Goal: Task Accomplishment & Management: Manage account settings

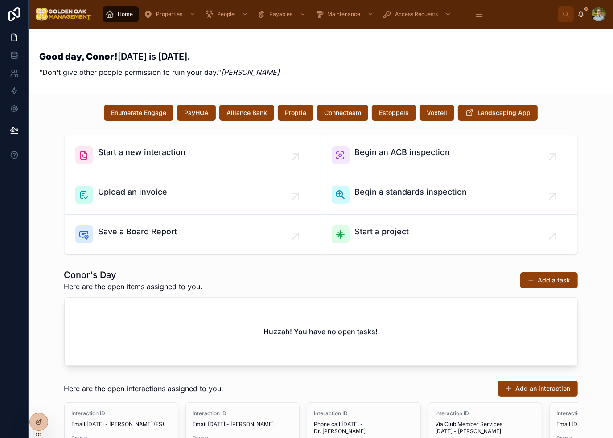
click at [357, 51] on div "Good day, Conor! Today is 8/29/2025. "Don't give other people permission to rui…" at bounding box center [320, 61] width 563 height 44
click at [42, 423] on icon at bounding box center [38, 422] width 7 height 7
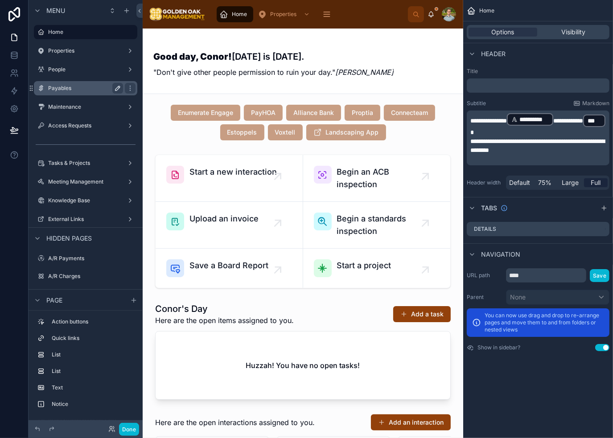
click at [116, 86] on icon "scrollable content" at bounding box center [117, 88] width 7 height 7
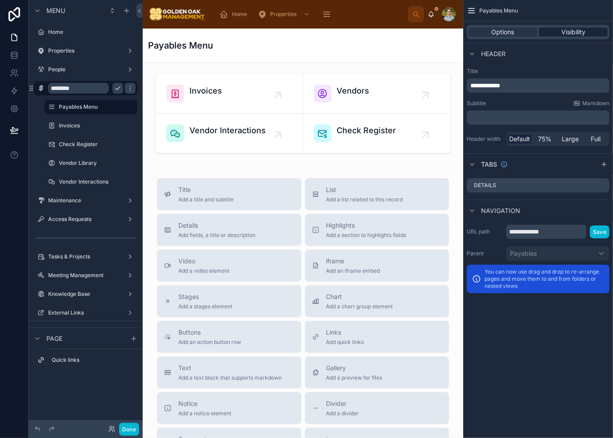
click at [592, 32] on div "Visibility" at bounding box center [573, 32] width 69 height 9
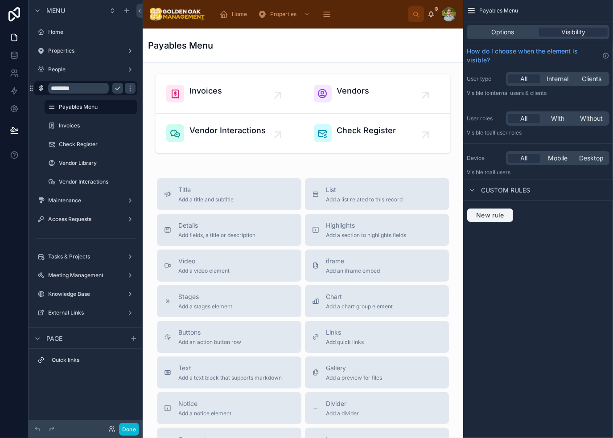
click at [485, 214] on span "New rule" at bounding box center [490, 215] width 35 height 8
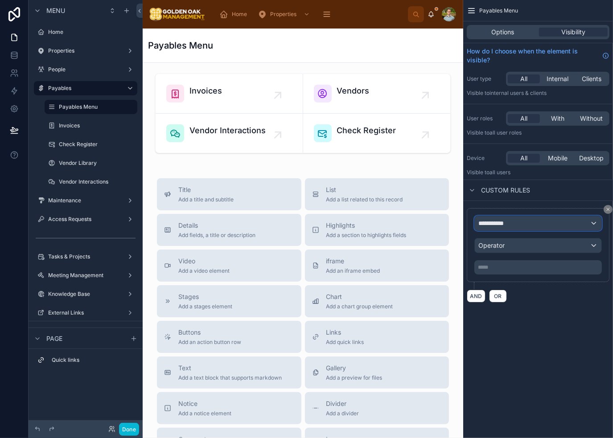
click at [518, 224] on div "**********" at bounding box center [538, 223] width 127 height 14
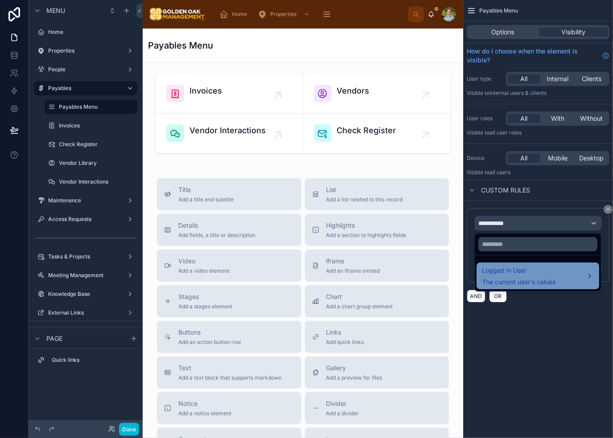
click at [537, 271] on span "Logged in User" at bounding box center [519, 270] width 74 height 11
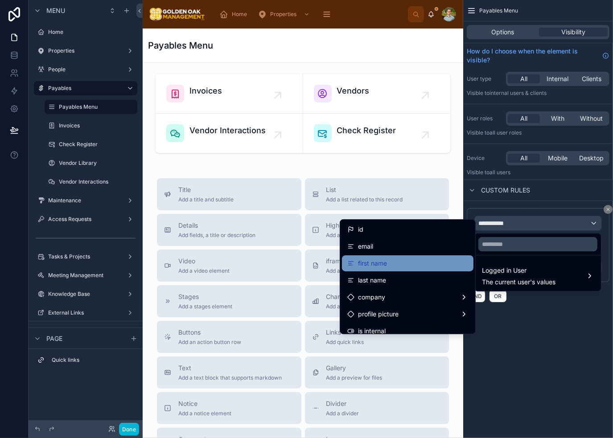
click at [407, 259] on div "first name" at bounding box center [407, 263] width 121 height 11
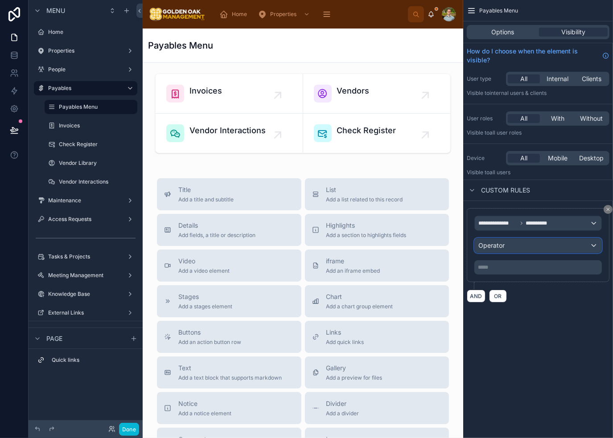
click at [528, 247] on div "Operator" at bounding box center [538, 246] width 127 height 14
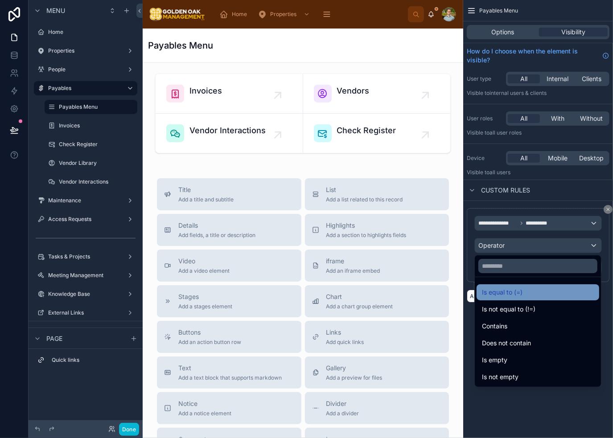
click at [535, 292] on div "Is equal to (=)" at bounding box center [538, 292] width 112 height 11
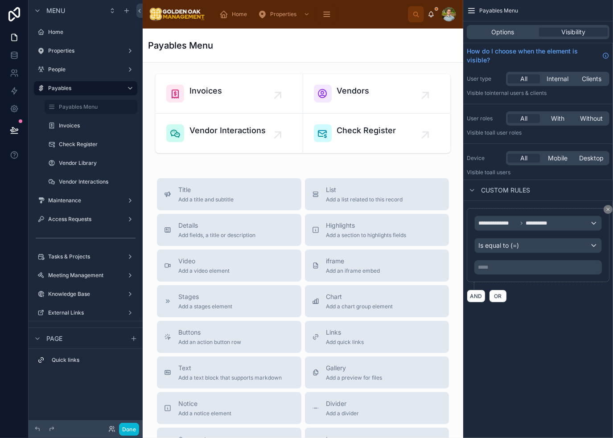
click at [521, 269] on p "***** ﻿" at bounding box center [539, 267] width 122 height 7
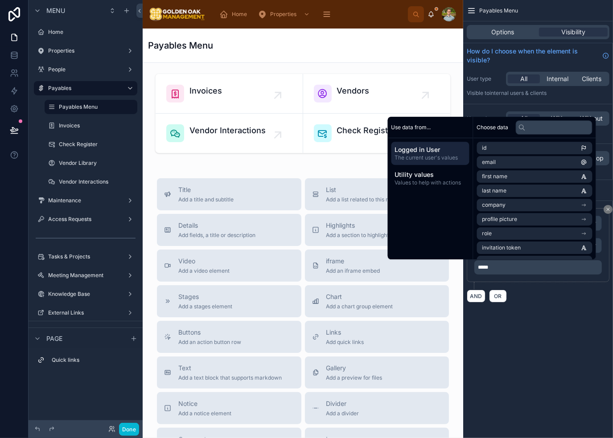
click at [550, 365] on div "**********" at bounding box center [538, 219] width 150 height 438
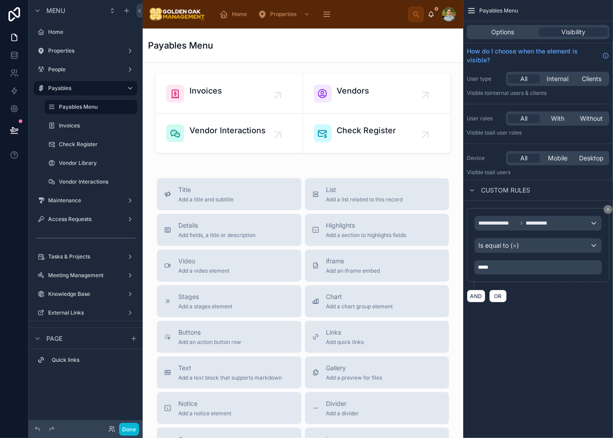
click at [505, 363] on div "**********" at bounding box center [538, 219] width 150 height 438
click at [129, 432] on button "Done" at bounding box center [129, 429] width 20 height 13
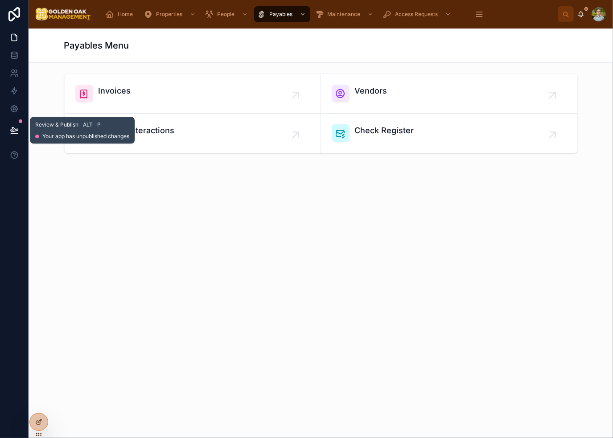
click at [15, 131] on icon at bounding box center [14, 129] width 8 height 4
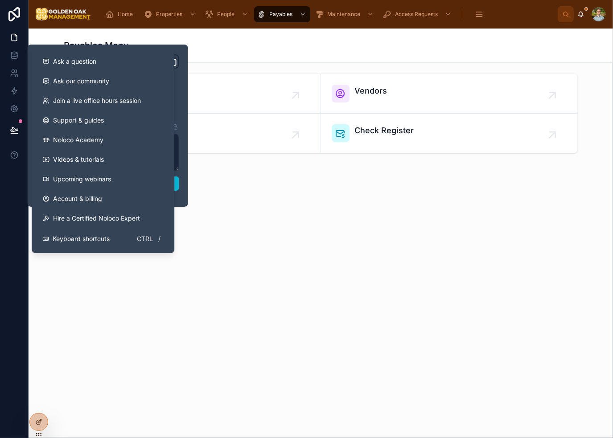
click at [352, 261] on div "Payables Menu Invoices Vendors Vendor Interactions Check Register" at bounding box center [321, 234] width 584 height 410
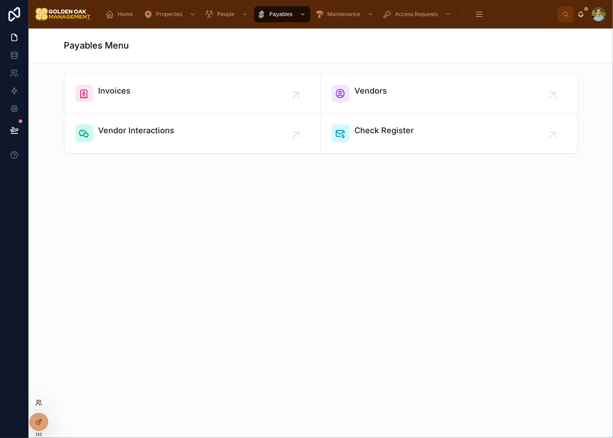
click at [37, 405] on icon at bounding box center [38, 402] width 7 height 7
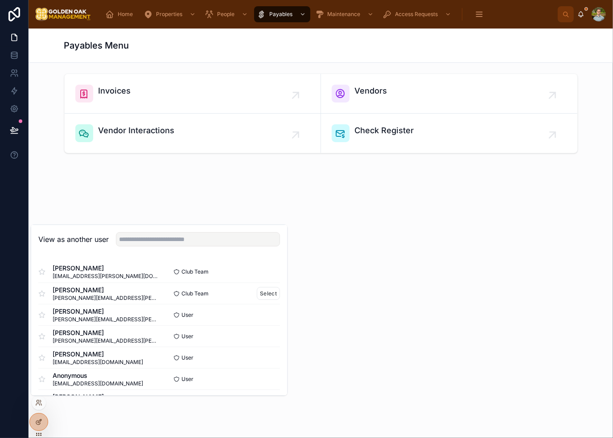
click at [141, 292] on div "Mike Stewart michael.t.stewart@disney.com" at bounding box center [98, 293] width 121 height 16
click at [262, 295] on button "Select" at bounding box center [268, 293] width 23 height 13
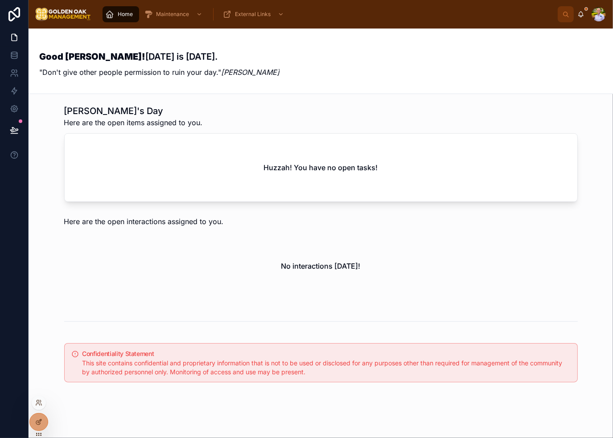
click at [38, 406] on div at bounding box center [39, 403] width 14 height 14
click at [39, 401] on icon at bounding box center [38, 402] width 7 height 7
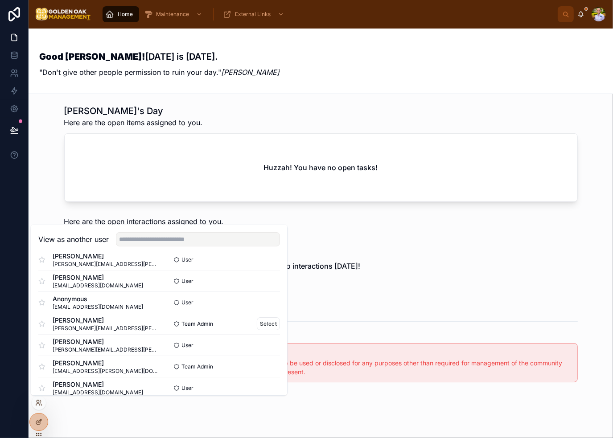
scroll to position [89, 0]
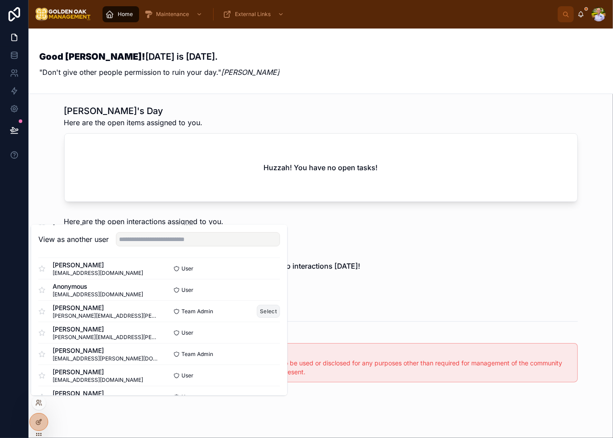
click at [257, 309] on button "Select" at bounding box center [268, 311] width 23 height 13
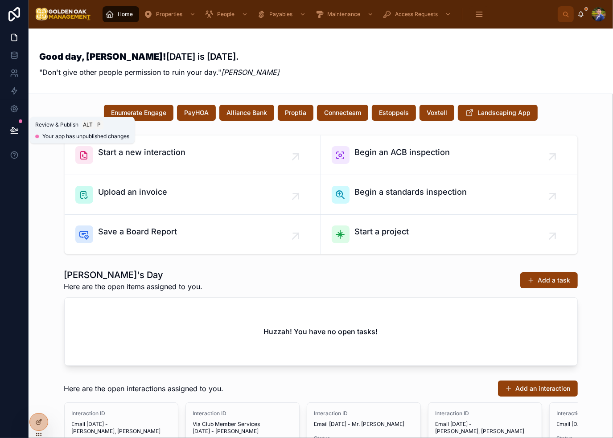
click at [17, 131] on icon at bounding box center [14, 129] width 8 height 4
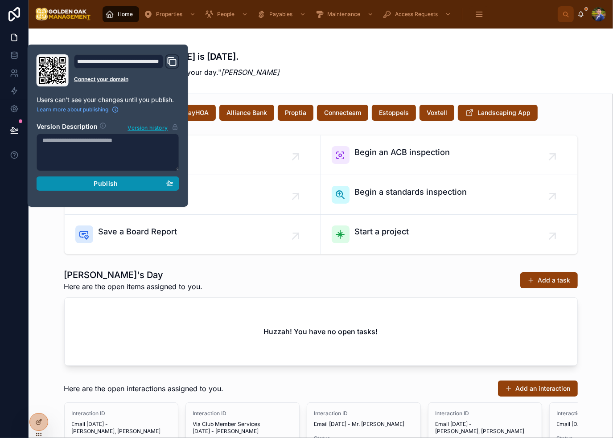
click at [102, 183] on span "Publish" at bounding box center [106, 184] width 24 height 8
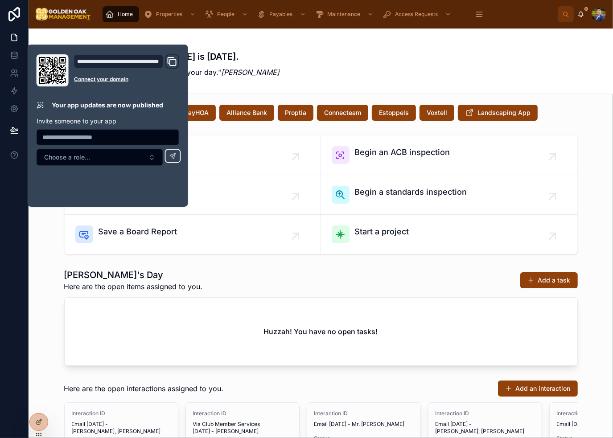
click at [323, 75] on div "Good day, [PERSON_NAME]! [DATE] is [DATE]. "Don't give other people permission …" at bounding box center [320, 61] width 563 height 44
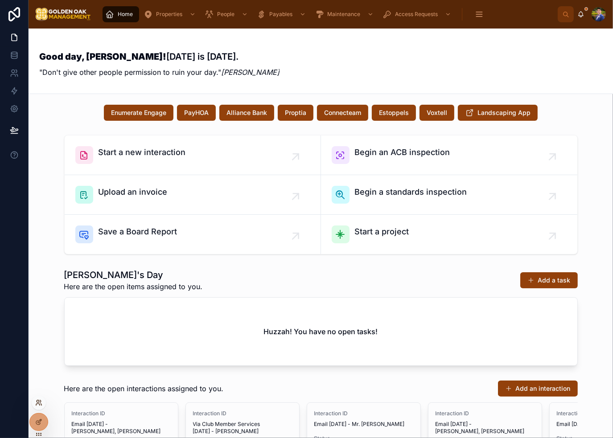
click at [39, 401] on icon at bounding box center [38, 401] width 2 height 2
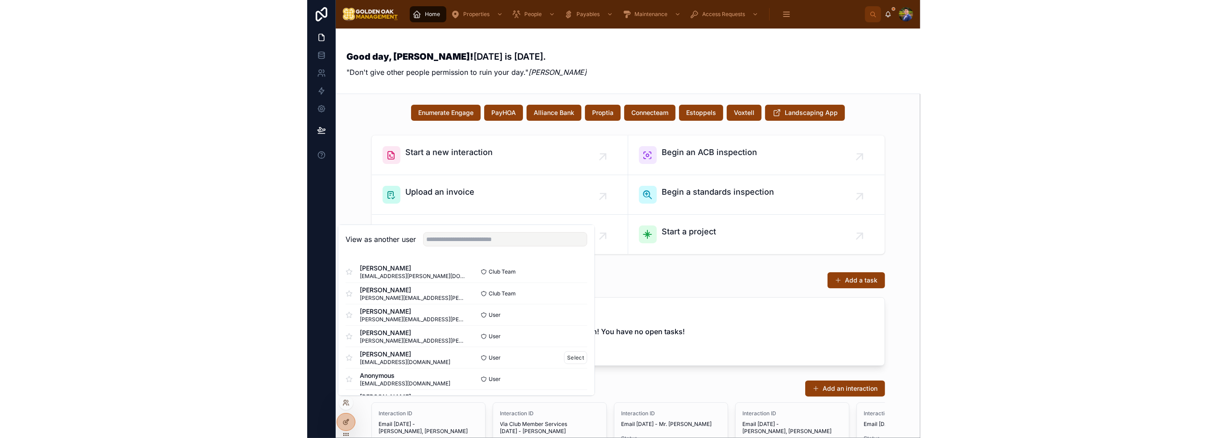
scroll to position [45, 0]
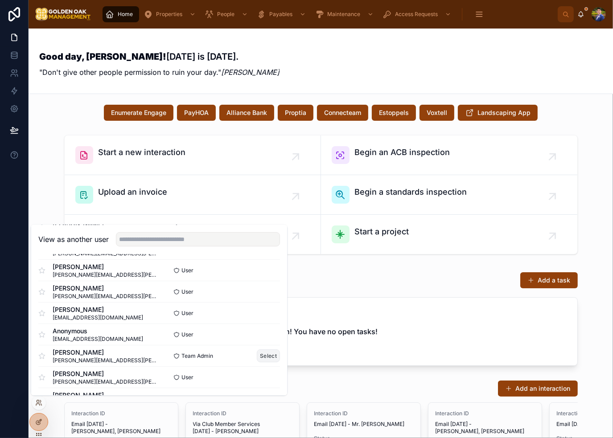
click at [261, 353] on button "Select" at bounding box center [268, 356] width 23 height 13
click at [374, 59] on div "Good day, [PERSON_NAME]! [DATE] is [DATE]. "Don't give other people permission …" at bounding box center [320, 61] width 563 height 44
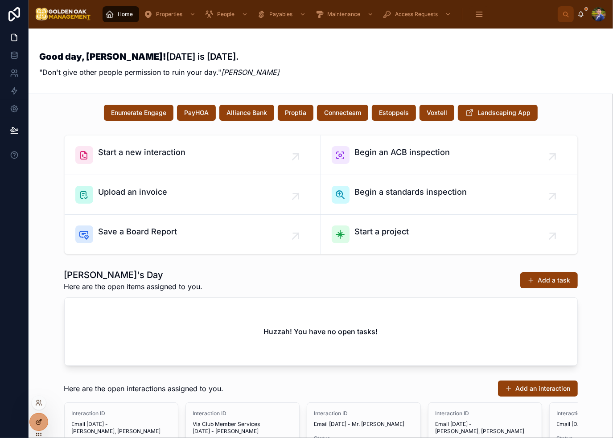
click at [38, 420] on icon at bounding box center [38, 422] width 7 height 7
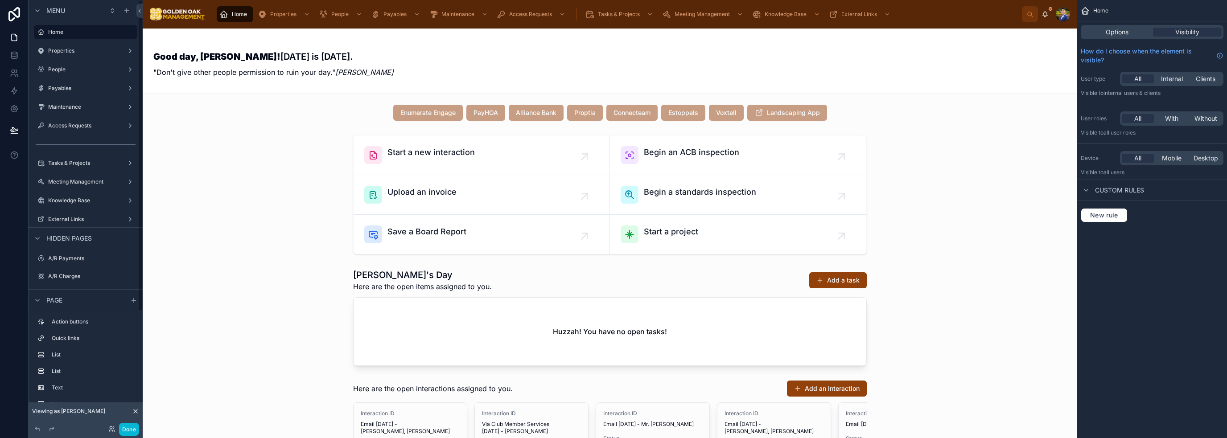
click at [134, 407] on div "Viewing as [PERSON_NAME]" at bounding box center [86, 412] width 114 height 18
click at [137, 410] on icon at bounding box center [135, 411] width 7 height 7
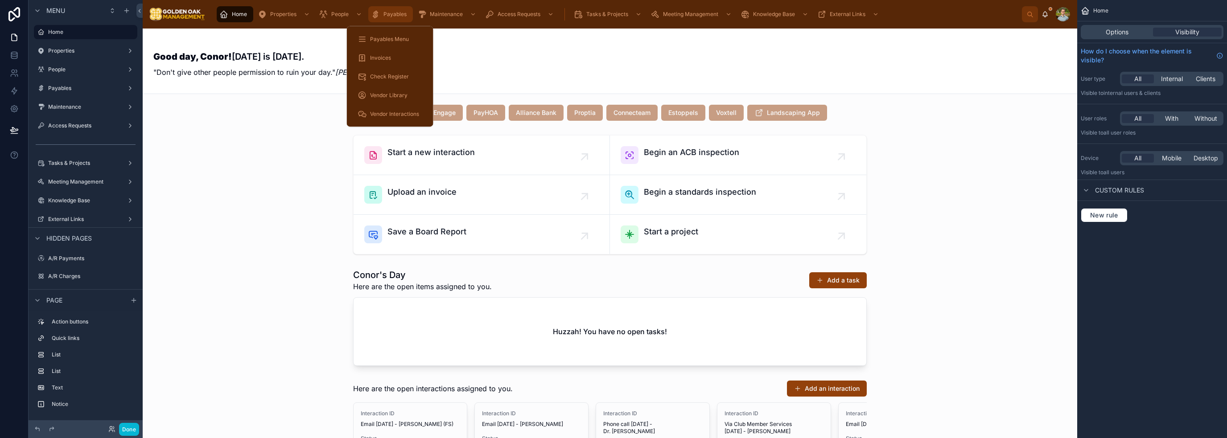
click at [391, 11] on span "Payables" at bounding box center [394, 14] width 23 height 7
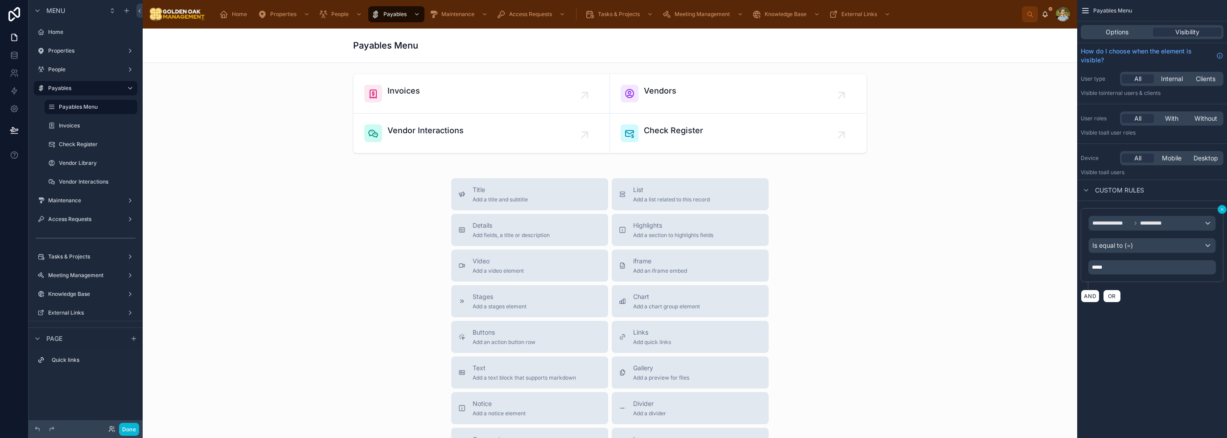
click at [613, 209] on button "scrollable content" at bounding box center [1221, 209] width 9 height 9
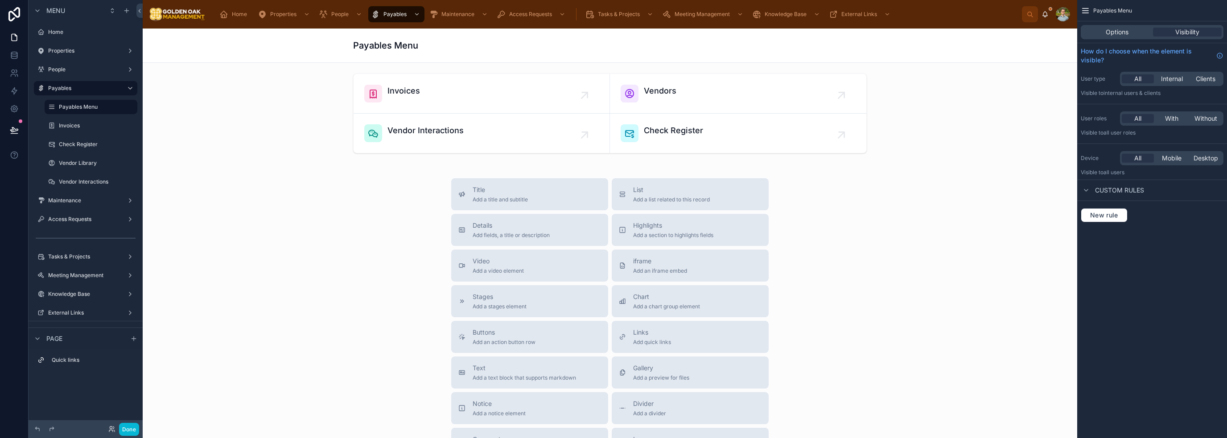
click at [613, 329] on div "Payables Menu Options Visibility How do I choose when the element is visible? U…" at bounding box center [1152, 219] width 150 height 438
click at [131, 85] on icon "scrollable content" at bounding box center [130, 88] width 7 height 7
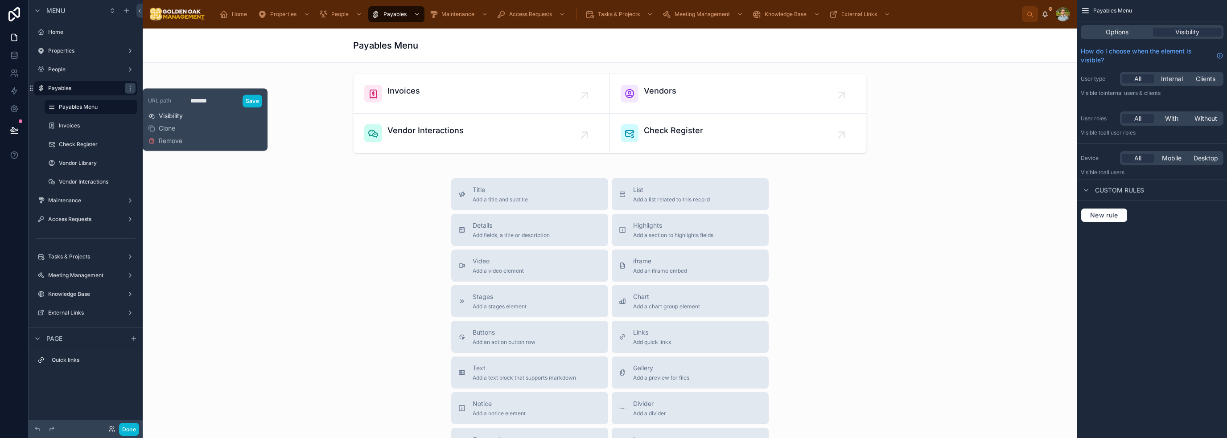
click at [173, 114] on span "Visibility" at bounding box center [171, 115] width 24 height 9
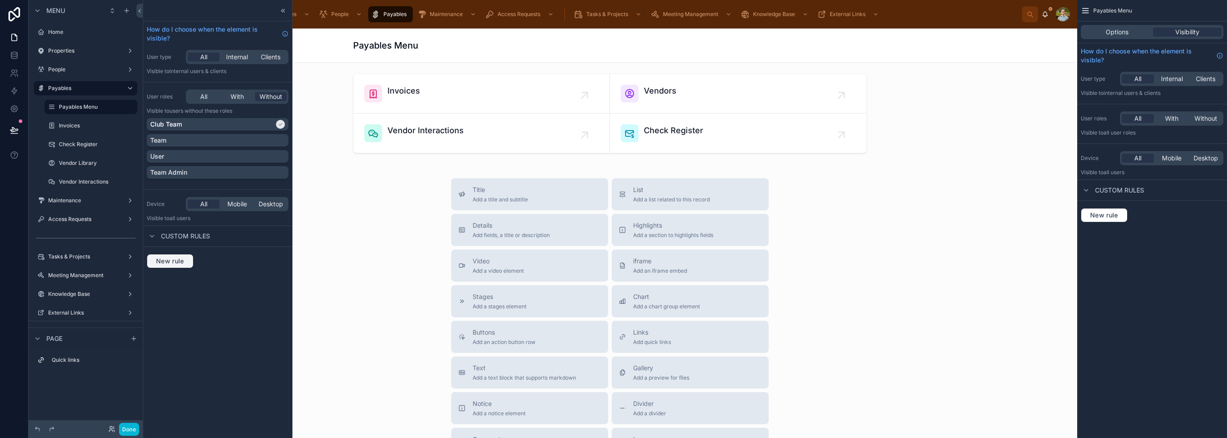
click at [164, 263] on span "New rule" at bounding box center [169, 261] width 35 height 8
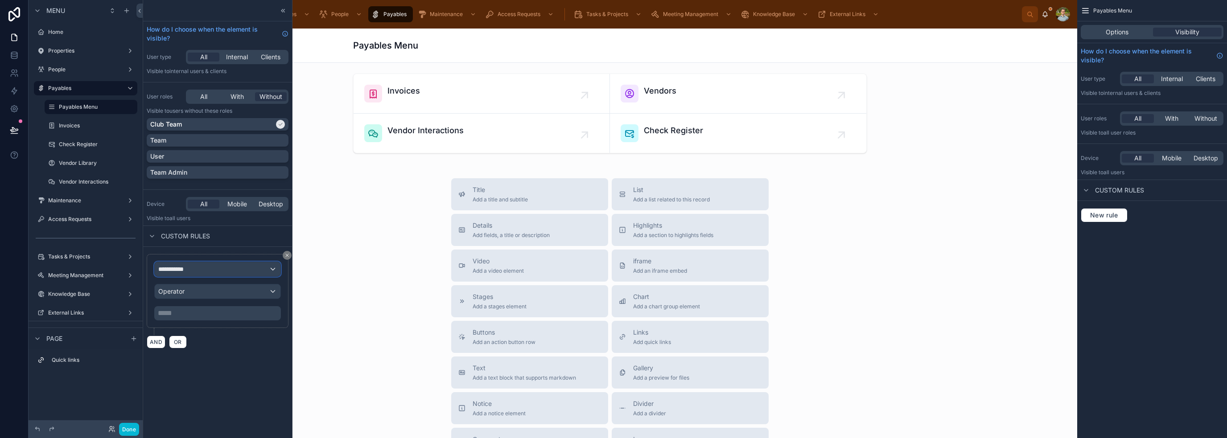
click at [220, 269] on div "**********" at bounding box center [218, 269] width 126 height 14
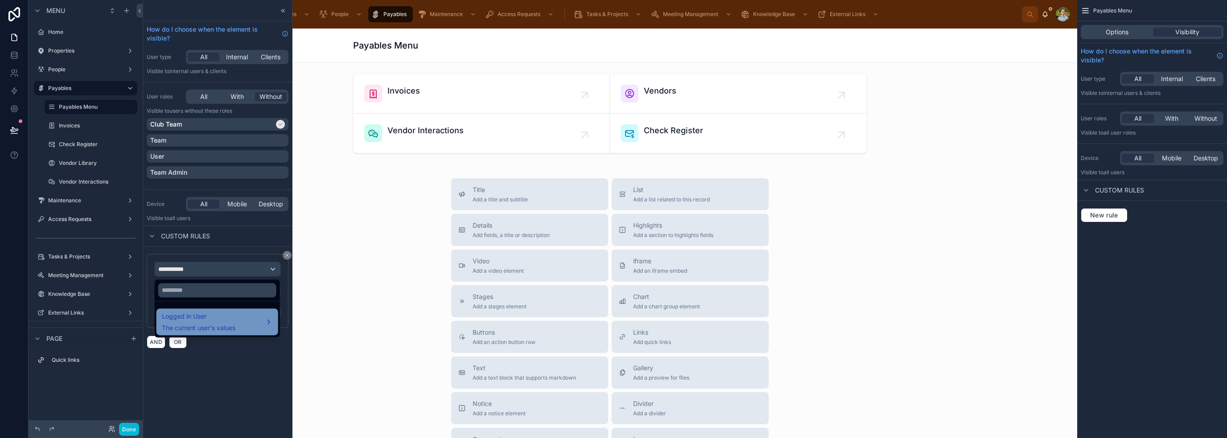
click at [213, 317] on span "Logged in User" at bounding box center [199, 316] width 74 height 11
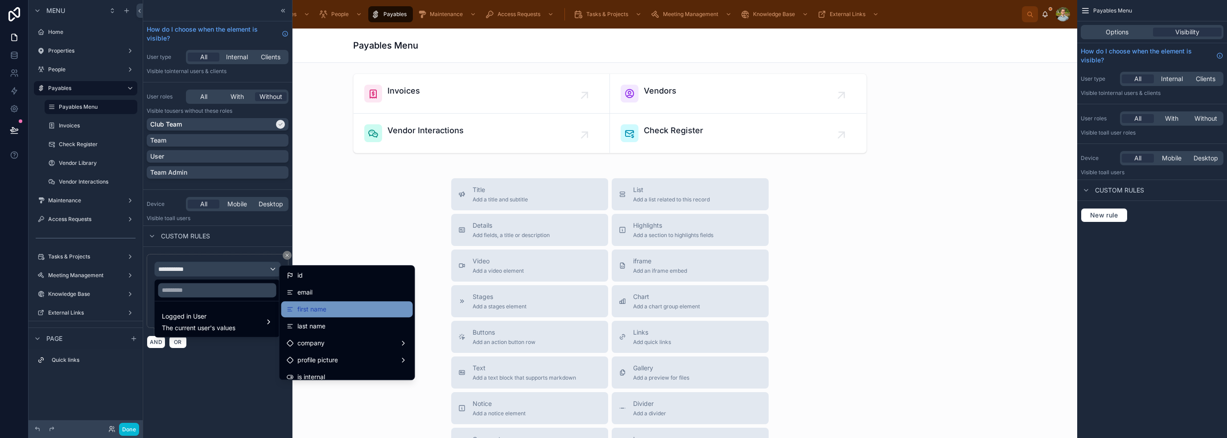
click at [341, 308] on div "first name" at bounding box center [347, 309] width 121 height 11
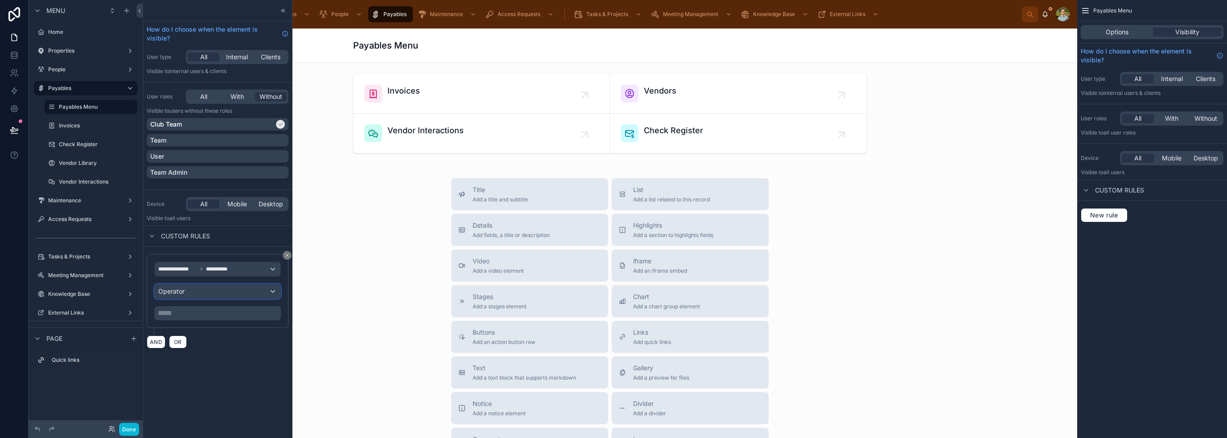
click at [230, 296] on div "Operator" at bounding box center [218, 291] width 126 height 14
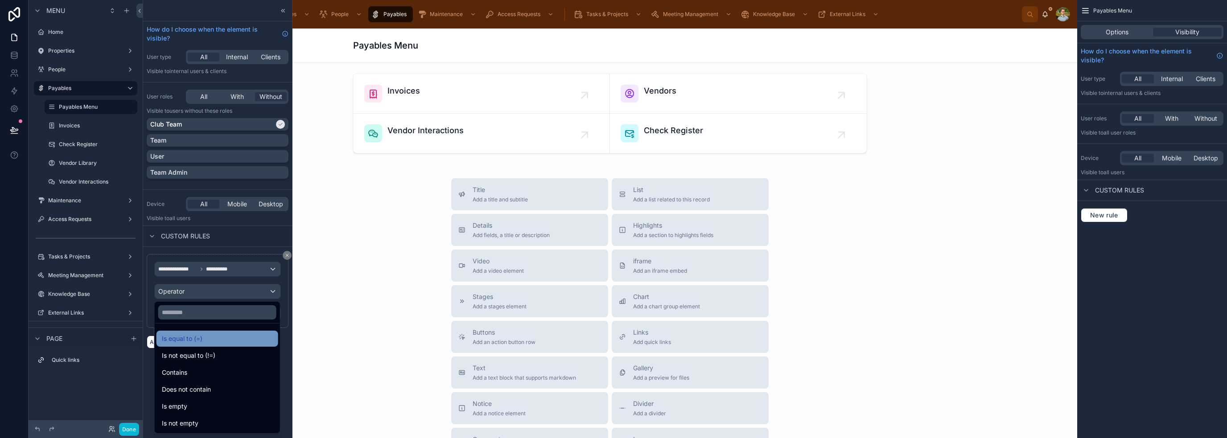
click at [207, 337] on div "Is equal to (=)" at bounding box center [217, 338] width 111 height 11
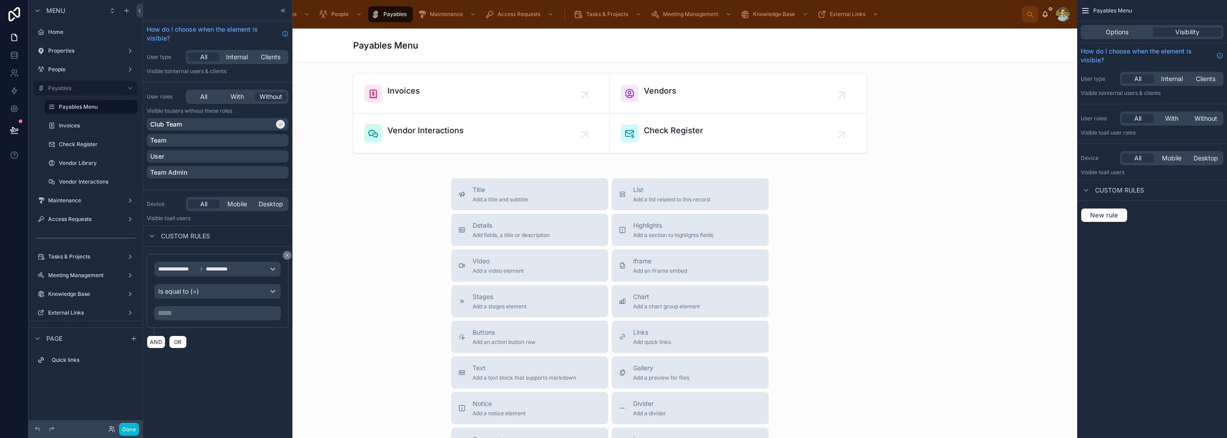
click at [208, 313] on p "***** ﻿" at bounding box center [218, 313] width 121 height 11
click at [229, 354] on div "**********" at bounding box center [217, 301] width 149 height 109
click at [128, 428] on button "Done" at bounding box center [129, 429] width 20 height 13
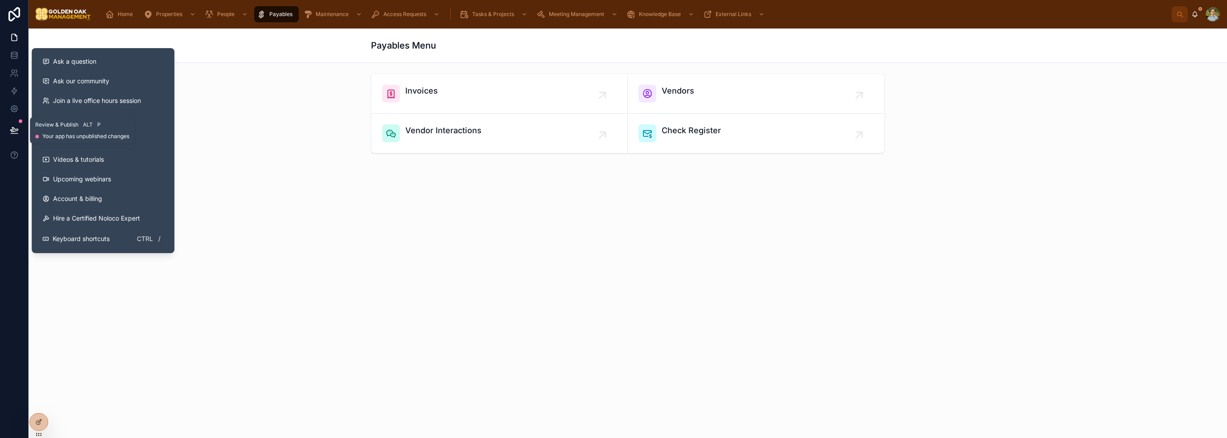
click at [19, 133] on button at bounding box center [14, 130] width 20 height 25
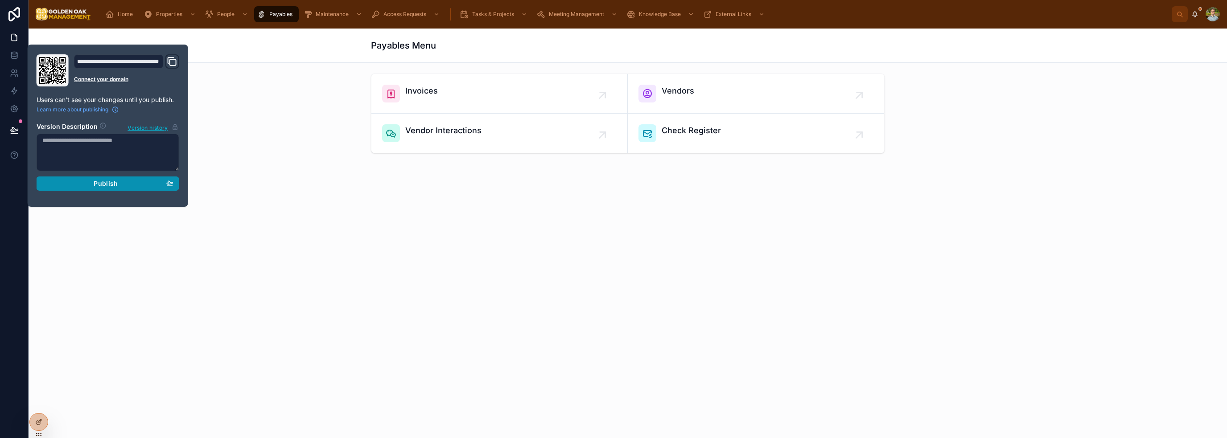
click at [123, 189] on button "Publish" at bounding box center [108, 184] width 143 height 14
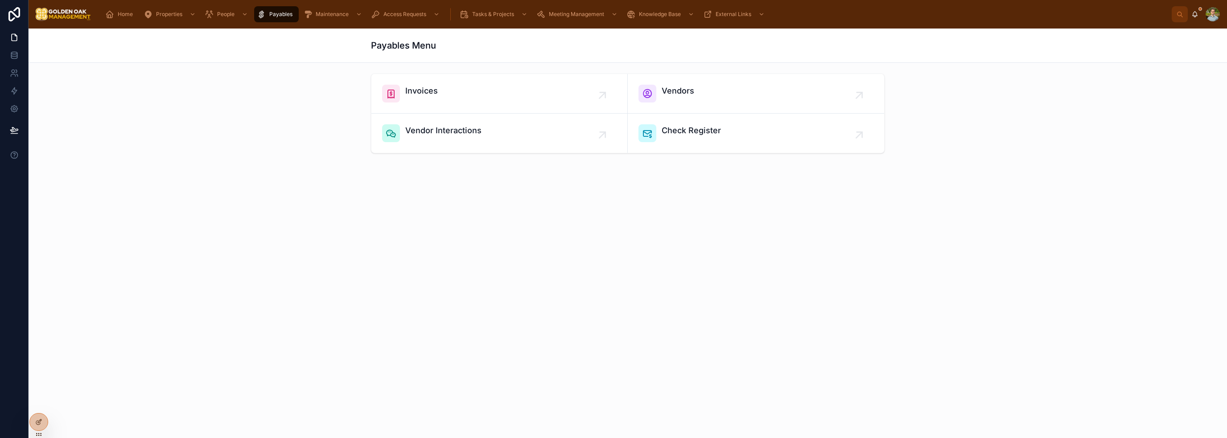
click at [228, 215] on div "Payables Menu Invoices Vendors Vendor Interactions Check Register" at bounding box center [628, 129] width 1198 height 200
click at [38, 405] on icon at bounding box center [38, 402] width 7 height 7
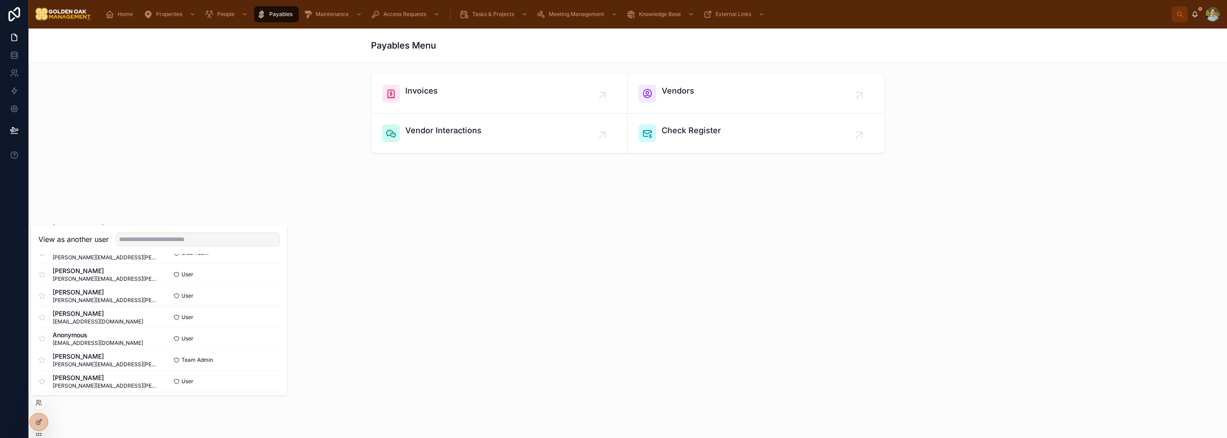
scroll to position [129, 0]
click at [266, 271] on button "Select" at bounding box center [268, 271] width 23 height 13
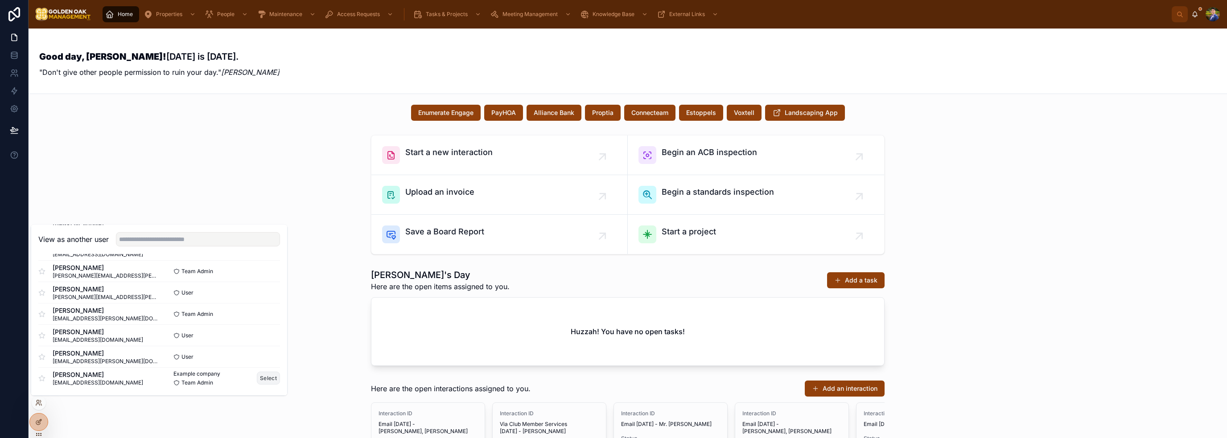
click at [260, 375] on button "Select" at bounding box center [268, 378] width 23 height 13
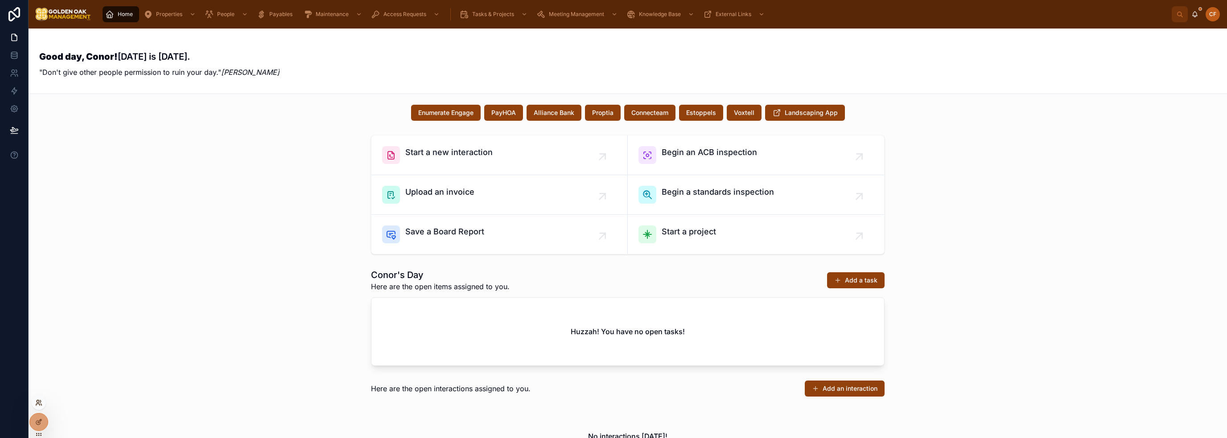
click at [40, 402] on icon at bounding box center [40, 401] width 1 height 2
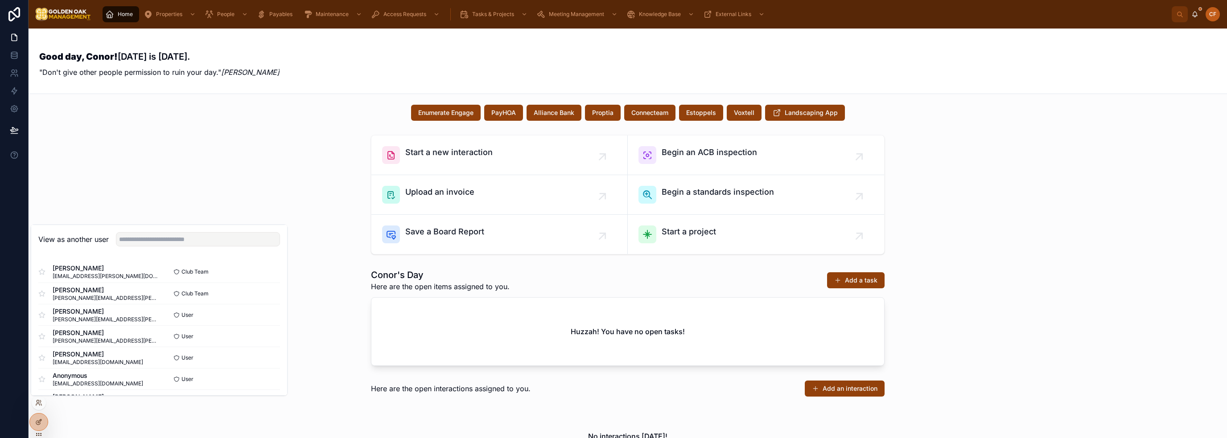
click at [58, 177] on div "Start a new interaction Begin an ACB inspection Upload an invoice Begin a stand…" at bounding box center [628, 195] width 1184 height 127
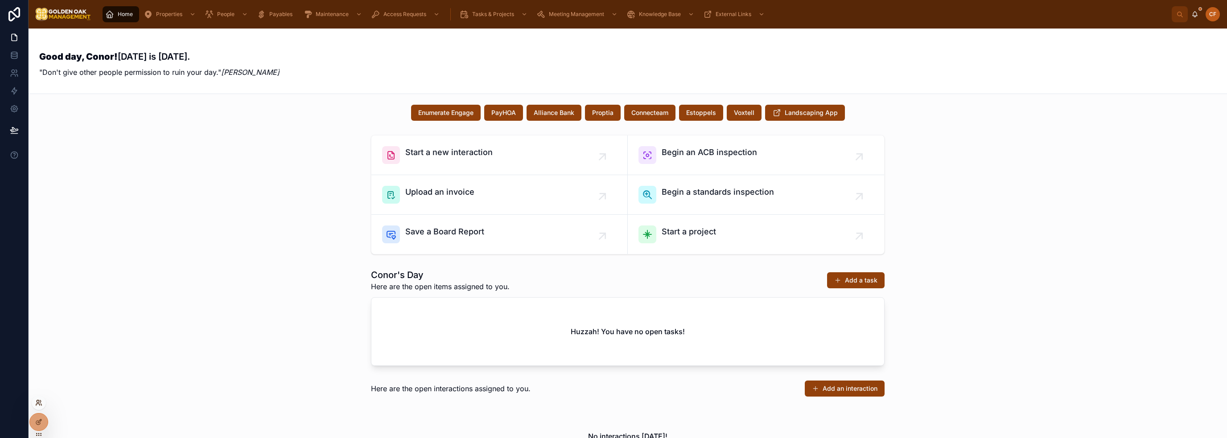
click at [38, 402] on icon at bounding box center [38, 402] width 7 height 7
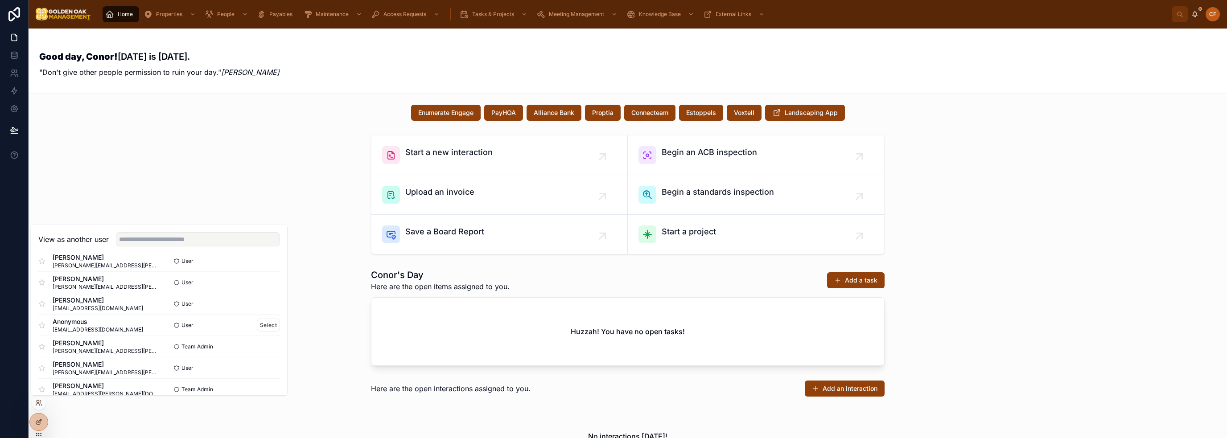
scroll to position [129, 0]
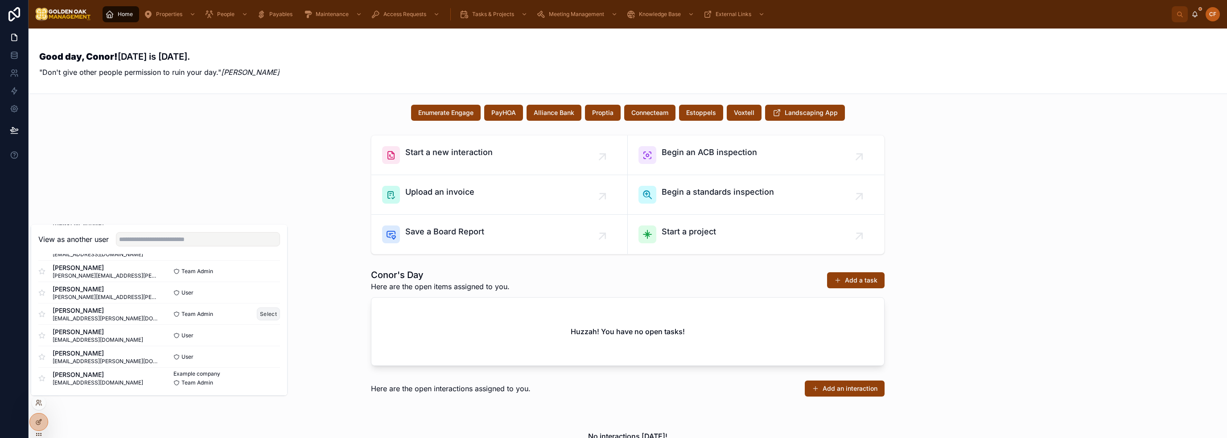
click at [264, 311] on button "Select" at bounding box center [268, 314] width 23 height 13
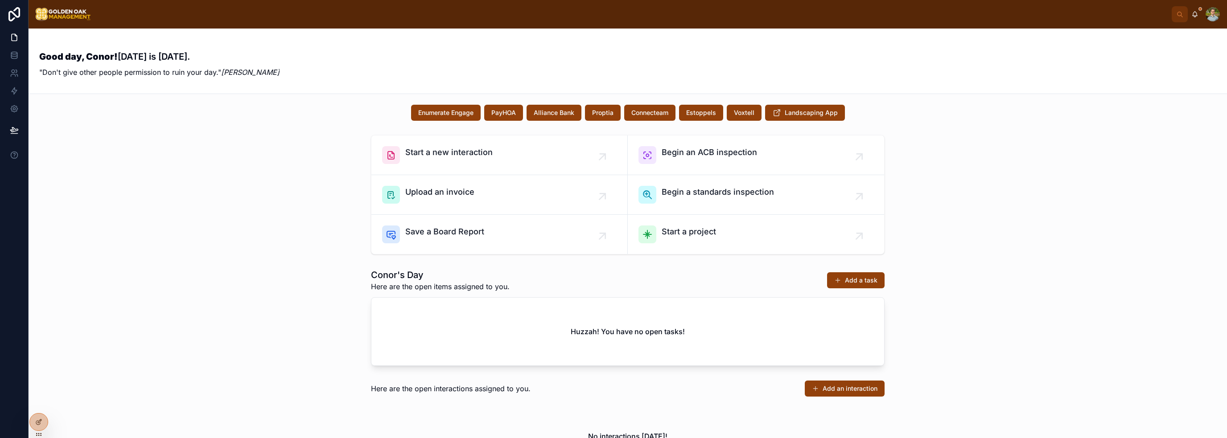
click at [136, 353] on div "Conor's Day Here are the open items assigned to you. Add a task Huzzah! You hav…" at bounding box center [628, 317] width 1184 height 104
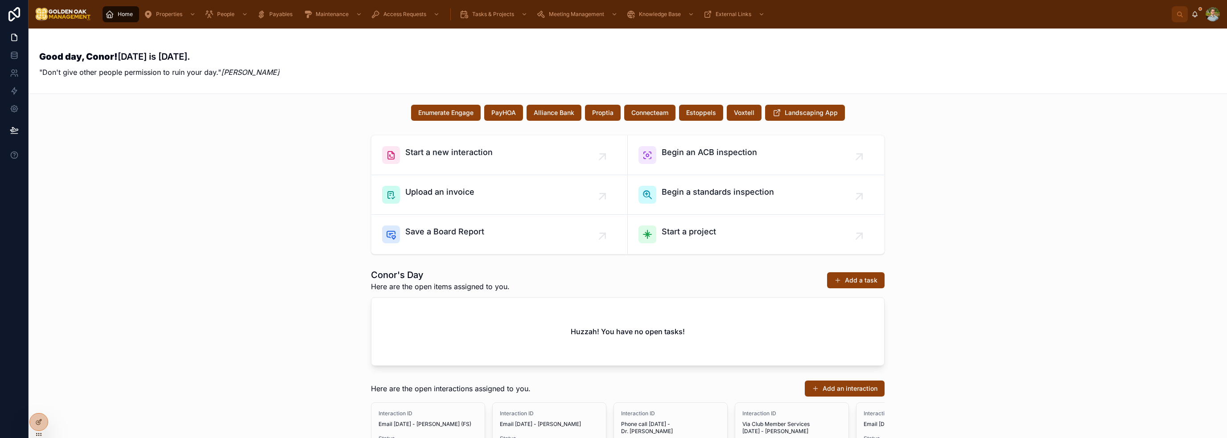
click at [1011, 209] on div "Start a new interaction Begin an ACB inspection Upload an invoice Begin a stand…" at bounding box center [628, 195] width 1184 height 127
click at [1127, 235] on div "Start a new interaction Begin an ACB inspection Upload an invoice Begin a stand…" at bounding box center [628, 195] width 1184 height 127
click at [255, 249] on div "Start a new interaction Begin an ACB inspection Upload an invoice Begin a stand…" at bounding box center [628, 195] width 1184 height 127
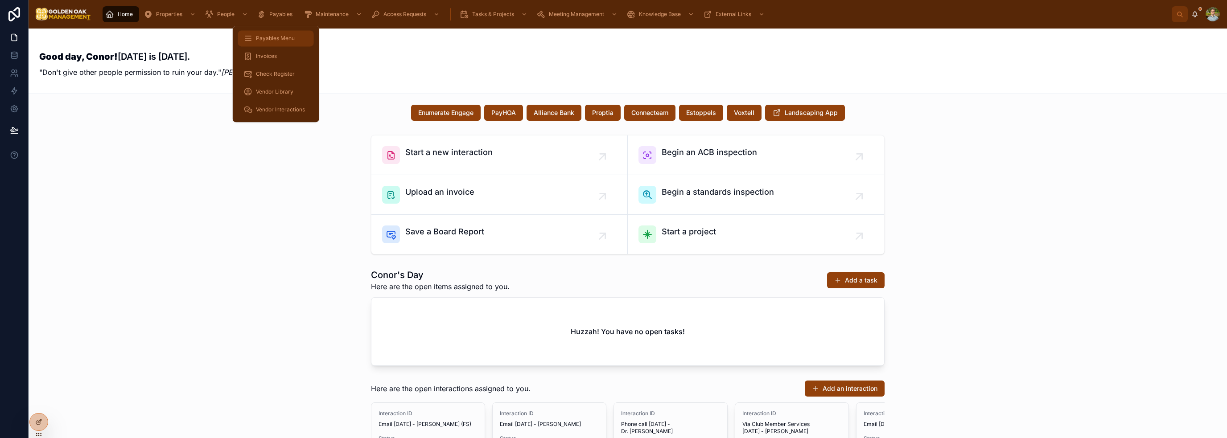
click at [285, 41] on span "Payables Menu" at bounding box center [275, 38] width 39 height 7
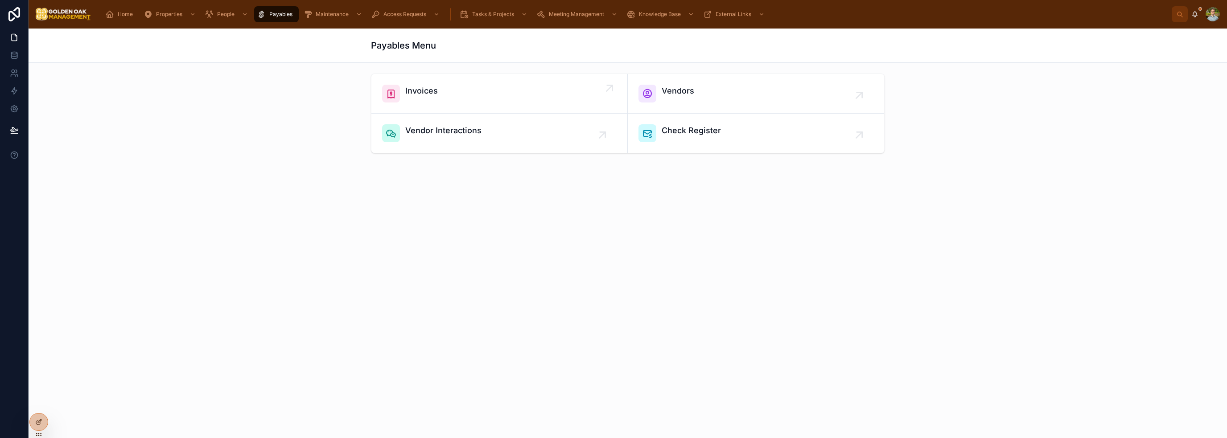
click at [559, 90] on div "Invoices" at bounding box center [499, 94] width 234 height 18
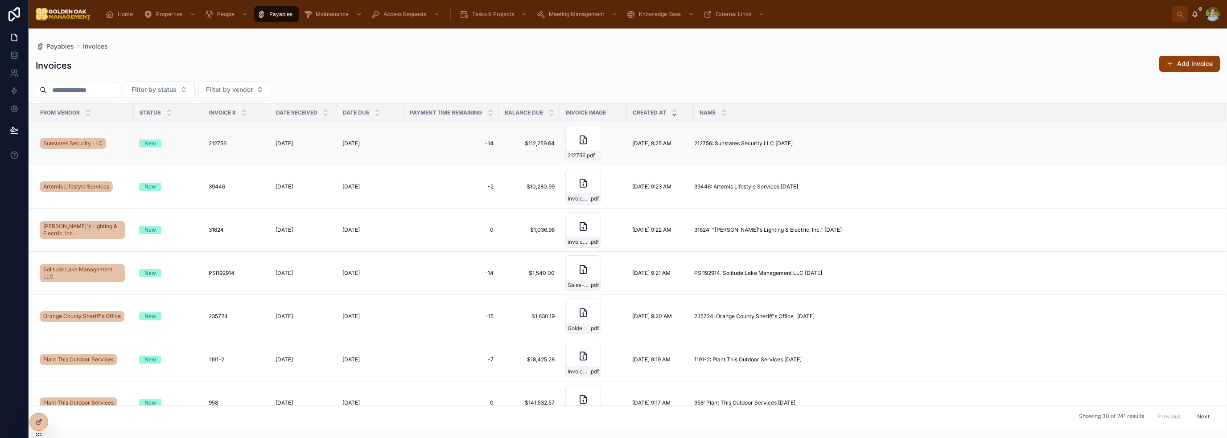
click at [185, 140] on div "New" at bounding box center [168, 144] width 59 height 8
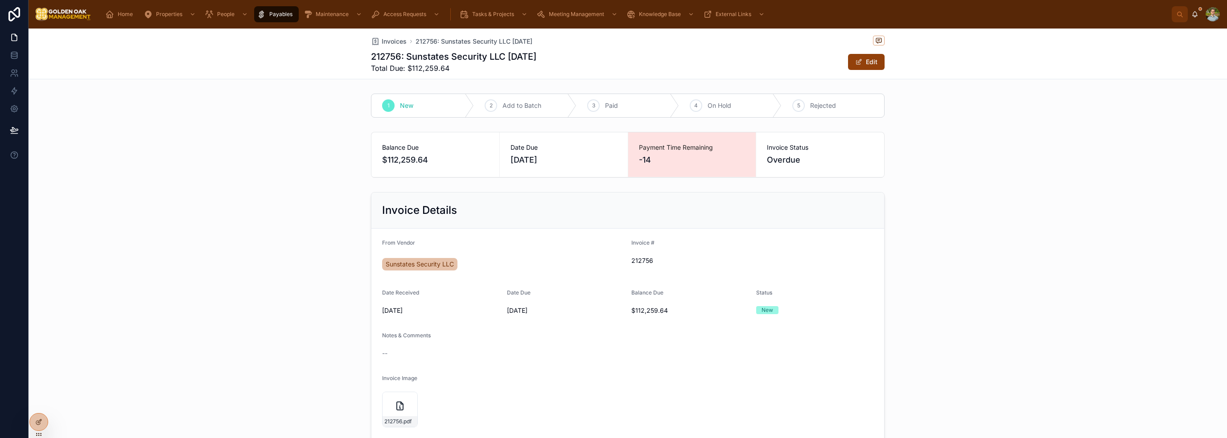
click at [976, 230] on div "Invoice Details From Vendor Sunstates Security LLC Invoice # 212756 Date Receiv…" at bounding box center [628, 317] width 1198 height 256
click at [950, 216] on div "Invoice Details From Vendor Sunstates Security LLC Invoice # 212756 Date Receiv…" at bounding box center [628, 317] width 1198 height 256
click at [976, 238] on div "Invoice Details From Vendor Sunstates Security LLC Invoice # 212756 Date Receiv…" at bounding box center [628, 317] width 1198 height 256
click at [219, 228] on div "Invoice Details From Vendor Sunstates Security LLC Invoice # 212756 Date Receiv…" at bounding box center [628, 317] width 1198 height 256
click at [237, 167] on div "Balance Due $112,259.64 Date Due [DATE] Payment Time Remaining -14 Invoice Stat…" at bounding box center [628, 154] width 1198 height 53
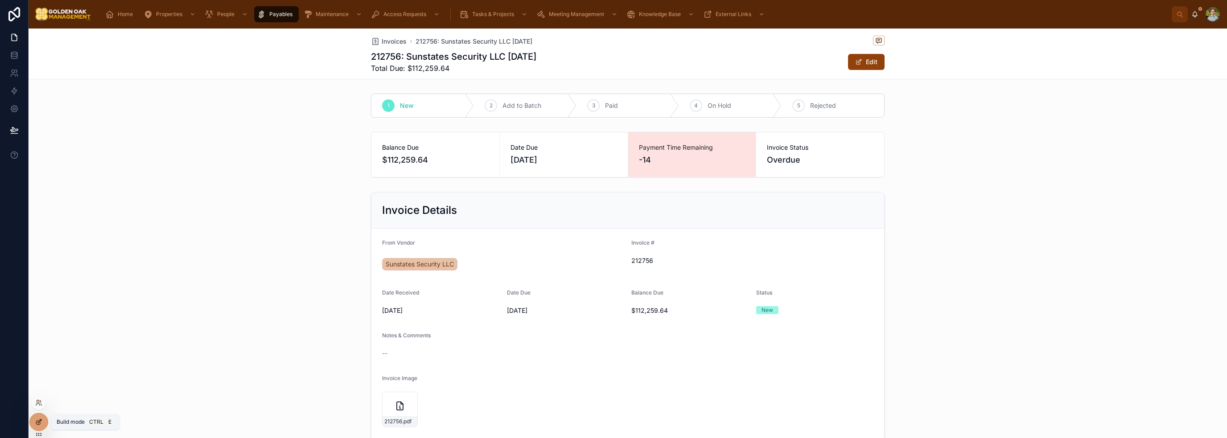
click at [39, 421] on icon at bounding box center [40, 421] width 4 height 4
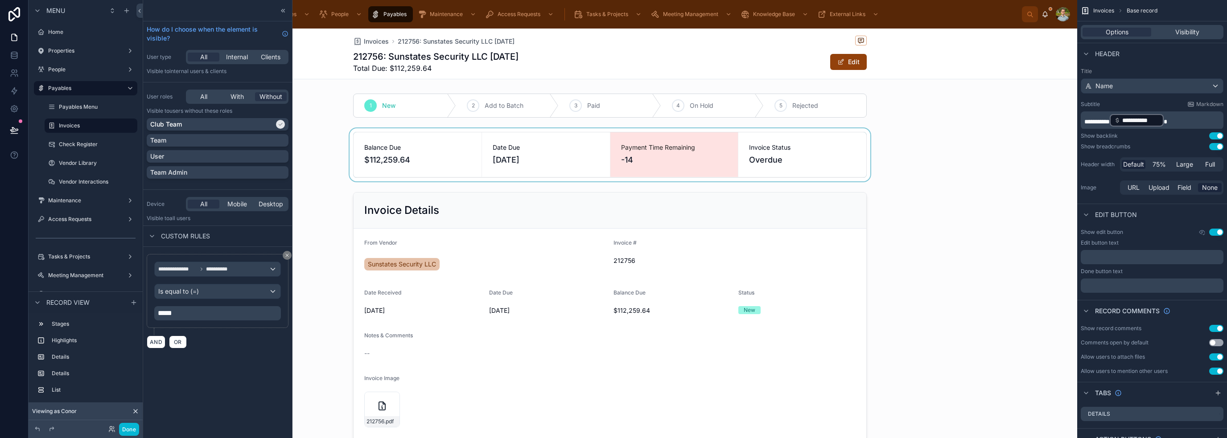
click at [941, 130] on div at bounding box center [610, 154] width 934 height 53
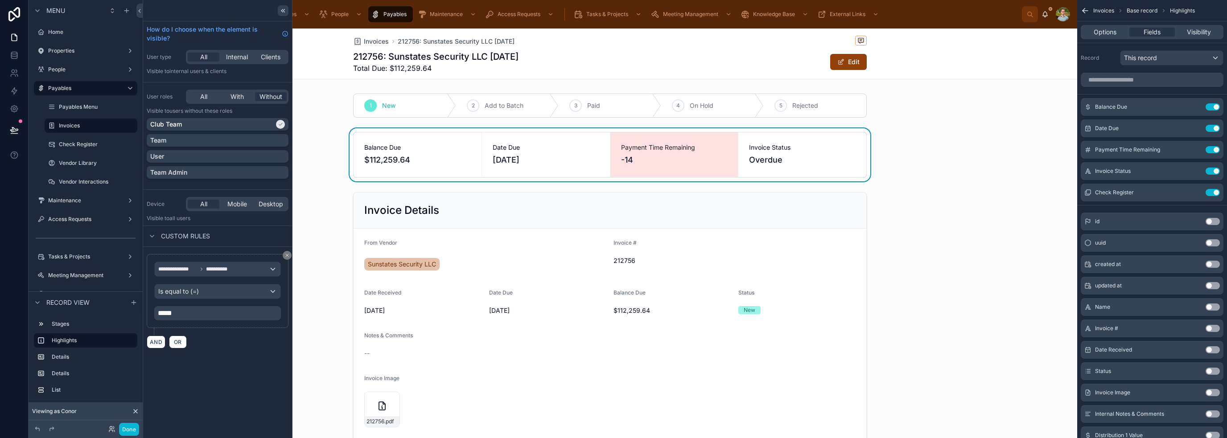
click at [283, 10] on icon at bounding box center [283, 10] width 7 height 7
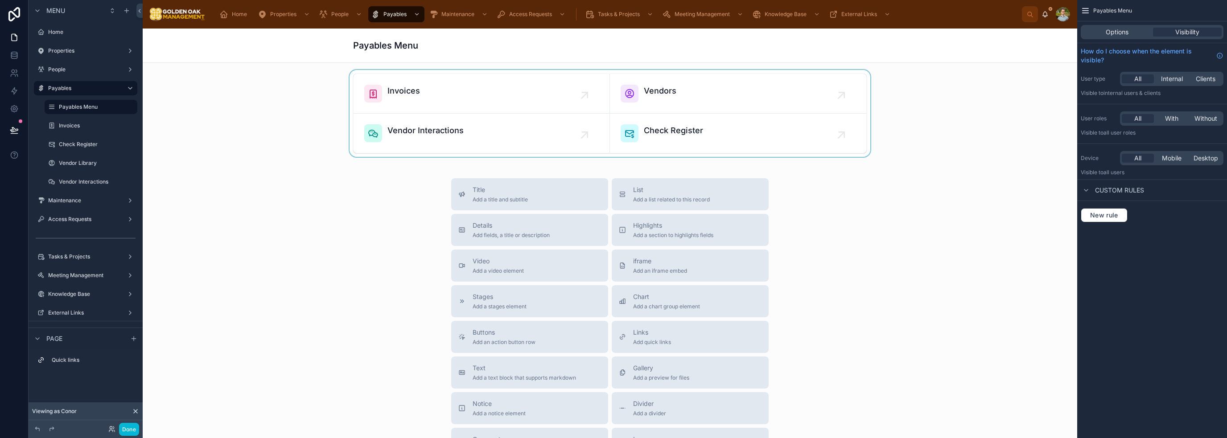
click at [467, 92] on div at bounding box center [610, 113] width 920 height 87
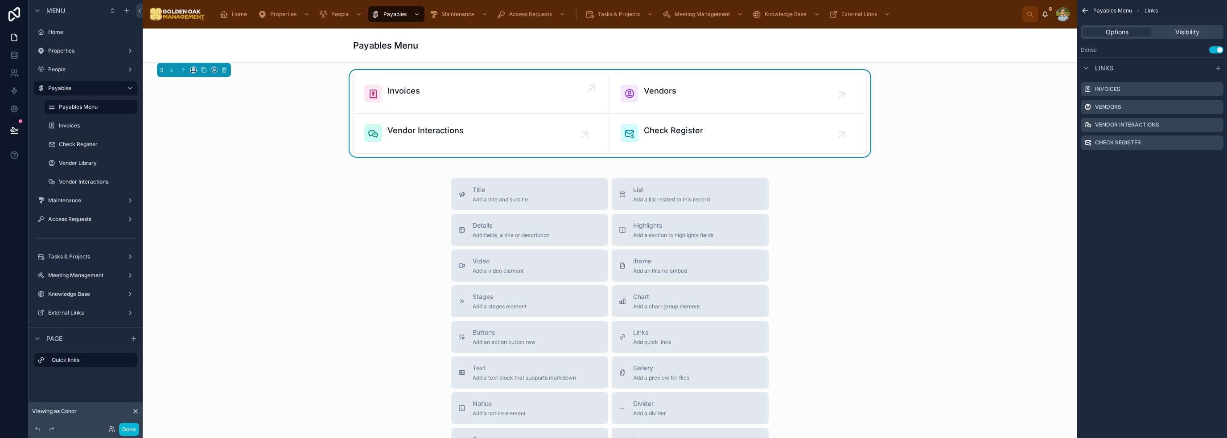
click at [418, 94] on div "Invoices" at bounding box center [481, 94] width 234 height 18
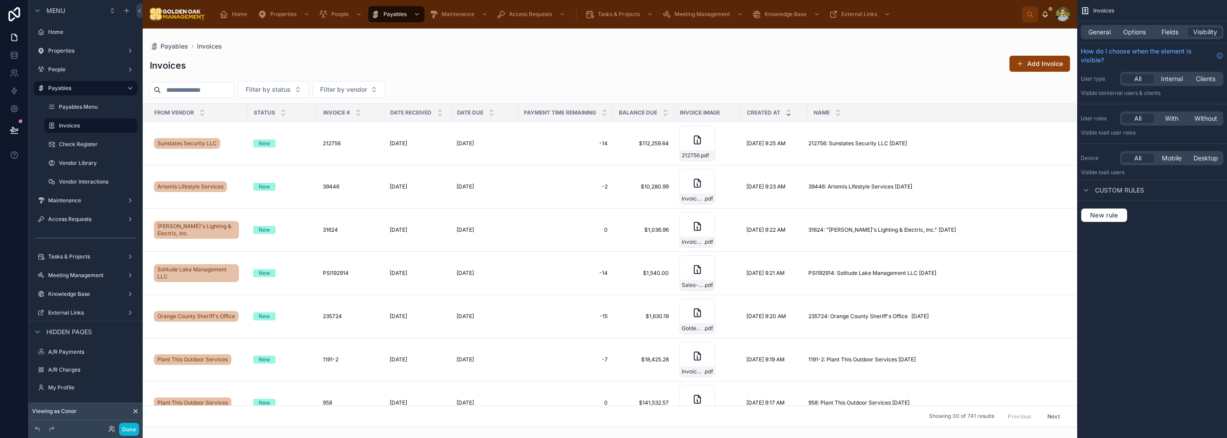
click at [527, 150] on div at bounding box center [610, 234] width 934 height 410
click at [562, 146] on span "-14" at bounding box center [565, 143] width 84 height 7
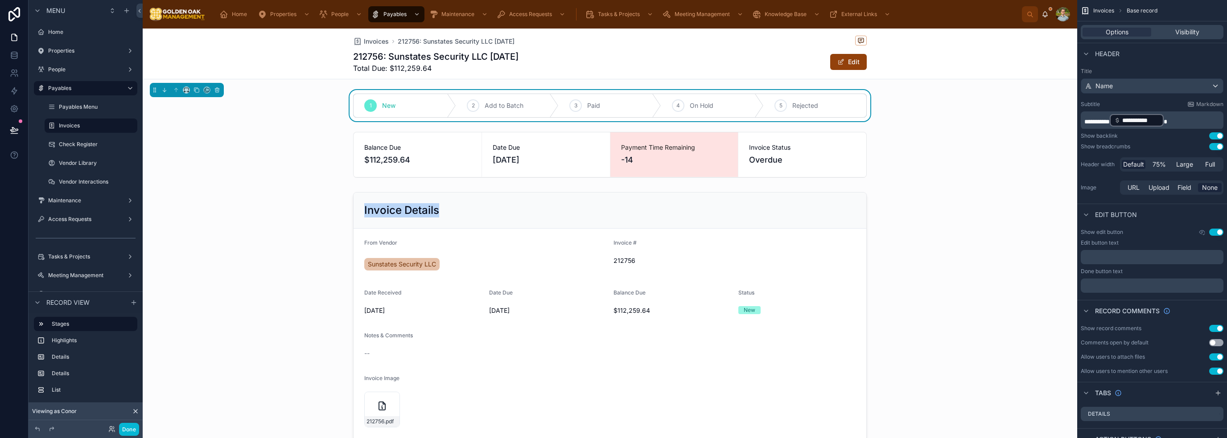
click at [928, 185] on div "1 New 2 Add to Batch 3 Paid 4 On Hold 5 Rejected Balance Due $112,259.64 Date D…" at bounding box center [610, 441] width 934 height 702
click at [786, 90] on div "1 New 2 Add to Batch 3 Paid 4 On Hold 5 Rejected" at bounding box center [610, 105] width 934 height 31
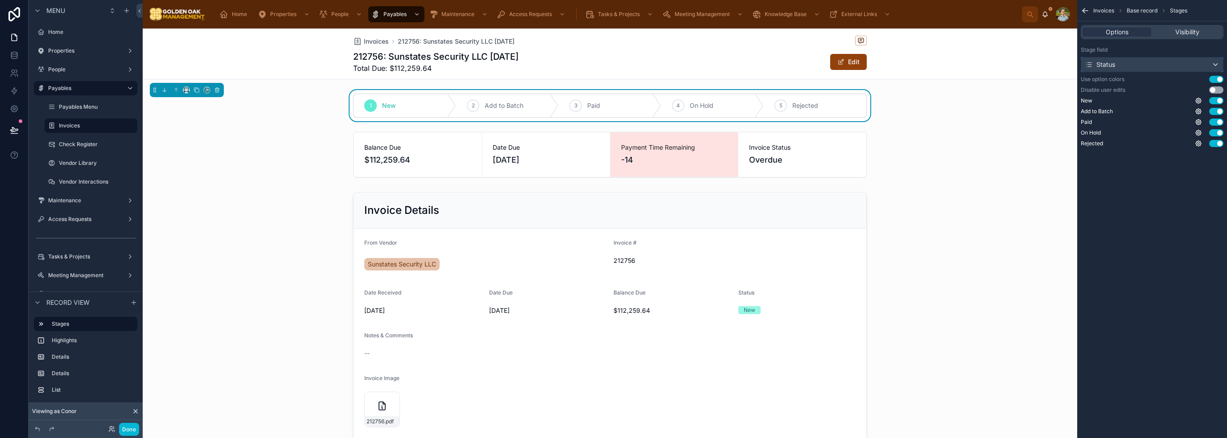
click at [1180, 67] on div "Status" at bounding box center [1152, 65] width 142 height 14
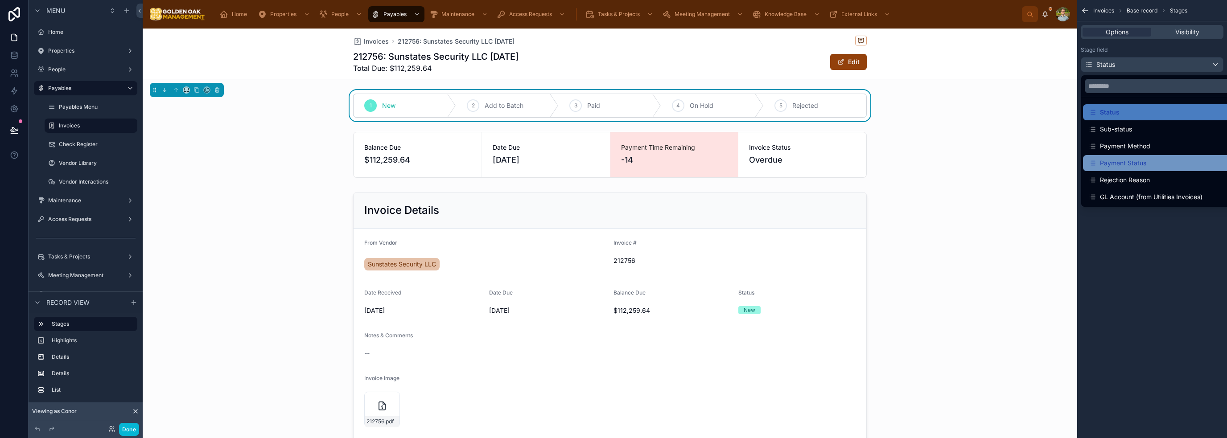
click at [1157, 160] on div "Payment Status" at bounding box center [1162, 163] width 148 height 11
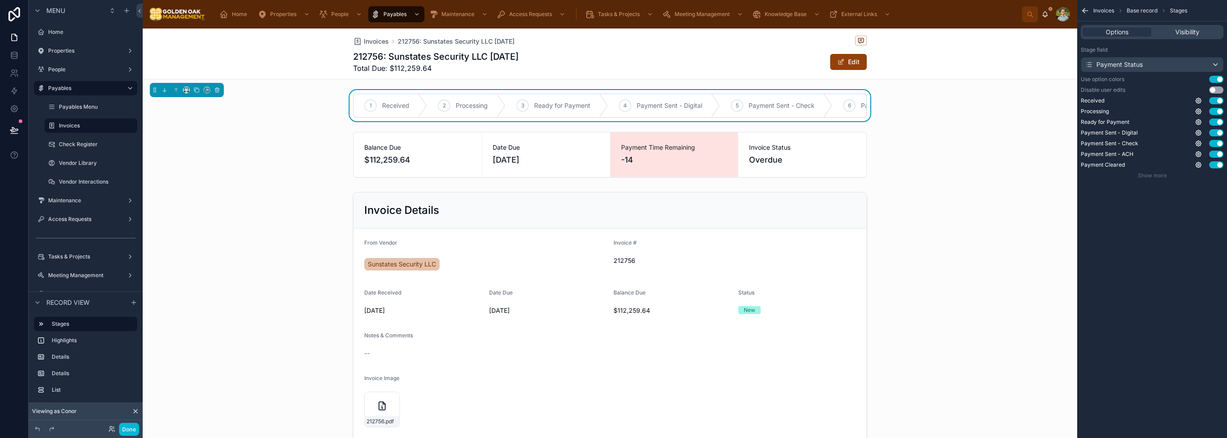
click at [1004, 77] on div "Invoices 212756: Sunstates Security LLC [DATE] 212756: Sunstates Security LLC […" at bounding box center [610, 54] width 934 height 51
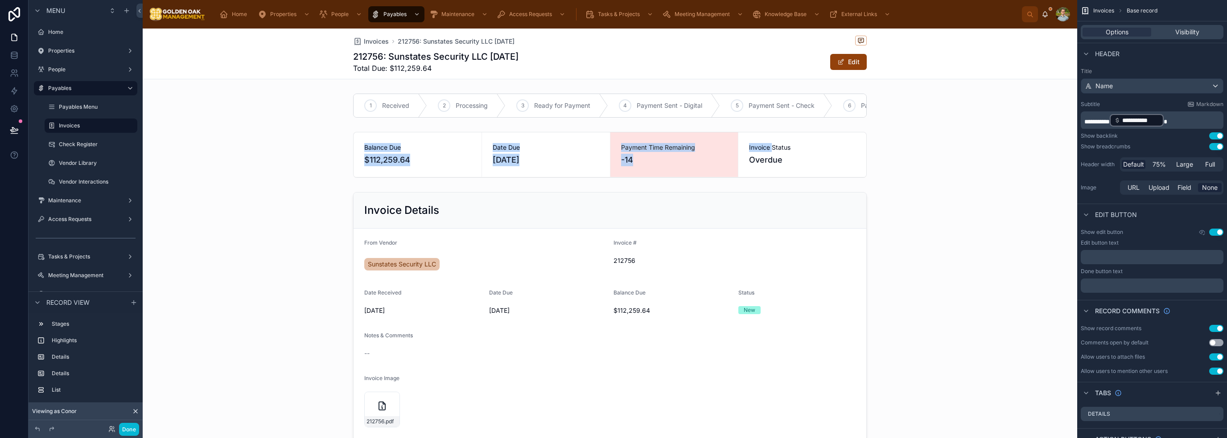
drag, startPoint x: 637, startPoint y: 121, endPoint x: 768, endPoint y: 133, distance: 132.0
click at [768, 133] on div "1 Received 2 Processing 3 Ready for Payment 4 Payment Sent - Digital 5 Payment …" at bounding box center [610, 441] width 934 height 702
click at [915, 121] on div at bounding box center [610, 105] width 934 height 31
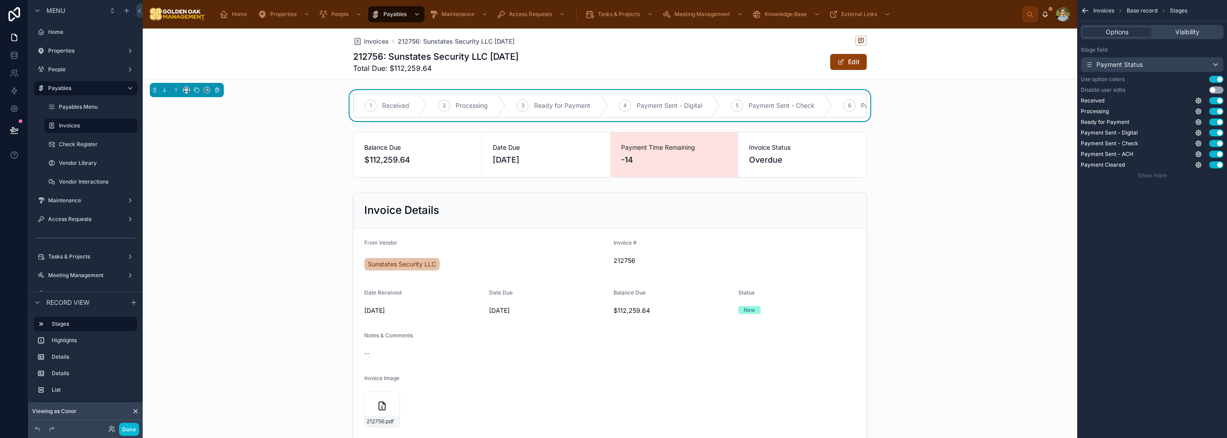
click at [625, 91] on div "1 Received 2 Processing 3 Ready for Payment 4 Payment Sent - Digital 5 Payment …" at bounding box center [610, 105] width 934 height 31
click at [1216, 87] on button "Use setting" at bounding box center [1216, 89] width 14 height 7
click at [939, 197] on div at bounding box center [610, 317] width 934 height 256
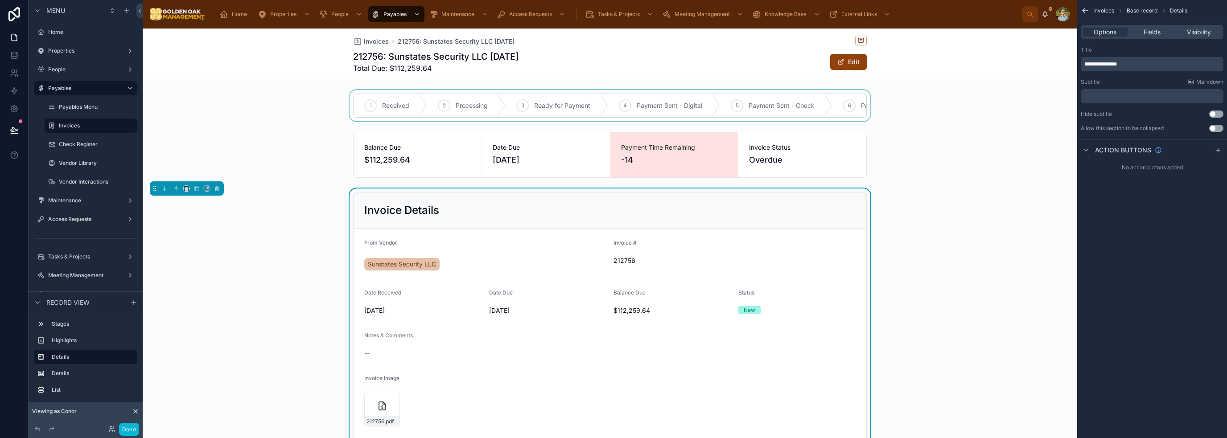
click at [785, 91] on div at bounding box center [610, 105] width 934 height 31
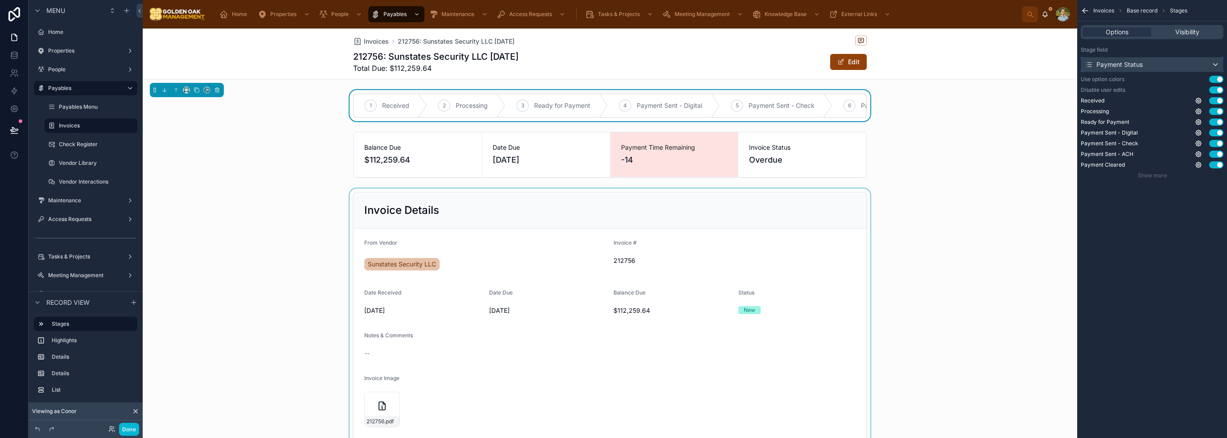
click at [1174, 61] on div "Payment Status" at bounding box center [1152, 65] width 142 height 14
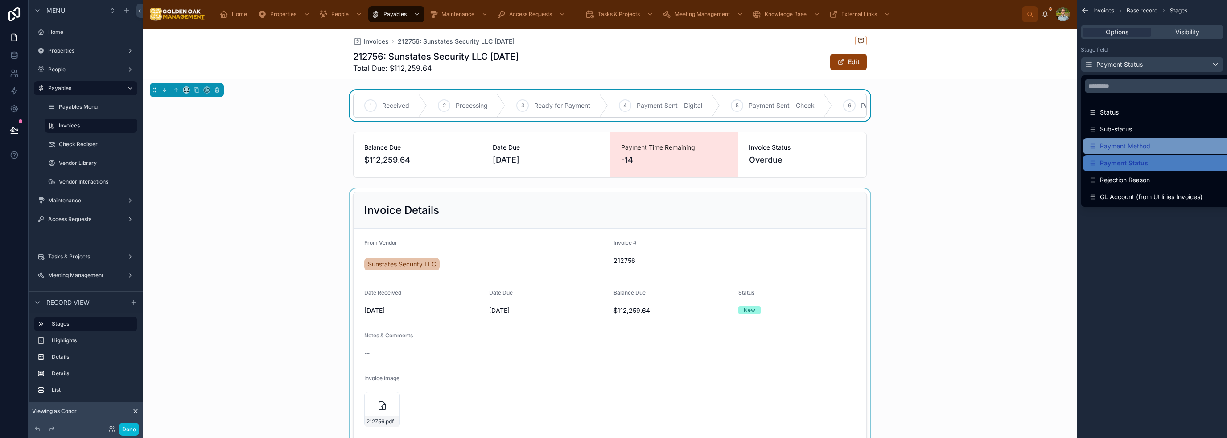
click at [1160, 146] on div "Payment Method" at bounding box center [1162, 146] width 148 height 11
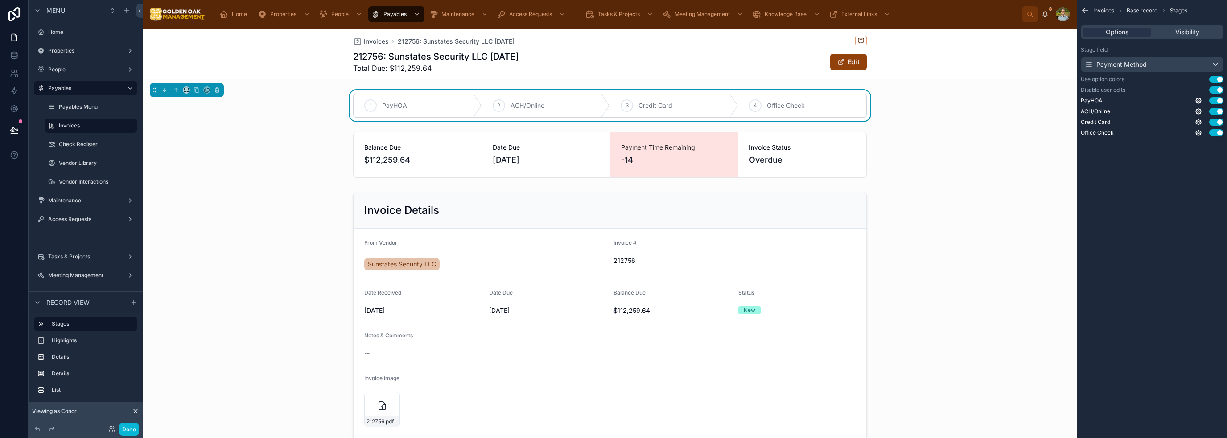
click at [914, 57] on div "Invoices 212756: Sunstates Security LLC [DATE] 212756: Sunstates Security LLC […" at bounding box center [610, 54] width 934 height 51
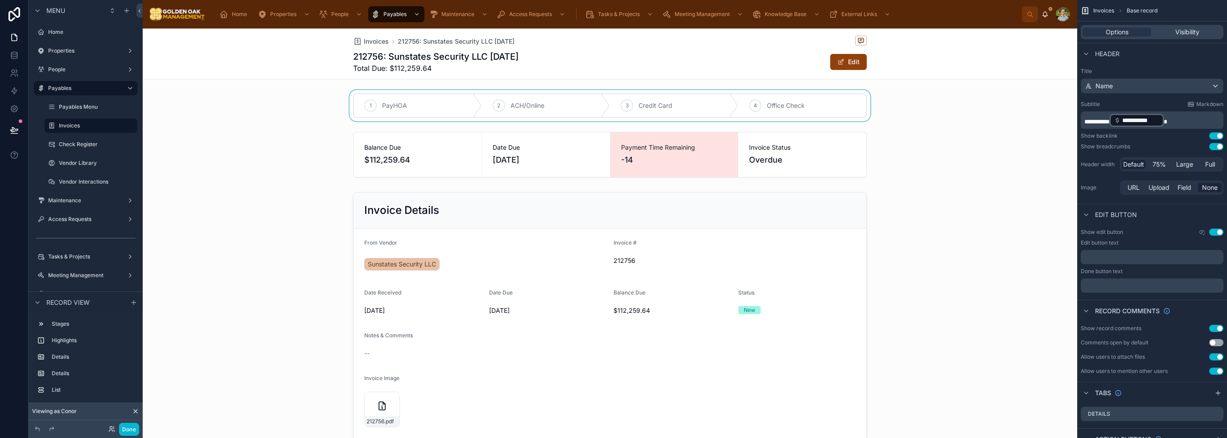
click at [832, 93] on div at bounding box center [610, 105] width 934 height 31
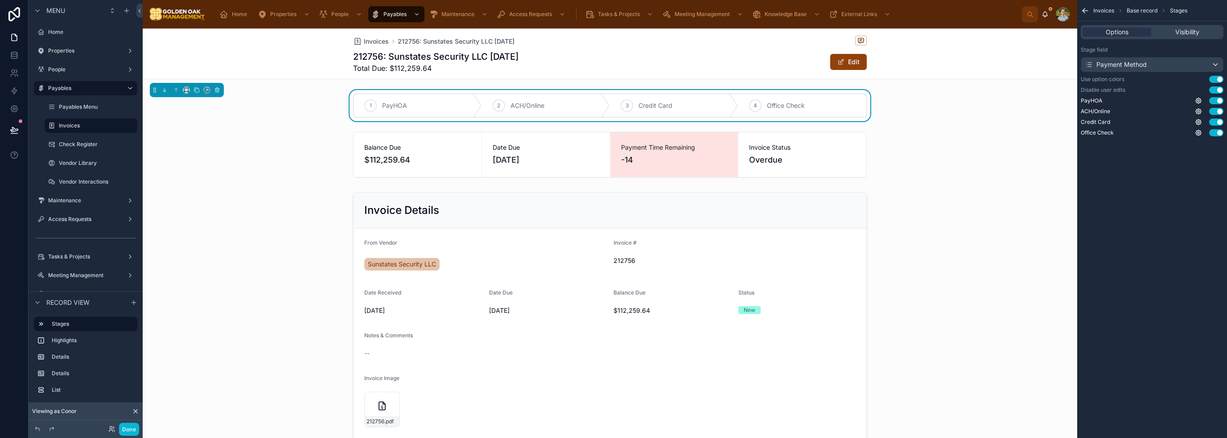
click at [1215, 87] on button "Use setting" at bounding box center [1216, 89] width 14 height 7
click at [1213, 88] on button "Use setting" at bounding box center [1216, 89] width 14 height 7
click at [966, 97] on div "1 PayHOA 2 ACH/Online 3 Credit Card 4 Office Check" at bounding box center [610, 105] width 934 height 31
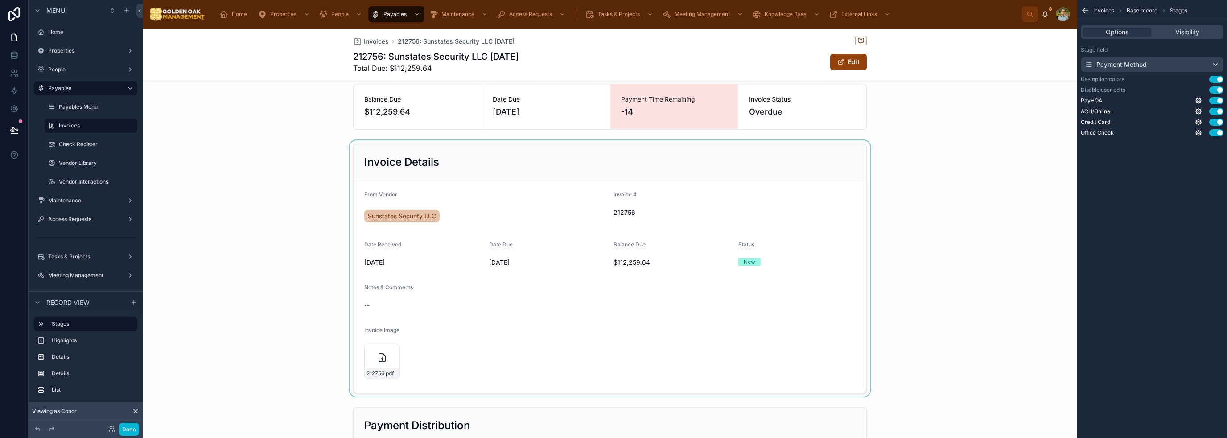
scroll to position [45, 0]
click at [563, 156] on div at bounding box center [610, 272] width 934 height 256
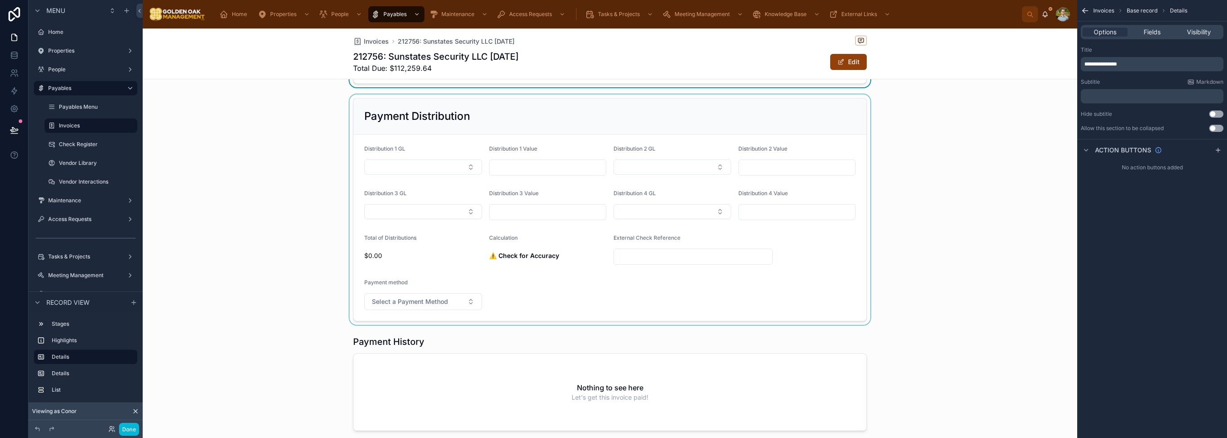
scroll to position [357, 0]
click at [700, 143] on div at bounding box center [610, 210] width 934 height 230
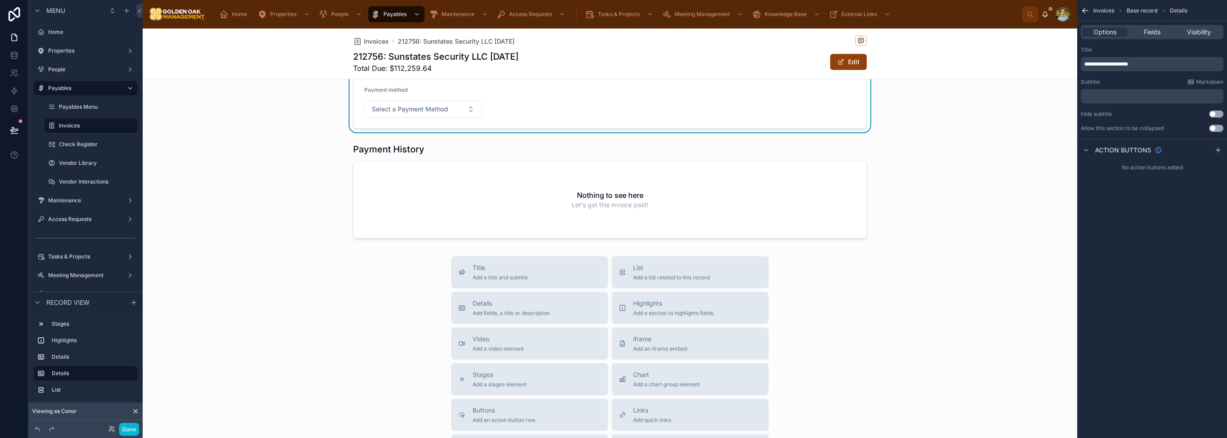
scroll to position [535, 0]
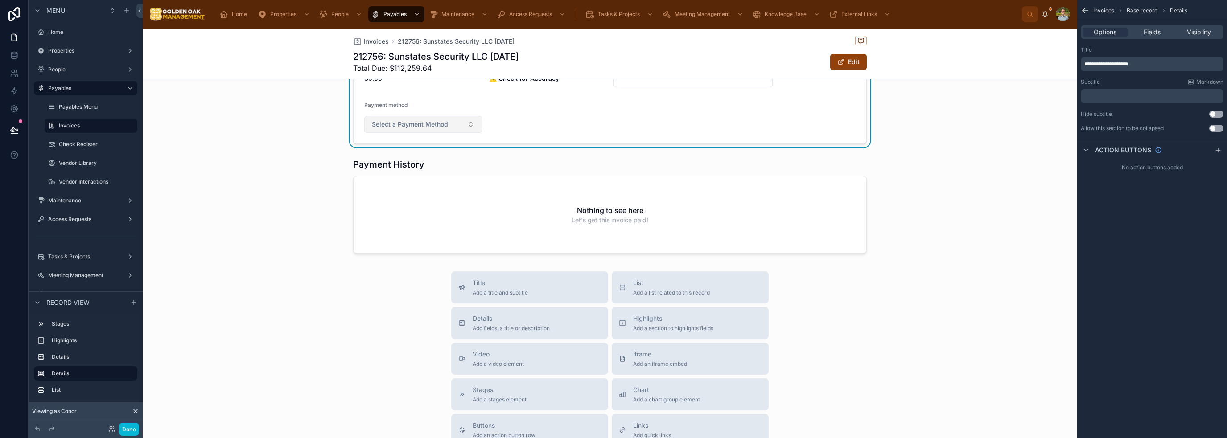
click at [419, 121] on span "Select a Payment Method" at bounding box center [410, 124] width 76 height 9
click at [615, 136] on form "Distribution 1 GL Distribution 1 Value Distribution 2 GL Distribution 2 Value D…" at bounding box center [610, 50] width 513 height 186
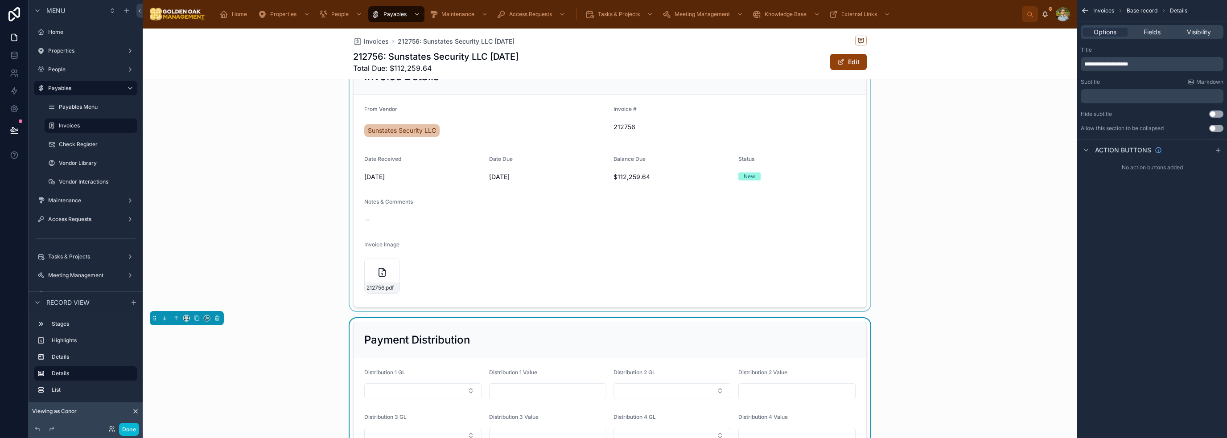
scroll to position [0, 0]
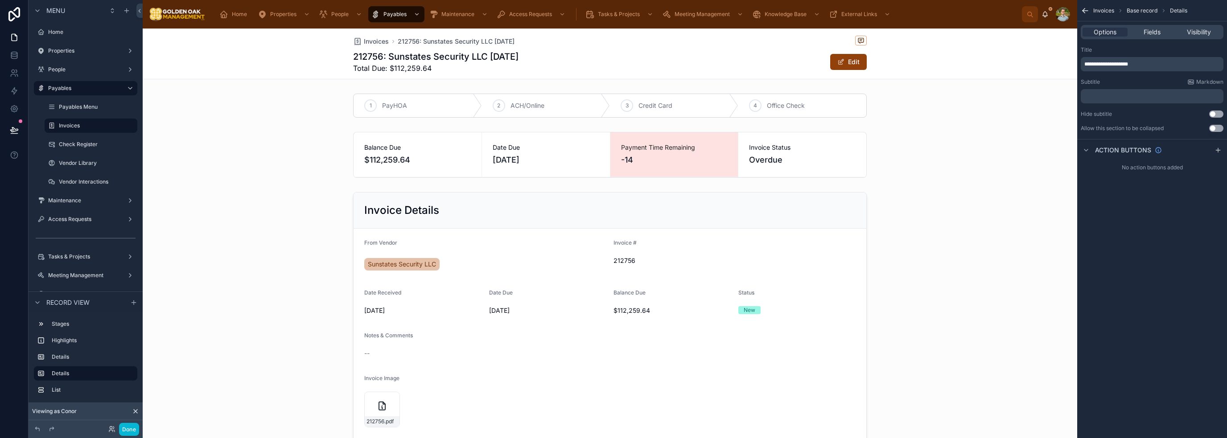
click at [592, 185] on div "1 PayHOA 2 ACH/Online 3 Credit Card 4 Office Check Balance Due $112,259.64 Date…" at bounding box center [610, 441] width 934 height 702
click at [605, 201] on div at bounding box center [610, 317] width 934 height 256
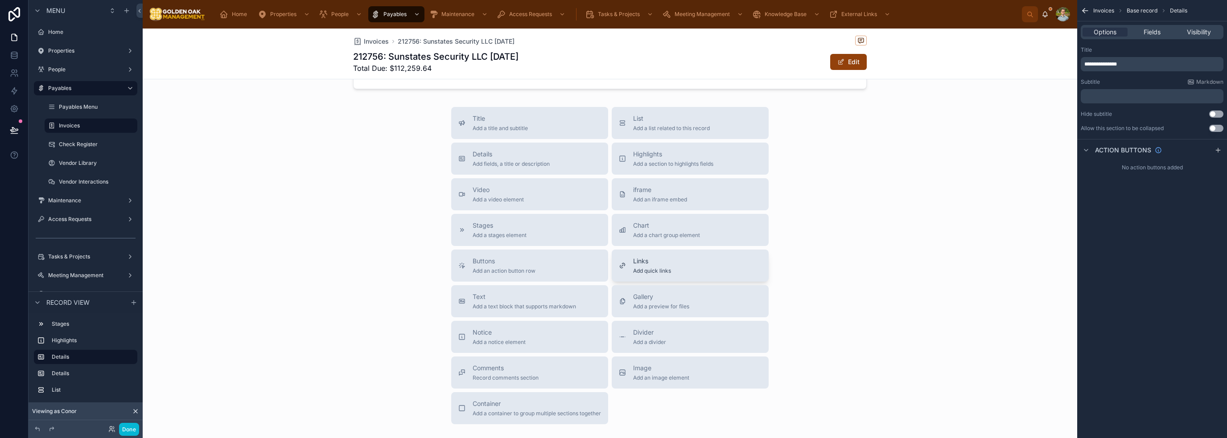
scroll to position [713, 0]
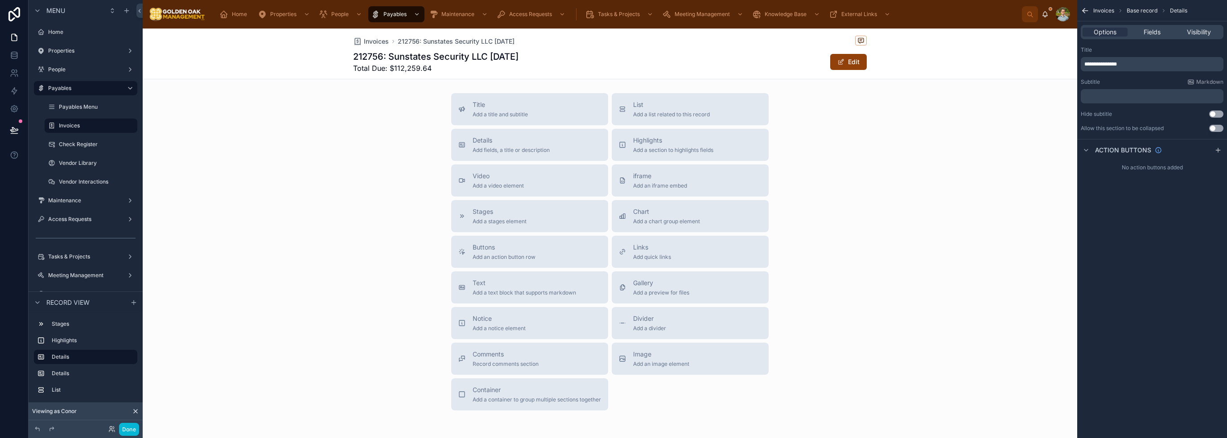
click at [851, 312] on div "Title Add a title and subtitle List Add a list related to this record Details A…" at bounding box center [610, 251] width 934 height 317
click at [688, 275] on button "Gallery Add a preview for files" at bounding box center [690, 287] width 157 height 32
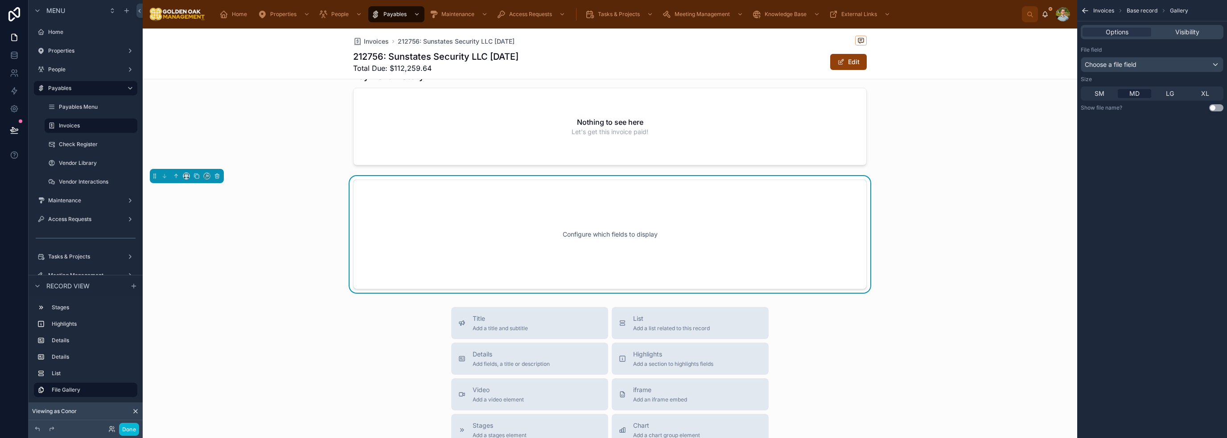
scroll to position [623, 0]
click at [630, 229] on div "Configure which fields to display" at bounding box center [610, 235] width 484 height 80
click at [1142, 66] on div "Choose a file field" at bounding box center [1152, 65] width 142 height 14
click at [1141, 110] on div "Invoice Image" at bounding box center [1162, 112] width 148 height 11
click at [950, 222] on div at bounding box center [610, 235] width 934 height 117
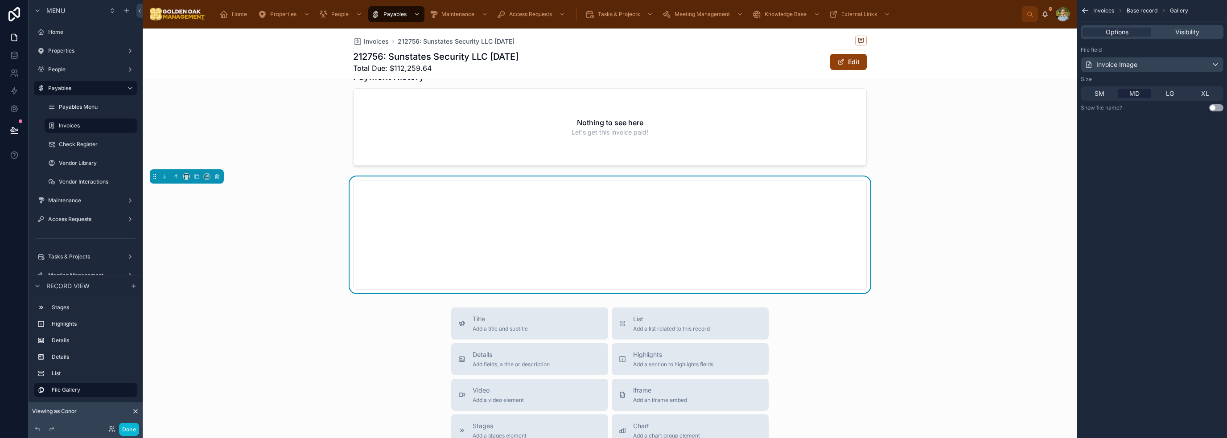
click at [1217, 106] on button "Use setting" at bounding box center [1216, 107] width 14 height 7
click at [1178, 96] on div "LG" at bounding box center [1169, 93] width 33 height 9
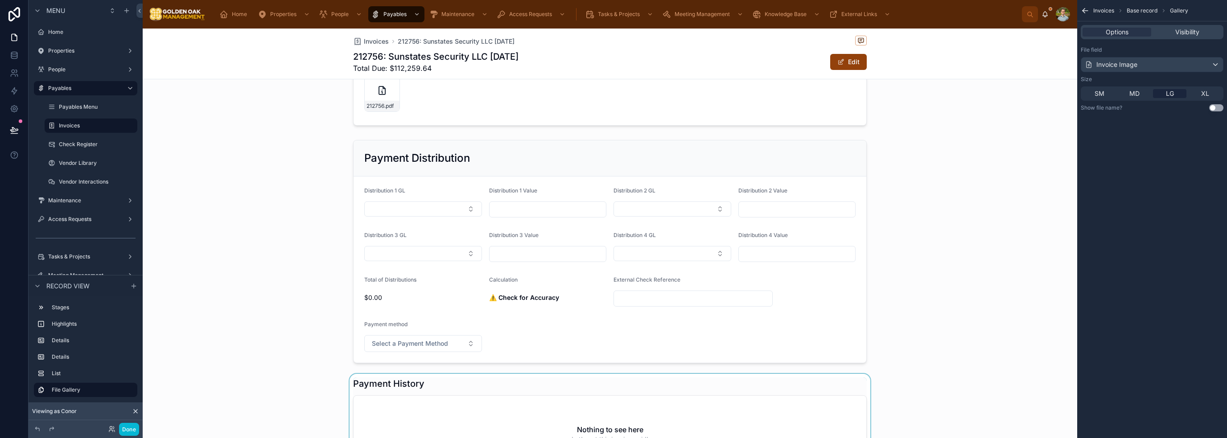
scroll to position [489, 0]
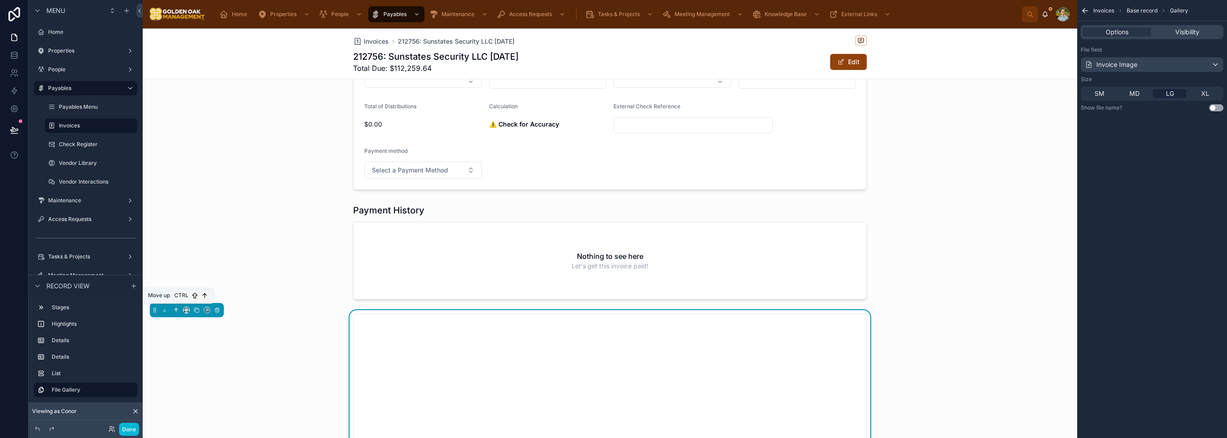
click at [175, 308] on icon at bounding box center [176, 309] width 2 height 2
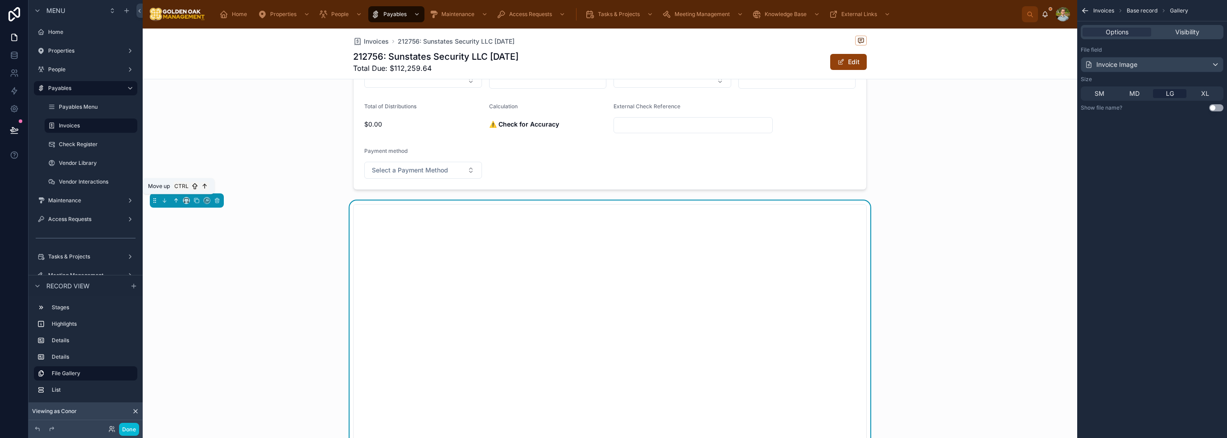
click at [173, 199] on icon at bounding box center [176, 200] width 6 height 6
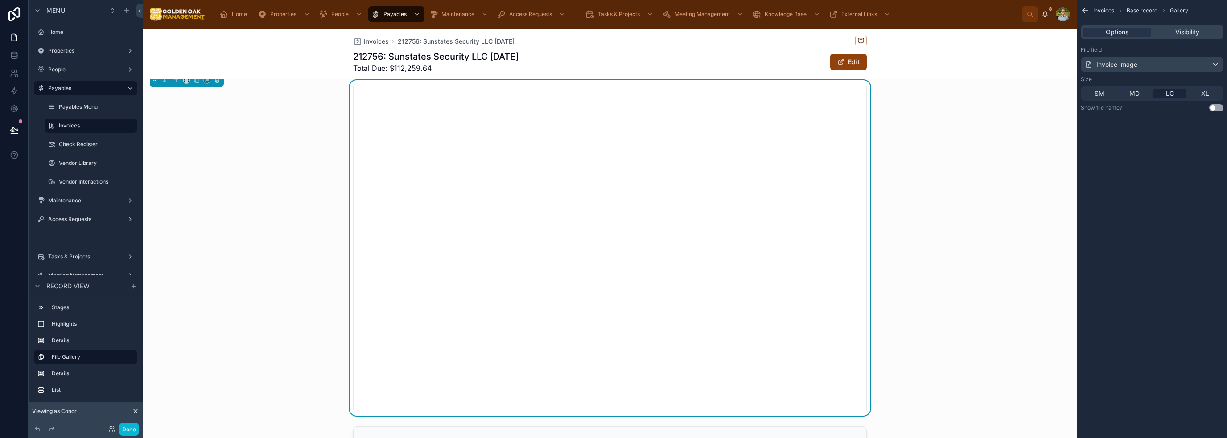
scroll to position [177, 0]
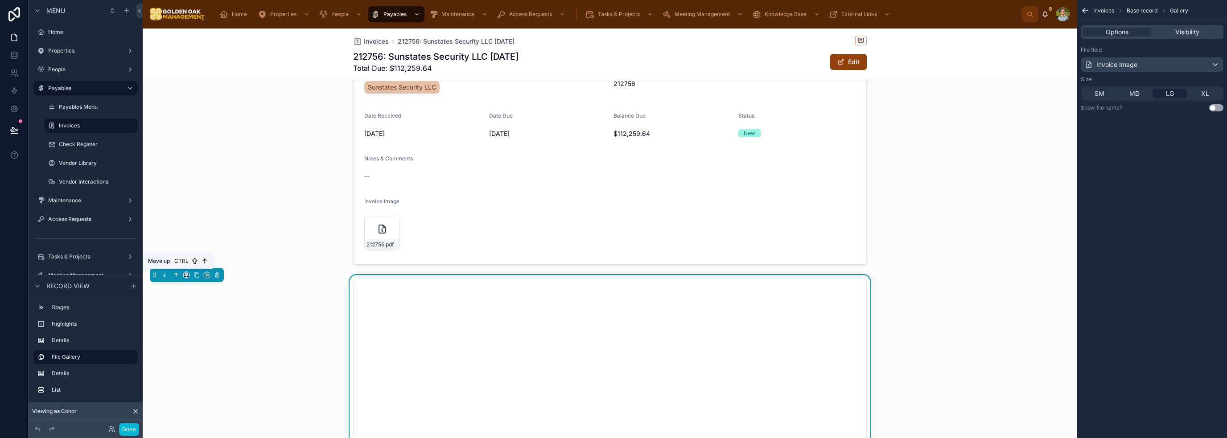
click at [177, 272] on icon at bounding box center [176, 275] width 6 height 6
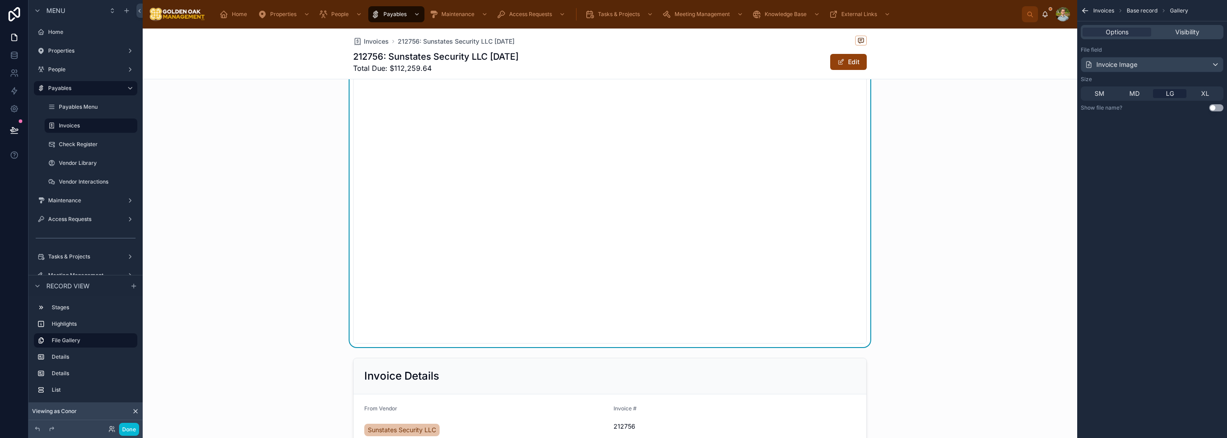
scroll to position [0, 0]
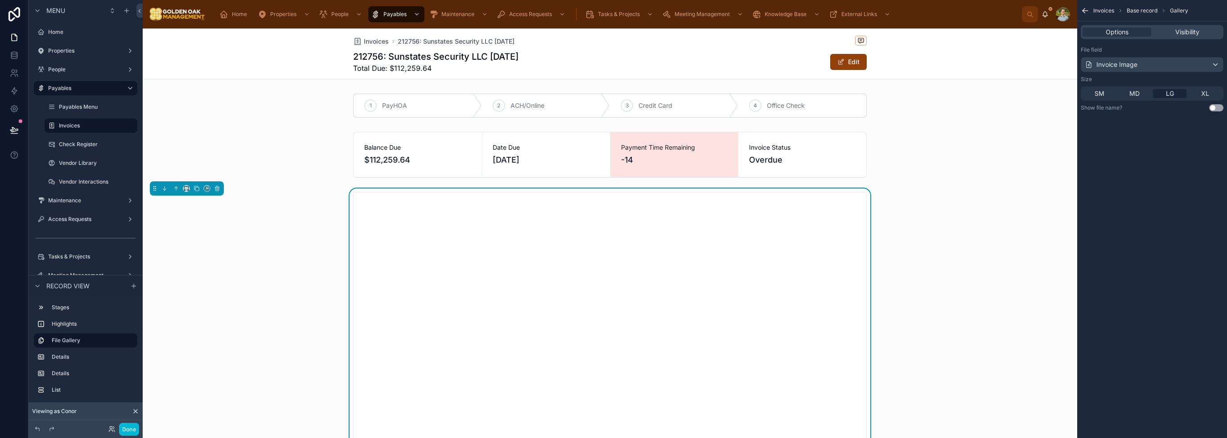
click at [949, 279] on div at bounding box center [610, 357] width 934 height 336
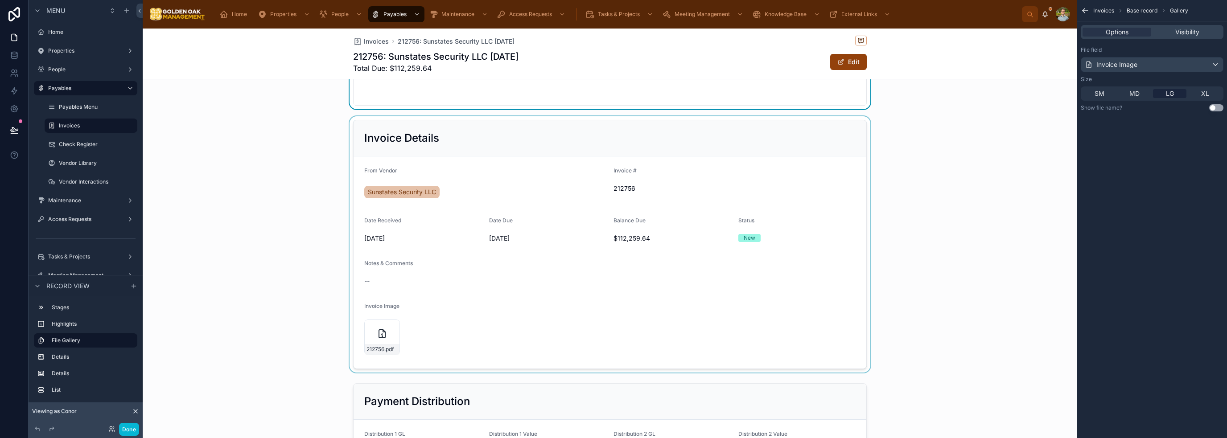
scroll to position [446, 0]
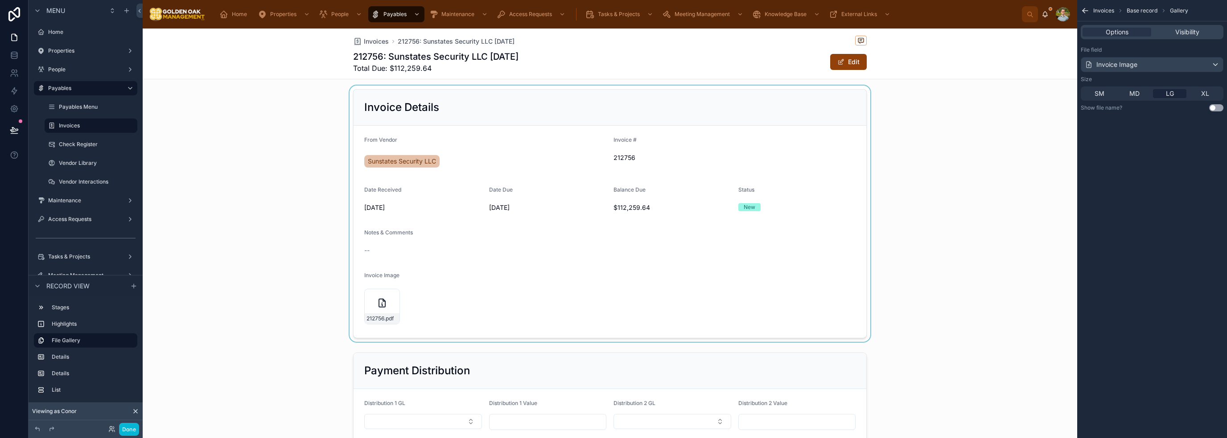
click at [765, 126] on div at bounding box center [610, 214] width 934 height 256
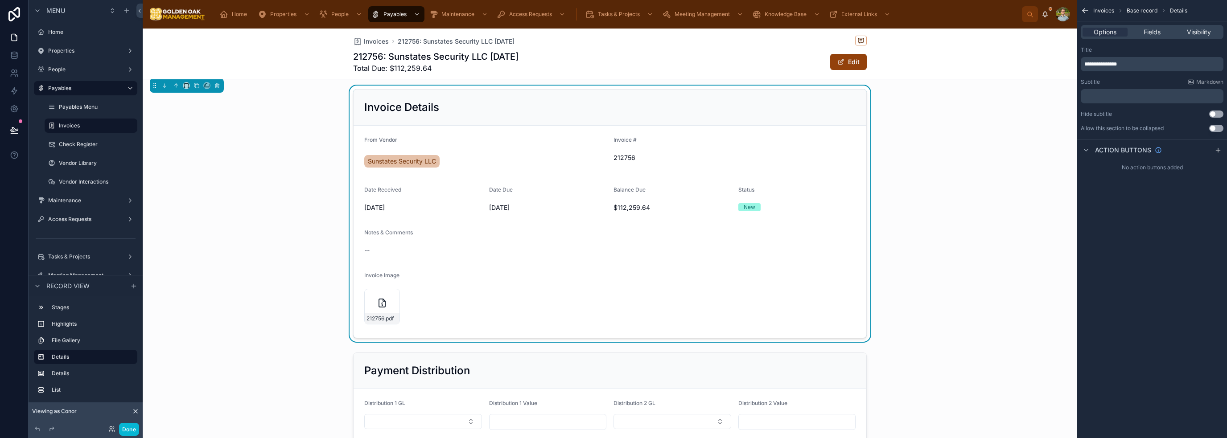
click at [622, 272] on form "From Vendor Sunstates Security LLC Invoice # 212756 Date Received [DATE] Date D…" at bounding box center [610, 232] width 513 height 212
click at [1163, 27] on div "Options Fields Visibility" at bounding box center [1152, 32] width 143 height 14
click at [1163, 32] on div "Fields" at bounding box center [1151, 32] width 45 height 9
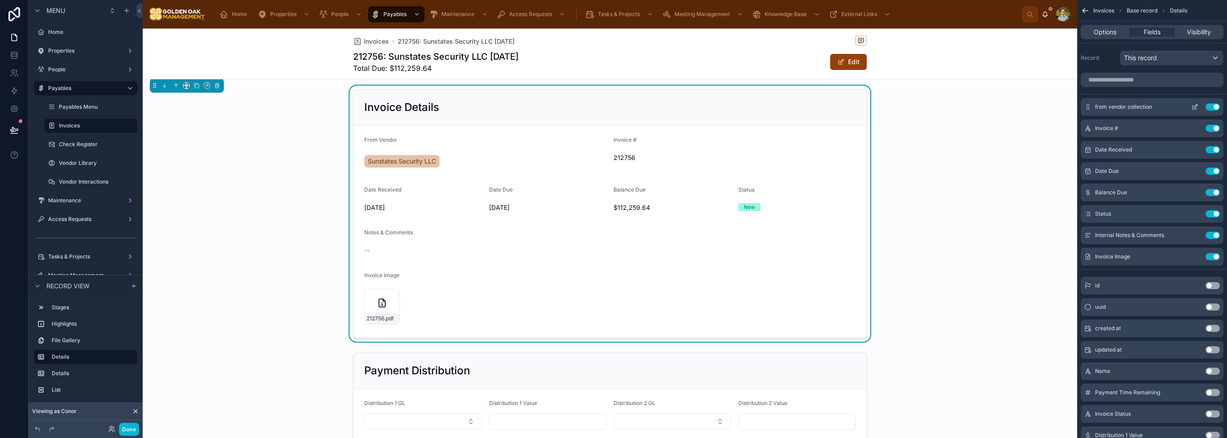
click at [1193, 108] on icon "scrollable content" at bounding box center [1194, 106] width 7 height 7
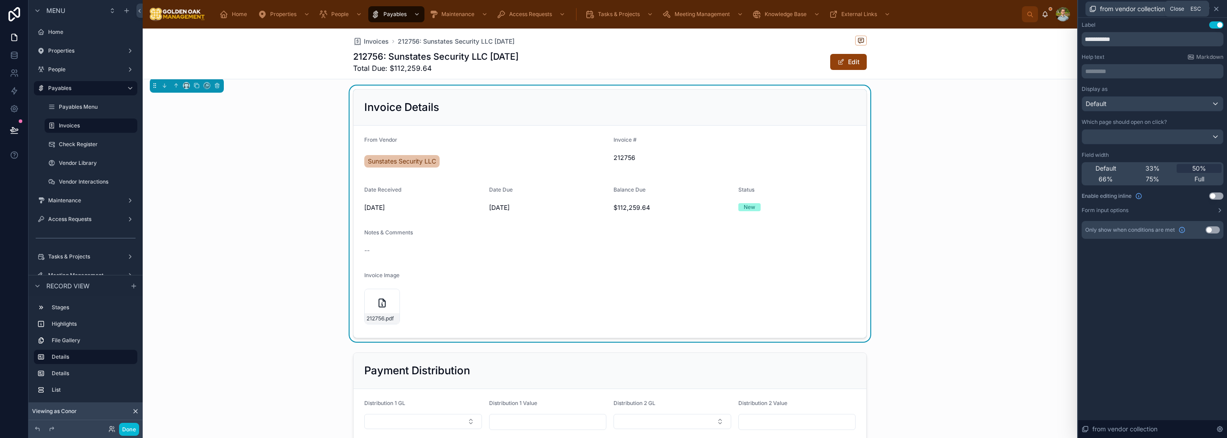
click at [1218, 10] on icon at bounding box center [1216, 8] width 7 height 7
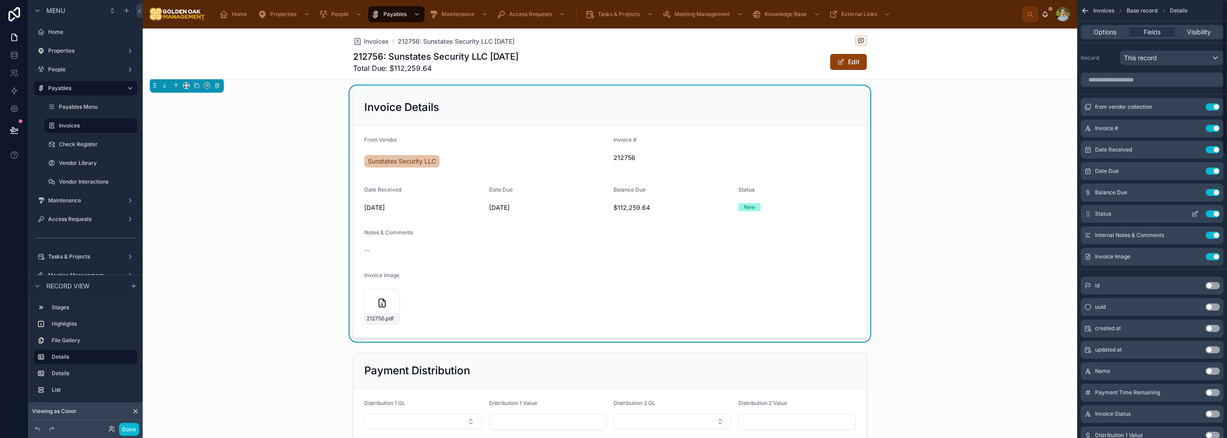
click at [1217, 213] on button "Use setting" at bounding box center [1212, 213] width 14 height 7
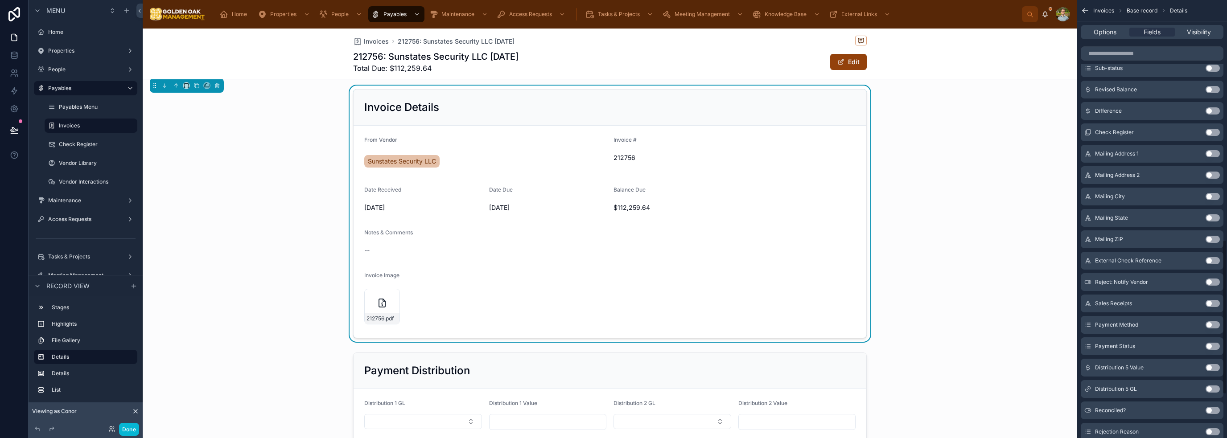
scroll to position [801, 0]
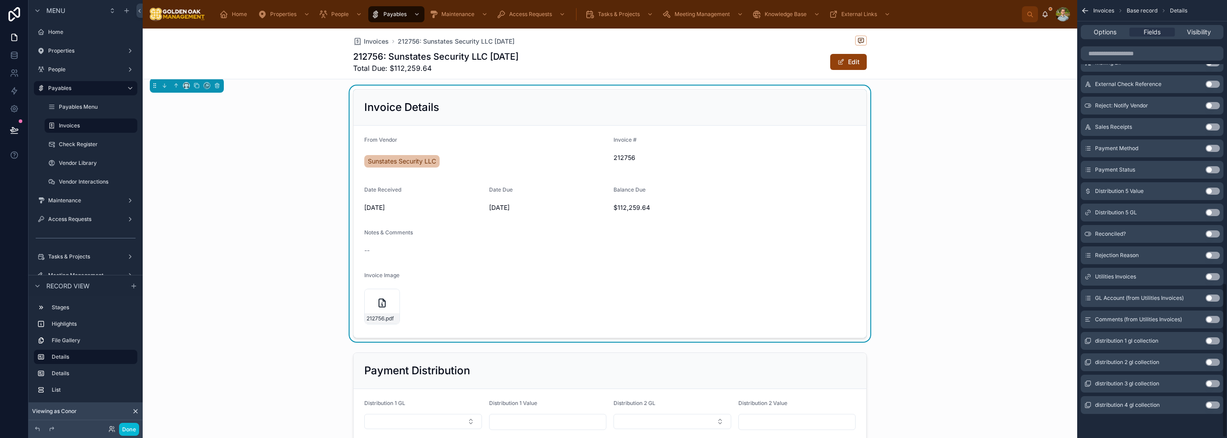
click at [1209, 166] on button "Use setting" at bounding box center [1212, 169] width 14 height 7
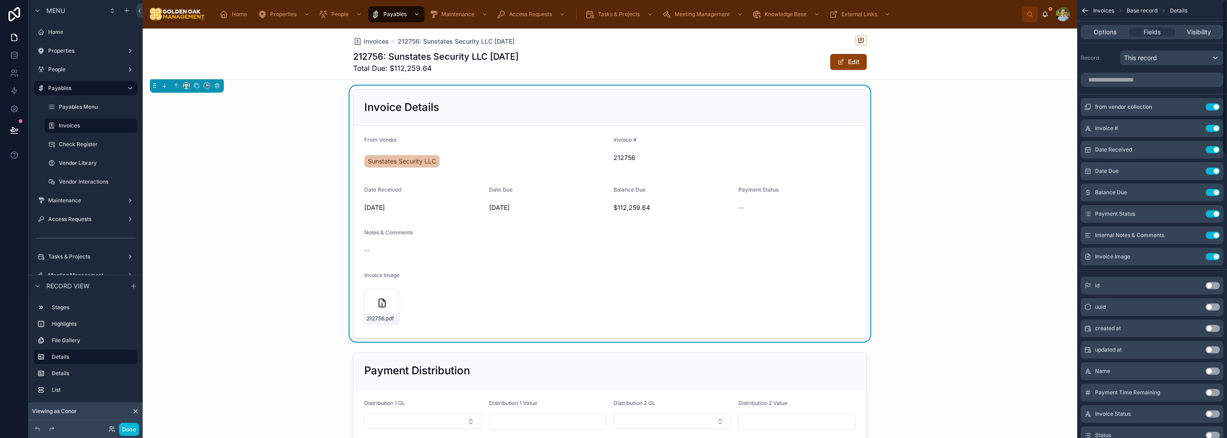
click at [789, 197] on div "Payment Status --" at bounding box center [797, 200] width 118 height 29
click at [1214, 256] on button "Use setting" at bounding box center [1212, 256] width 14 height 7
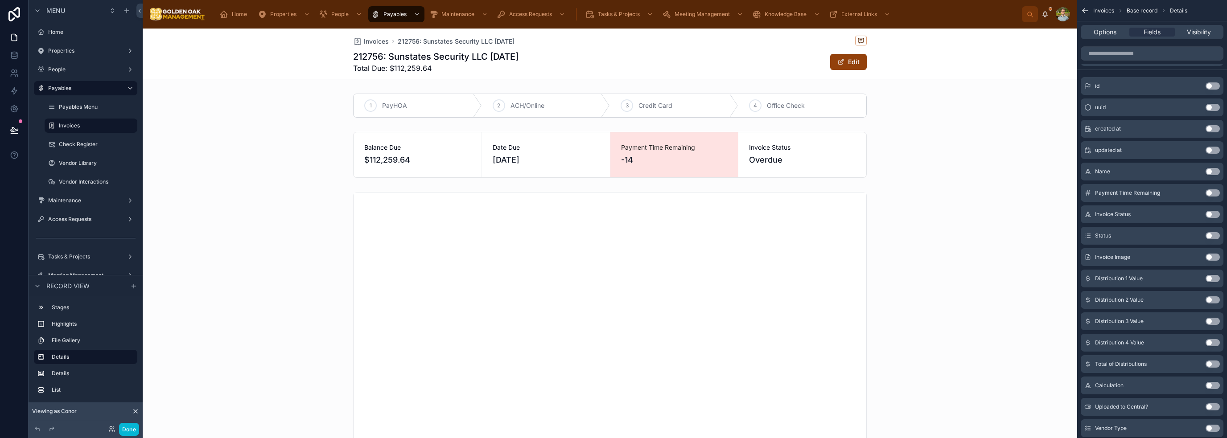
click at [475, 67] on span "Total Due: $112,259.64" at bounding box center [435, 68] width 165 height 11
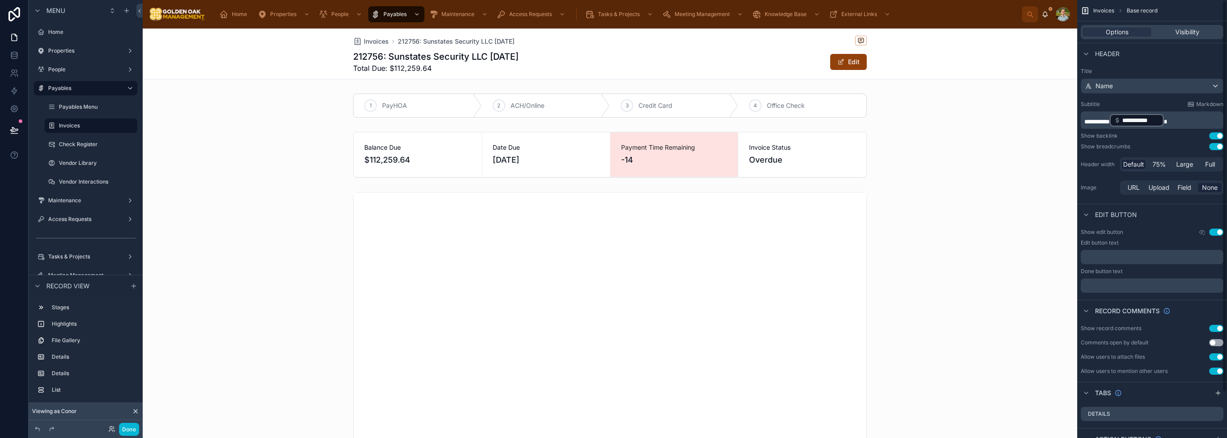
click at [1184, 119] on p "**********" at bounding box center [1152, 120] width 137 height 14
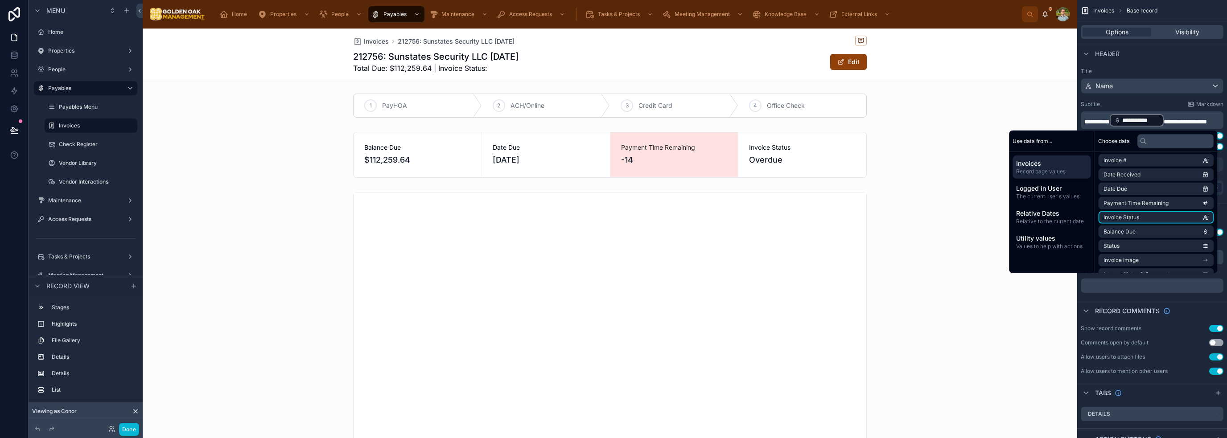
scroll to position [45, 0]
click at [1143, 203] on li "Invoice Status" at bounding box center [1155, 203] width 115 height 12
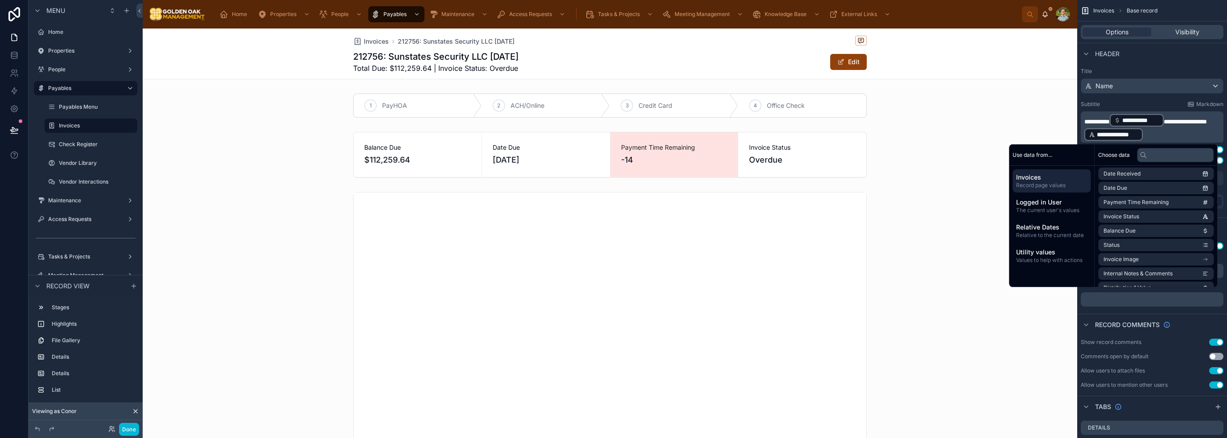
click at [1013, 71] on div "Invoices 212756: Sunstates Security LLC [DATE] 212756: Sunstates Security LLC […" at bounding box center [610, 54] width 934 height 51
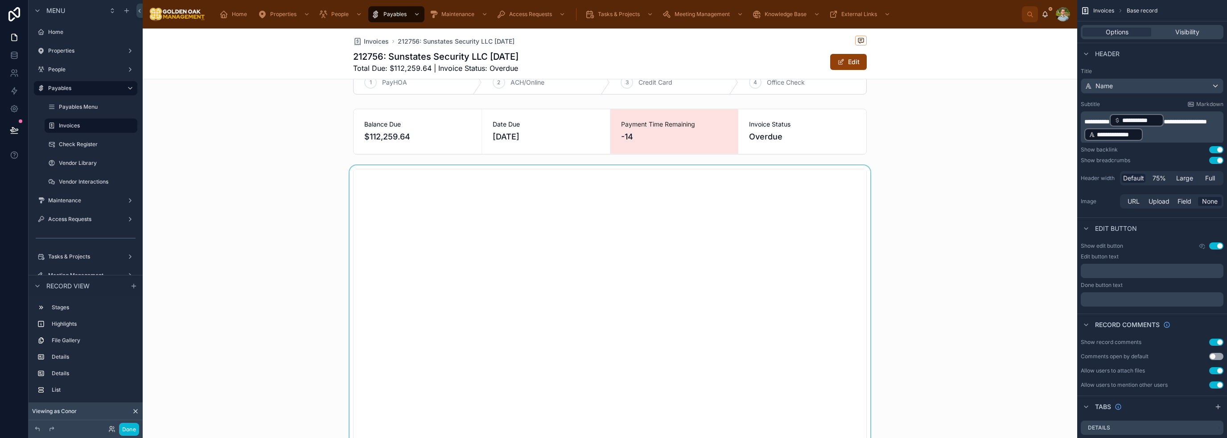
scroll to position [0, 0]
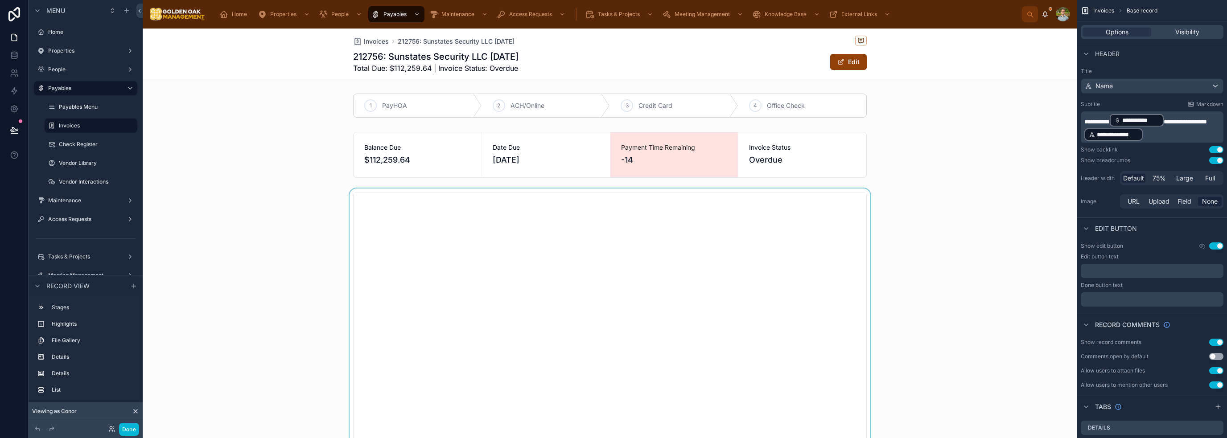
click at [833, 300] on div at bounding box center [610, 357] width 934 height 336
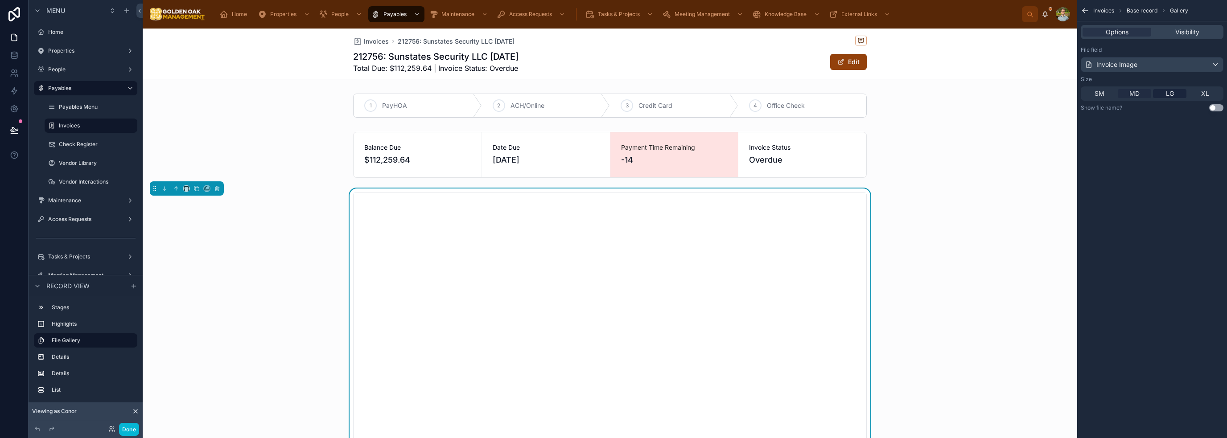
click at [1140, 92] on div "MD" at bounding box center [1134, 93] width 33 height 9
click at [970, 212] on div at bounding box center [610, 302] width 934 height 226
click at [991, 239] on div at bounding box center [610, 302] width 934 height 226
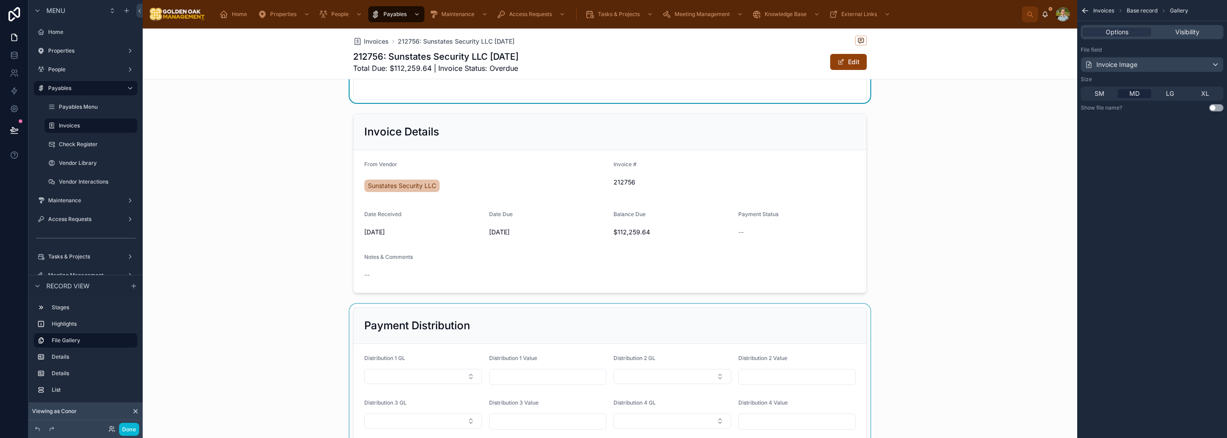
scroll to position [312, 0]
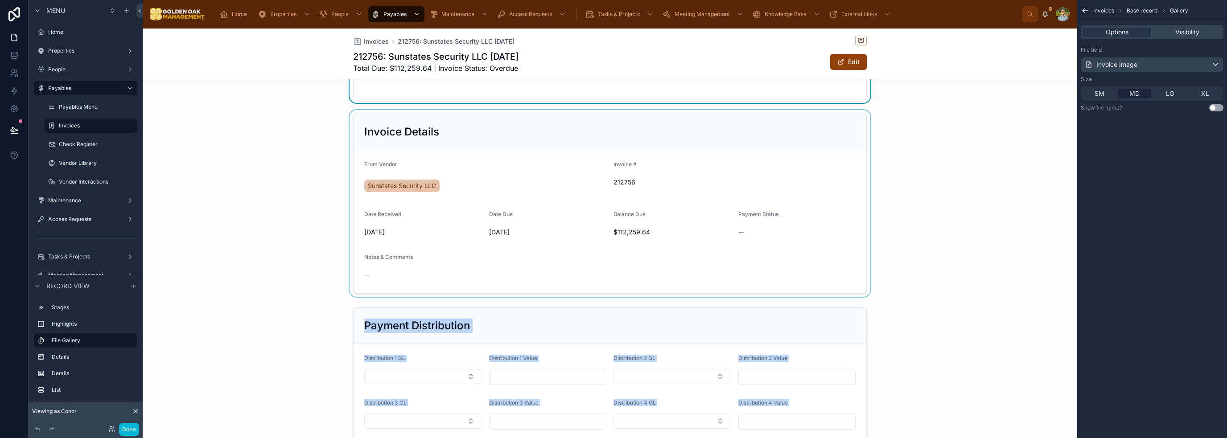
drag, startPoint x: 658, startPoint y: 317, endPoint x: 851, endPoint y: 176, distance: 240.0
click at [851, 176] on div "1 PayHOA 2 ACH/Online 3 Credit Card 4 Office Check Balance Due $112,259.64 Date…" at bounding box center [610, 211] width 934 height 866
click at [934, 242] on div at bounding box center [610, 203] width 934 height 187
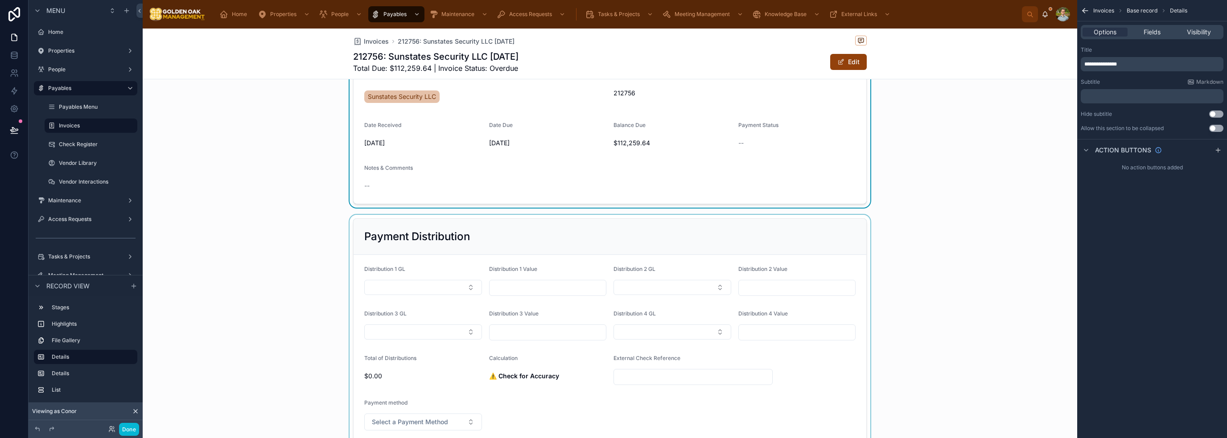
click at [668, 239] on div at bounding box center [610, 330] width 934 height 230
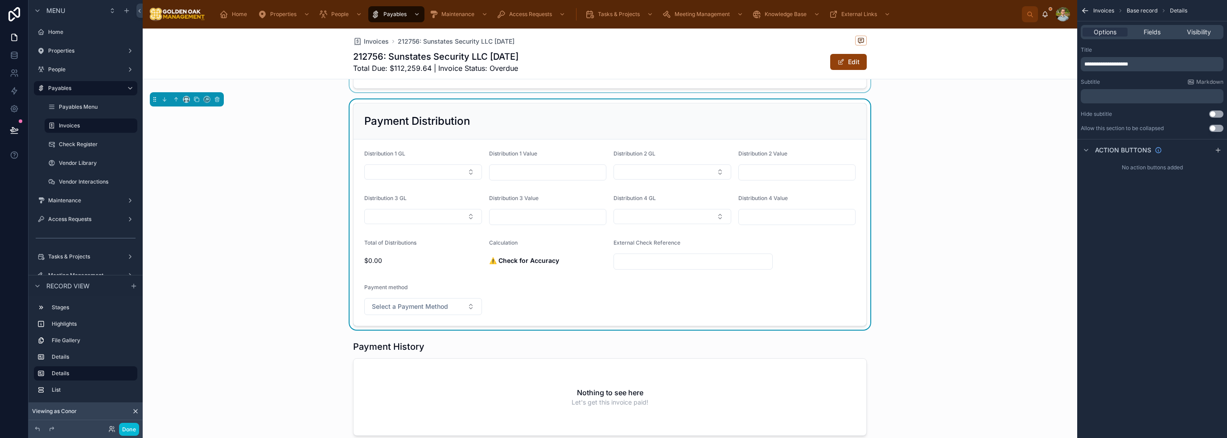
scroll to position [535, 0]
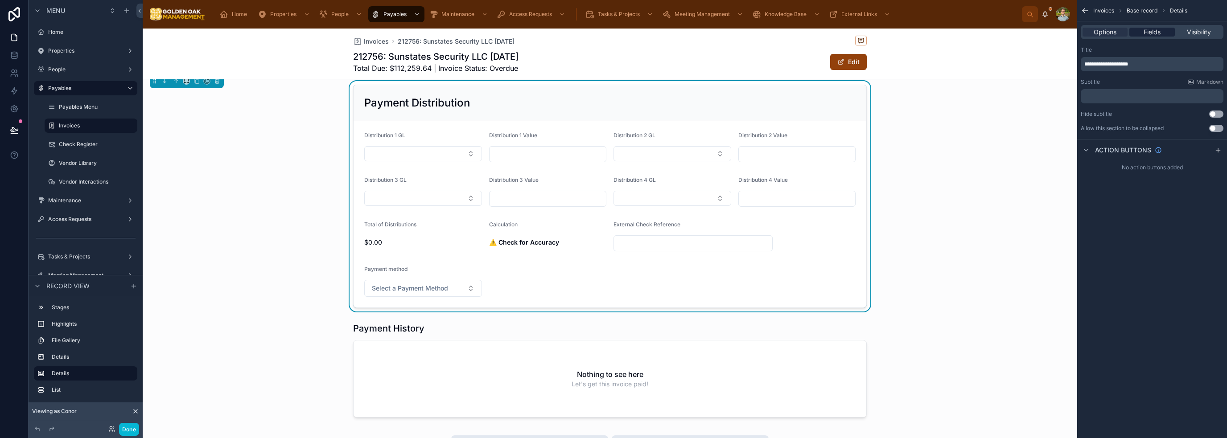
click at [1139, 33] on div "Fields" at bounding box center [1151, 32] width 45 height 9
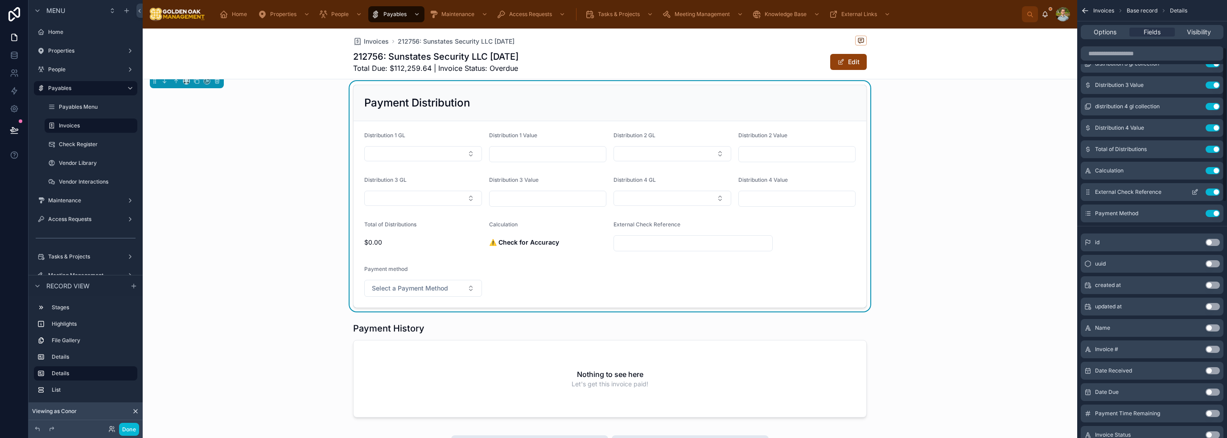
scroll to position [134, 0]
click at [1211, 188] on button "Use setting" at bounding box center [1212, 187] width 14 height 7
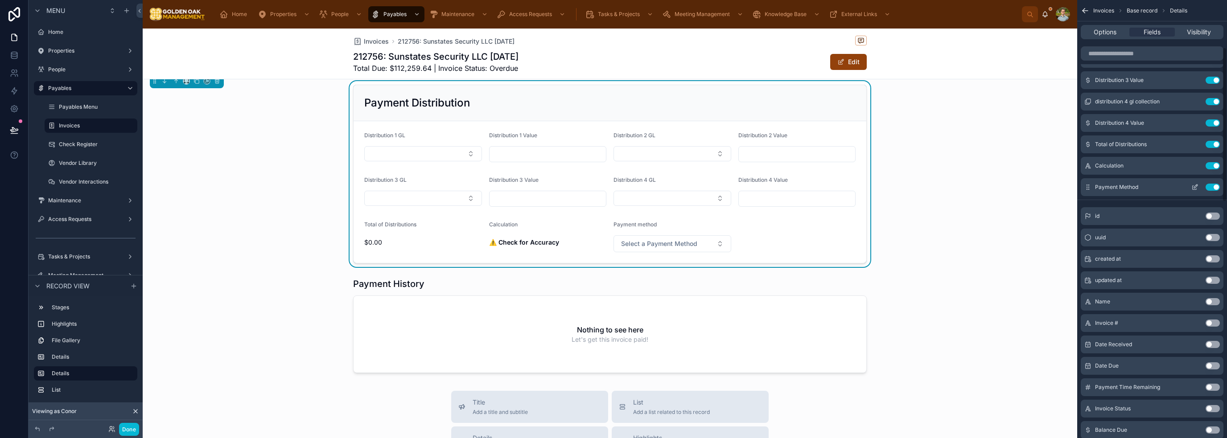
click at [1210, 184] on button "Use setting" at bounding box center [1212, 187] width 14 height 7
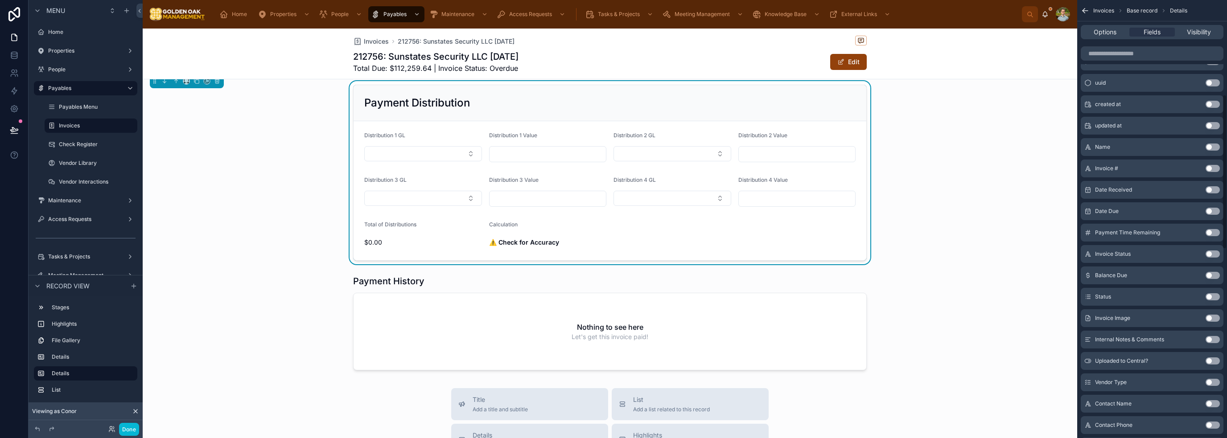
scroll to position [267, 0]
click at [1212, 276] on button "Use setting" at bounding box center [1212, 274] width 14 height 7
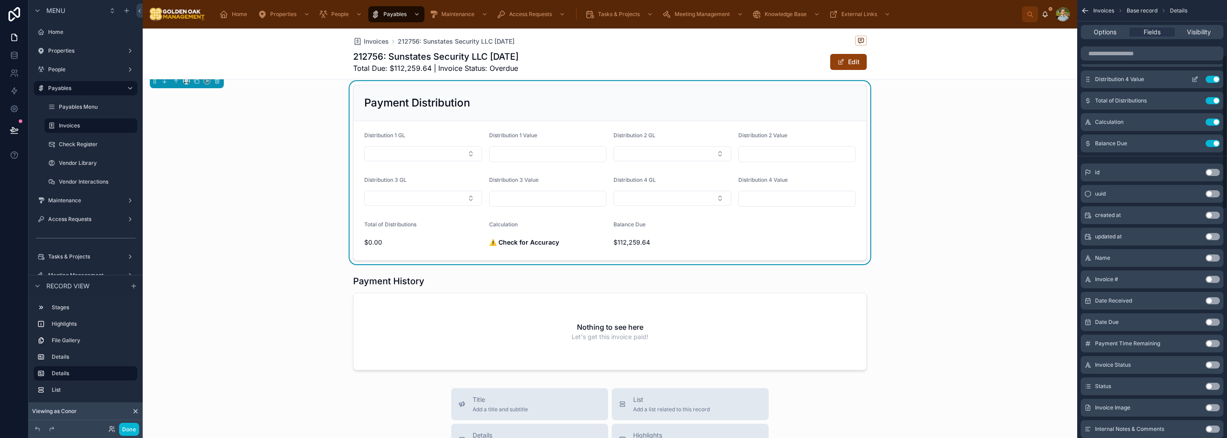
scroll to position [134, 0]
click at [1196, 144] on icon "scrollable content" at bounding box center [1194, 144] width 7 height 7
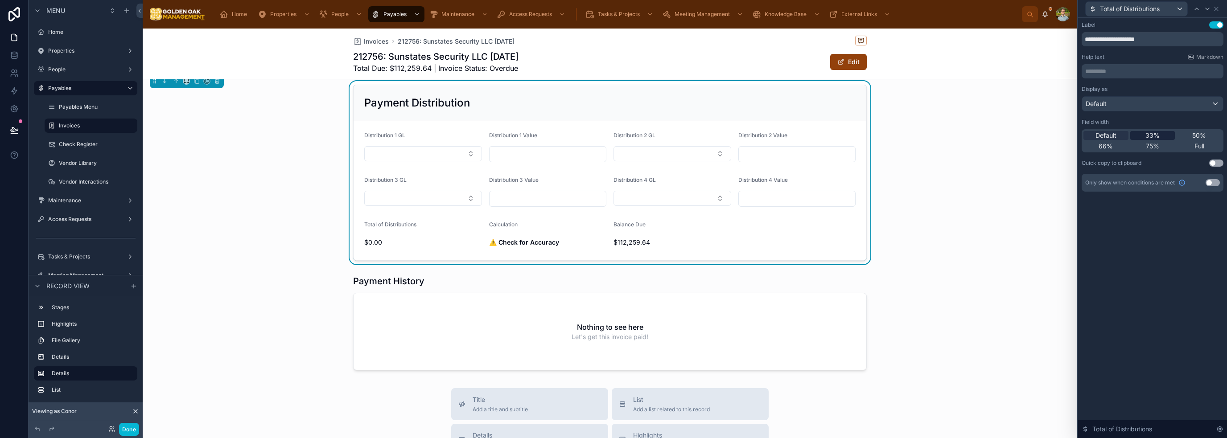
click at [1160, 133] on div "33%" at bounding box center [1152, 135] width 45 height 9
click at [1218, 8] on icon at bounding box center [1216, 8] width 7 height 7
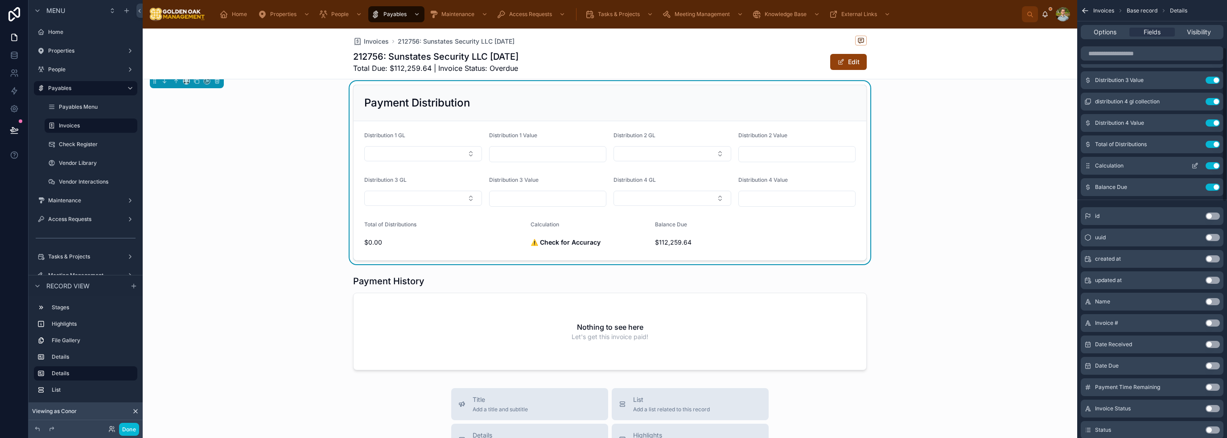
click at [1197, 164] on icon "scrollable content" at bounding box center [1194, 165] width 7 height 7
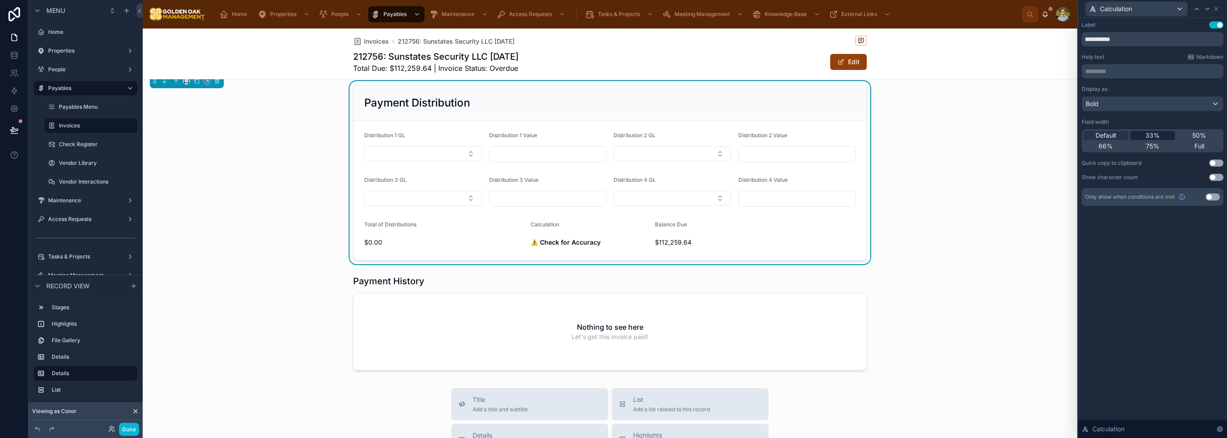
click at [1154, 135] on span "33%" at bounding box center [1152, 135] width 14 height 9
click at [1218, 9] on icon at bounding box center [1216, 8] width 7 height 7
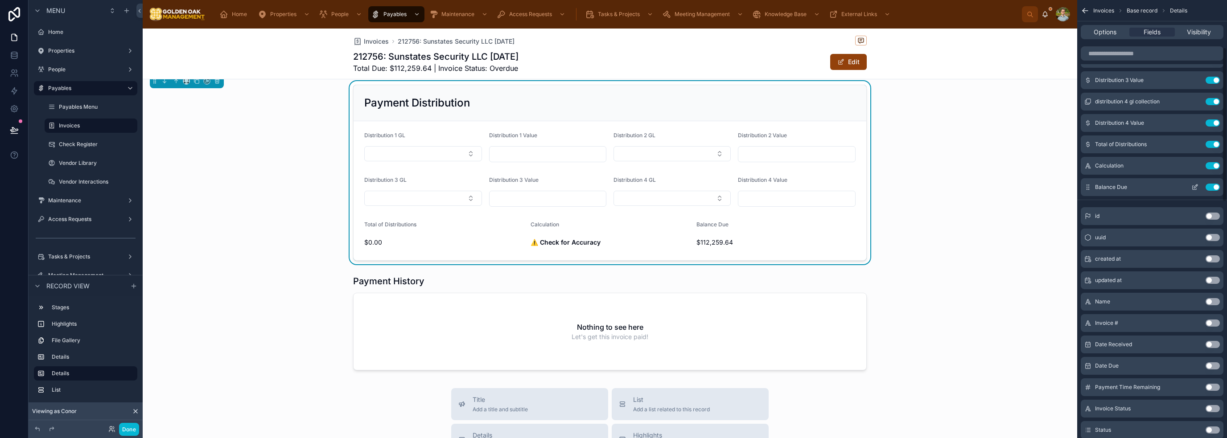
click at [1197, 185] on icon "scrollable content" at bounding box center [1196, 187] width 4 height 4
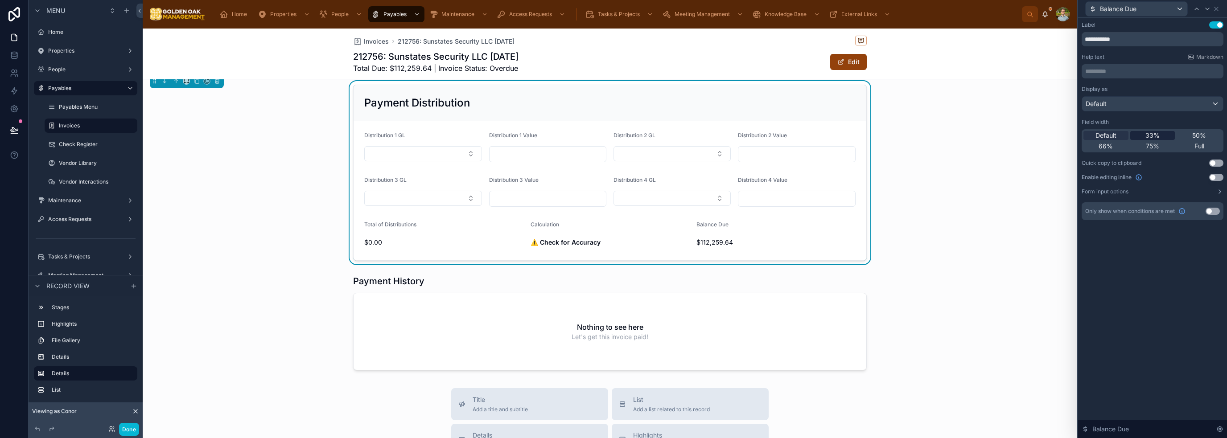
click at [1153, 136] on span "33%" at bounding box center [1152, 135] width 14 height 9
click at [1218, 8] on icon at bounding box center [1216, 8] width 7 height 7
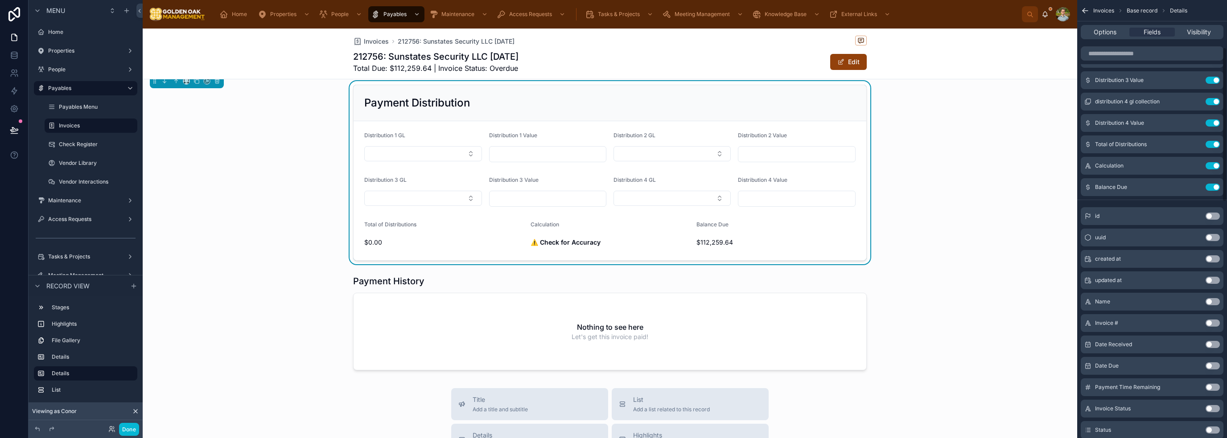
click at [1027, 260] on div "Payment Distribution Distribution 1 GL Distribution 1 Value Distribution 2 GL D…" at bounding box center [610, 172] width 934 height 183
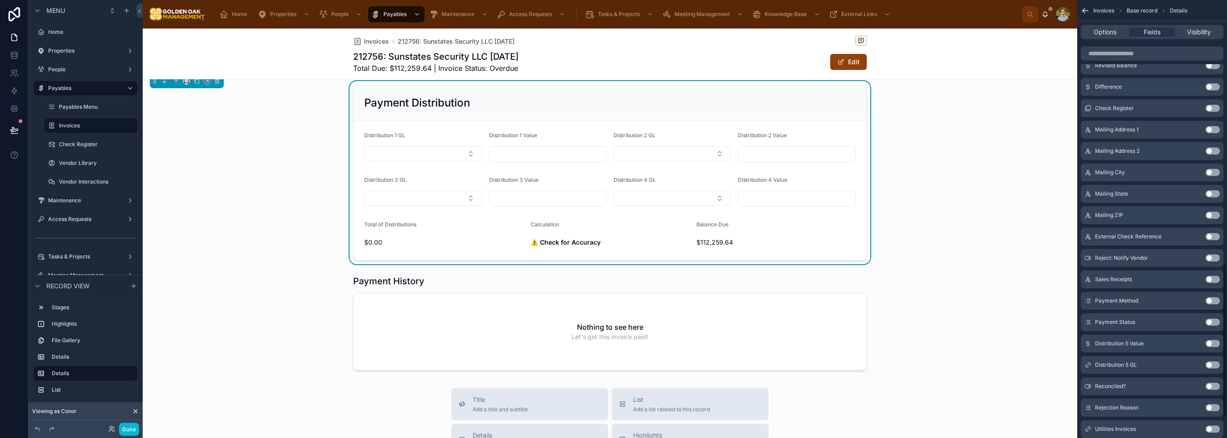
scroll to position [801, 0]
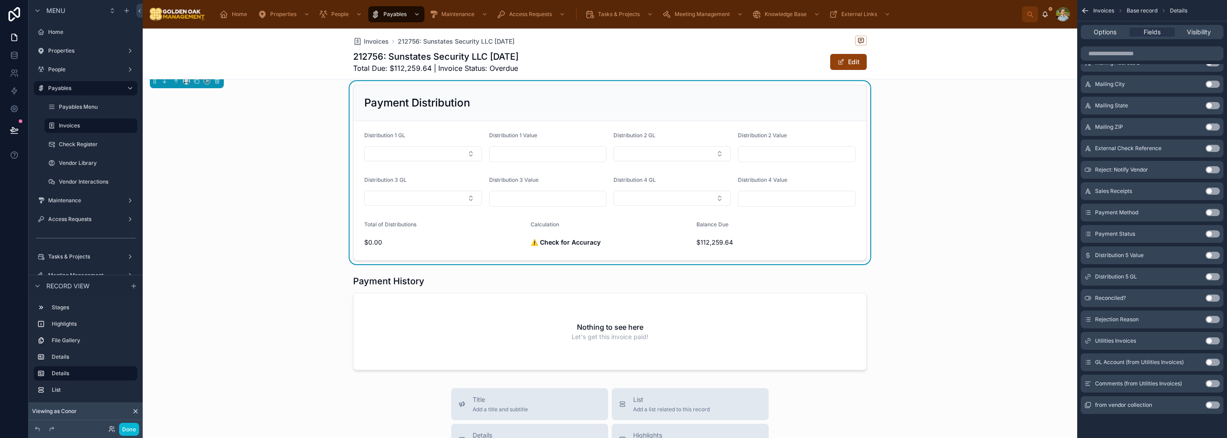
click at [1213, 257] on button "Use setting" at bounding box center [1212, 255] width 14 height 7
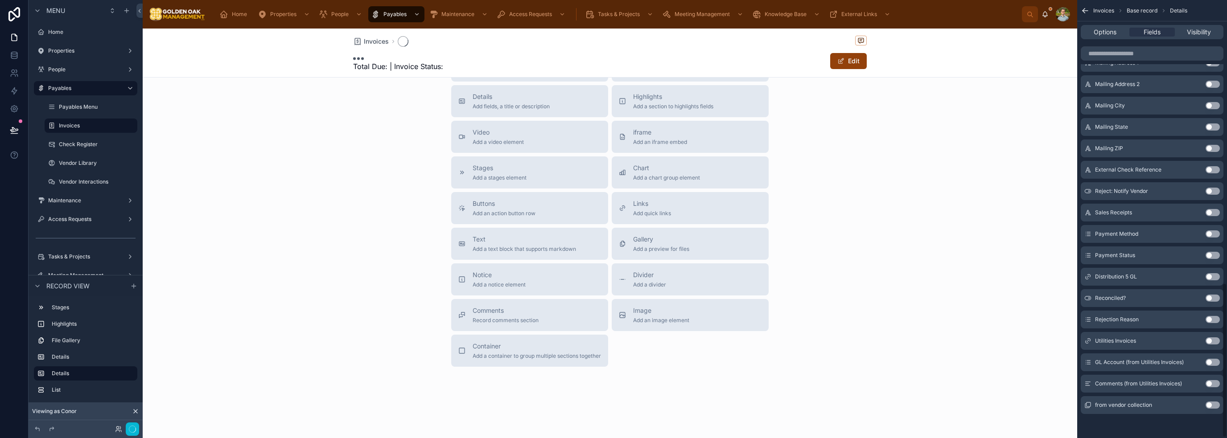
scroll to position [194, 0]
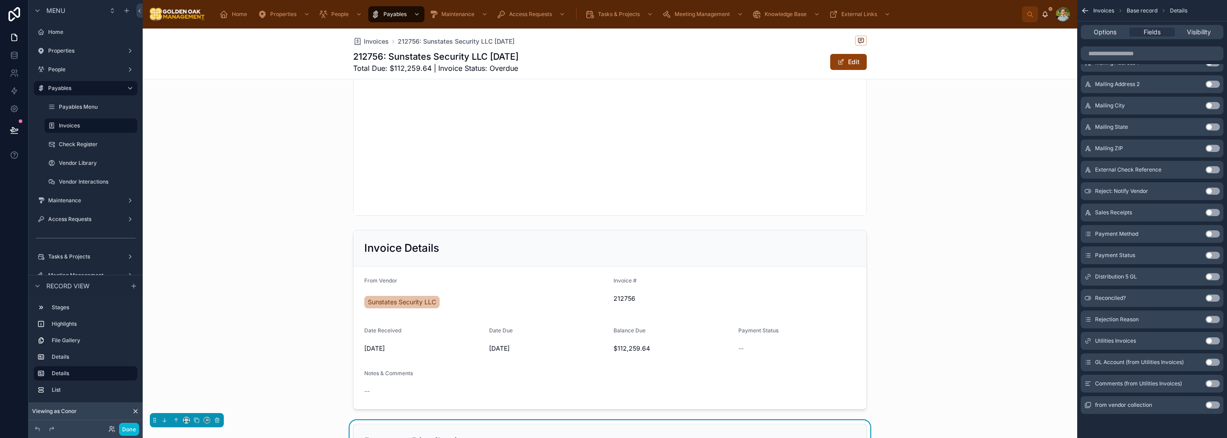
click at [1213, 276] on button "Use setting" at bounding box center [1212, 276] width 14 height 7
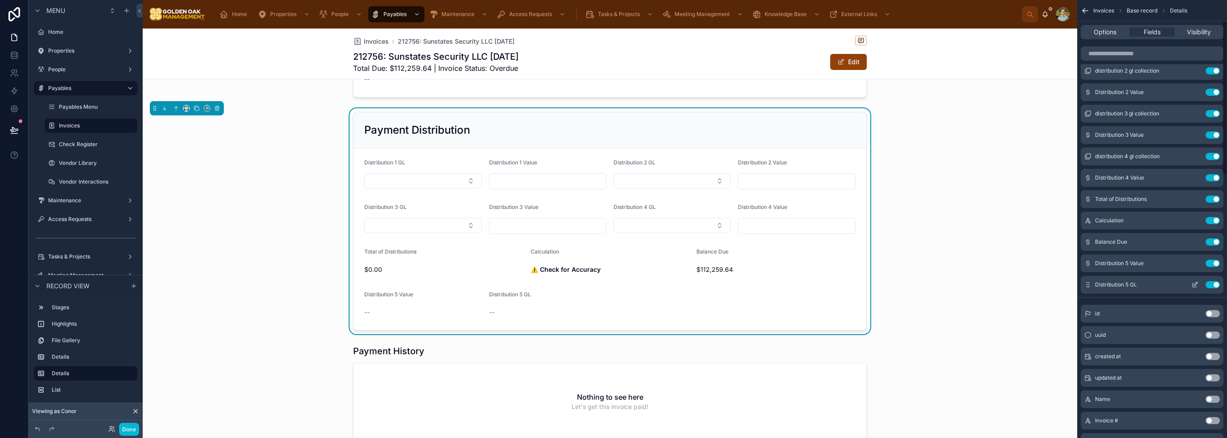
scroll to position [89, 0]
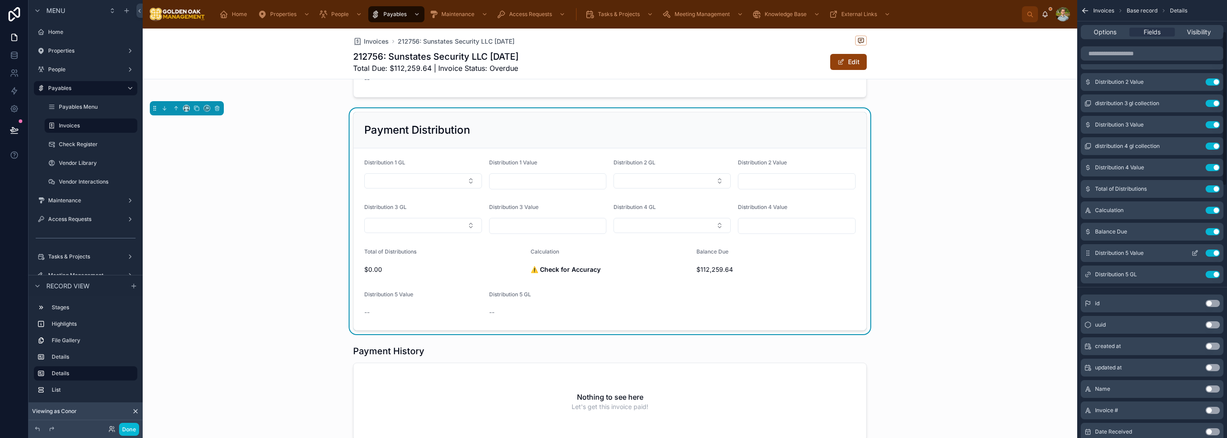
click at [1193, 255] on icon "scrollable content" at bounding box center [1195, 254] width 4 height 4
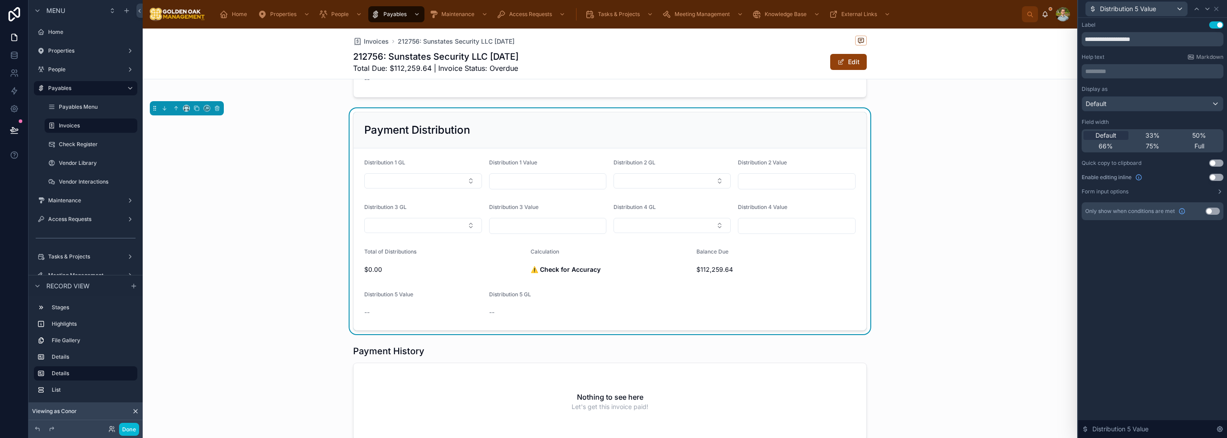
click at [1219, 176] on button "Use setting" at bounding box center [1216, 177] width 14 height 7
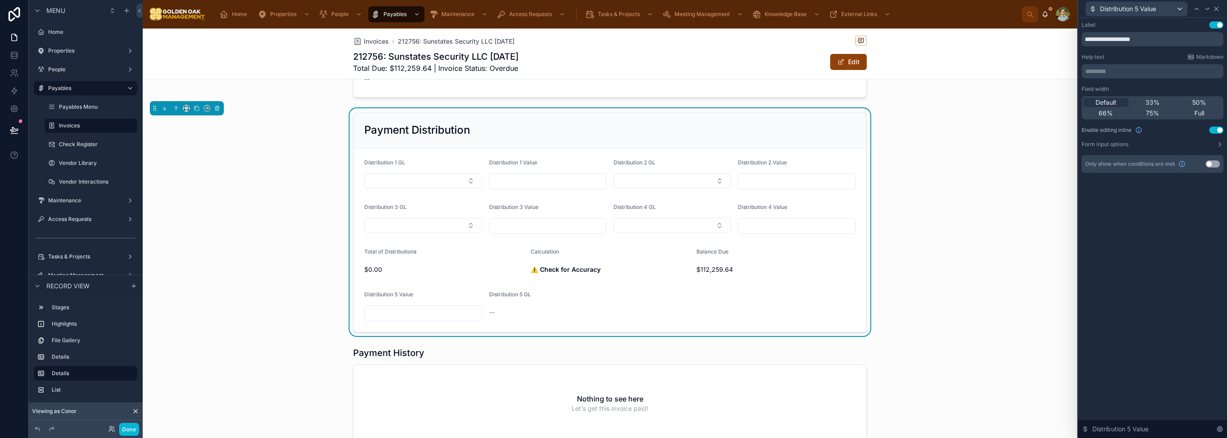
click at [1218, 8] on icon at bounding box center [1216, 8] width 7 height 7
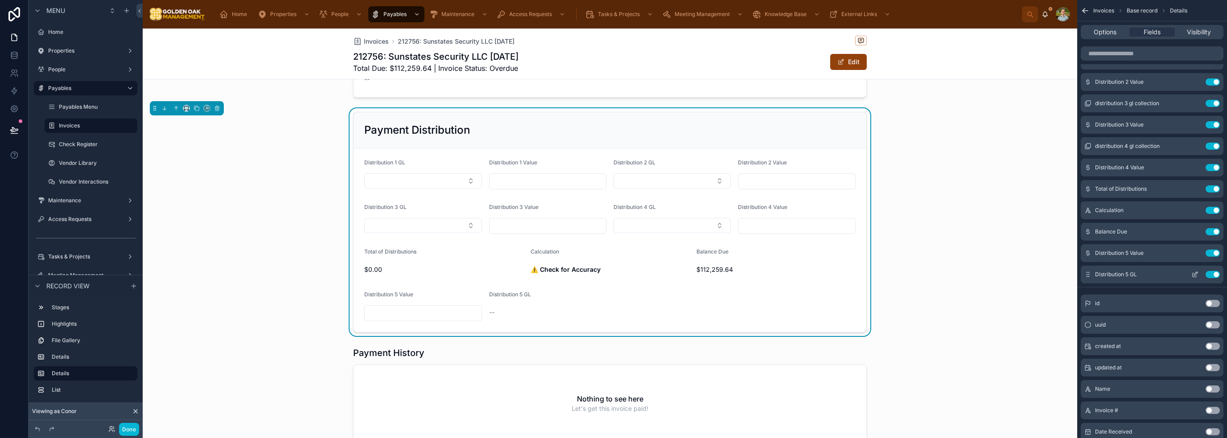
click at [1195, 272] on icon "scrollable content" at bounding box center [1194, 274] width 7 height 7
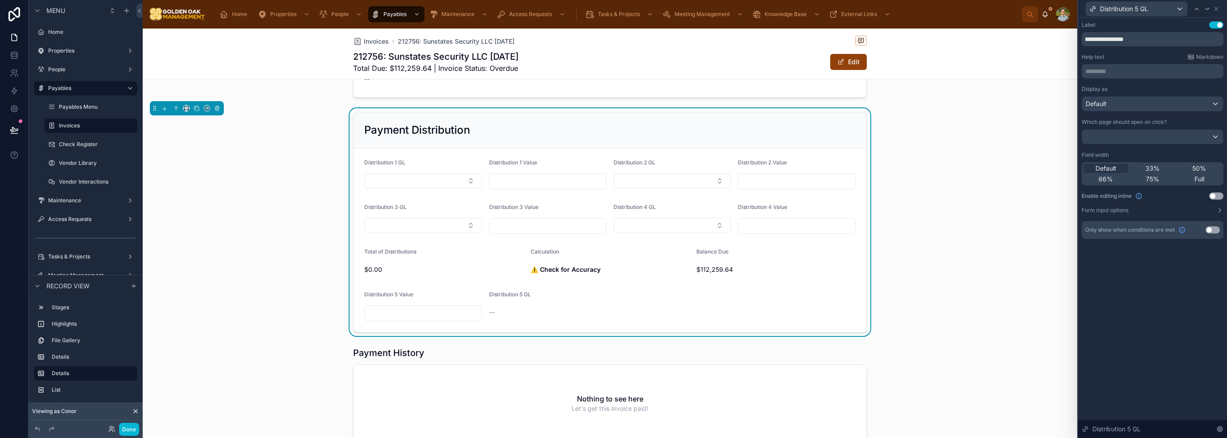
click at [1217, 197] on button "Use setting" at bounding box center [1216, 196] width 14 height 7
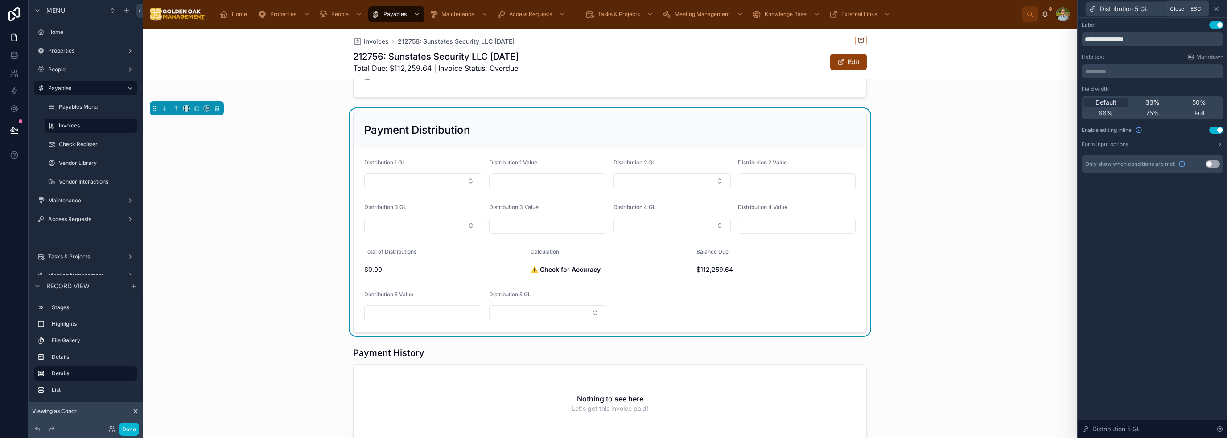
click at [1215, 8] on icon at bounding box center [1216, 9] width 4 height 4
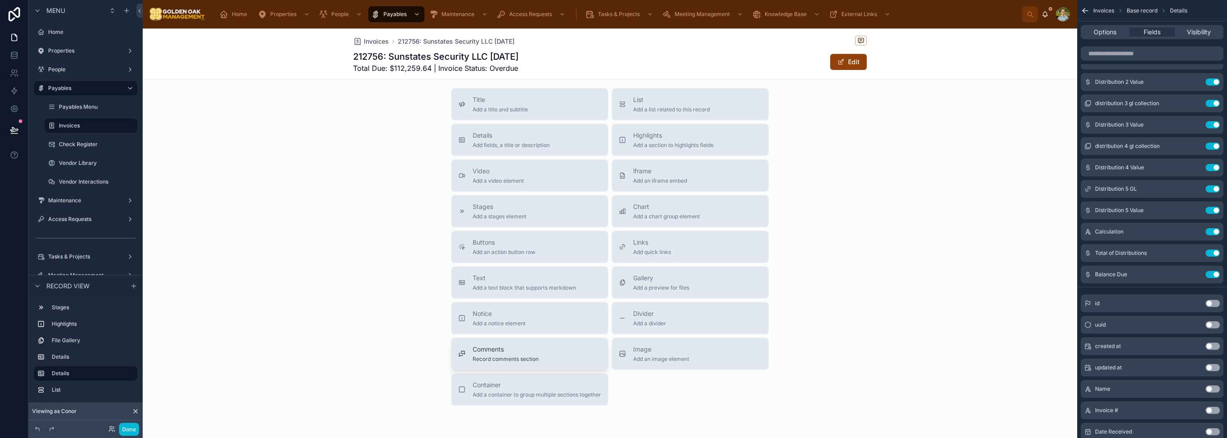
scroll to position [864, 0]
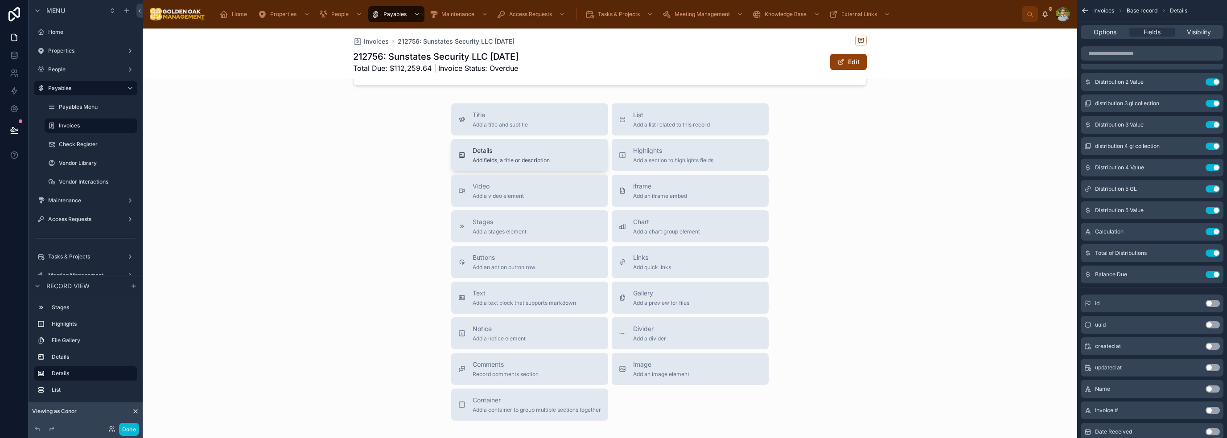
click at [548, 155] on div "Details Add fields, a title or description" at bounding box center [529, 155] width 143 height 18
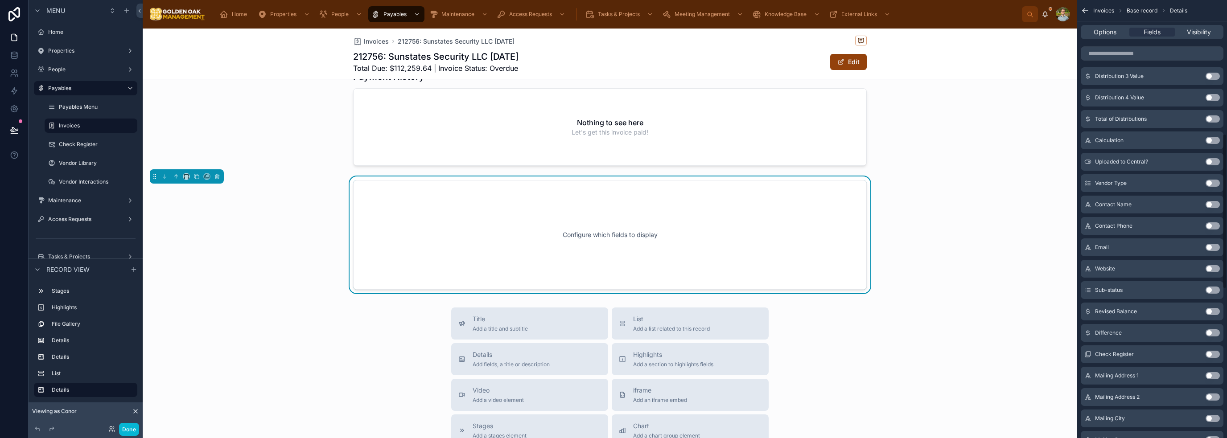
scroll to position [351, 0]
click at [1217, 144] on button "Use setting" at bounding box center [1212, 144] width 14 height 7
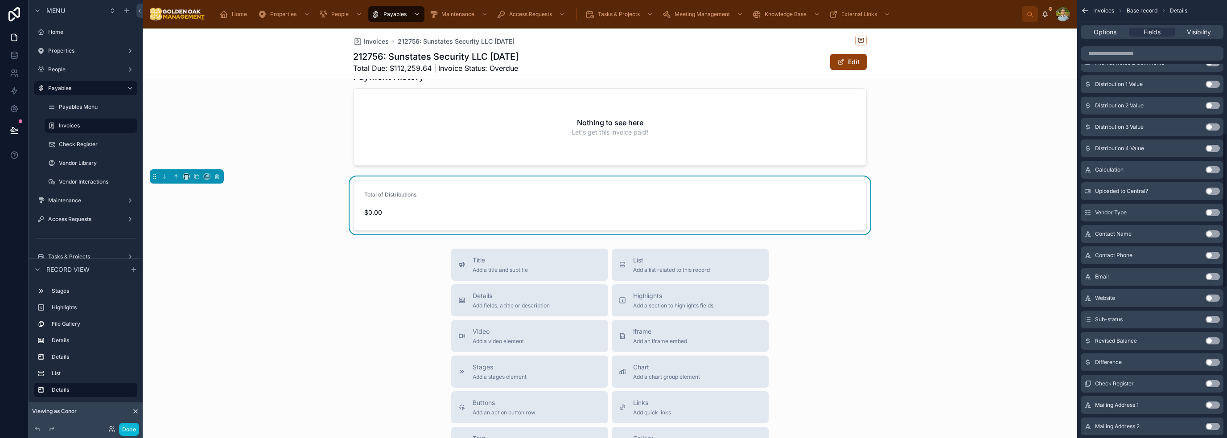
scroll to position [376, 0]
click at [1216, 165] on button "Use setting" at bounding box center [1212, 166] width 14 height 7
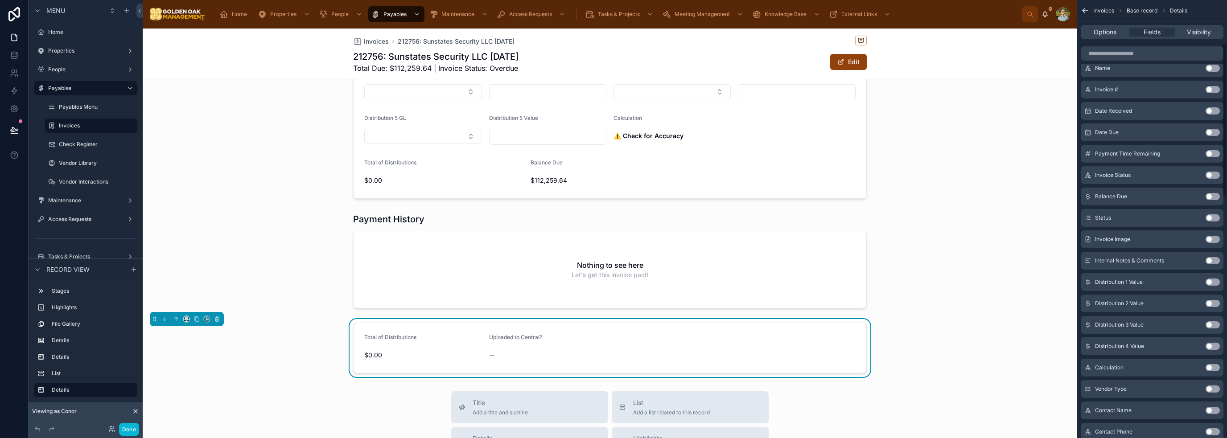
scroll to position [0, 0]
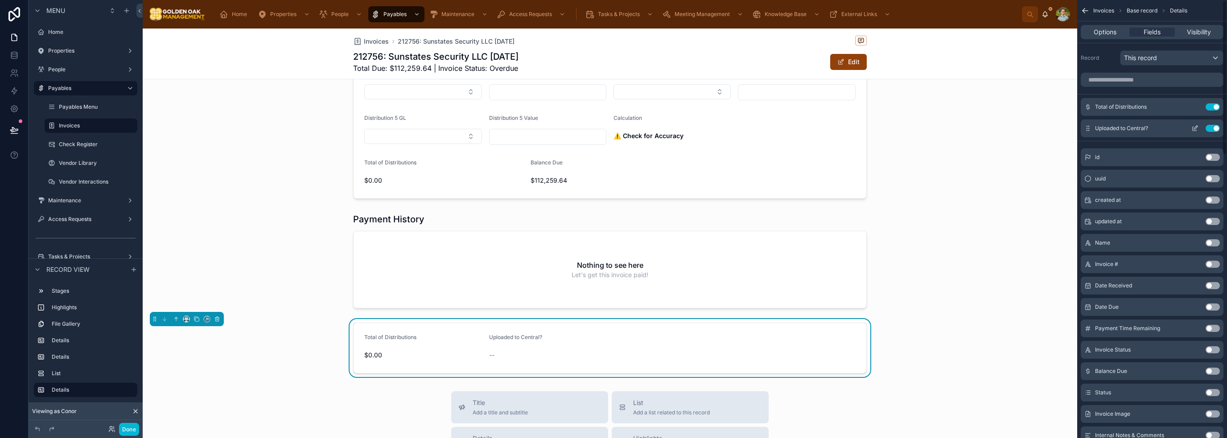
click at [1216, 129] on button "Use setting" at bounding box center [1212, 128] width 14 height 7
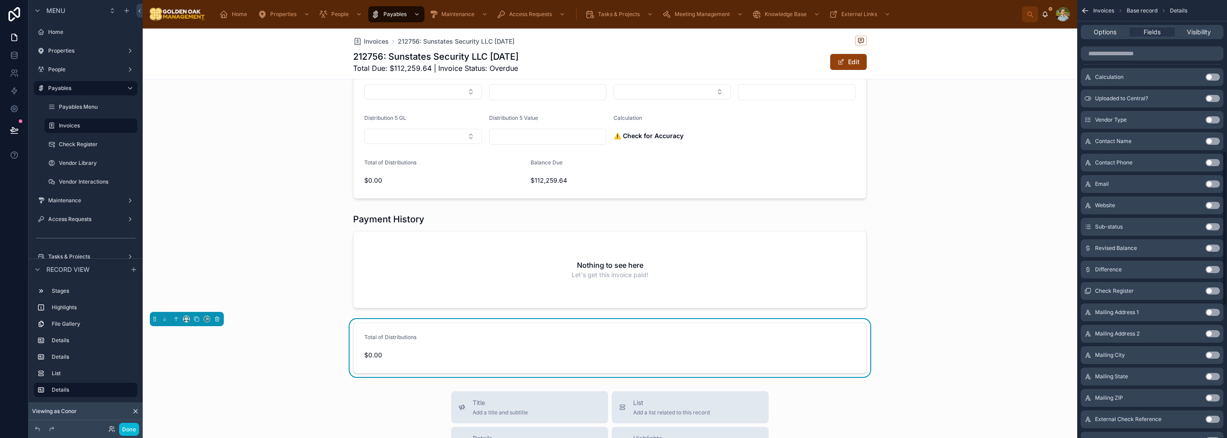
scroll to position [399, 0]
click at [1213, 121] on button "Use setting" at bounding box center [1212, 121] width 14 height 7
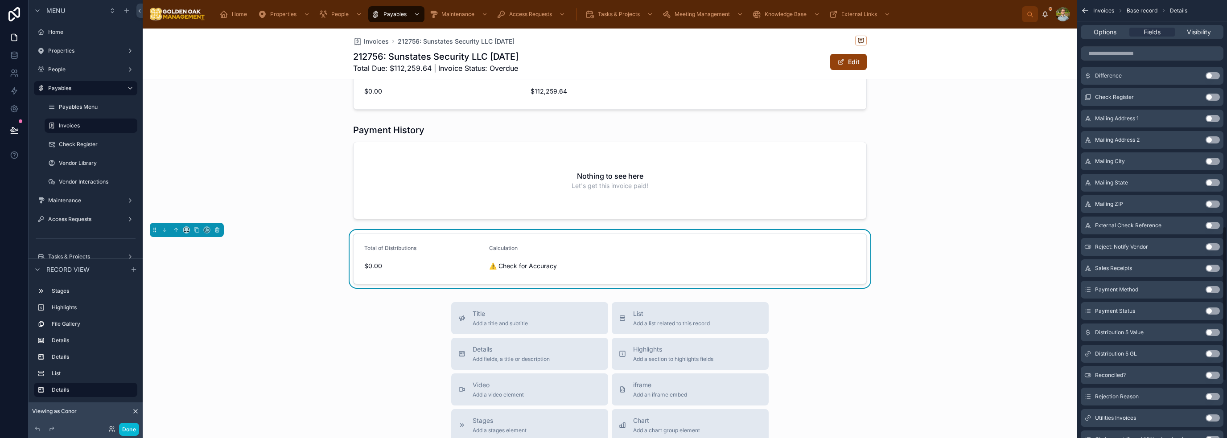
scroll to position [644, 0]
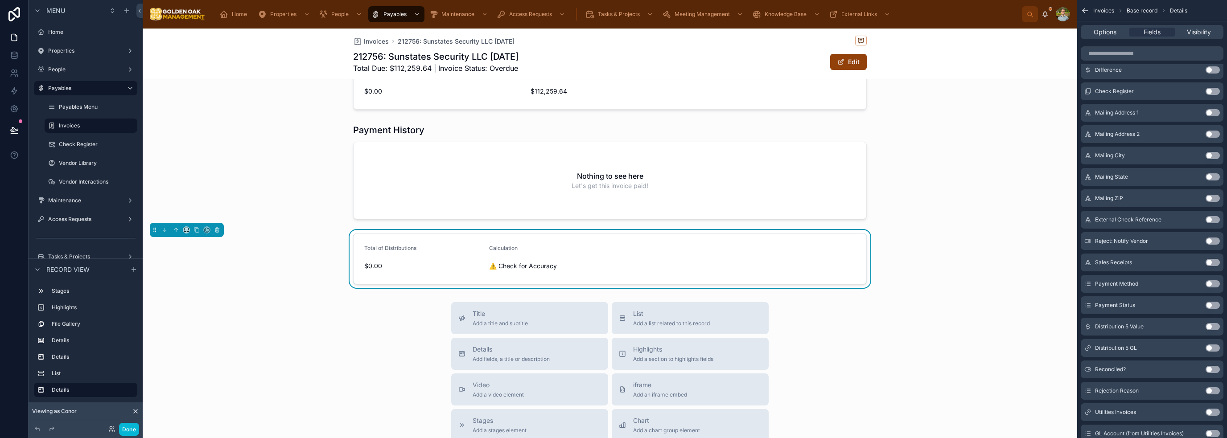
drag, startPoint x: 759, startPoint y: 258, endPoint x: 770, endPoint y: 259, distance: 10.8
click at [760, 258] on form "Total of Distributions $0.00 Calculation ⚠️ Check for Accuracy" at bounding box center [610, 259] width 513 height 50
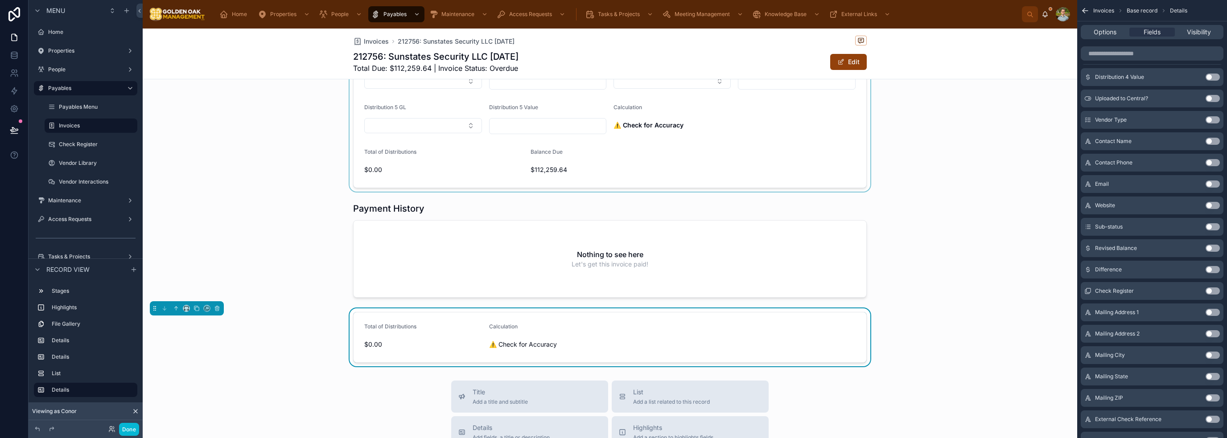
scroll to position [652, 0]
click at [619, 158] on div at bounding box center [610, 78] width 934 height 228
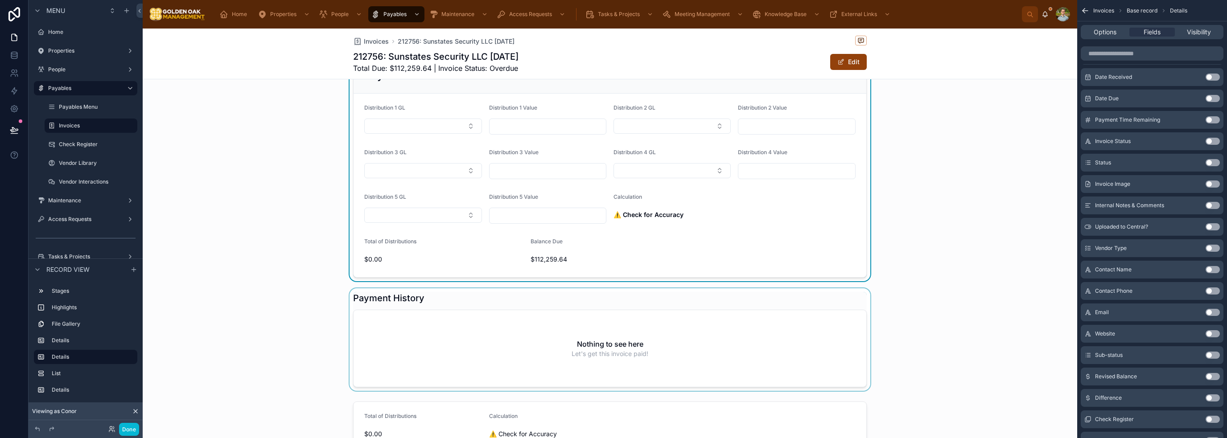
scroll to position [607, 0]
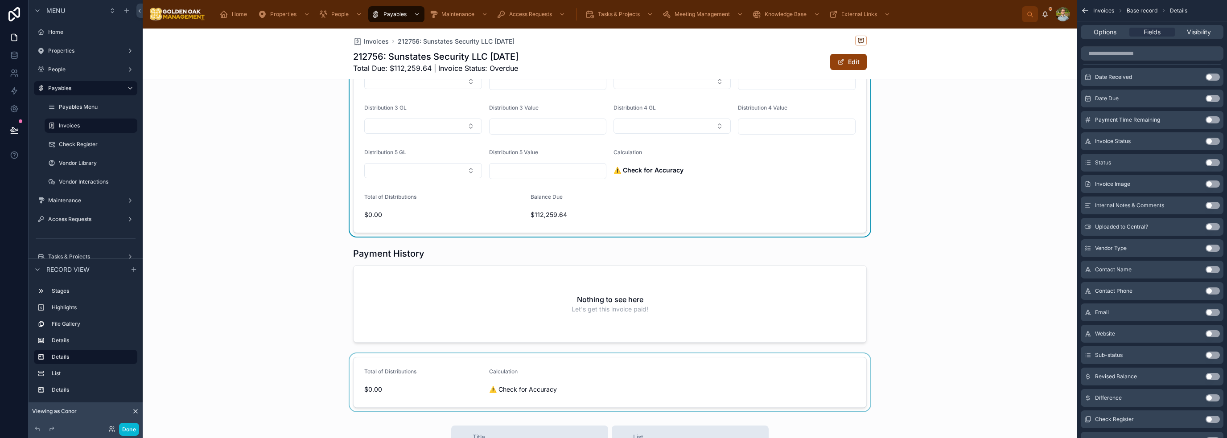
click at [699, 391] on div at bounding box center [610, 383] width 934 height 58
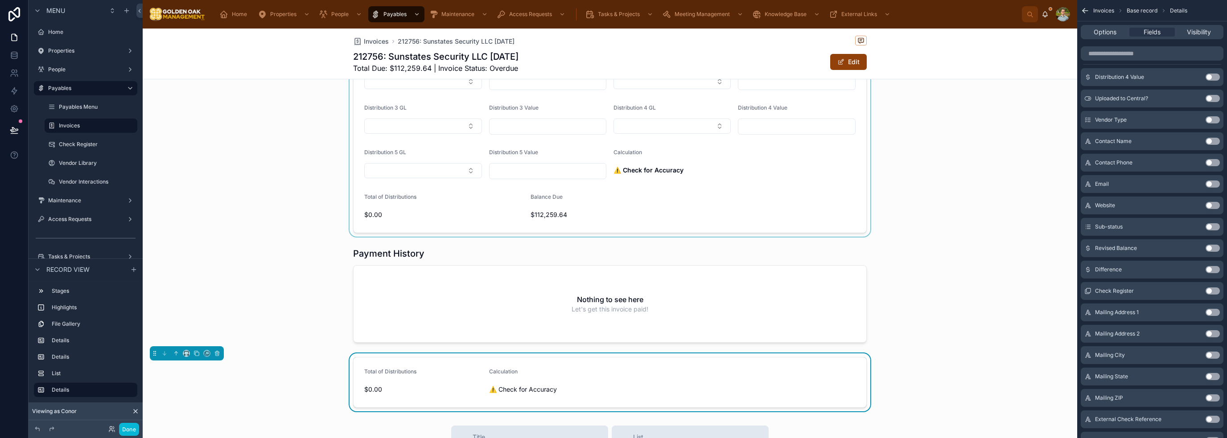
click at [1217, 271] on button "Use setting" at bounding box center [1212, 269] width 14 height 7
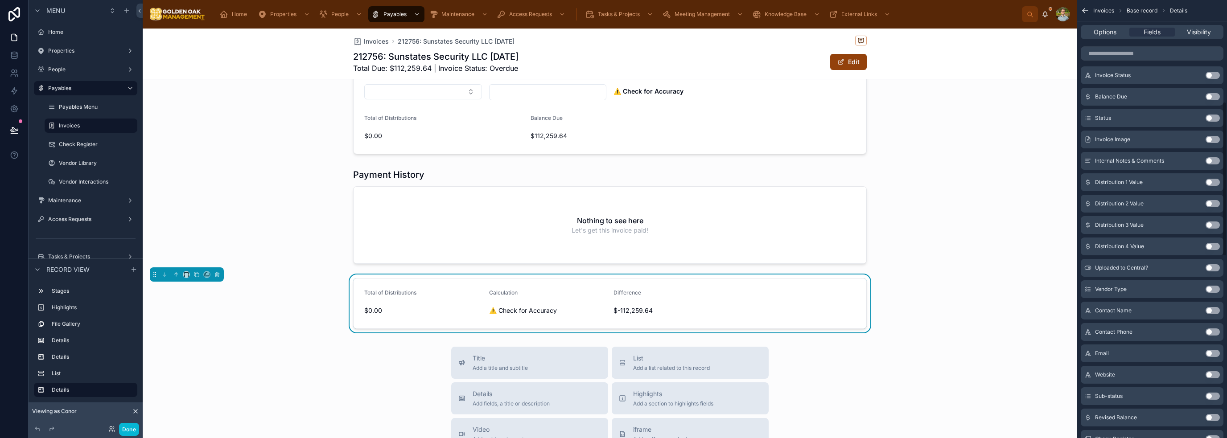
scroll to position [287, 0]
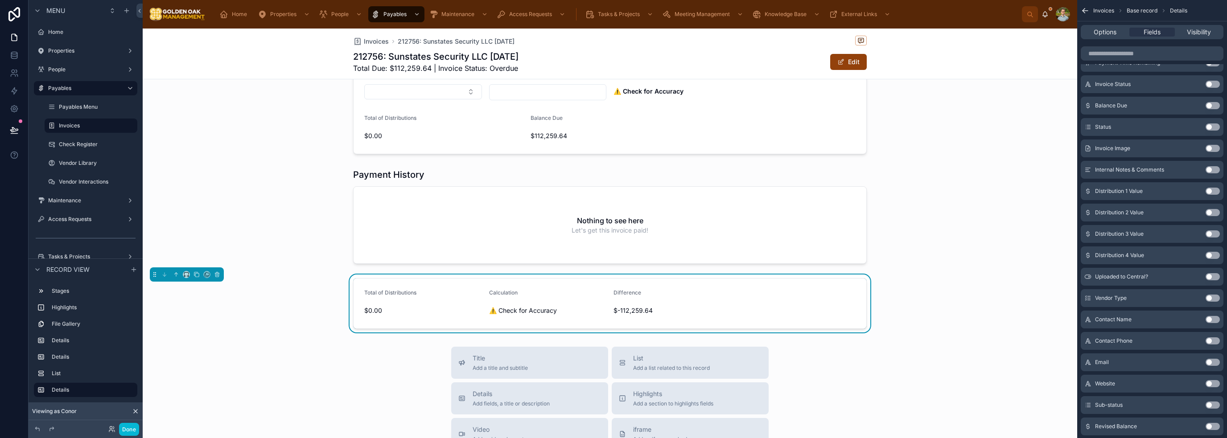
click at [1210, 103] on button "Use setting" at bounding box center [1212, 105] width 14 height 7
click at [1011, 288] on div "Total of Distributions $0.00 Calculation ⚠️ Check for Accuracy Difference $-112…" at bounding box center [610, 304] width 934 height 58
click at [863, 297] on form "Total of Distributions $0.00 Calculation ⚠️ Check for Accuracy Difference $-112…" at bounding box center [610, 304] width 513 height 50
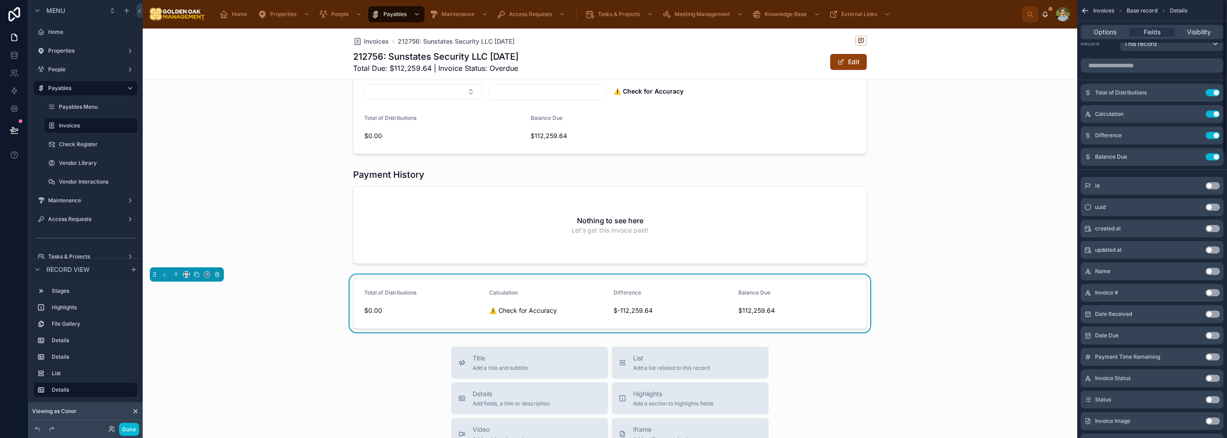
scroll to position [0, 0]
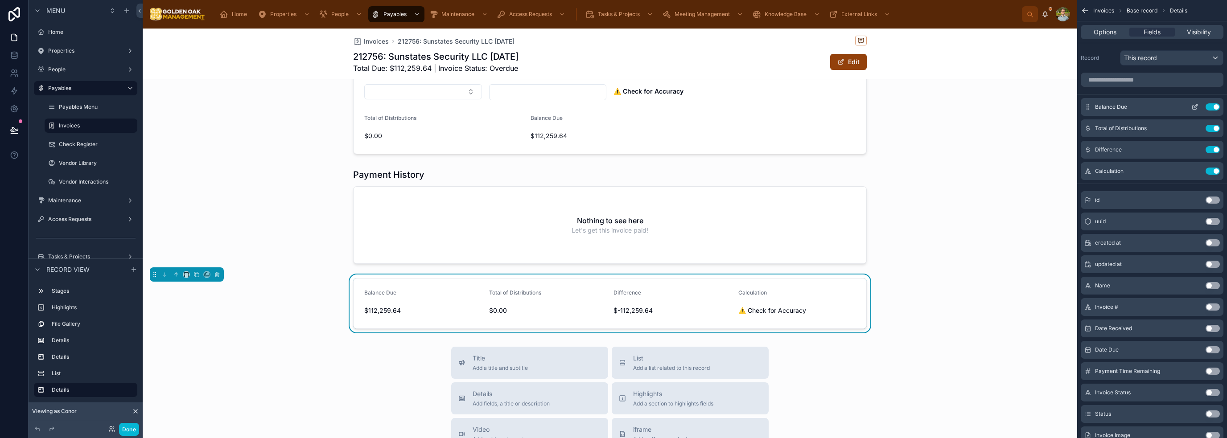
click at [1194, 107] on icon "scrollable content" at bounding box center [1194, 106] width 7 height 7
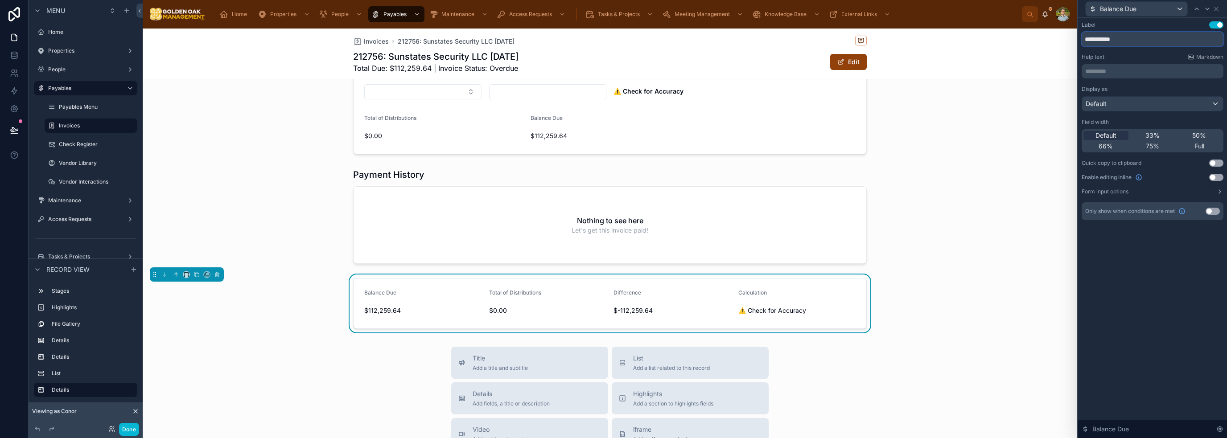
drag, startPoint x: 1151, startPoint y: 41, endPoint x: 1086, endPoint y: 37, distance: 64.3
click at [1086, 37] on input "**********" at bounding box center [1153, 39] width 142 height 14
type input "*"
type input "*********"
click at [1184, 302] on div "Label Use setting ********* Help text Markdown ********* ﻿ Display as Default F…" at bounding box center [1152, 228] width 149 height 420
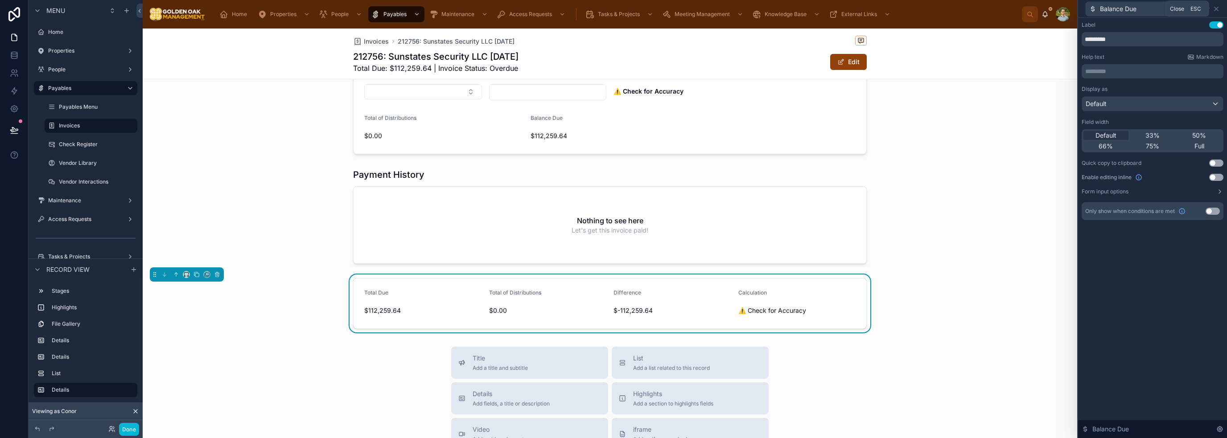
drag, startPoint x: 1215, startPoint y: 7, endPoint x: 1212, endPoint y: 16, distance: 10.4
click at [1215, 7] on icon at bounding box center [1216, 8] width 7 height 7
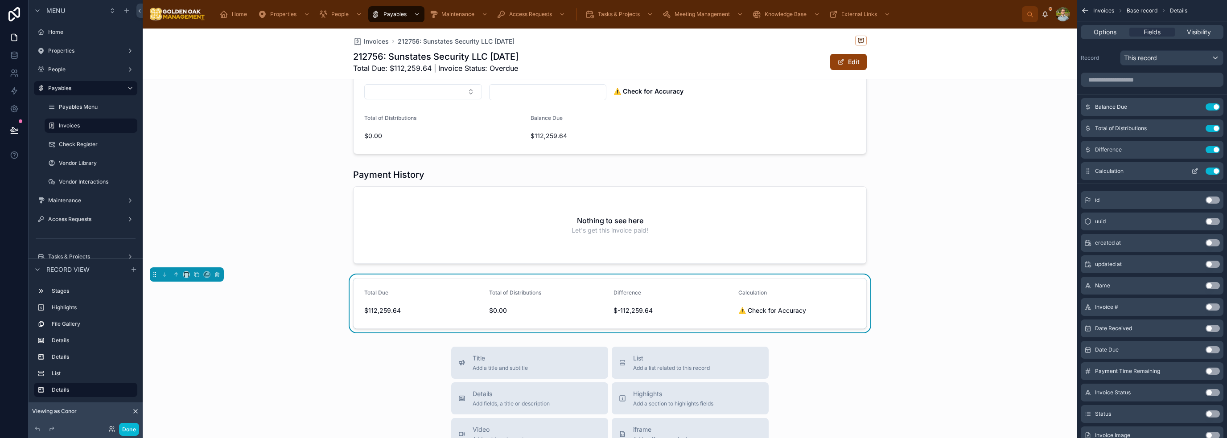
click at [1196, 171] on icon "scrollable content" at bounding box center [1194, 171] width 7 height 7
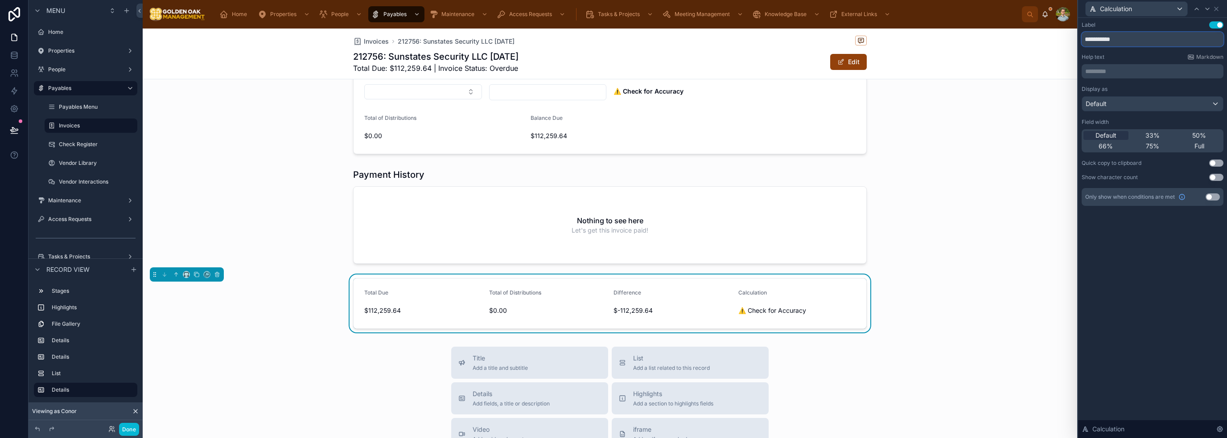
drag, startPoint x: 1134, startPoint y: 46, endPoint x: 1084, endPoint y: 41, distance: 50.2
click at [1084, 41] on input "**********" at bounding box center [1153, 39] width 142 height 14
type input "*"
type input "**********"
click at [1157, 306] on div "**********" at bounding box center [1152, 228] width 149 height 420
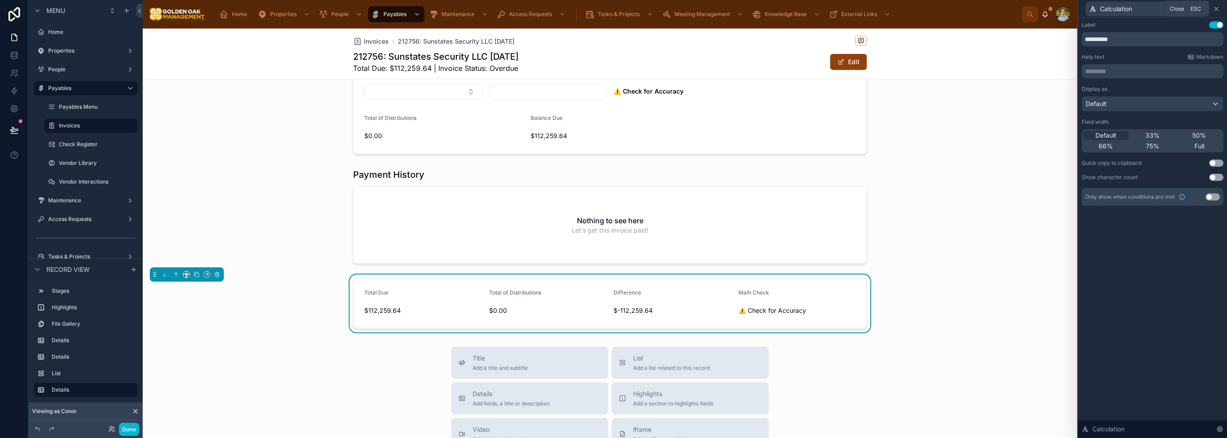
click at [1214, 8] on icon at bounding box center [1216, 8] width 7 height 7
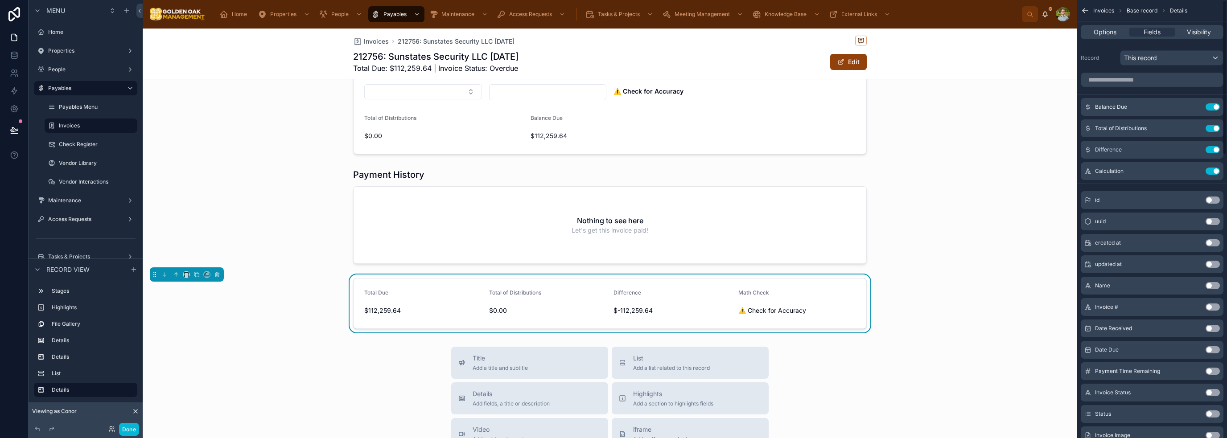
click at [1034, 206] on div at bounding box center [610, 216] width 934 height 103
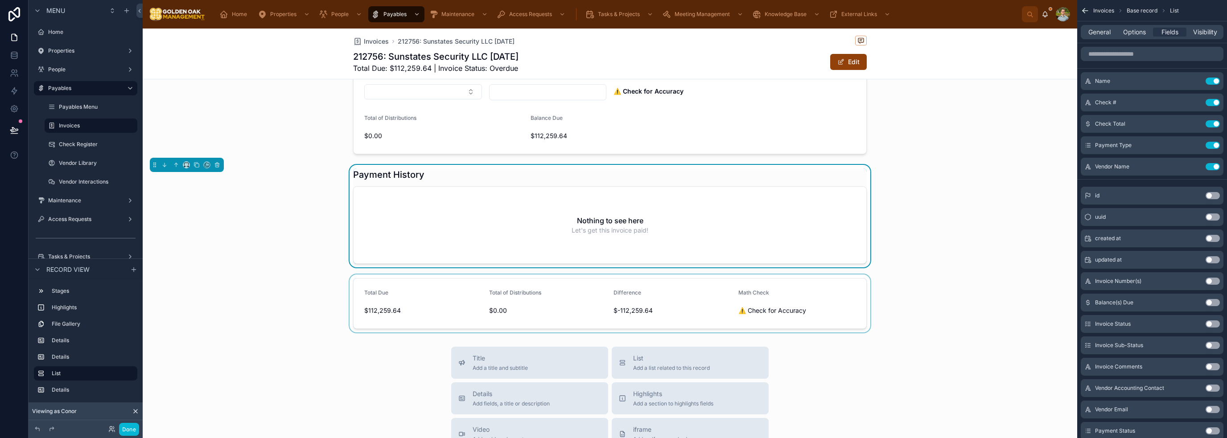
click at [539, 297] on div at bounding box center [610, 304] width 934 height 58
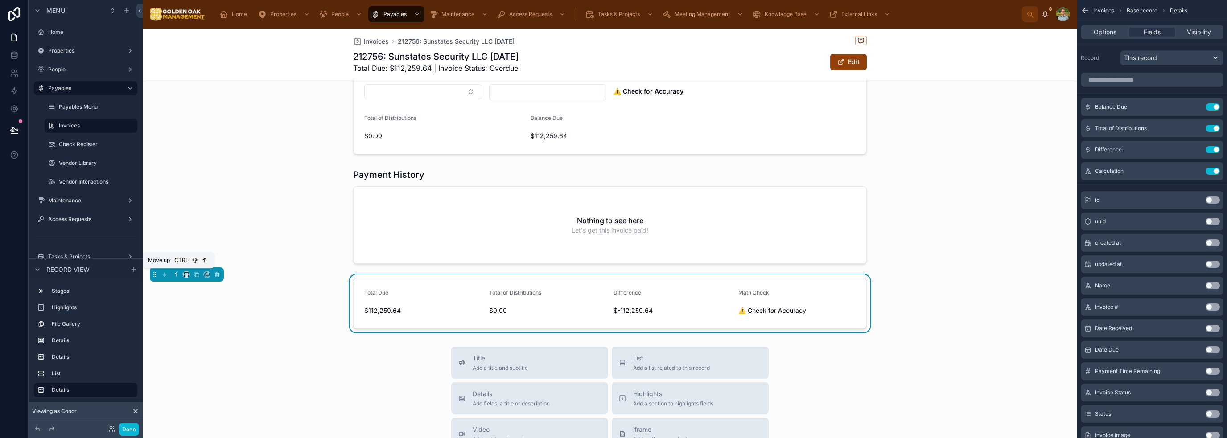
click at [177, 273] on icon at bounding box center [176, 274] width 6 height 6
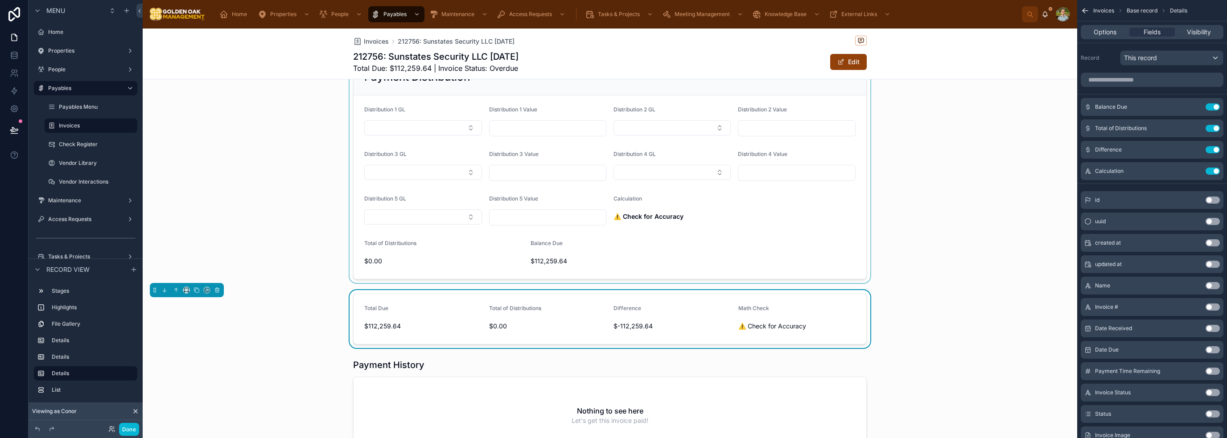
scroll to position [508, 0]
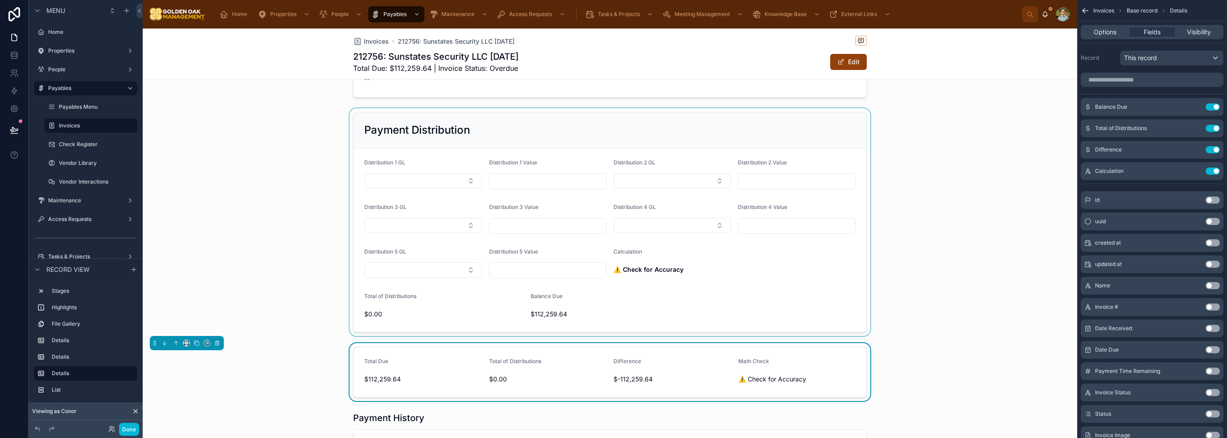
drag, startPoint x: 781, startPoint y: 283, endPoint x: 826, endPoint y: 284, distance: 44.6
click at [781, 283] on div at bounding box center [610, 222] width 934 height 228
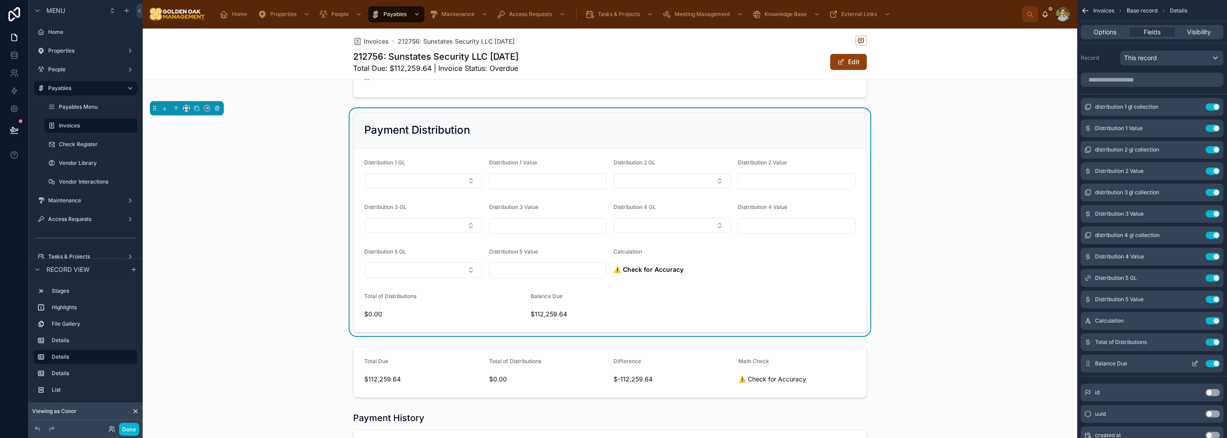
click at [1214, 363] on button "Use setting" at bounding box center [1212, 363] width 14 height 7
click at [1214, 340] on button "Use setting" at bounding box center [1212, 342] width 14 height 7
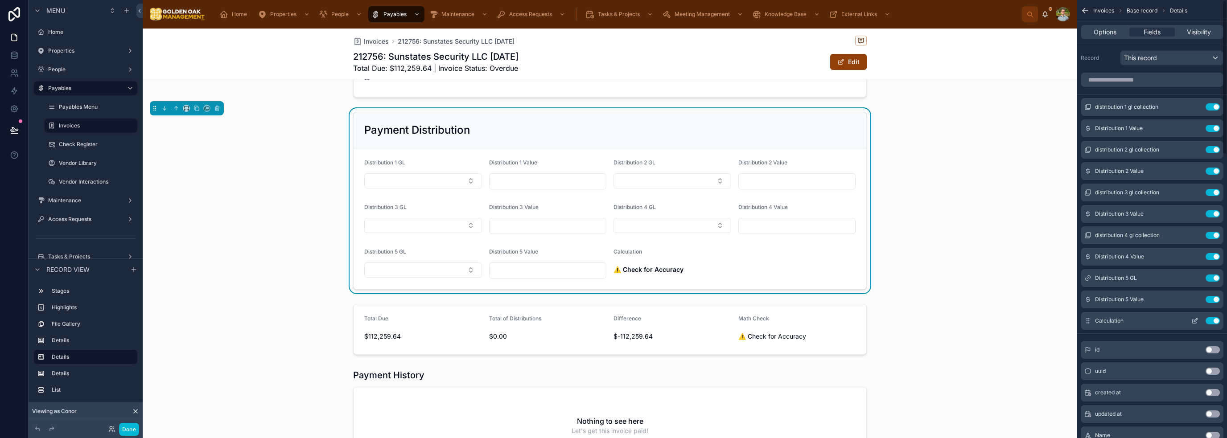
click at [1214, 321] on button "Use setting" at bounding box center [1212, 320] width 14 height 7
click at [970, 217] on div "Payment Distribution Distribution 1 GL Distribution 1 Value Distribution 2 GL D…" at bounding box center [610, 200] width 934 height 185
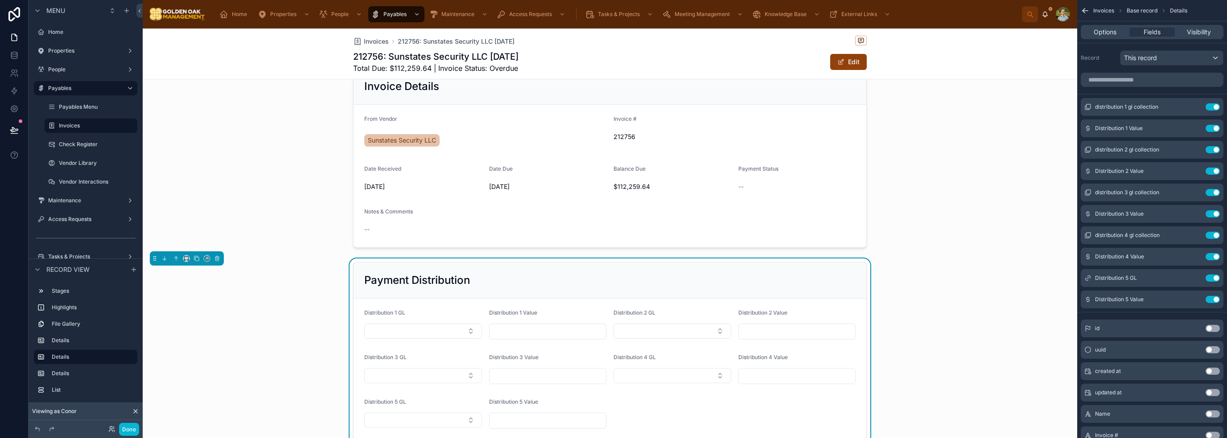
scroll to position [329, 0]
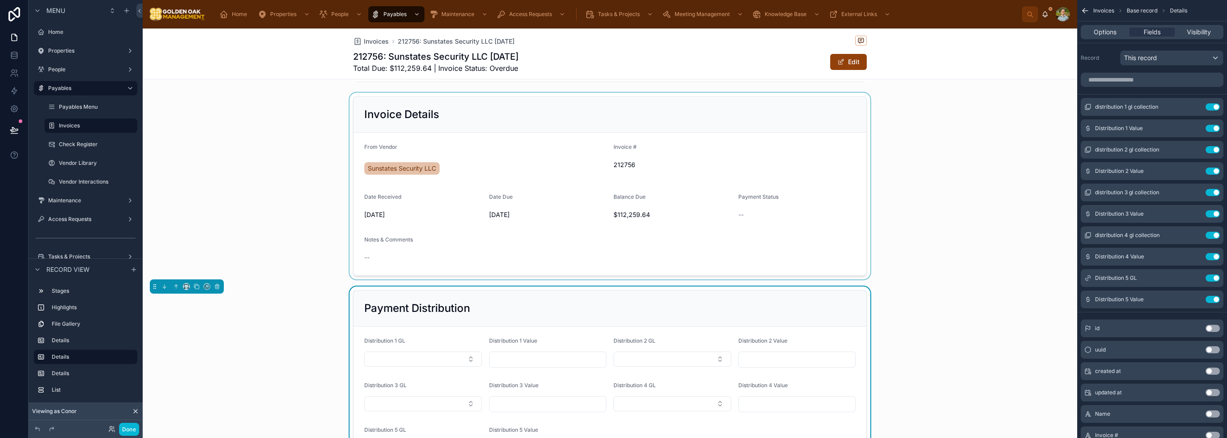
click at [567, 181] on div at bounding box center [610, 186] width 934 height 187
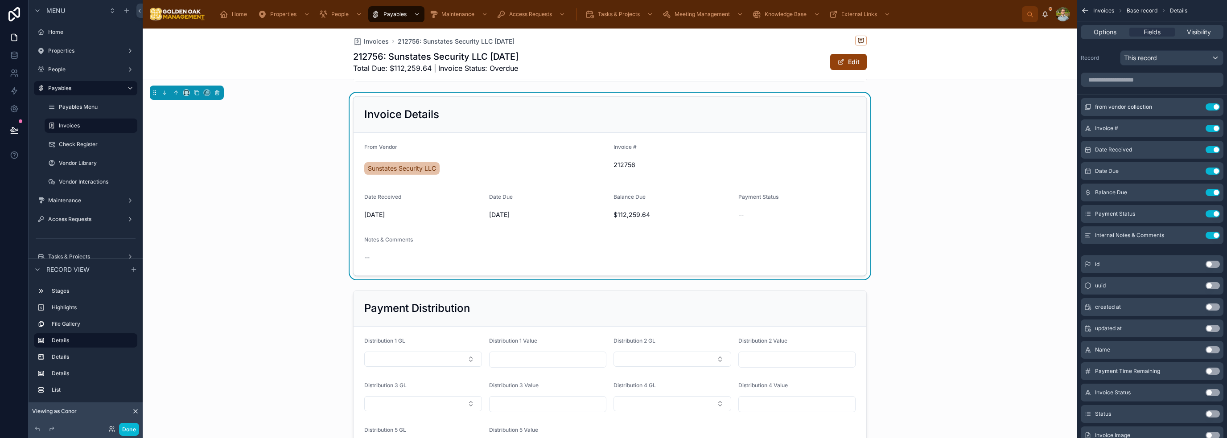
click at [788, 220] on div "--" at bounding box center [797, 215] width 118 height 14
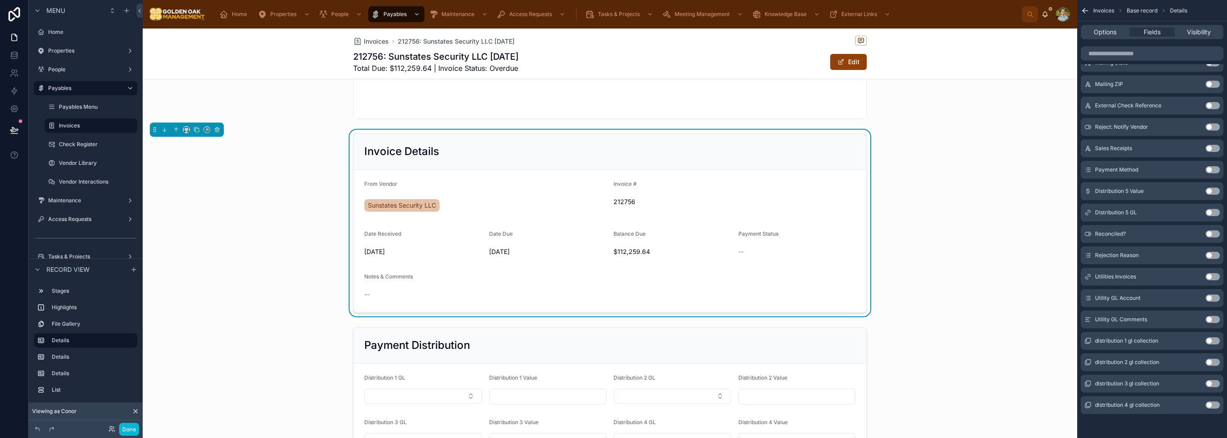
scroll to position [552, 0]
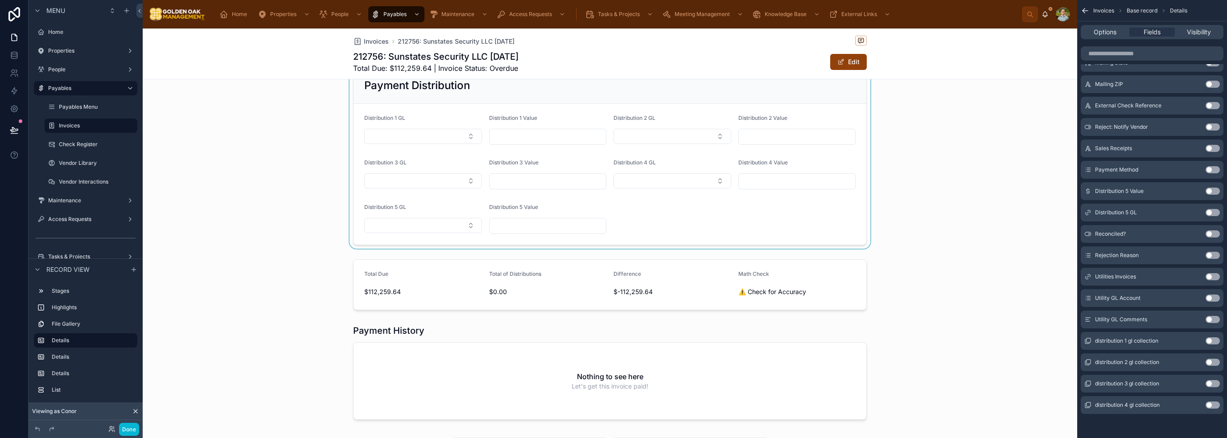
click at [669, 219] on div at bounding box center [610, 156] width 934 height 185
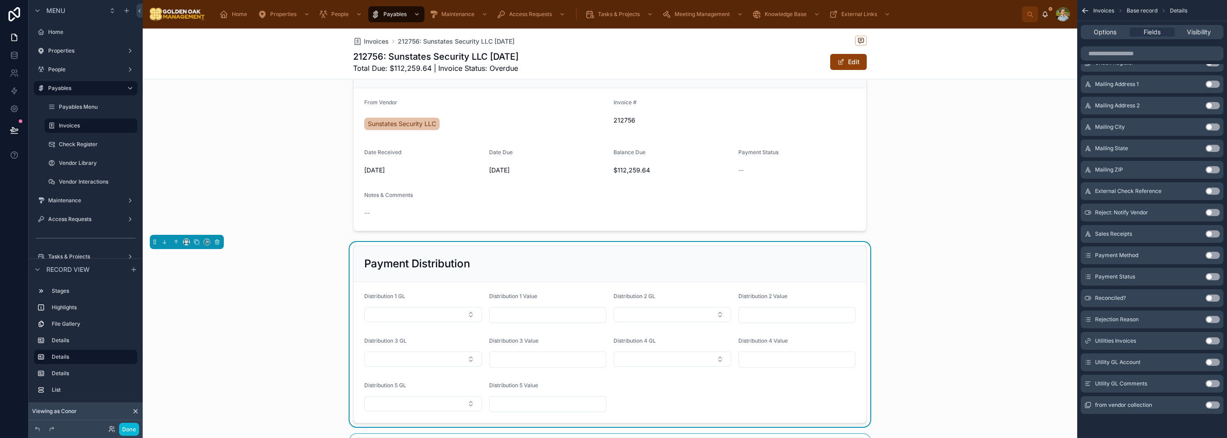
scroll to position [419, 0]
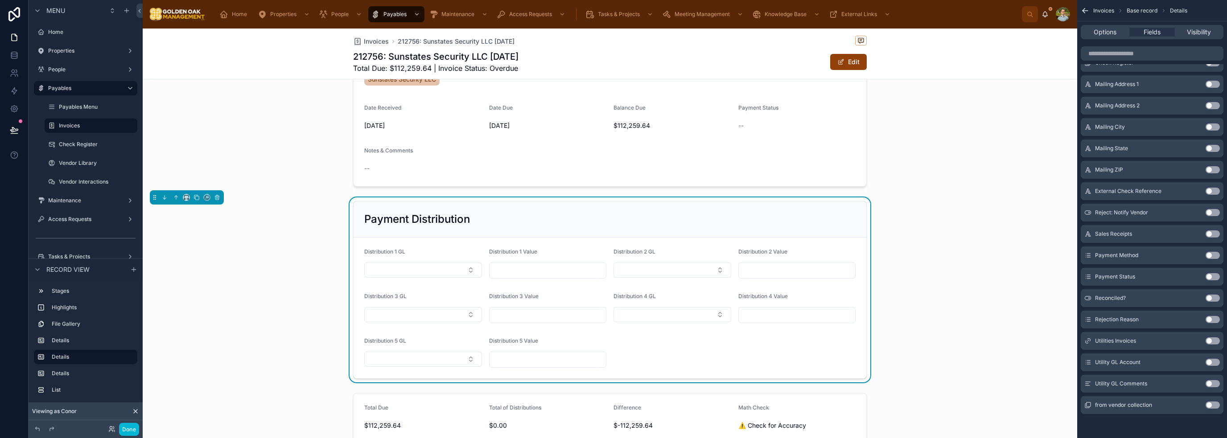
click at [1214, 256] on button "Use setting" at bounding box center [1212, 255] width 14 height 7
click at [662, 360] on div "--" at bounding box center [672, 358] width 118 height 9
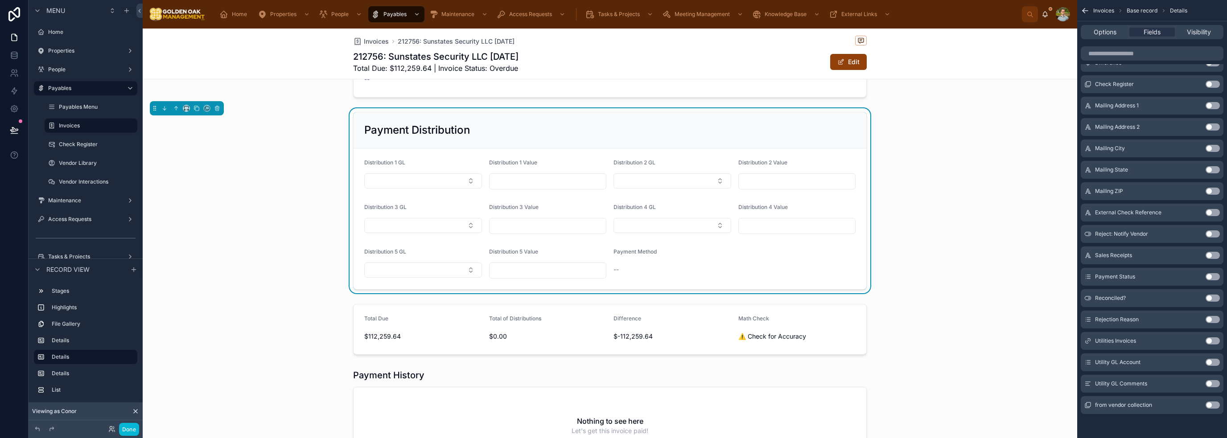
scroll to position [552, 0]
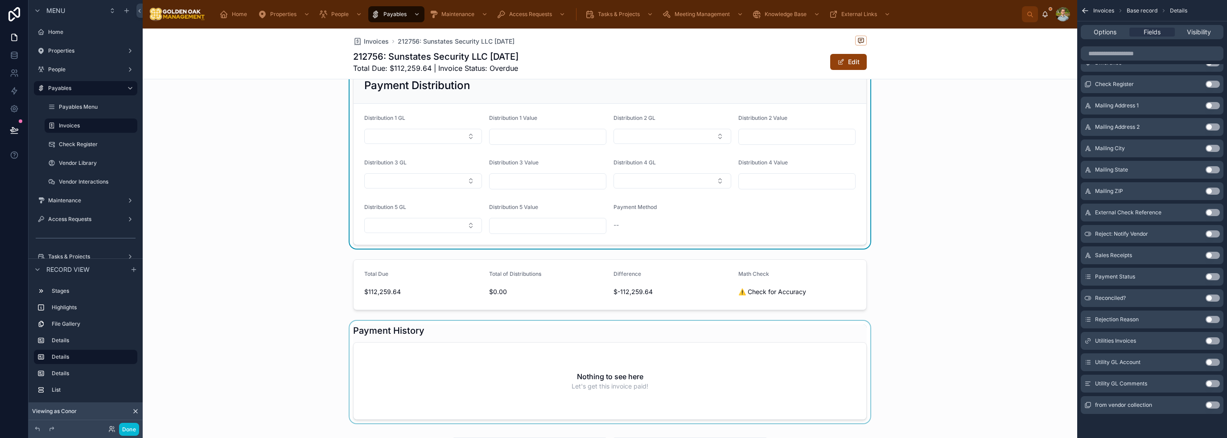
click at [765, 335] on div at bounding box center [610, 372] width 934 height 103
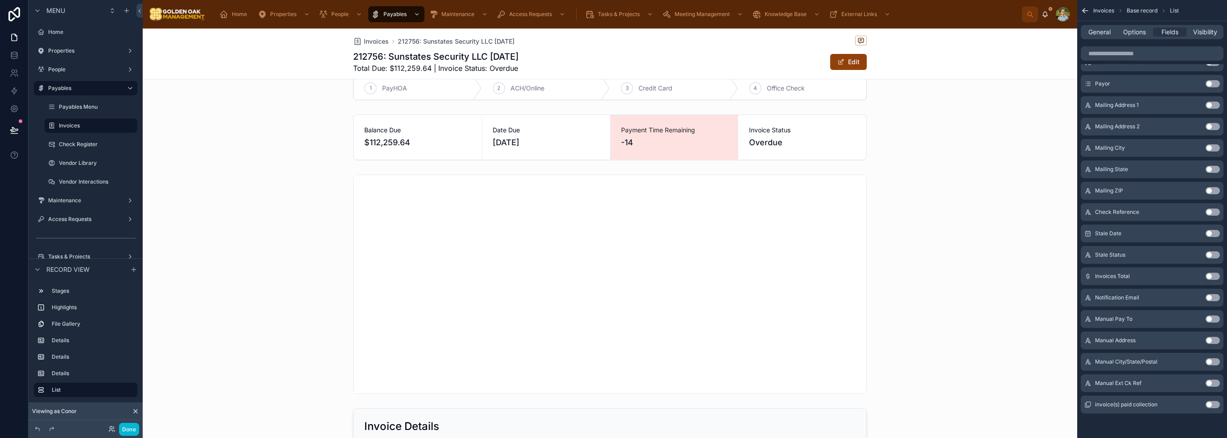
scroll to position [0, 0]
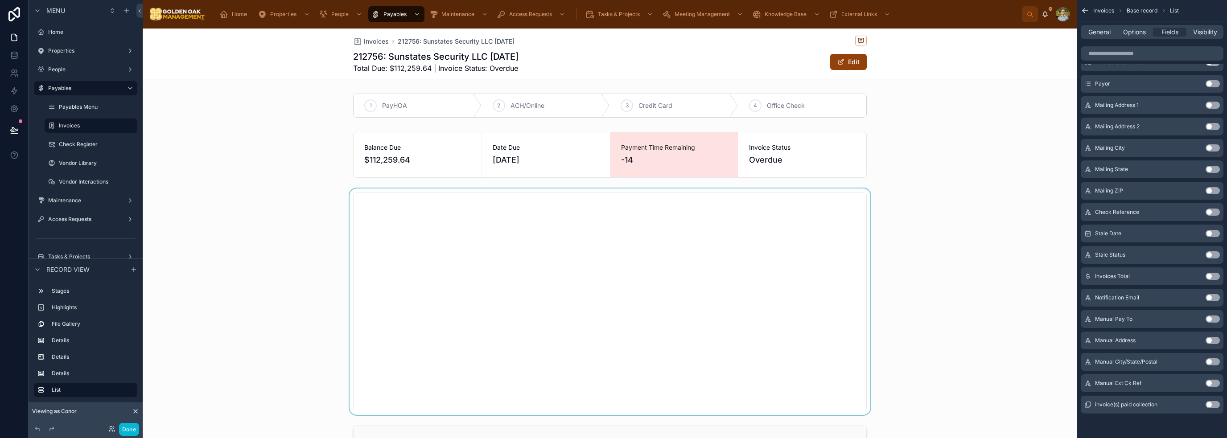
click at [1019, 242] on div at bounding box center [610, 302] width 934 height 226
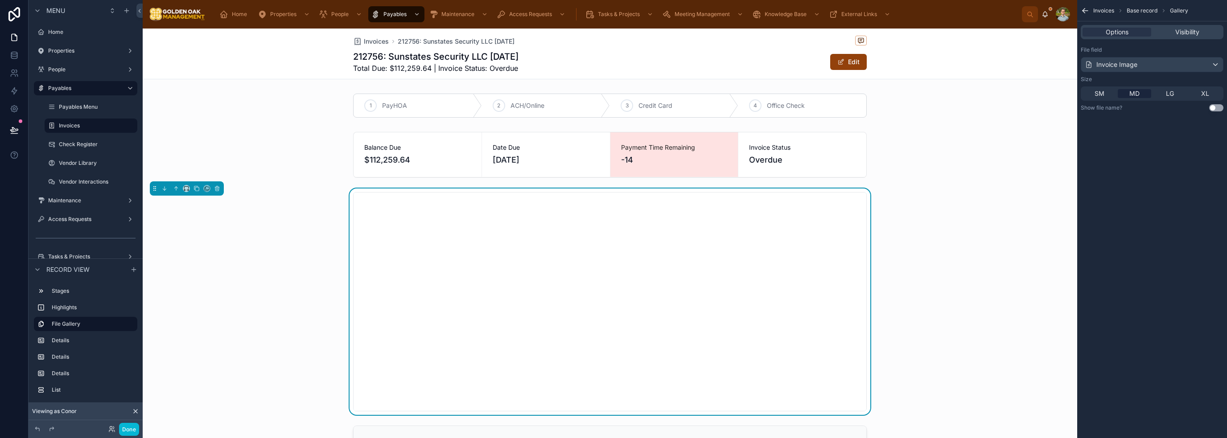
click at [970, 53] on div "Invoices 212756: Sunstates Security LLC [DATE] 212756: Sunstates Security LLC […" at bounding box center [610, 54] width 934 height 51
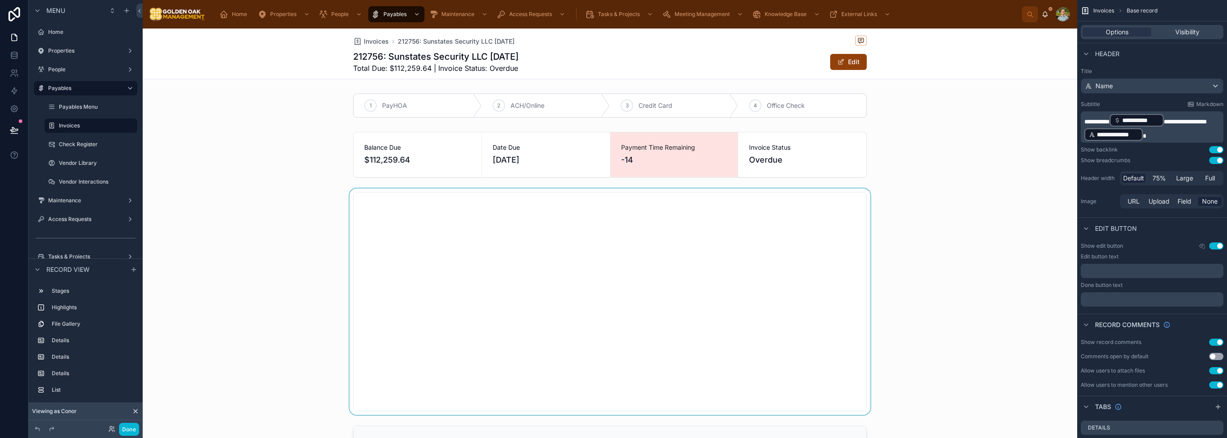
click at [975, 191] on div at bounding box center [610, 302] width 934 height 226
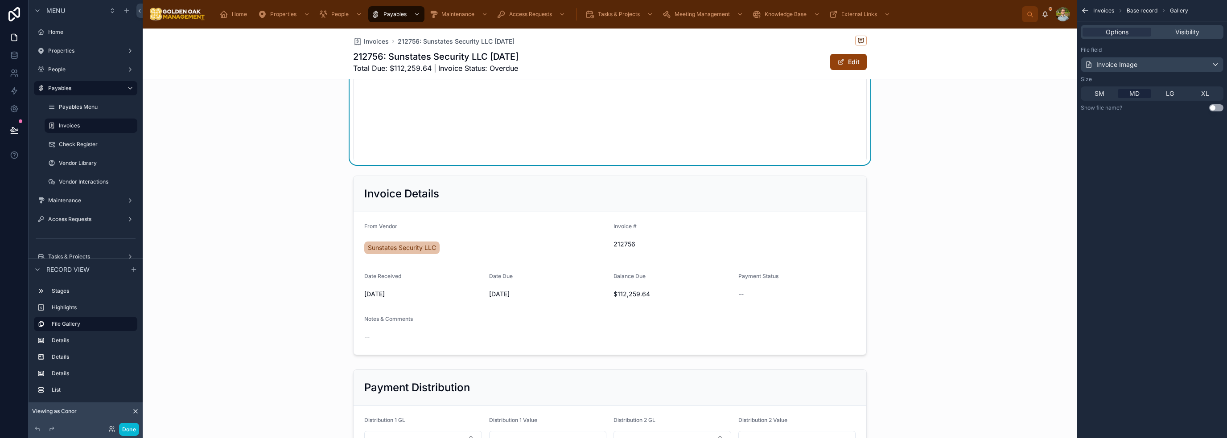
scroll to position [312, 0]
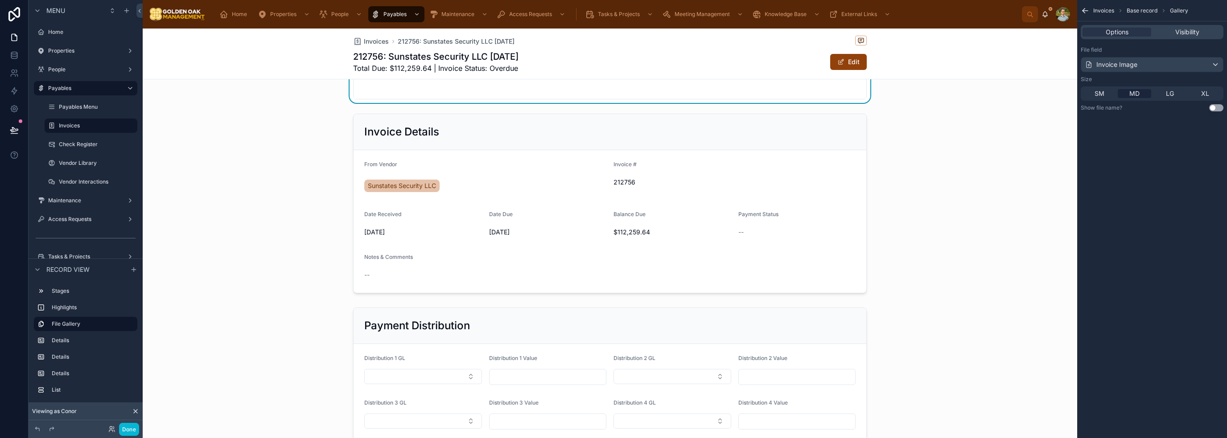
click at [135, 410] on icon at bounding box center [136, 412] width 4 height 4
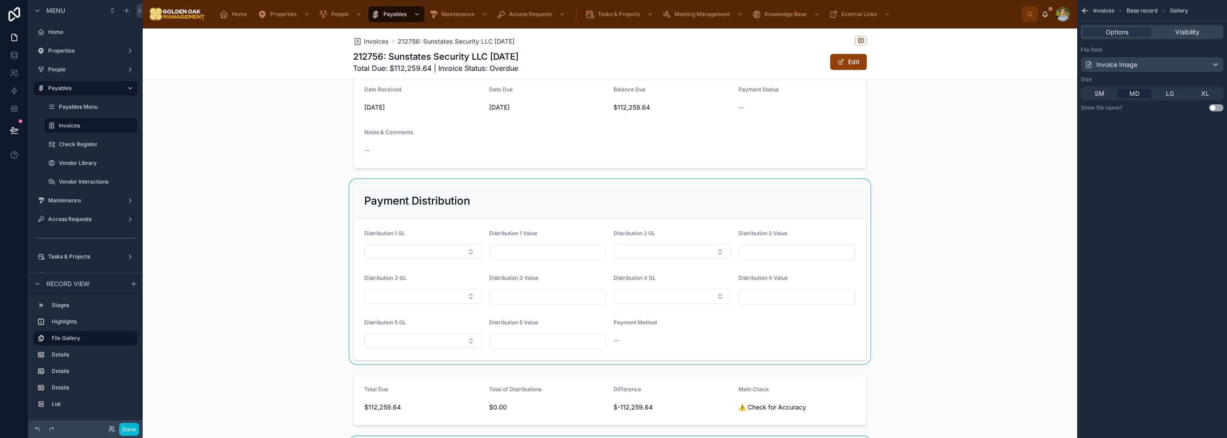
scroll to position [490, 0]
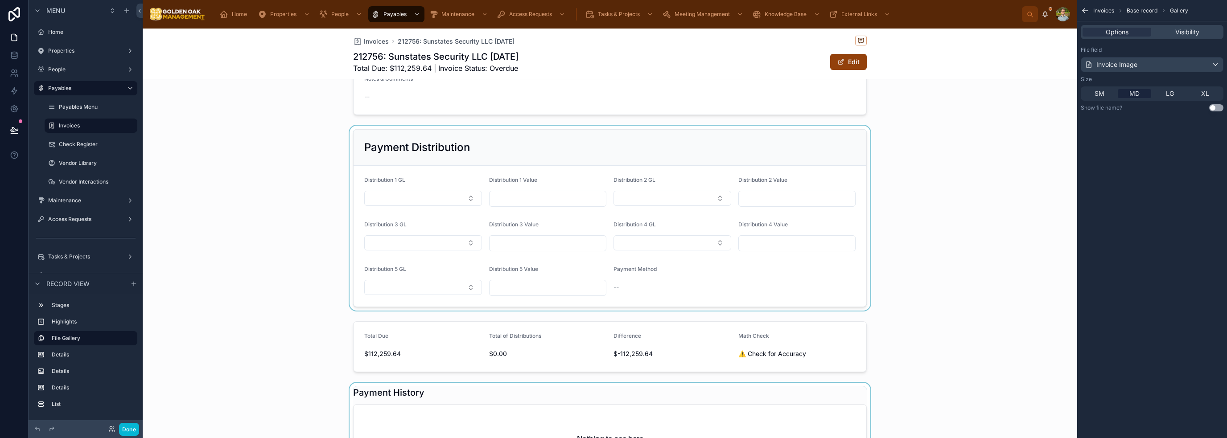
click at [466, 198] on div at bounding box center [610, 218] width 934 height 185
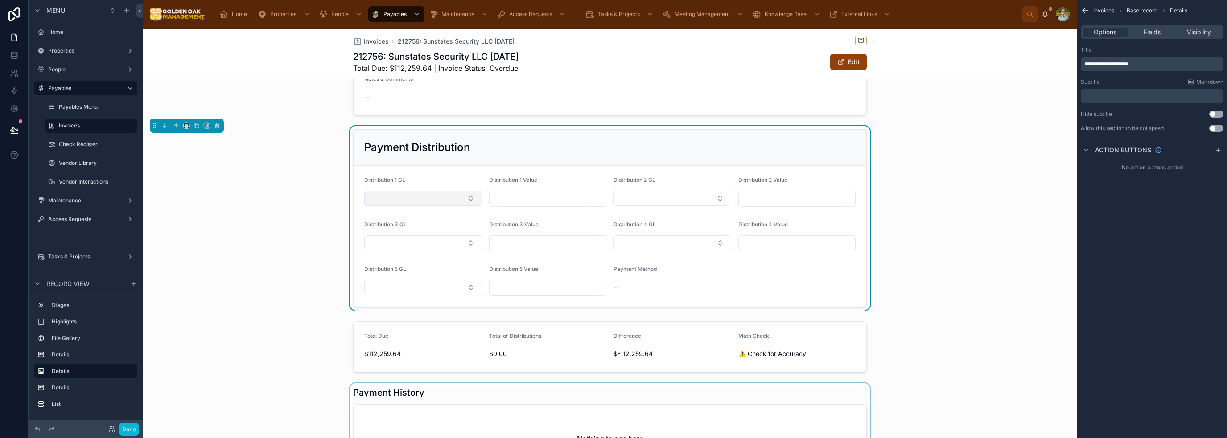
click at [465, 199] on button "Select Button" at bounding box center [423, 198] width 118 height 15
click at [474, 177] on div "Distribution 1 GL" at bounding box center [423, 182] width 118 height 11
click at [425, 181] on div "Distribution 1 GL" at bounding box center [423, 182] width 118 height 11
click at [1148, 35] on span "Fields" at bounding box center [1151, 32] width 17 height 9
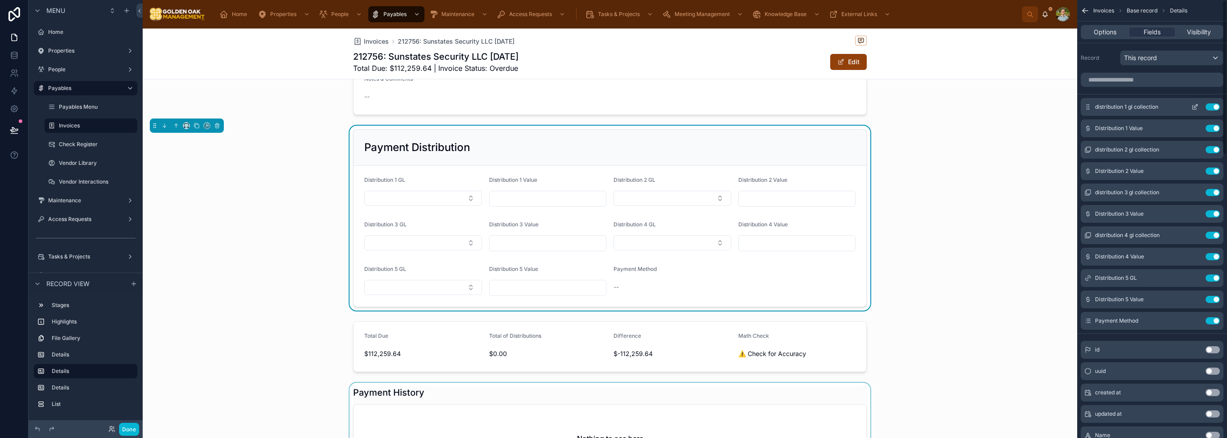
click at [1194, 105] on icon "scrollable content" at bounding box center [1194, 106] width 7 height 7
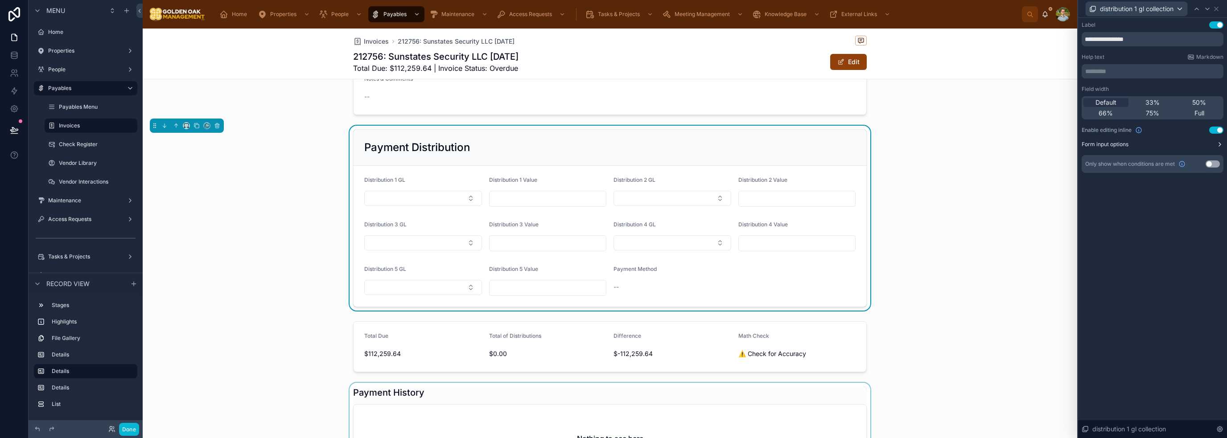
click at [1187, 143] on button "Form input options" at bounding box center [1153, 144] width 142 height 7
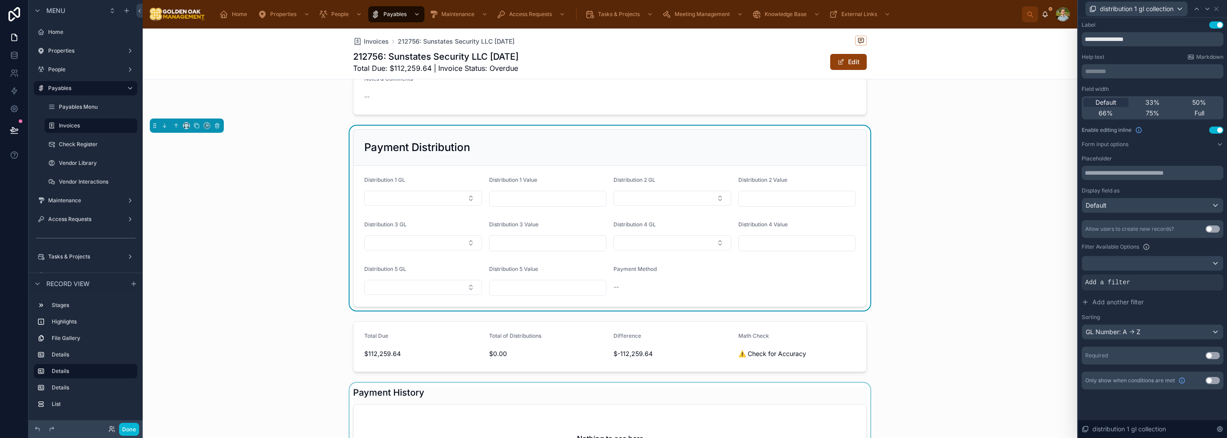
scroll to position [45, 0]
click at [1193, 263] on div at bounding box center [1152, 263] width 141 height 14
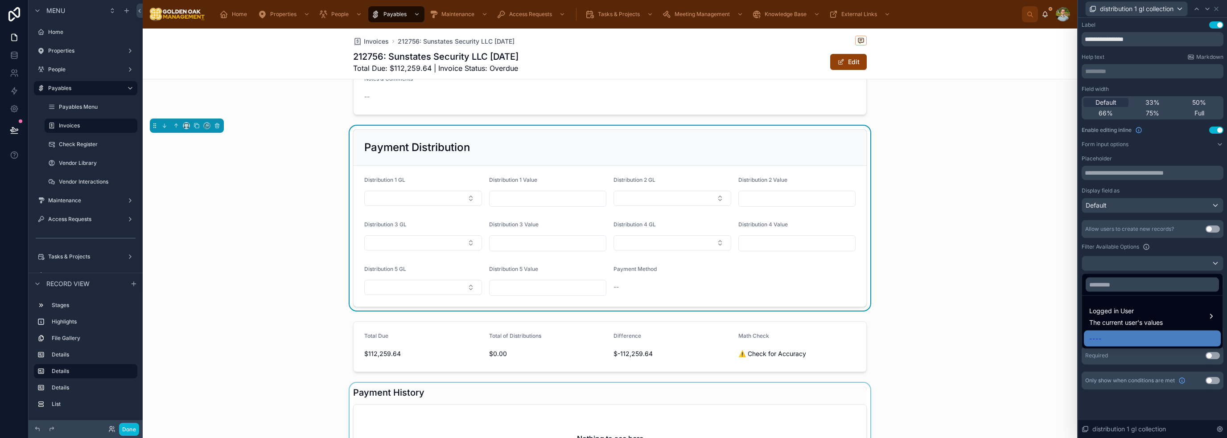
click at [1171, 247] on div at bounding box center [1152, 219] width 149 height 438
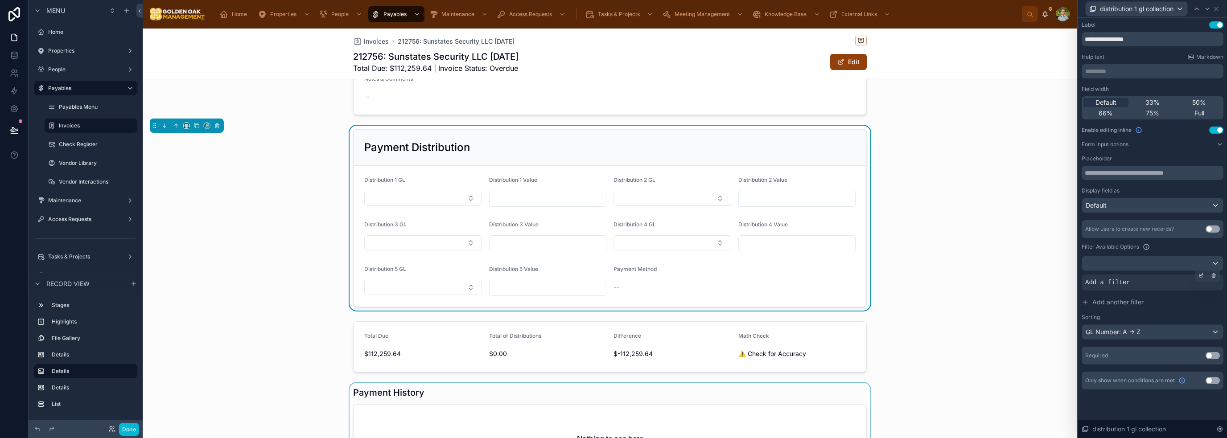
click at [1134, 282] on div "Add a filter" at bounding box center [1153, 283] width 142 height 16
click at [1203, 274] on icon at bounding box center [1200, 275] width 5 height 5
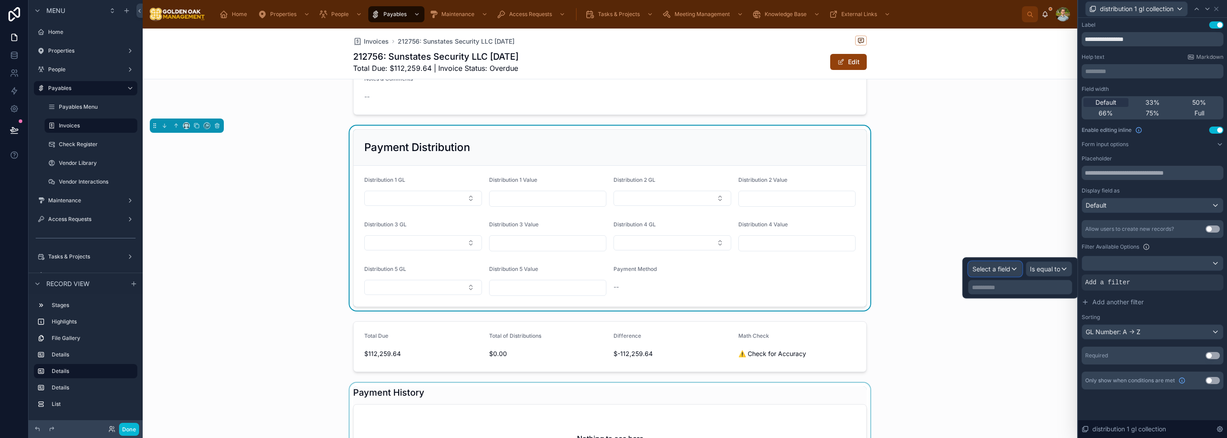
click at [1004, 274] on div "Select a field" at bounding box center [995, 269] width 53 height 14
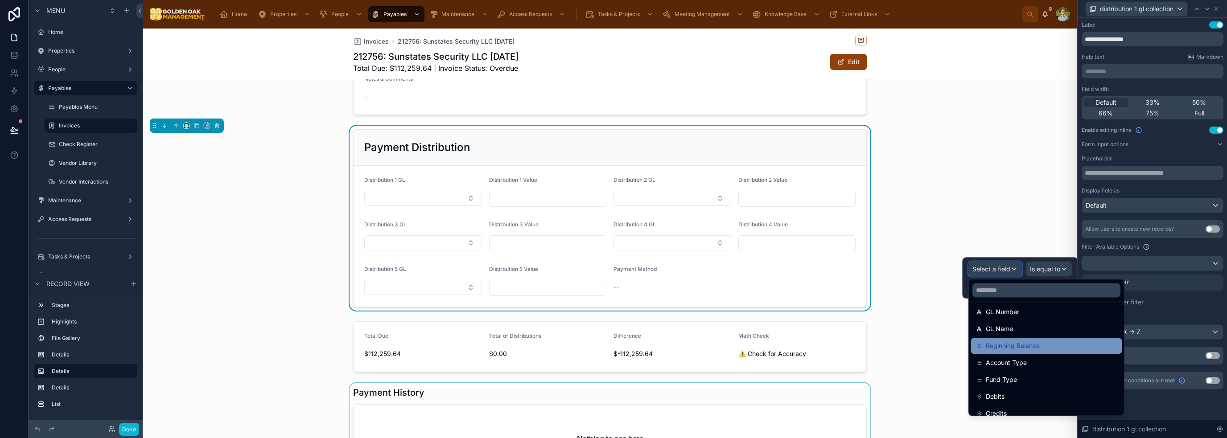
scroll to position [134, 0]
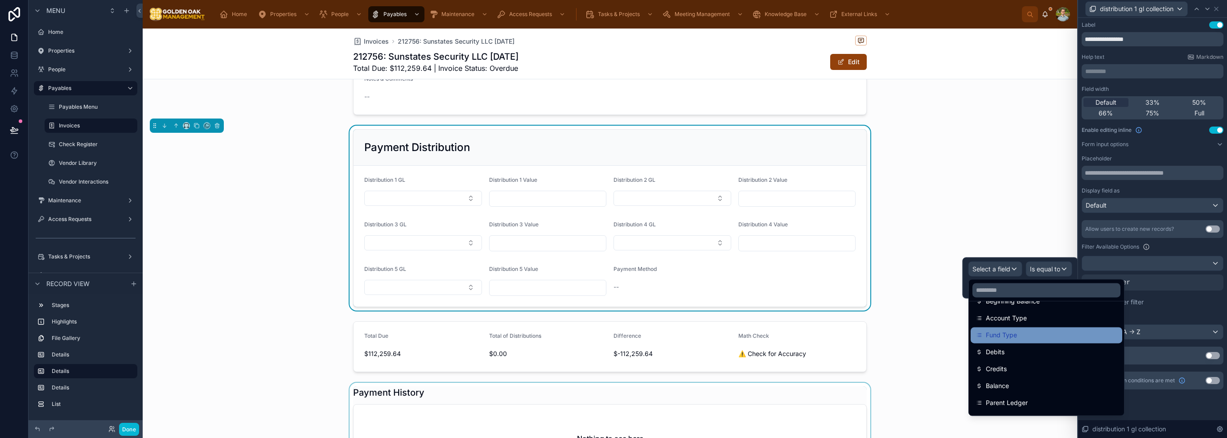
click at [1050, 337] on div "Fund Type" at bounding box center [1046, 335] width 141 height 11
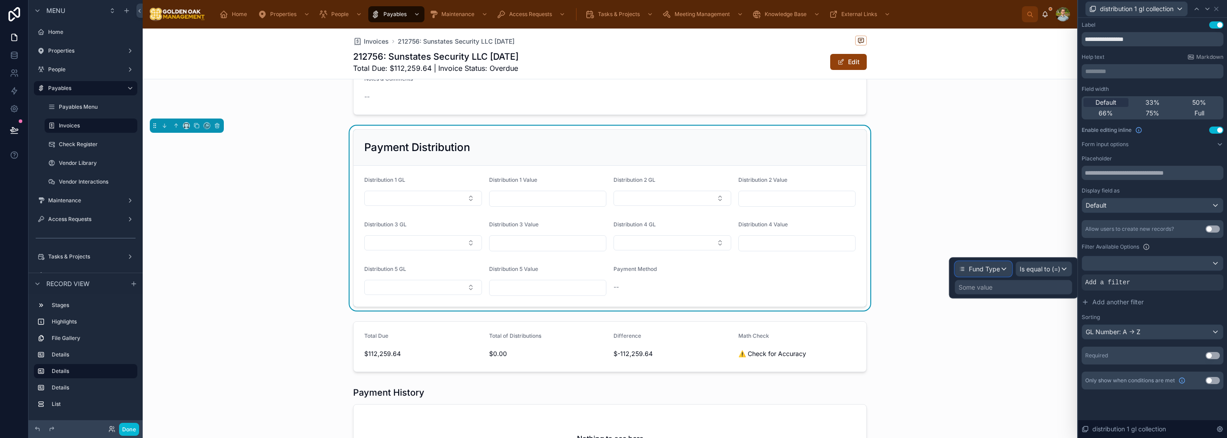
click at [994, 269] on span "Fund Type" at bounding box center [984, 269] width 31 height 9
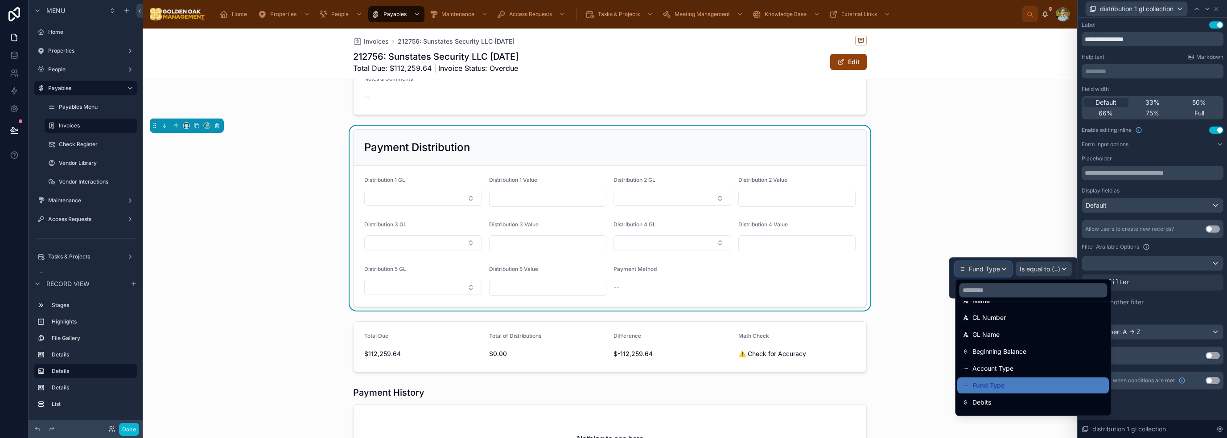
scroll to position [89, 0]
click at [1006, 358] on span "Account Type" at bounding box center [992, 363] width 41 height 11
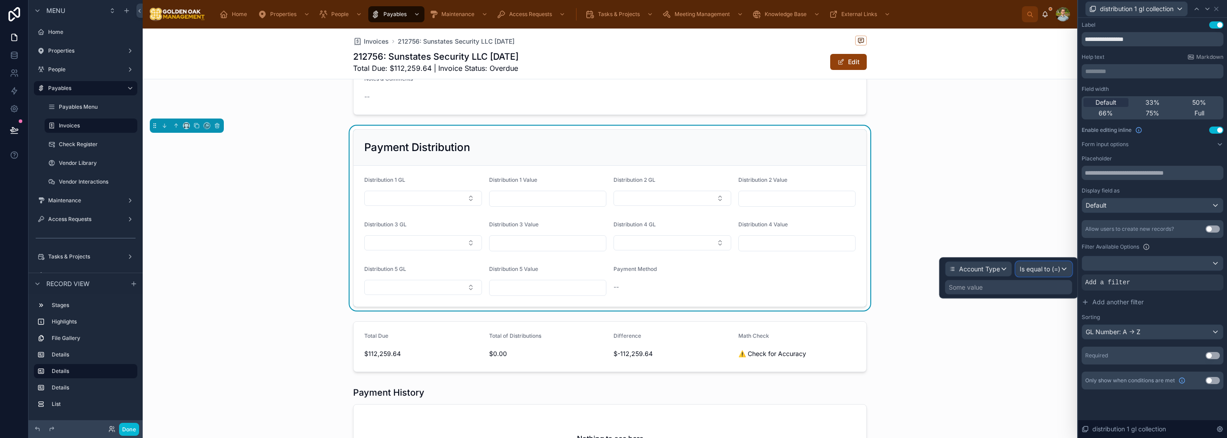
click at [1037, 272] on span "Is equal to (=)" at bounding box center [1040, 269] width 41 height 9
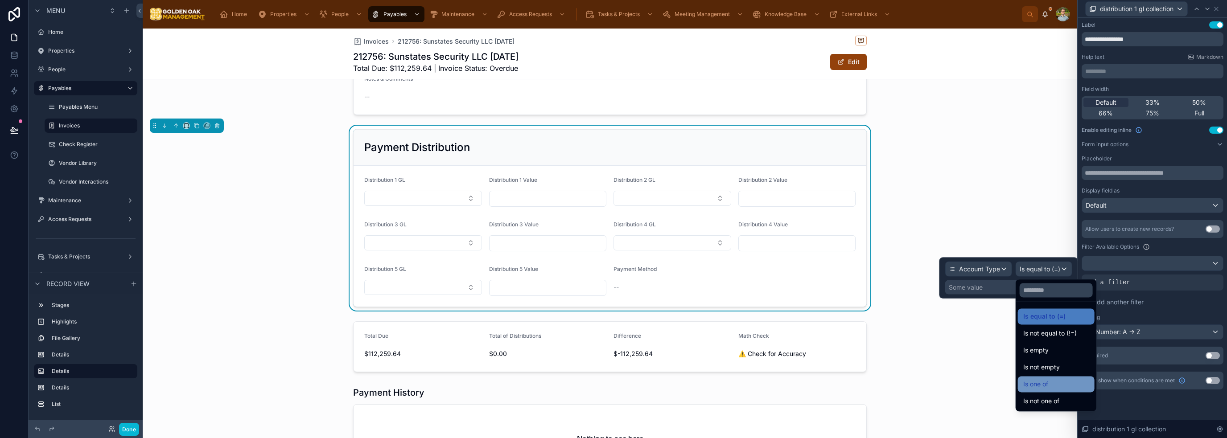
click at [1068, 385] on div "Is one of" at bounding box center [1056, 384] width 66 height 11
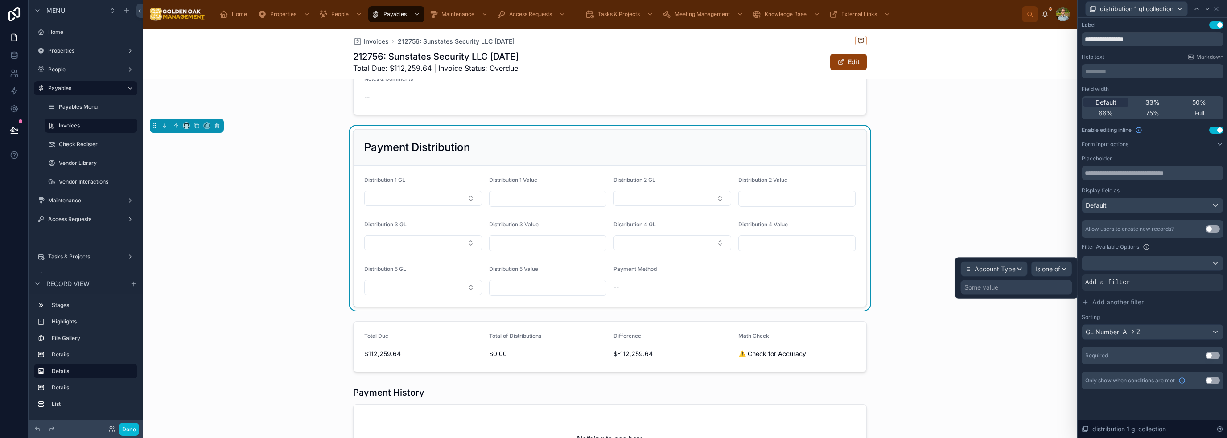
click at [1032, 282] on div "Some value" at bounding box center [1016, 287] width 111 height 14
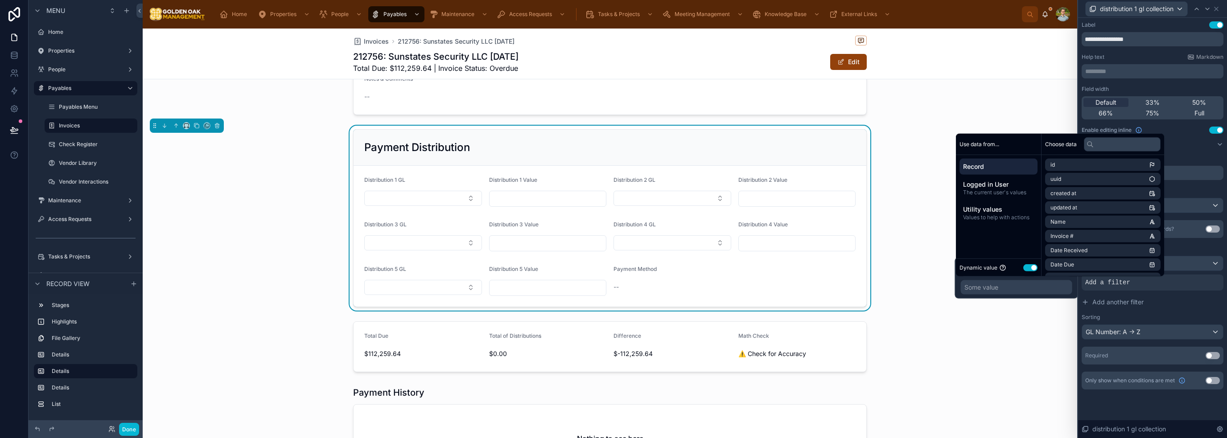
click at [1030, 269] on button "Use setting" at bounding box center [1030, 267] width 14 height 7
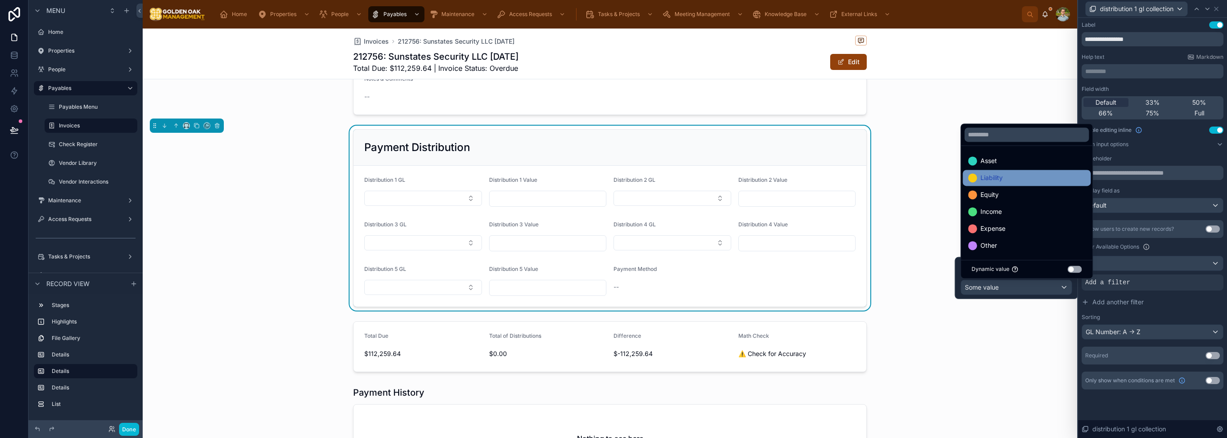
click at [1036, 179] on div "Liability" at bounding box center [1026, 178] width 117 height 11
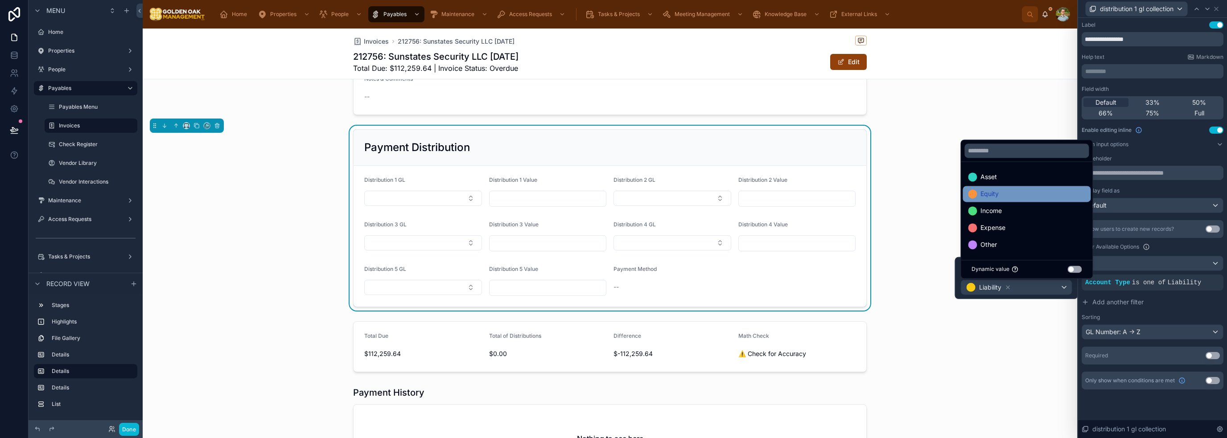
click at [1028, 195] on div "Equity" at bounding box center [1026, 194] width 117 height 11
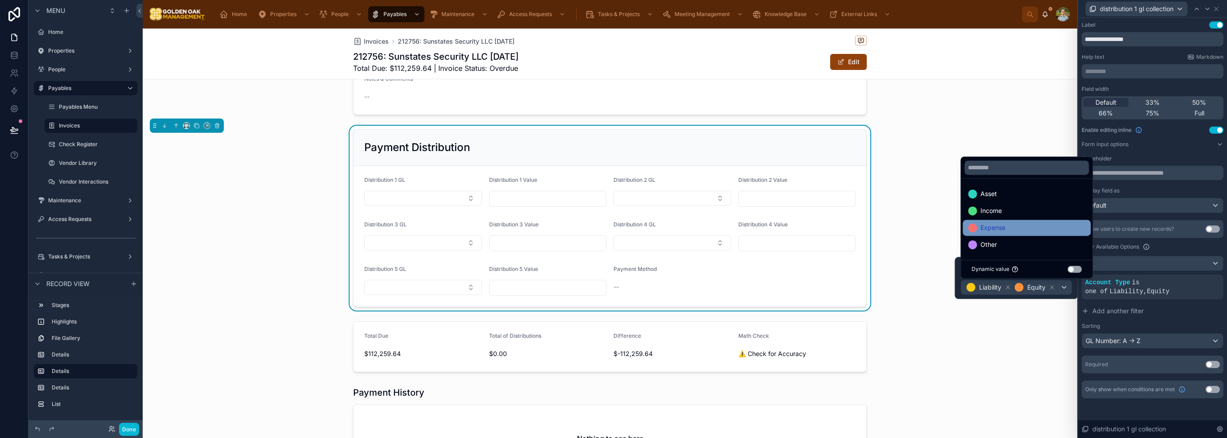
click at [1026, 225] on div "Expense" at bounding box center [1026, 227] width 117 height 11
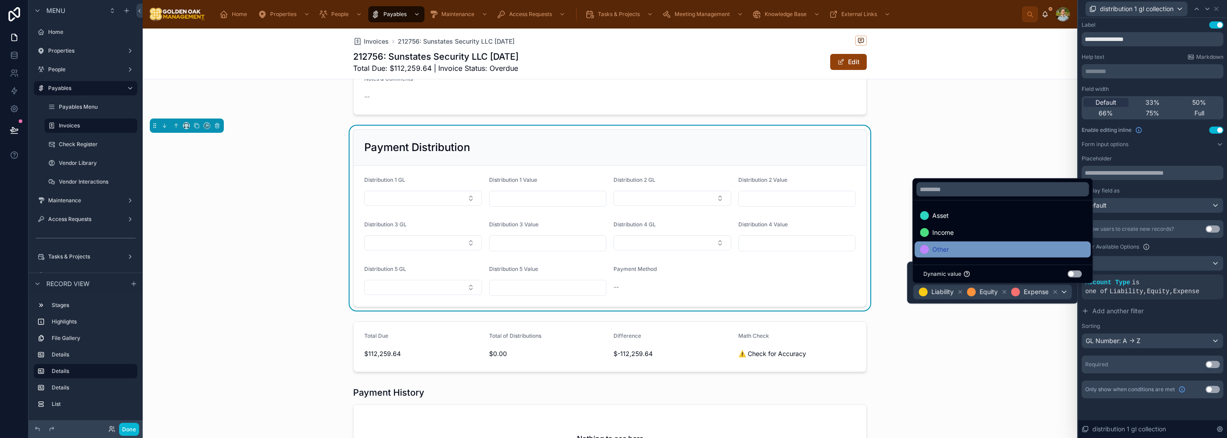
click at [1004, 248] on div "Other" at bounding box center [1002, 249] width 165 height 11
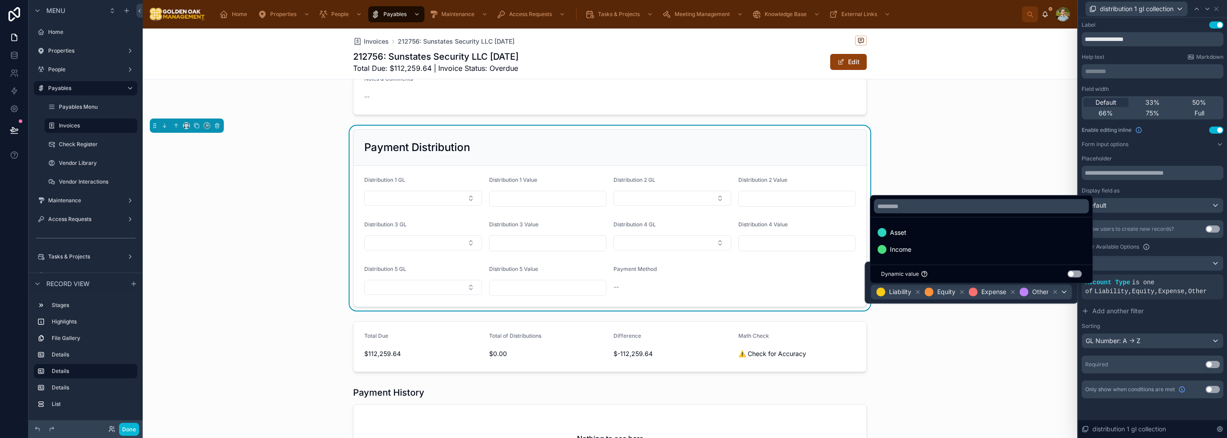
click at [1032, 343] on div at bounding box center [610, 347] width 934 height 58
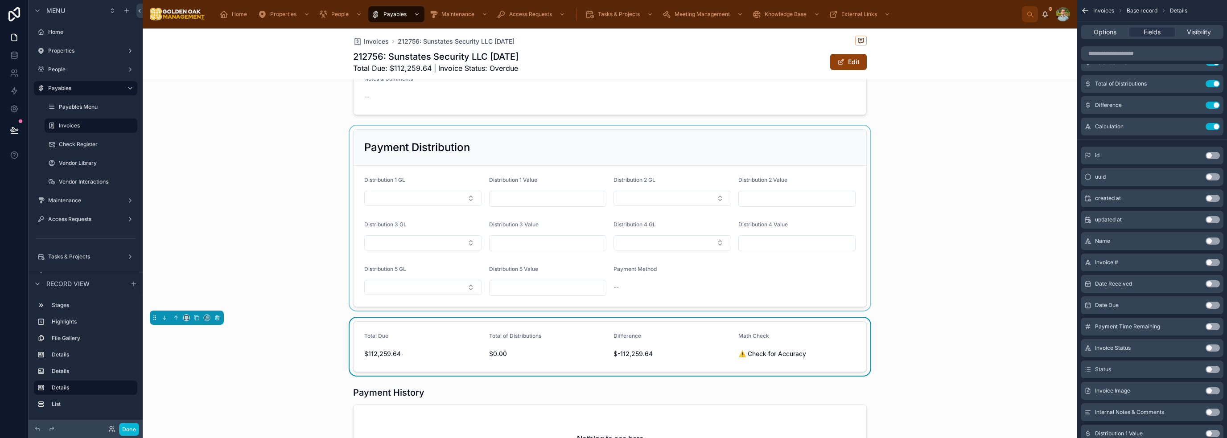
click at [458, 200] on div at bounding box center [610, 218] width 934 height 185
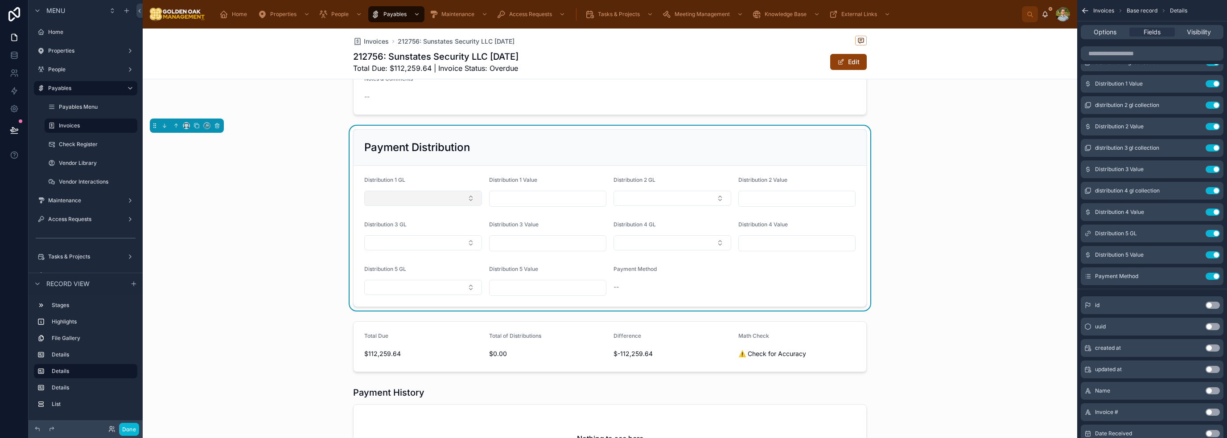
click at [458, 194] on button "Select Button" at bounding box center [423, 198] width 118 height 15
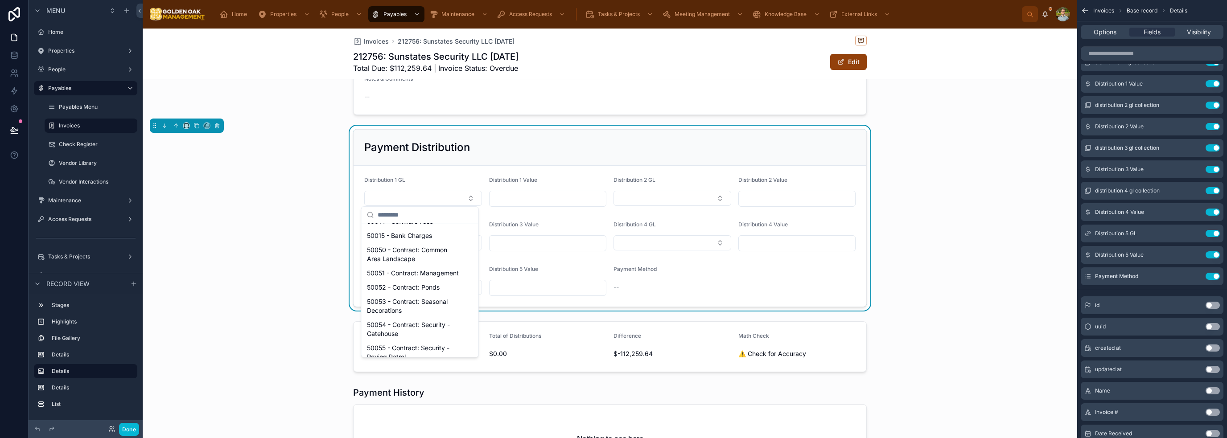
scroll to position [1680, 0]
click at [954, 240] on div "Payment Distribution Distribution 1 GL Distribution 1 Value Distribution 2 GL D…" at bounding box center [610, 218] width 934 height 185
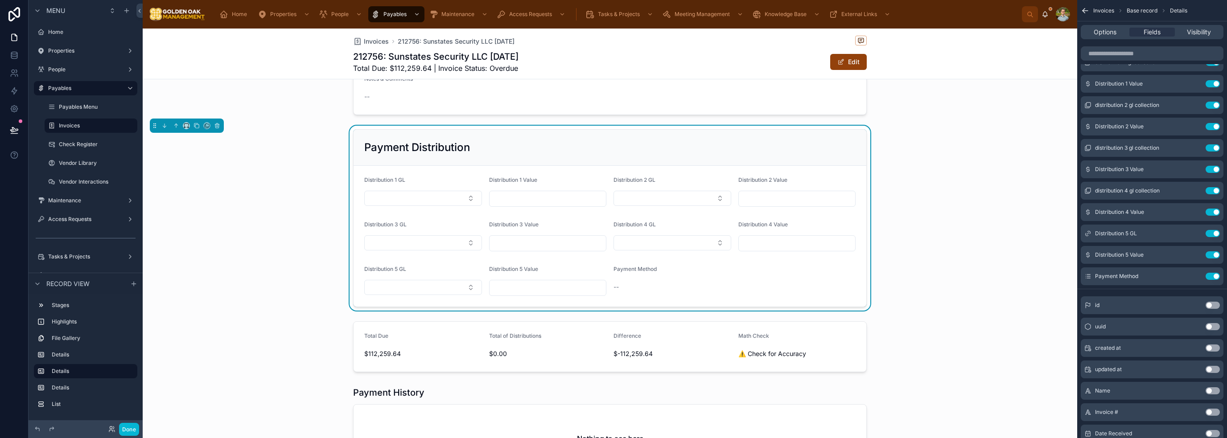
click at [954, 240] on div "Payment Distribution Distribution 1 GL Distribution 1 Value Distribution 2 GL D…" at bounding box center [610, 218] width 934 height 185
click at [929, 191] on div "Payment Distribution Distribution 1 GL Distribution 1 Value Distribution 2 GL D…" at bounding box center [610, 218] width 934 height 185
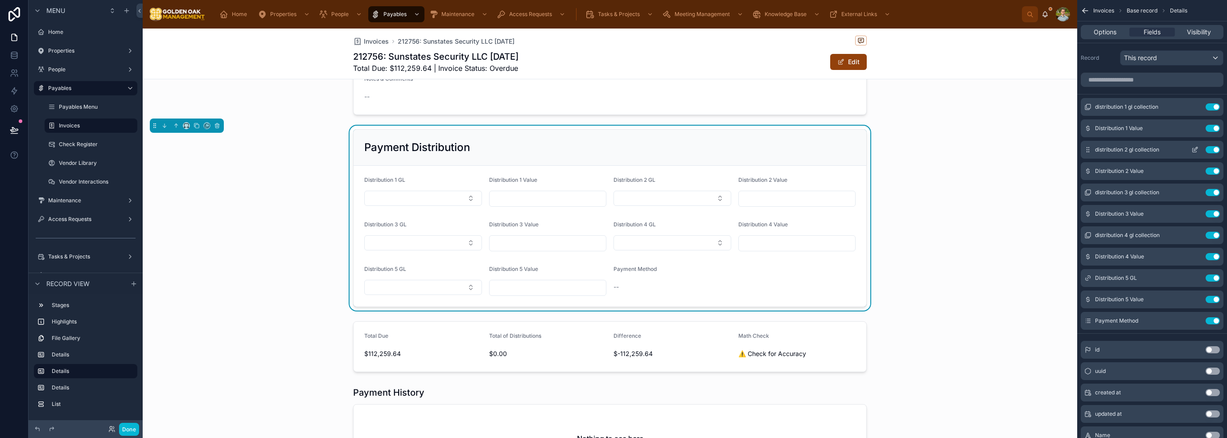
click at [1194, 150] on icon "scrollable content" at bounding box center [1196, 149] width 4 height 4
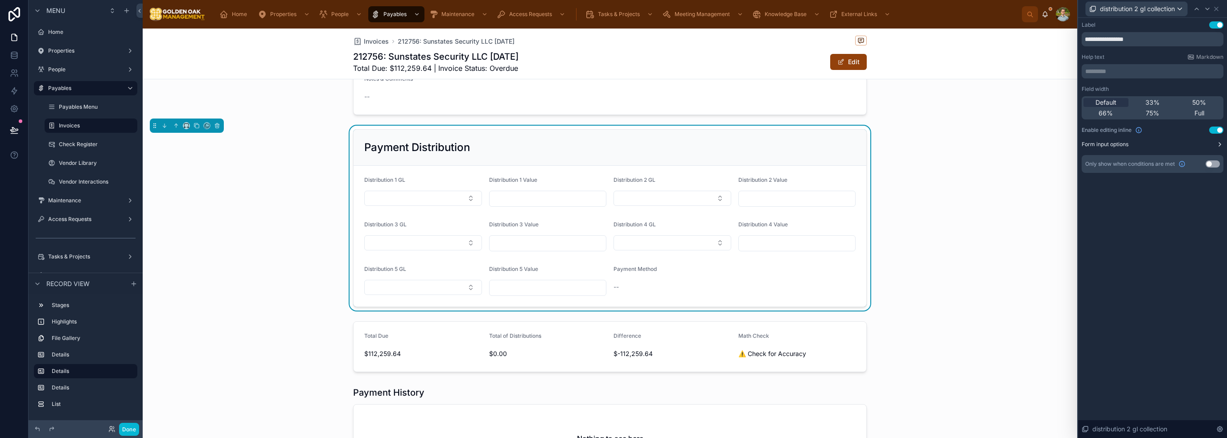
click at [1201, 142] on button "Form input options" at bounding box center [1153, 144] width 142 height 7
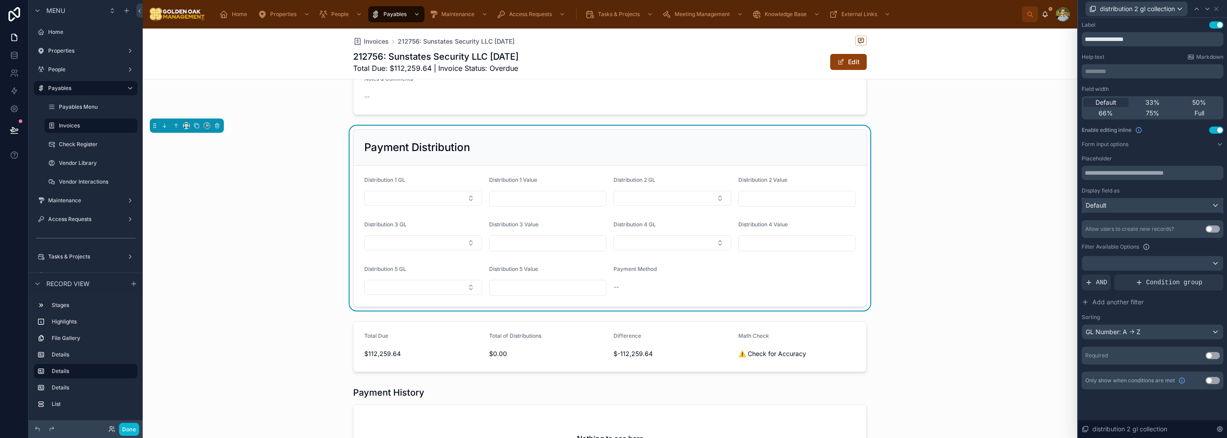
click at [1179, 205] on div "Default" at bounding box center [1152, 205] width 141 height 14
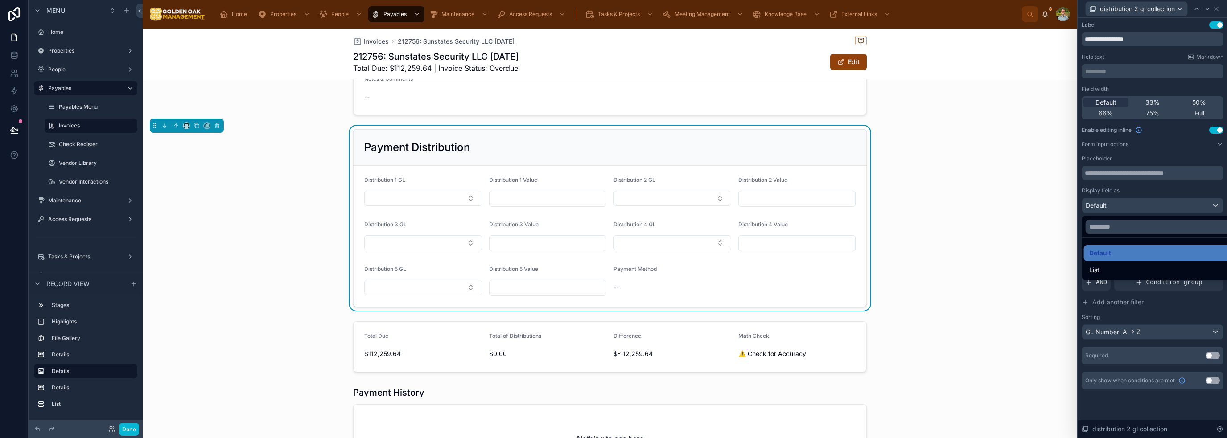
click at [1179, 205] on div at bounding box center [1152, 219] width 149 height 438
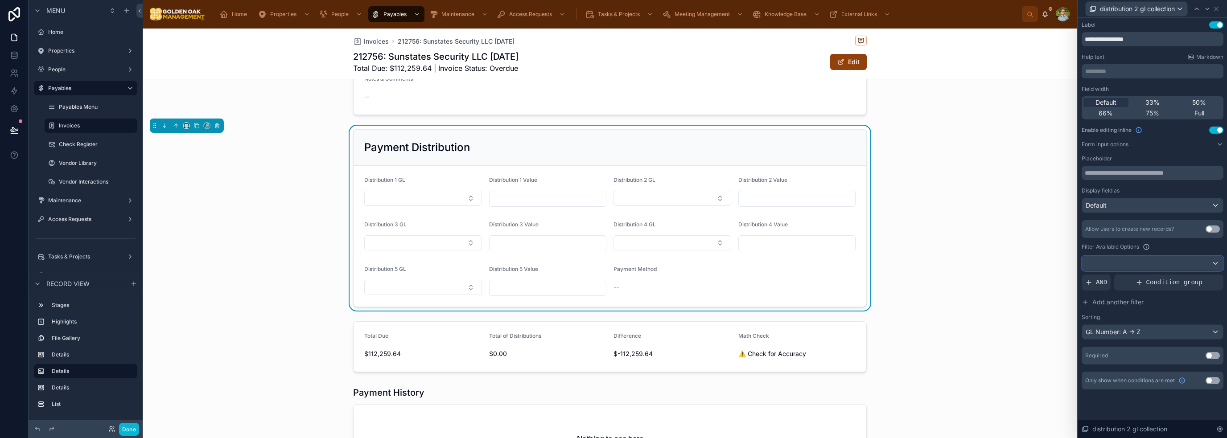
click at [1216, 260] on div at bounding box center [1152, 263] width 141 height 14
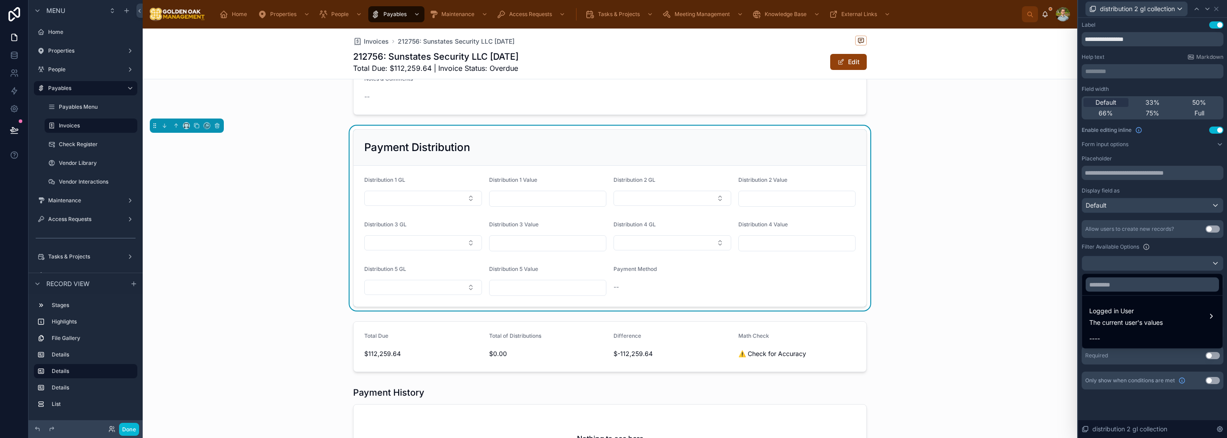
click at [1187, 245] on div at bounding box center [1152, 219] width 149 height 438
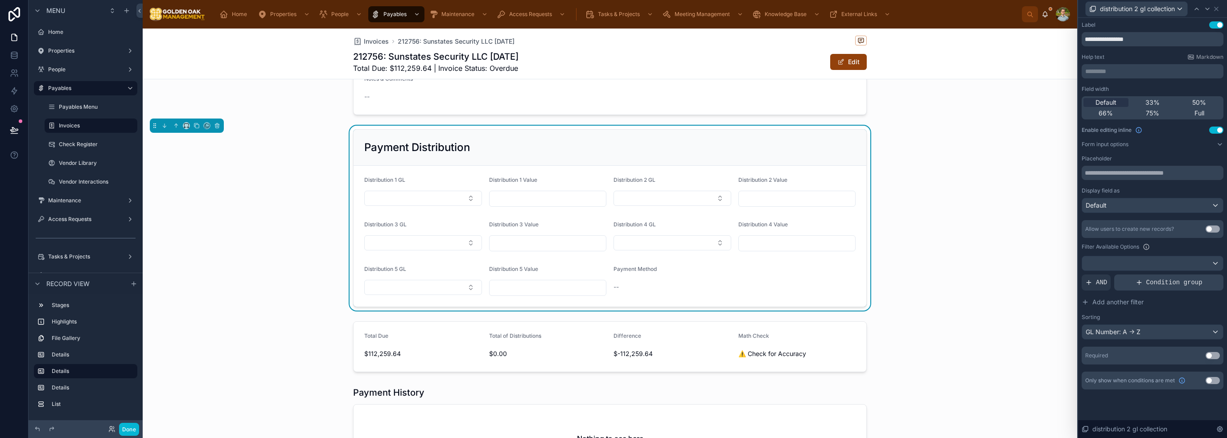
scroll to position [45, 0]
click at [1129, 303] on span "Add another filter" at bounding box center [1117, 302] width 51 height 9
click at [1200, 275] on icon at bounding box center [1200, 275] width 5 height 5
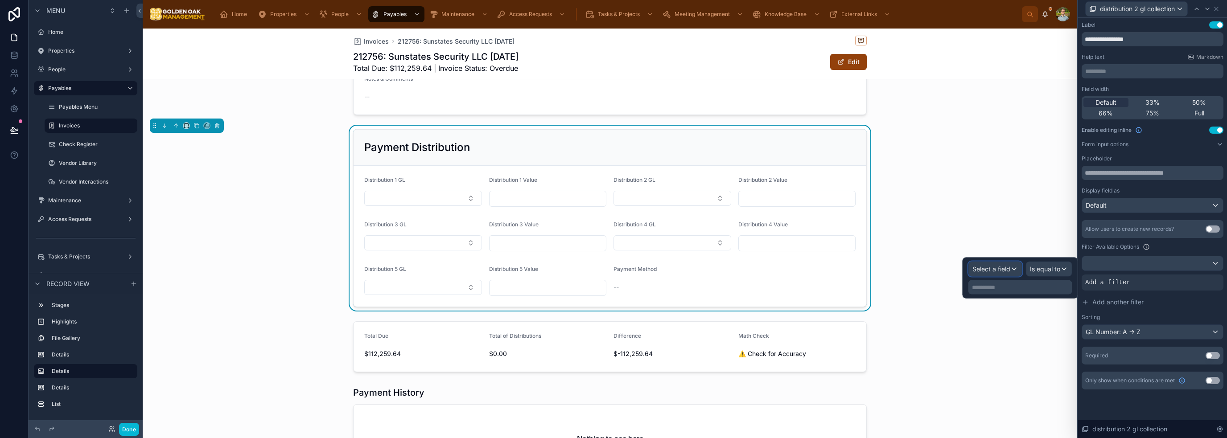
click at [995, 270] on span "Select a field" at bounding box center [991, 269] width 38 height 8
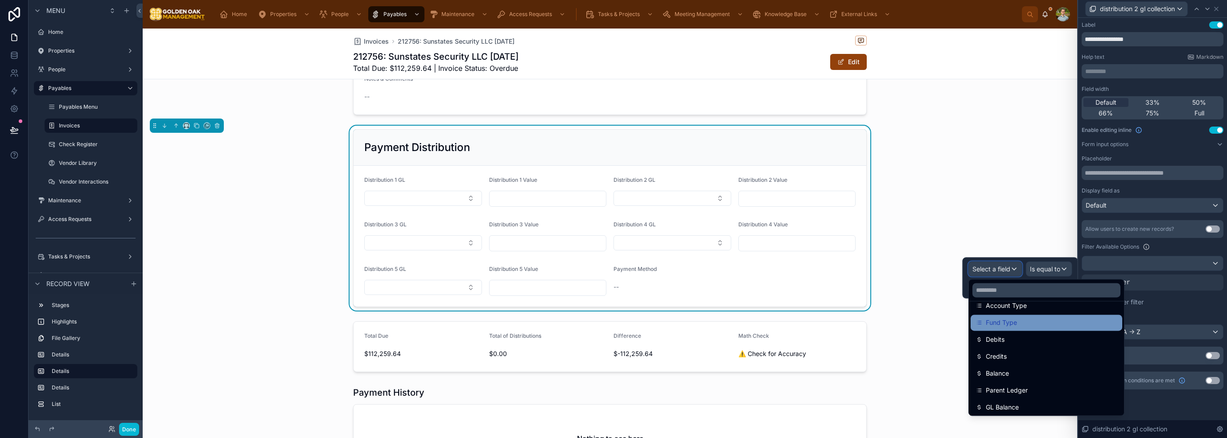
scroll to position [134, 0]
click at [1016, 320] on span "Account Type" at bounding box center [1006, 318] width 41 height 11
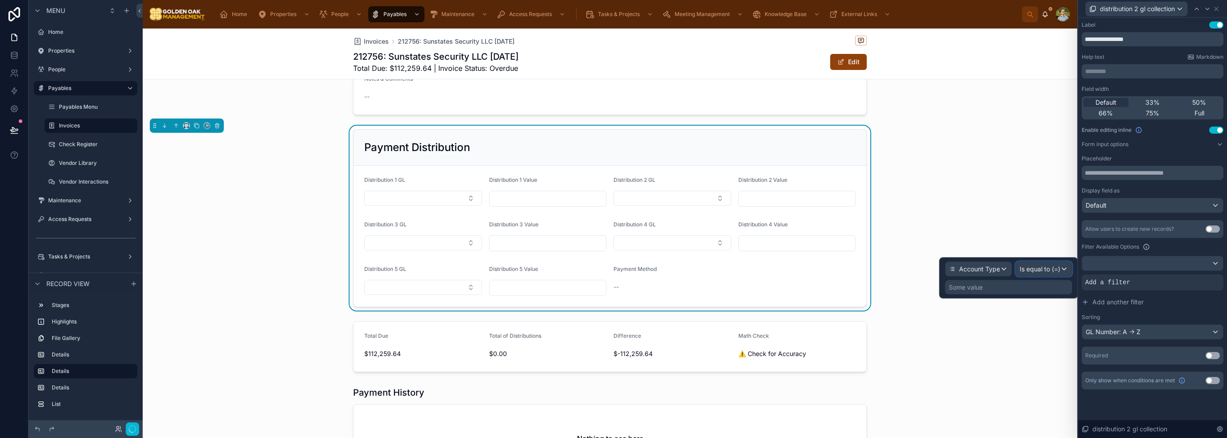
click at [1046, 271] on span "Is equal to (=)" at bounding box center [1040, 269] width 41 height 9
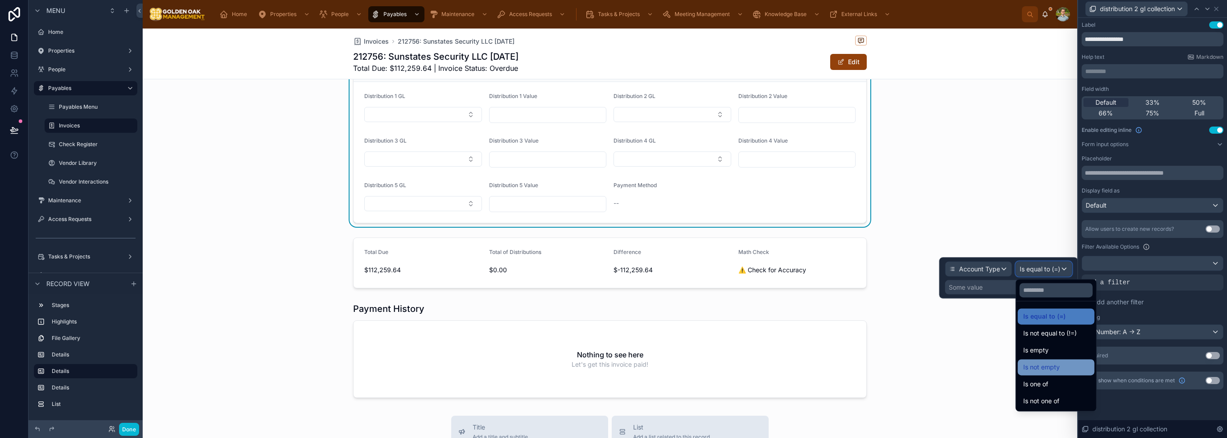
scroll to position [580, 0]
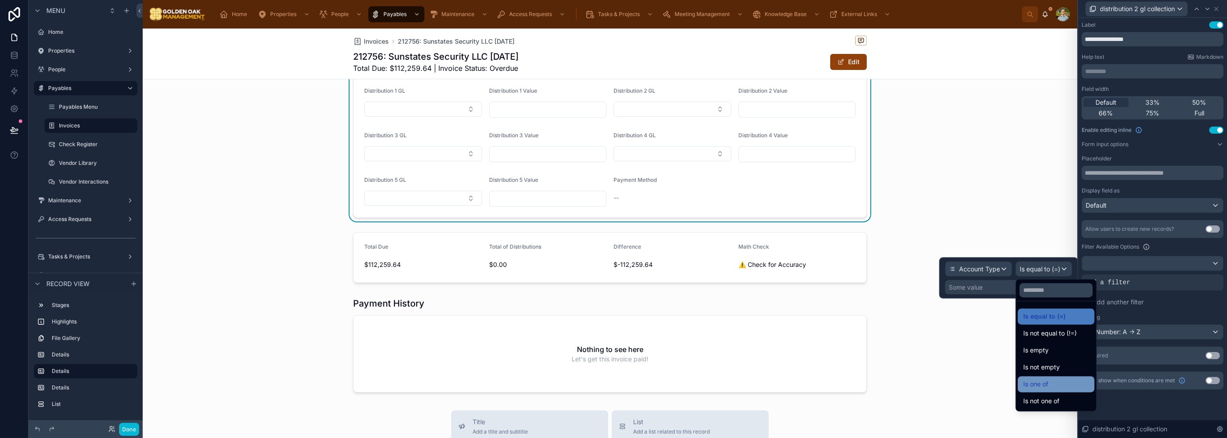
click at [1049, 379] on div "Is one of" at bounding box center [1056, 384] width 66 height 11
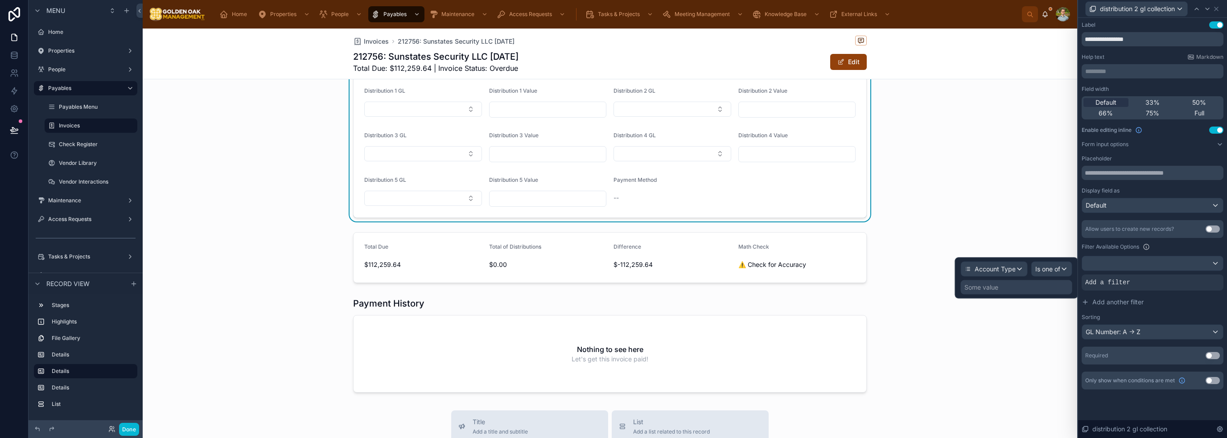
click at [1020, 287] on div "Some value" at bounding box center [1016, 287] width 111 height 14
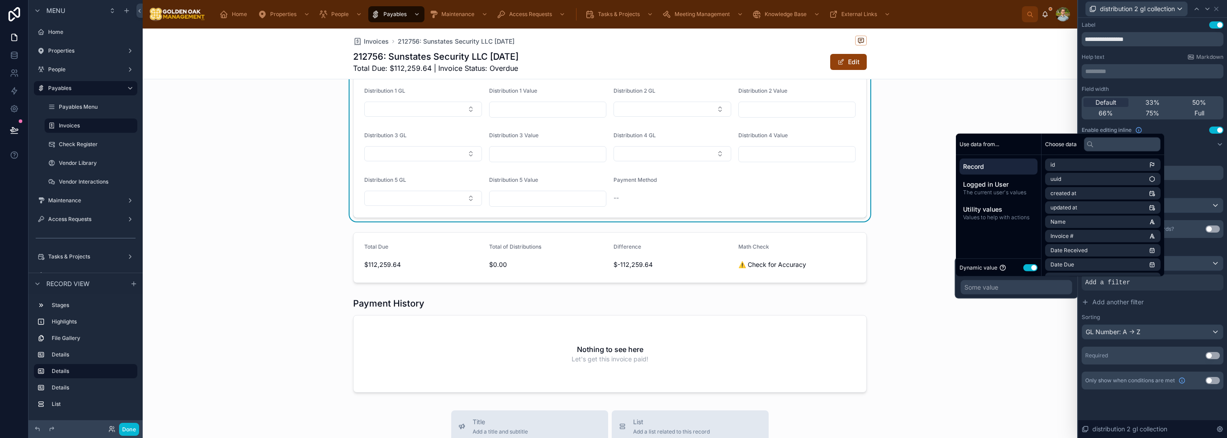
click at [1034, 268] on button "Use setting" at bounding box center [1030, 267] width 14 height 7
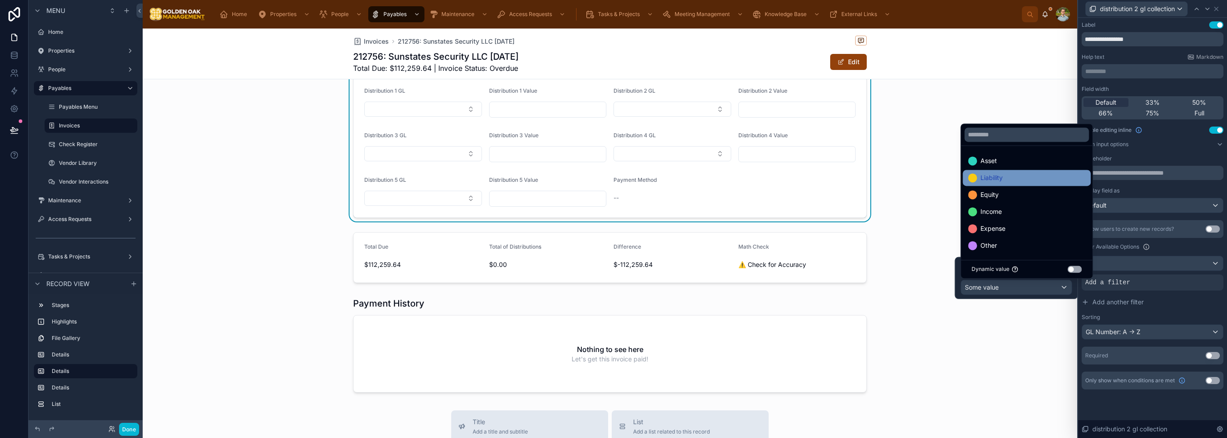
click at [1020, 180] on div "Liability" at bounding box center [1026, 178] width 117 height 11
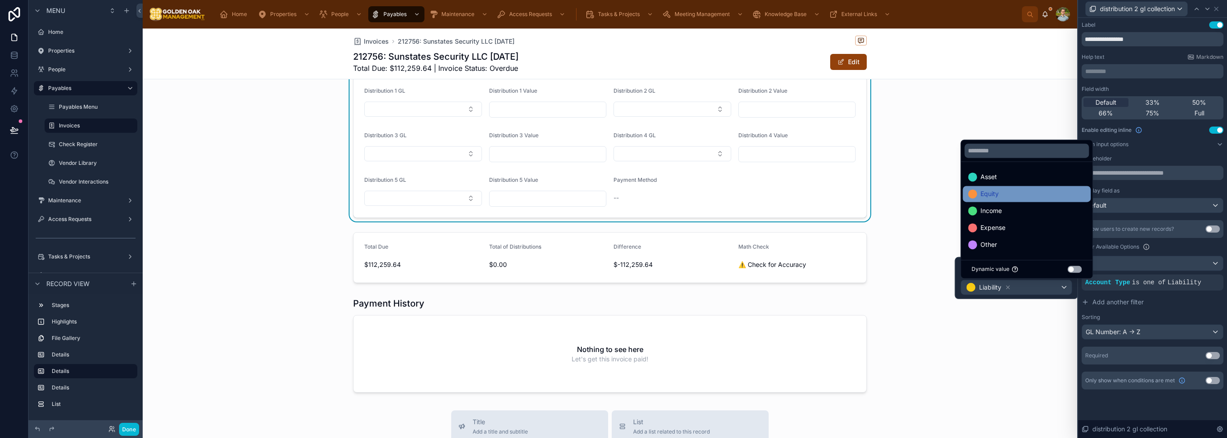
click at [1016, 192] on div "Equity" at bounding box center [1026, 194] width 117 height 11
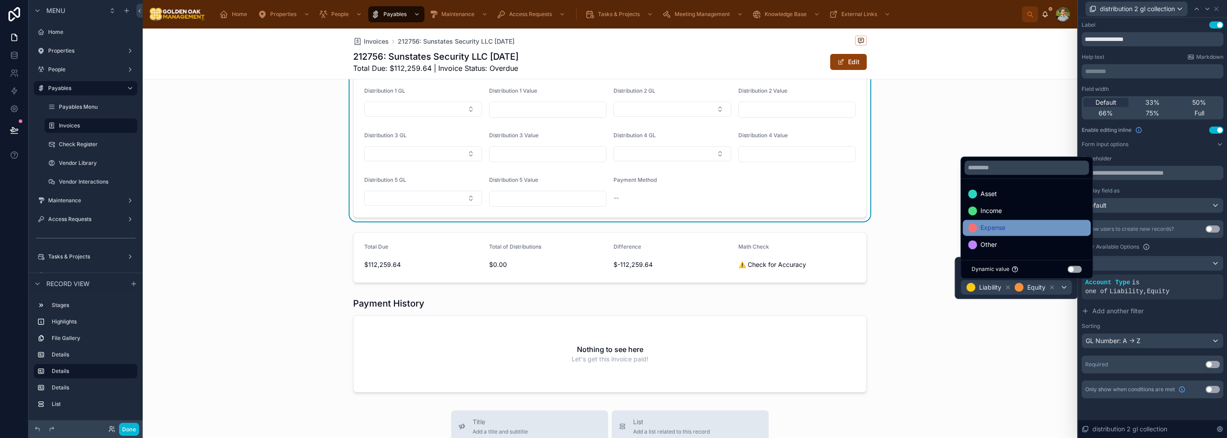
click at [1012, 226] on div "Expense" at bounding box center [1026, 227] width 117 height 11
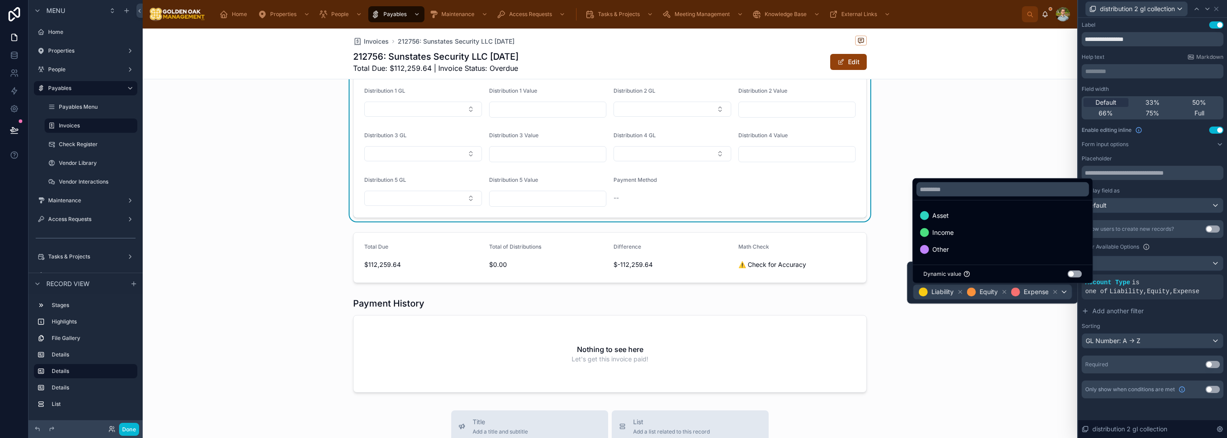
click at [1002, 244] on div "Other" at bounding box center [1002, 249] width 165 height 11
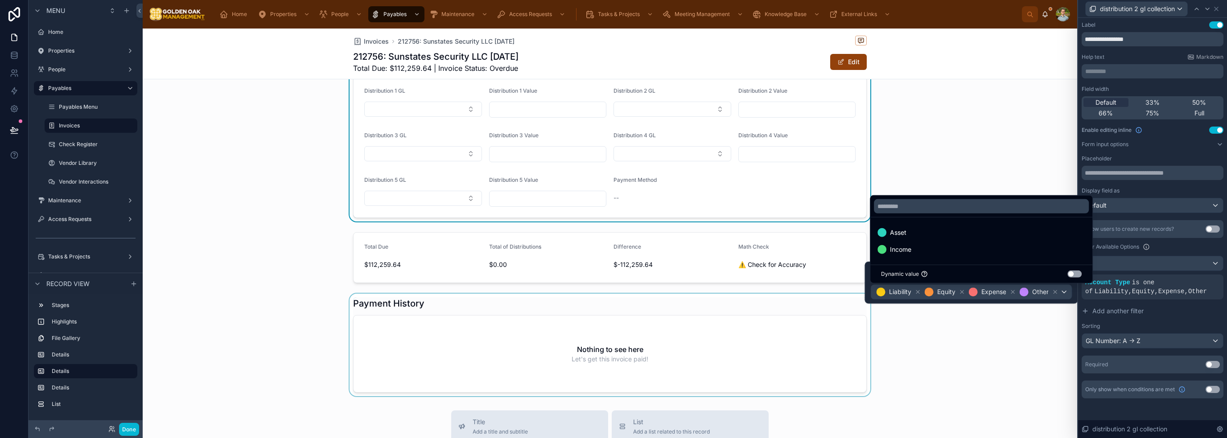
click at [1015, 351] on div at bounding box center [610, 345] width 934 height 103
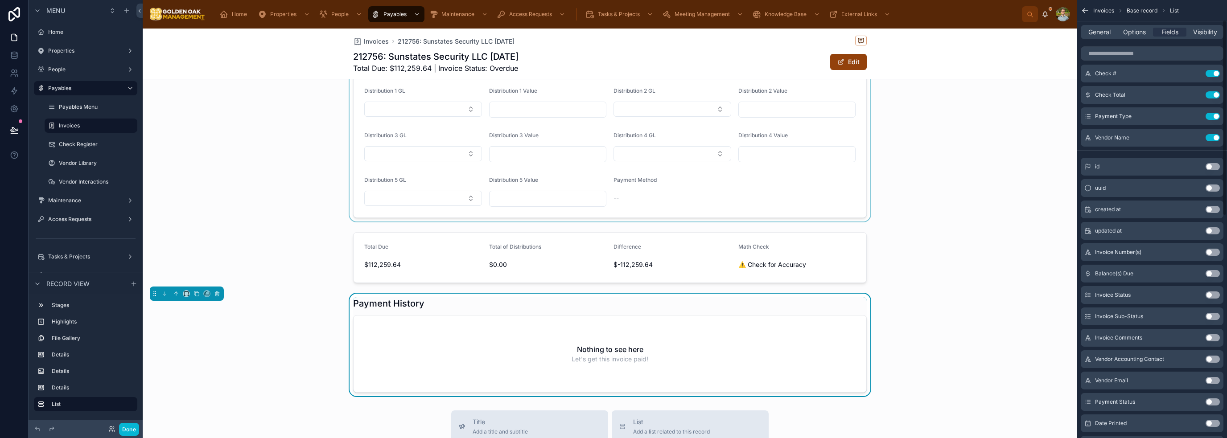
scroll to position [45, 0]
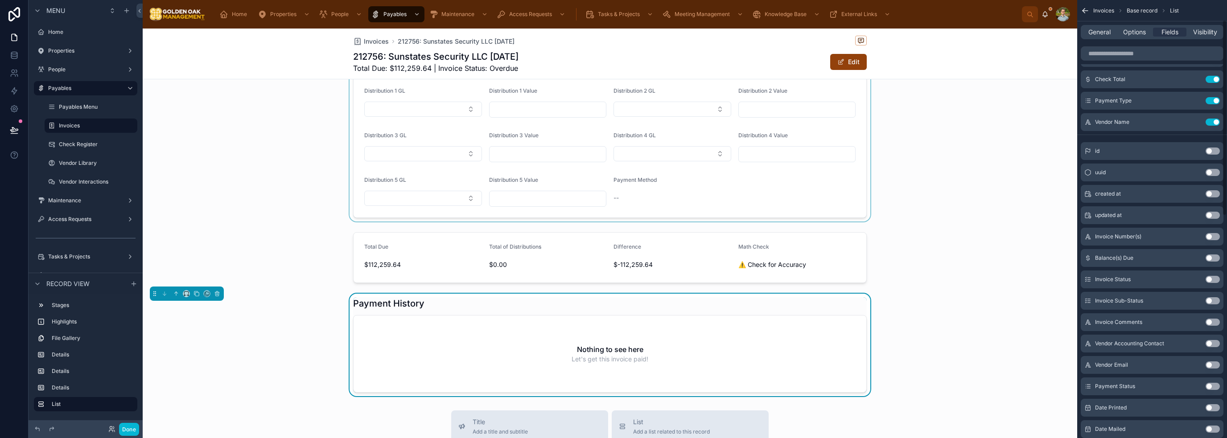
click at [786, 204] on div at bounding box center [610, 129] width 934 height 185
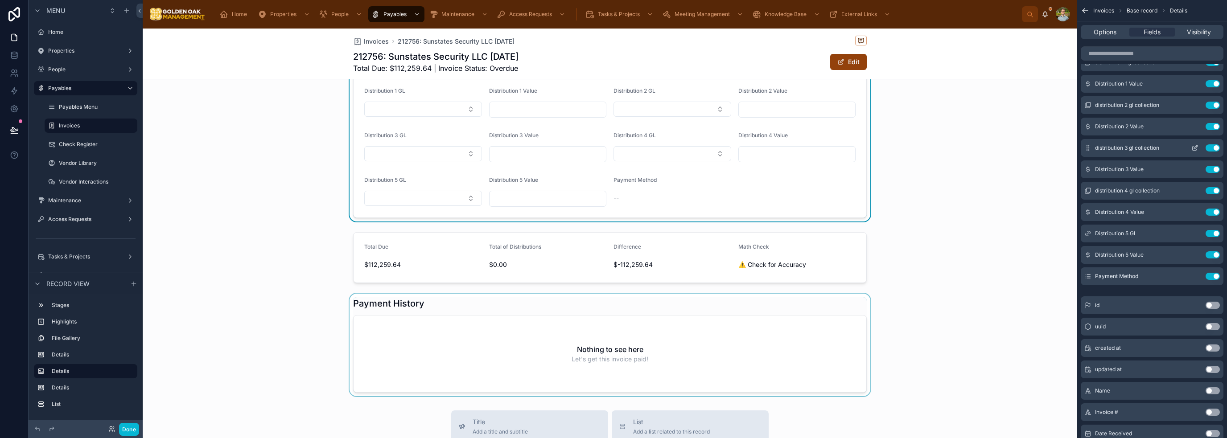
click at [1193, 146] on icon "scrollable content" at bounding box center [1194, 147] width 7 height 7
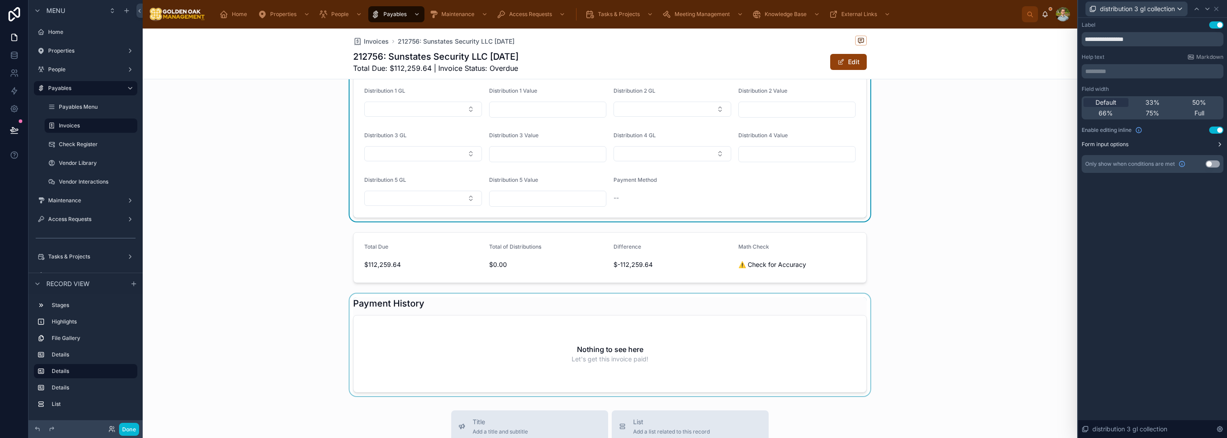
click at [1209, 145] on button "Form input options" at bounding box center [1153, 144] width 142 height 7
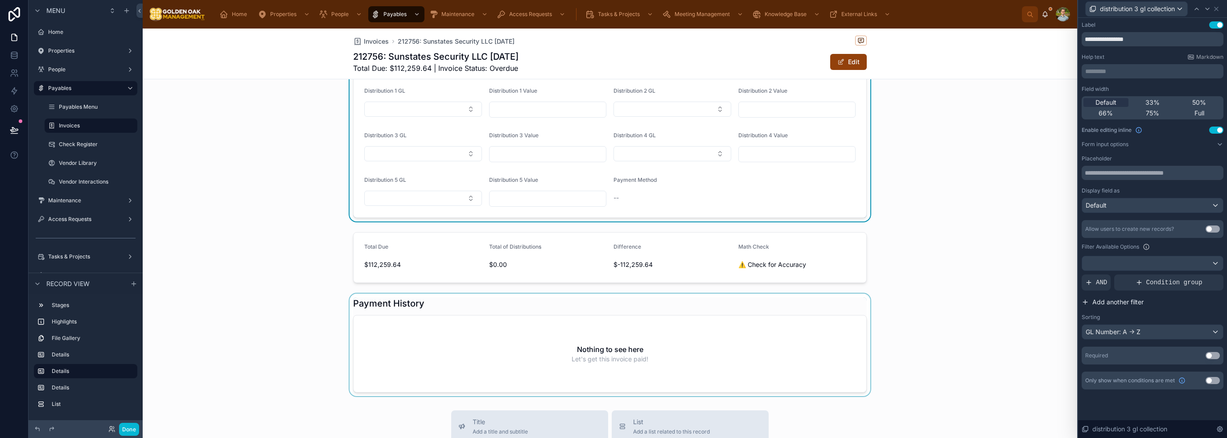
click at [1107, 302] on span "Add another filter" at bounding box center [1117, 302] width 51 height 9
click at [1200, 274] on icon at bounding box center [1200, 275] width 5 height 5
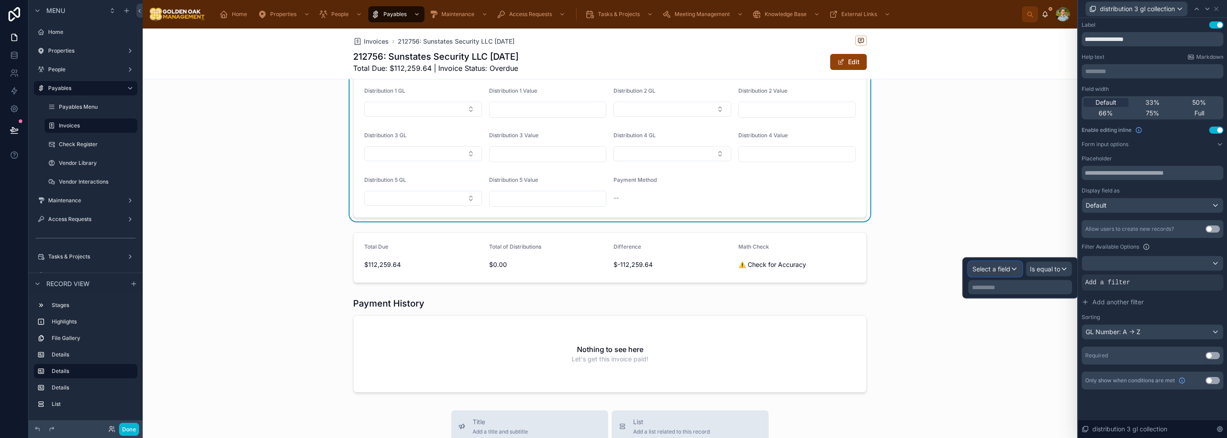
click at [996, 267] on span "Select a field" at bounding box center [991, 269] width 38 height 8
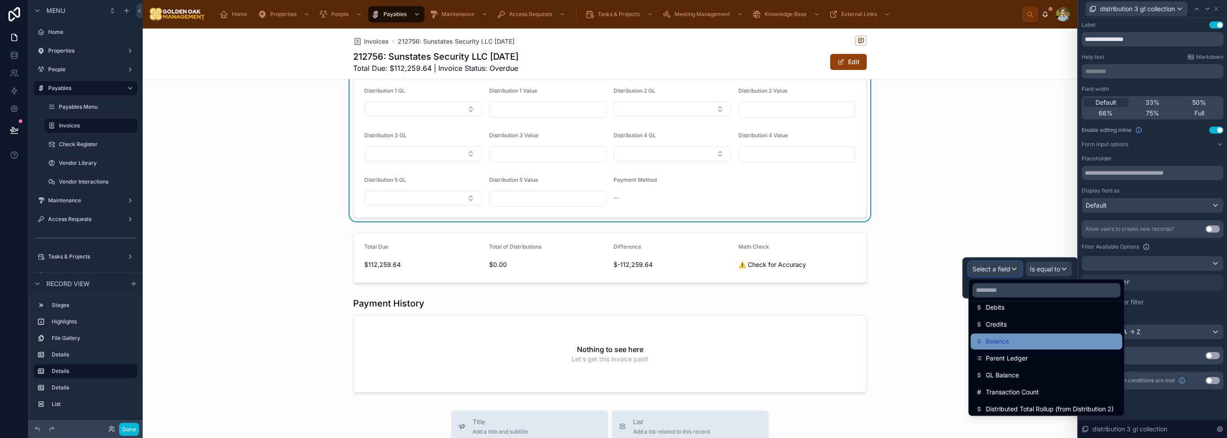
scroll to position [134, 0]
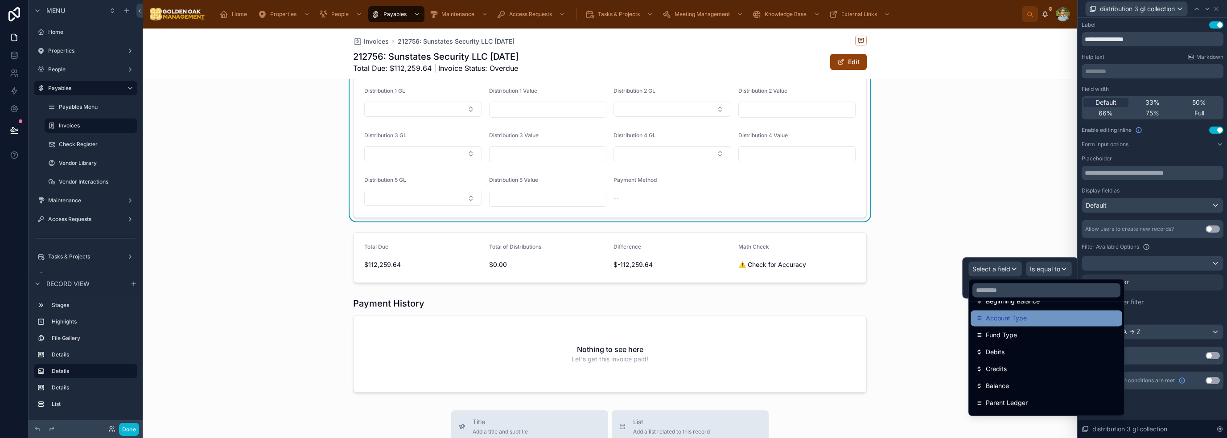
click at [1024, 320] on span "Account Type" at bounding box center [1006, 318] width 41 height 11
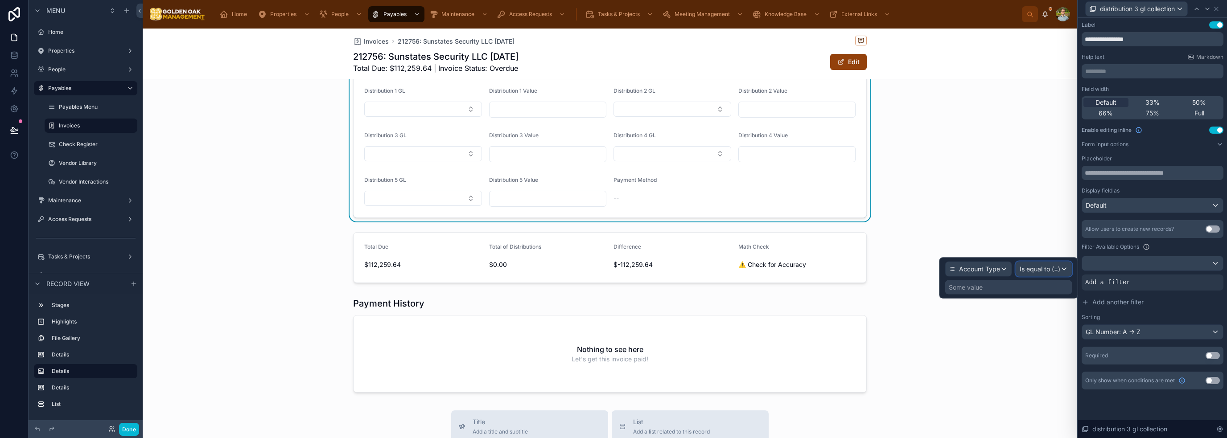
click at [1049, 270] on span "Is equal to (=)" at bounding box center [1040, 269] width 41 height 9
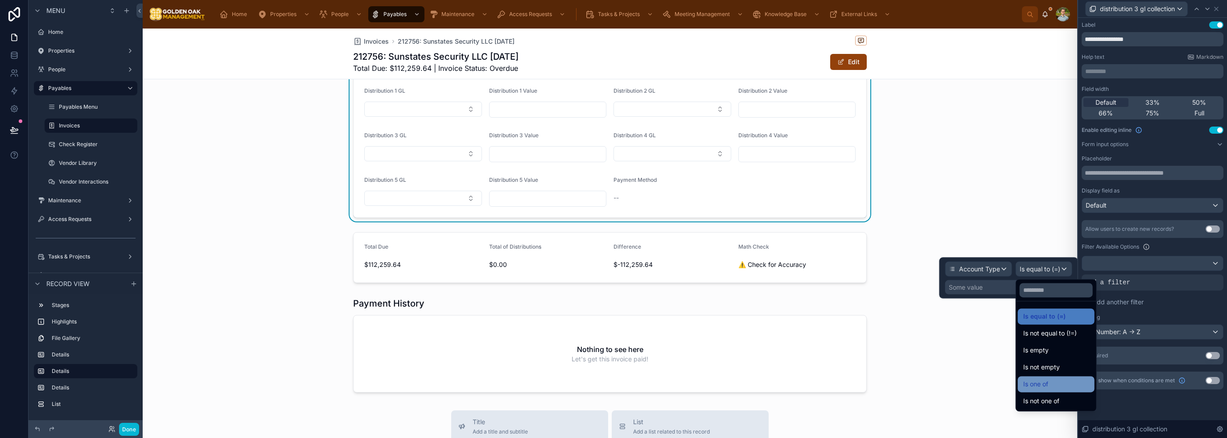
click at [1048, 384] on span "Is one of" at bounding box center [1035, 384] width 25 height 11
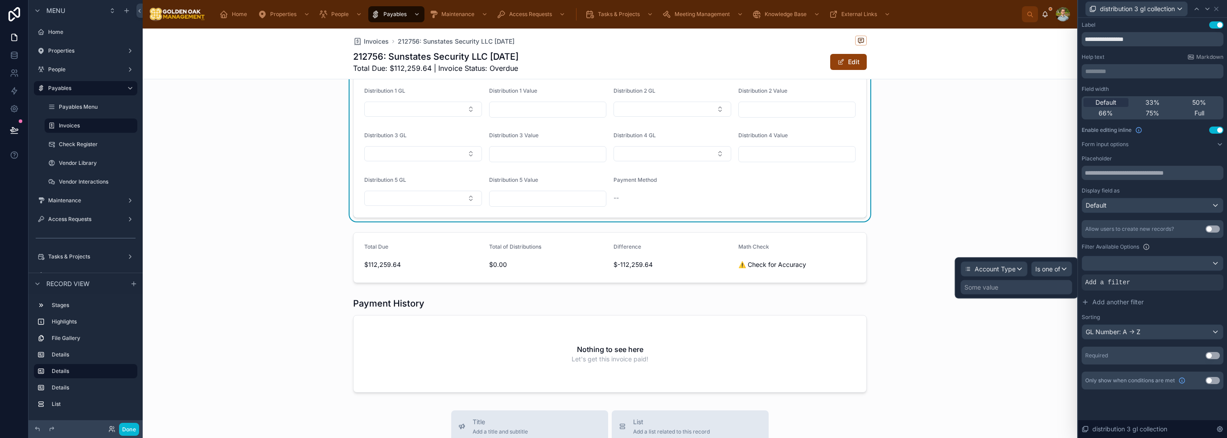
click at [981, 284] on div "Some value" at bounding box center [981, 287] width 34 height 9
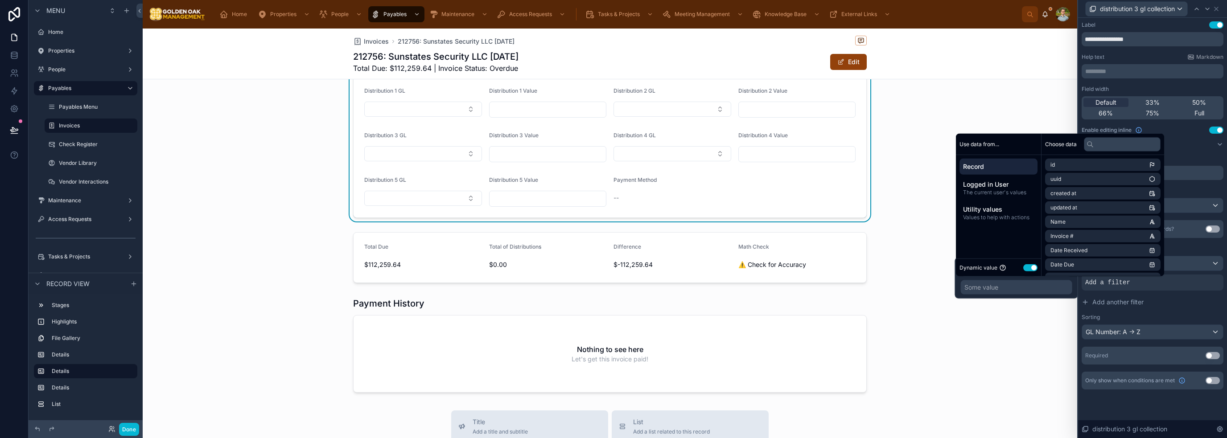
click at [1031, 270] on button "Use setting" at bounding box center [1030, 267] width 14 height 7
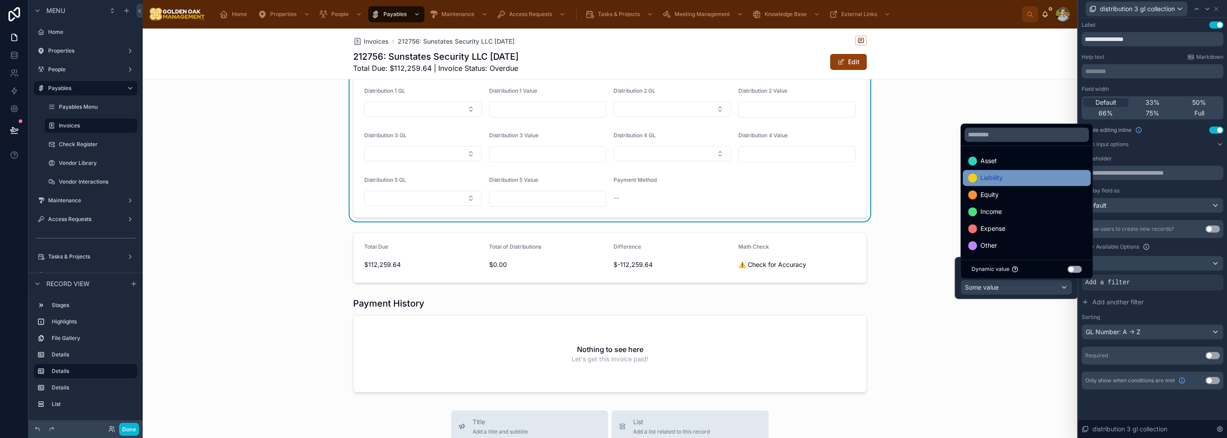
click at [1011, 175] on div "Liability" at bounding box center [1026, 178] width 117 height 11
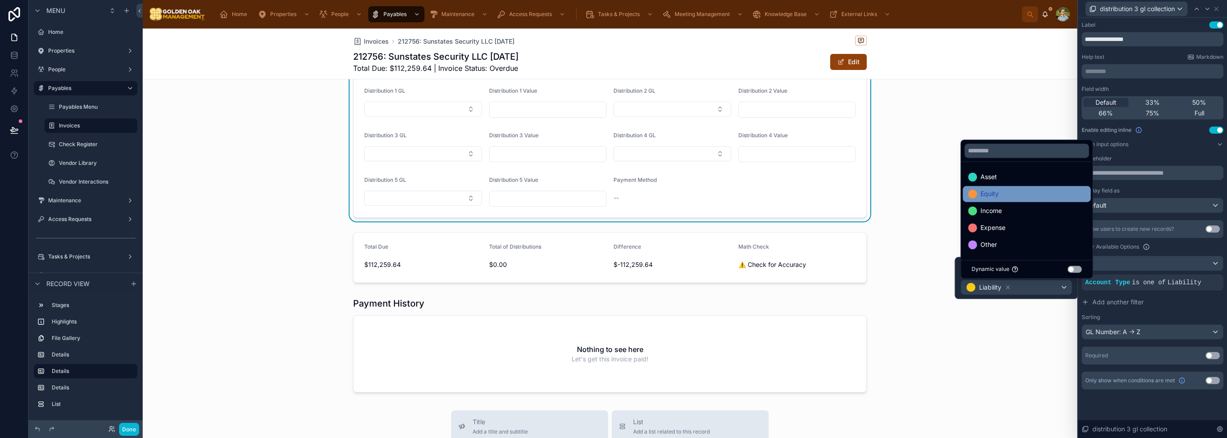
click at [1008, 193] on div "Equity" at bounding box center [1026, 194] width 117 height 11
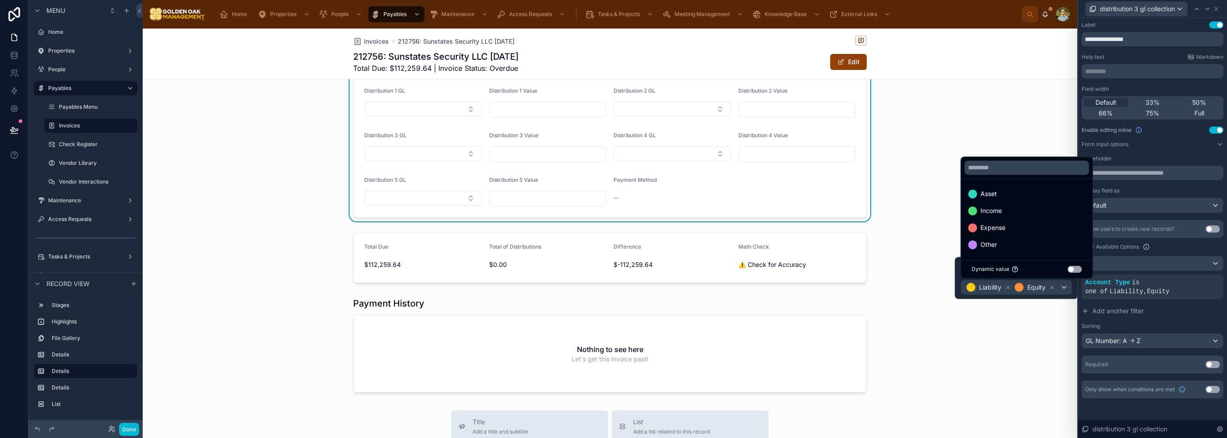
click at [1014, 223] on div "Expense" at bounding box center [1026, 227] width 117 height 11
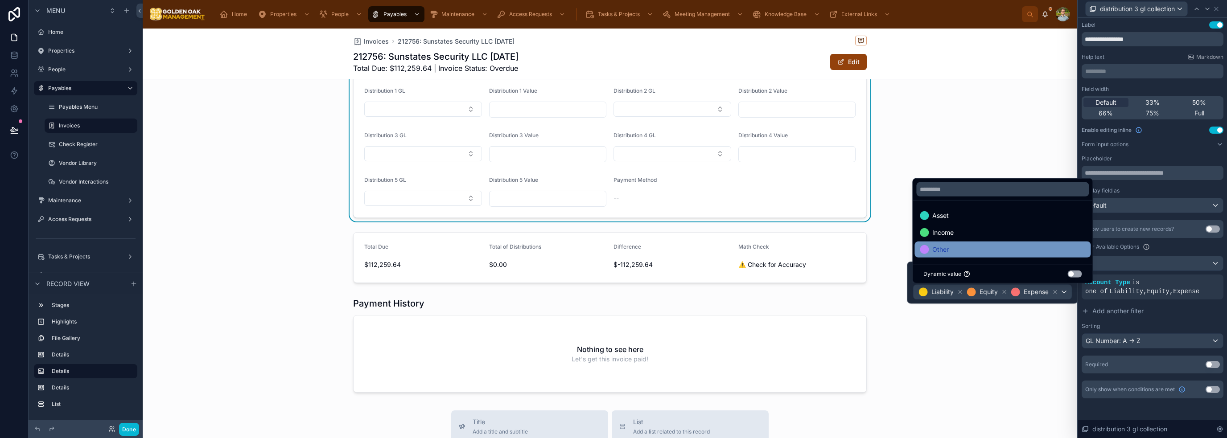
click at [1010, 244] on div "Other" at bounding box center [1002, 249] width 165 height 11
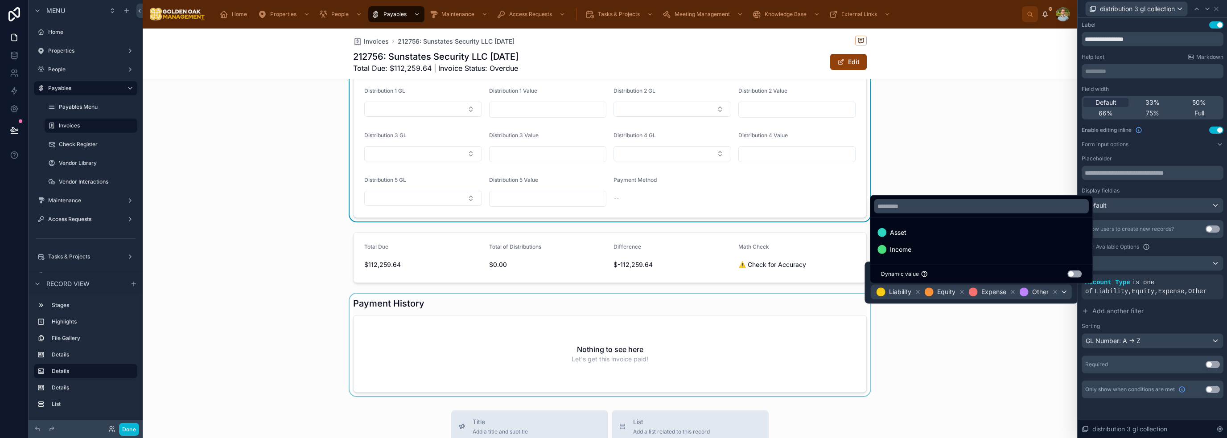
click at [1045, 357] on div at bounding box center [610, 345] width 934 height 103
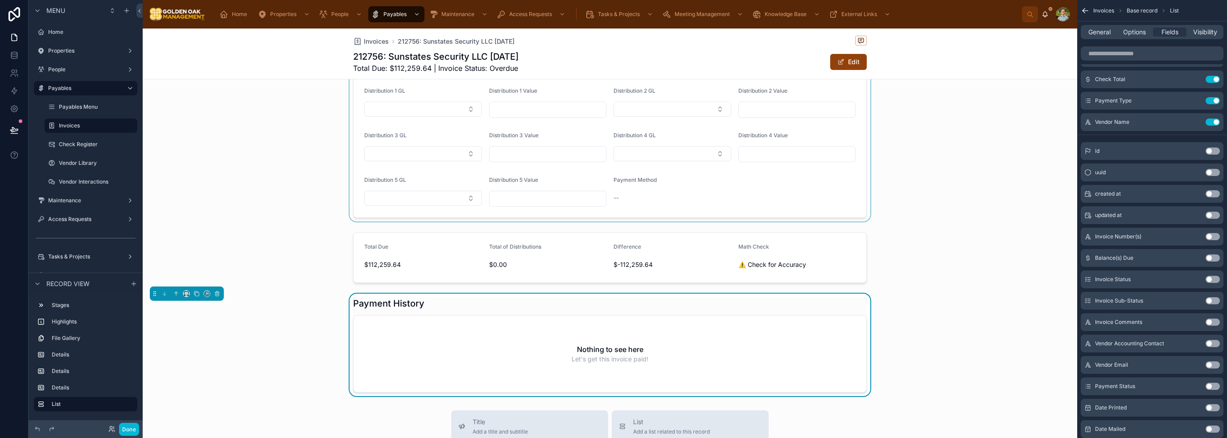
click at [835, 183] on div at bounding box center [610, 129] width 934 height 185
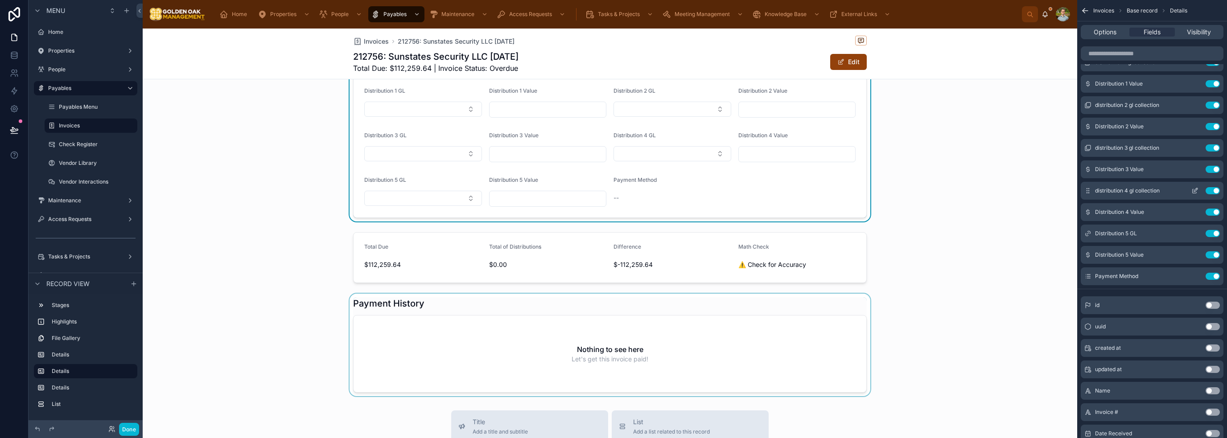
click at [1197, 189] on icon "scrollable content" at bounding box center [1196, 189] width 1 height 1
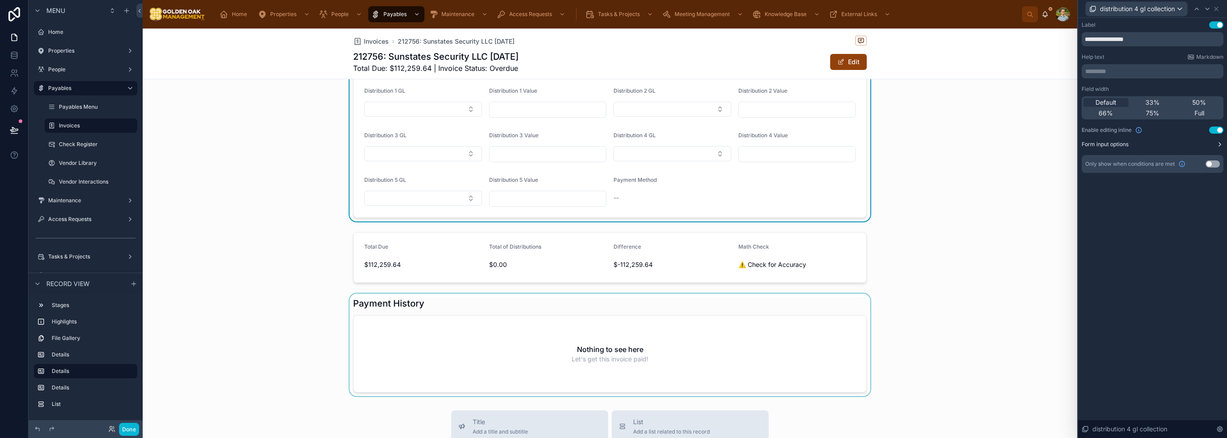
click at [1170, 144] on button "Form input options" at bounding box center [1153, 144] width 142 height 7
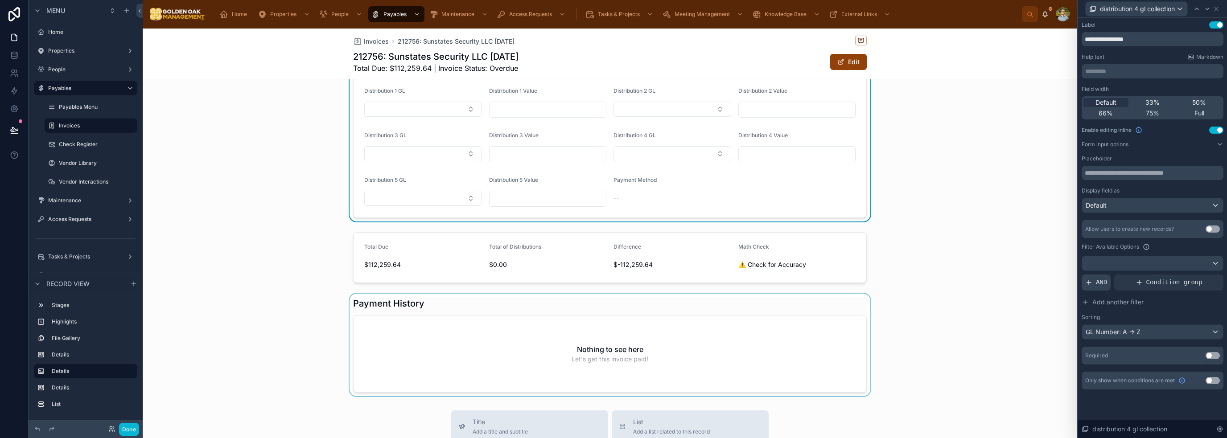
click at [1102, 285] on span "AND" at bounding box center [1101, 282] width 11 height 9
click at [1200, 274] on icon at bounding box center [1200, 275] width 5 height 5
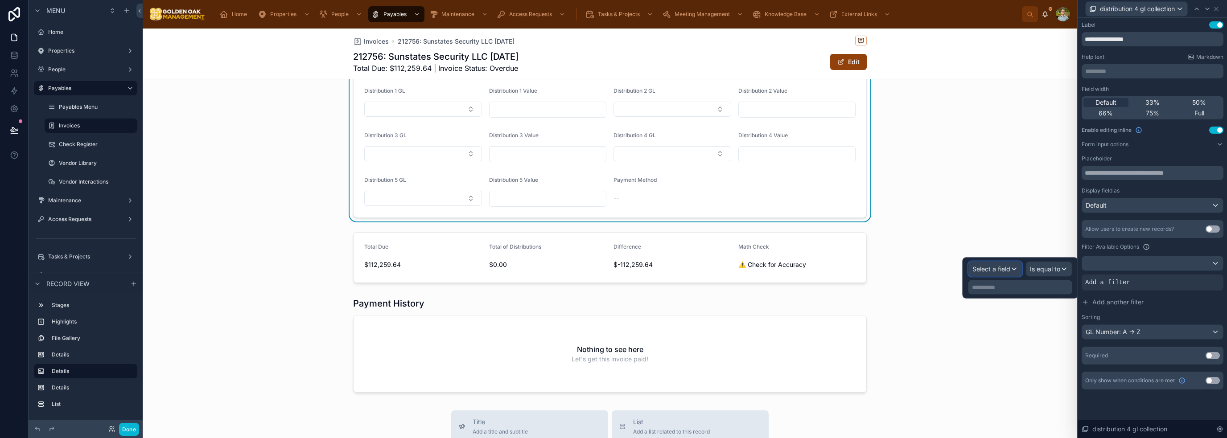
click at [1004, 268] on span "Select a field" at bounding box center [991, 269] width 38 height 8
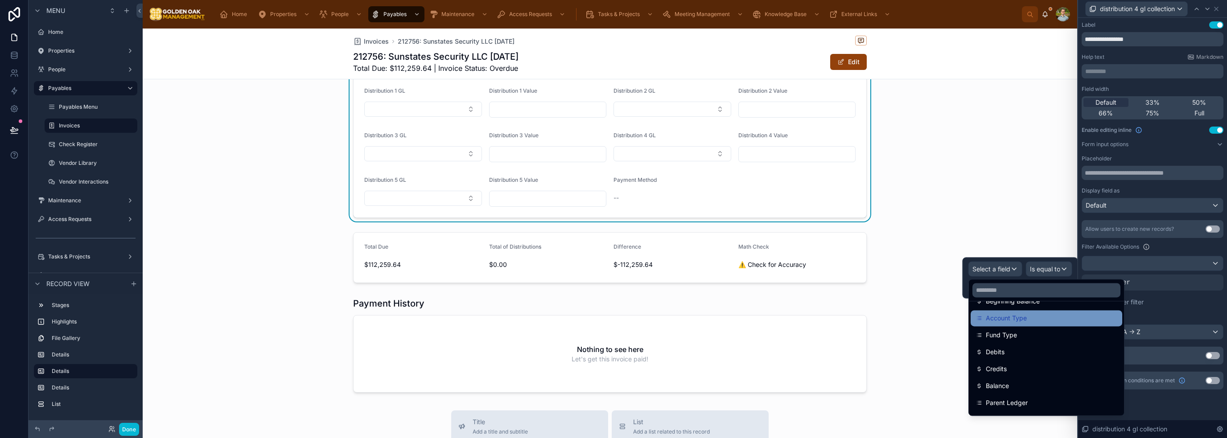
click at [1035, 321] on div "Account Type" at bounding box center [1046, 318] width 141 height 11
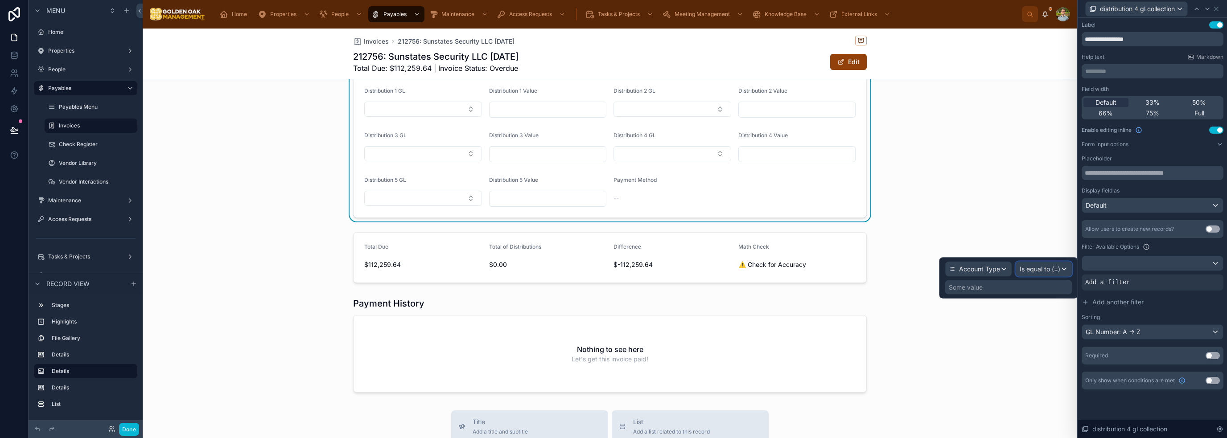
click at [1042, 268] on span "Is equal to (=)" at bounding box center [1040, 269] width 41 height 9
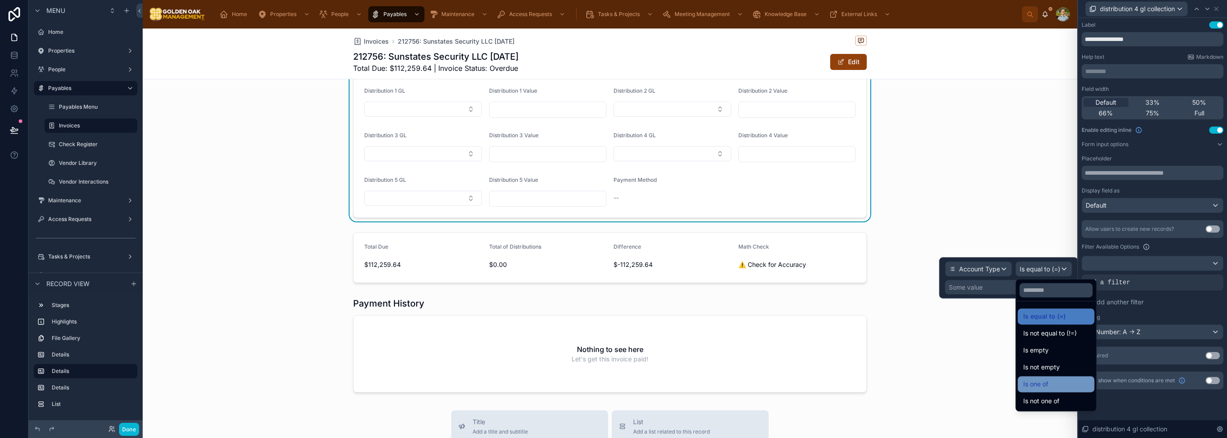
click at [1050, 381] on div "Is one of" at bounding box center [1056, 384] width 66 height 11
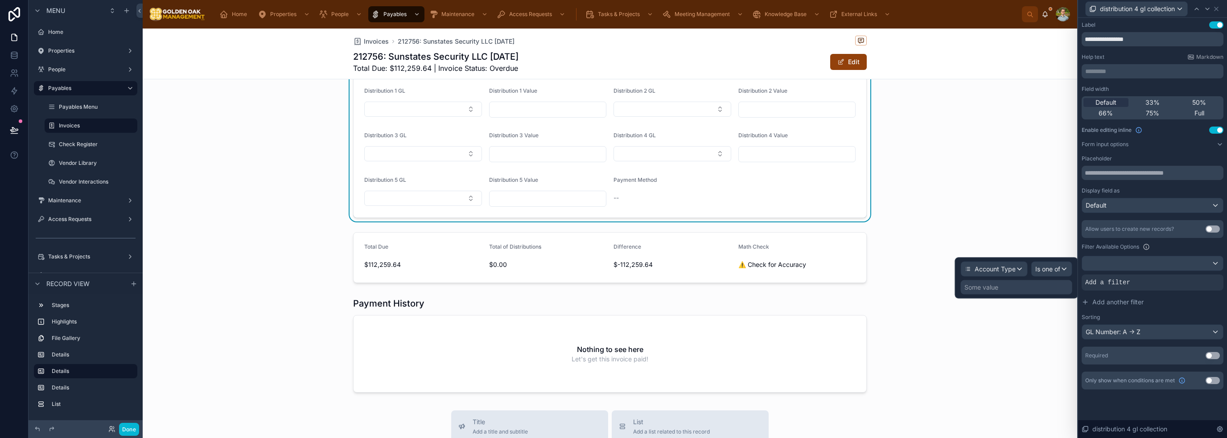
click at [1000, 288] on div "Some value" at bounding box center [1016, 287] width 111 height 14
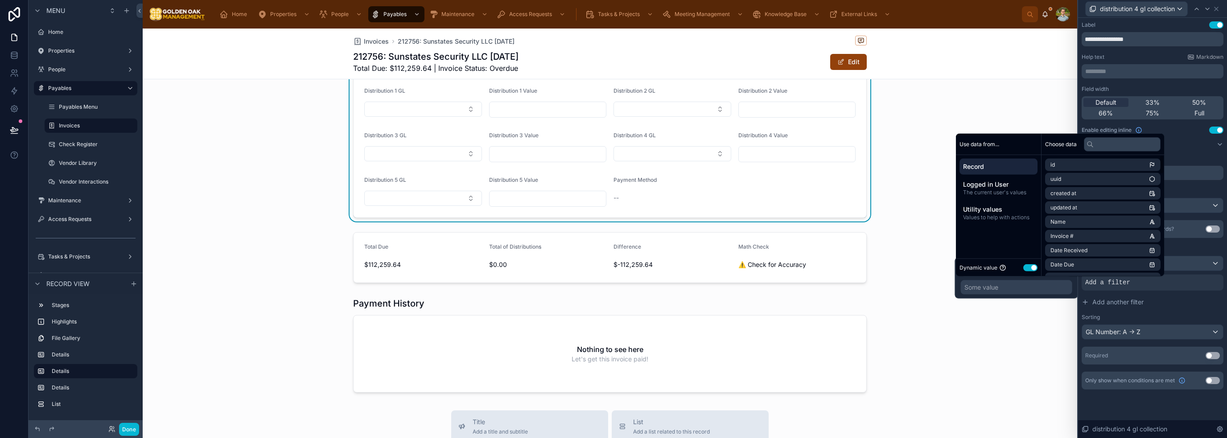
click at [1029, 267] on button "Use setting" at bounding box center [1030, 267] width 14 height 7
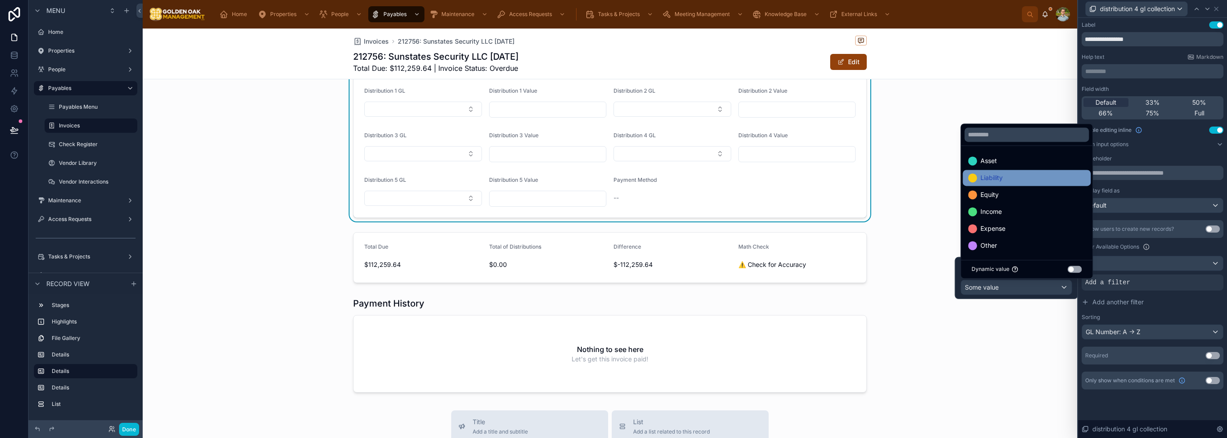
click at [1023, 184] on div "Liability" at bounding box center [1026, 178] width 128 height 16
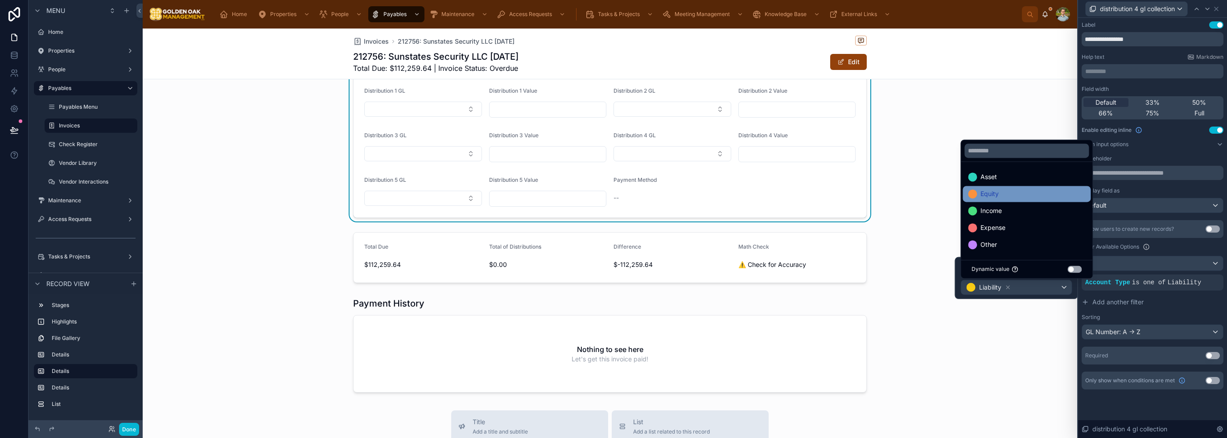
click at [1020, 193] on div "Equity" at bounding box center [1026, 194] width 117 height 11
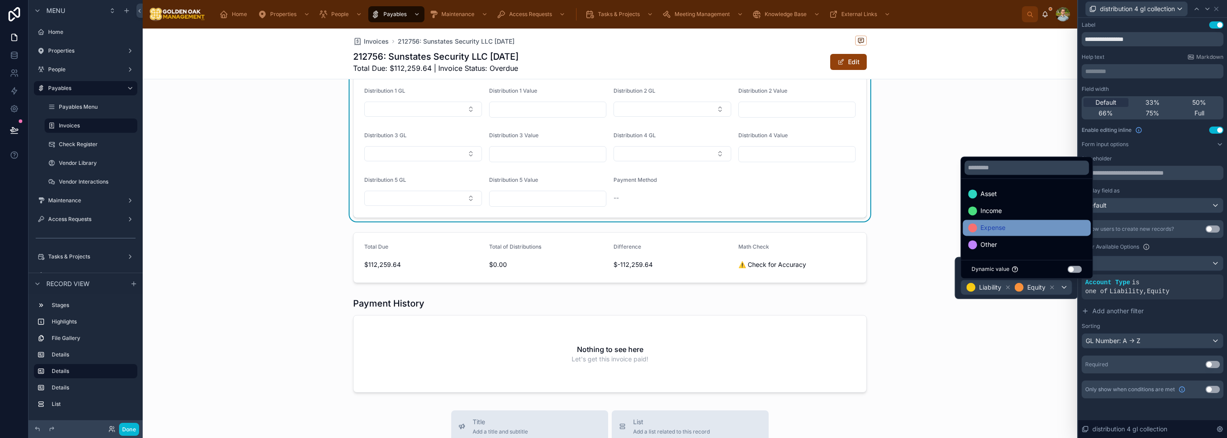
click at [1014, 224] on div "Expense" at bounding box center [1026, 227] width 117 height 11
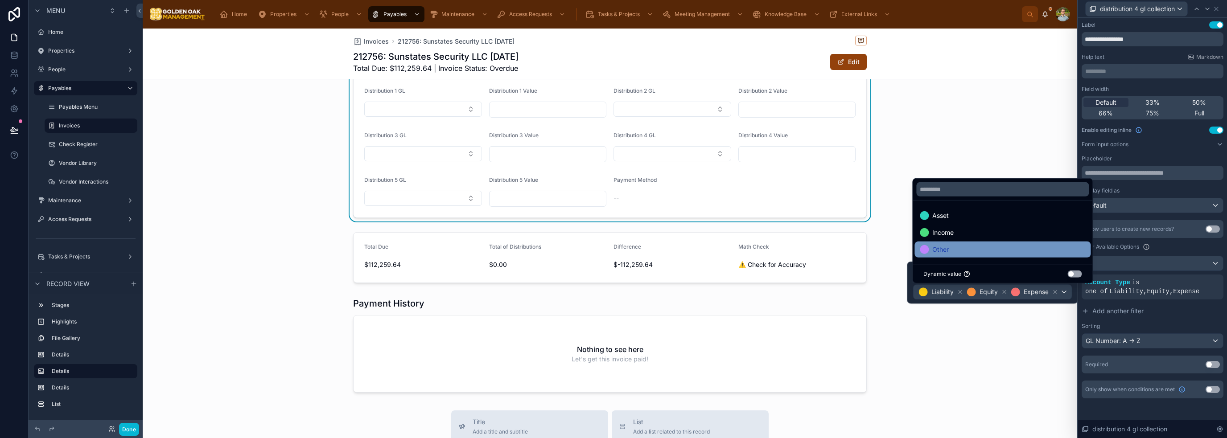
click at [1015, 246] on div "Other" at bounding box center [1002, 249] width 165 height 11
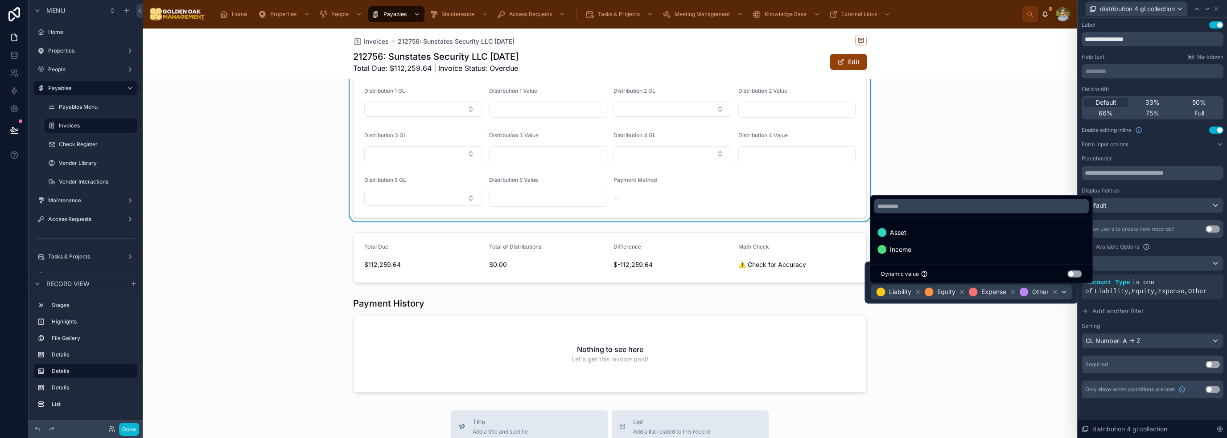
click at [1022, 345] on div at bounding box center [610, 345] width 934 height 103
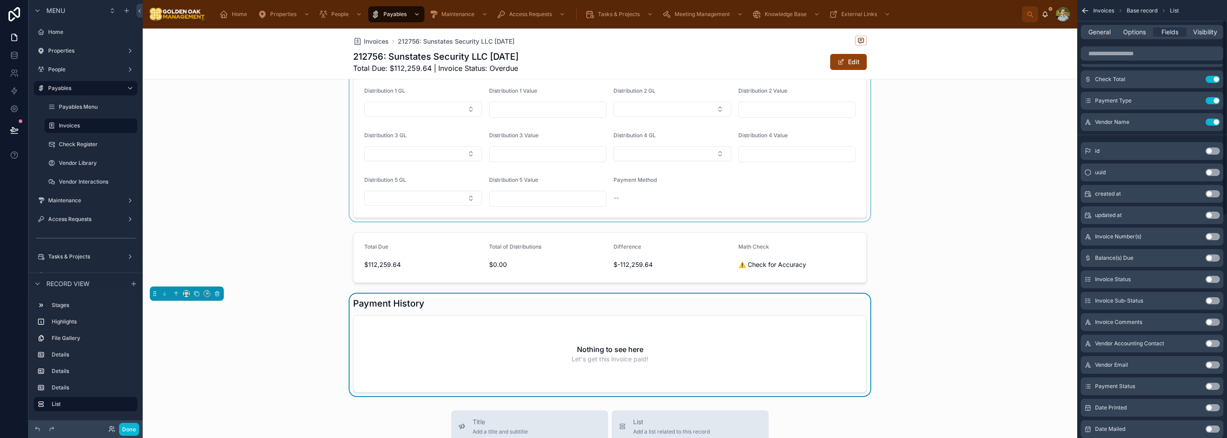
click at [812, 214] on div at bounding box center [610, 129] width 934 height 185
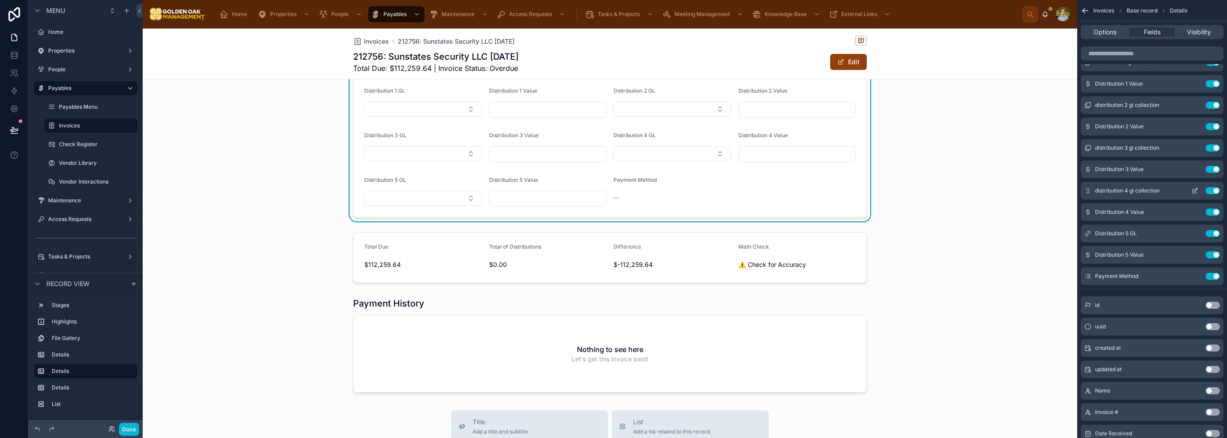
click at [1193, 189] on icon "scrollable content" at bounding box center [1194, 190] width 7 height 7
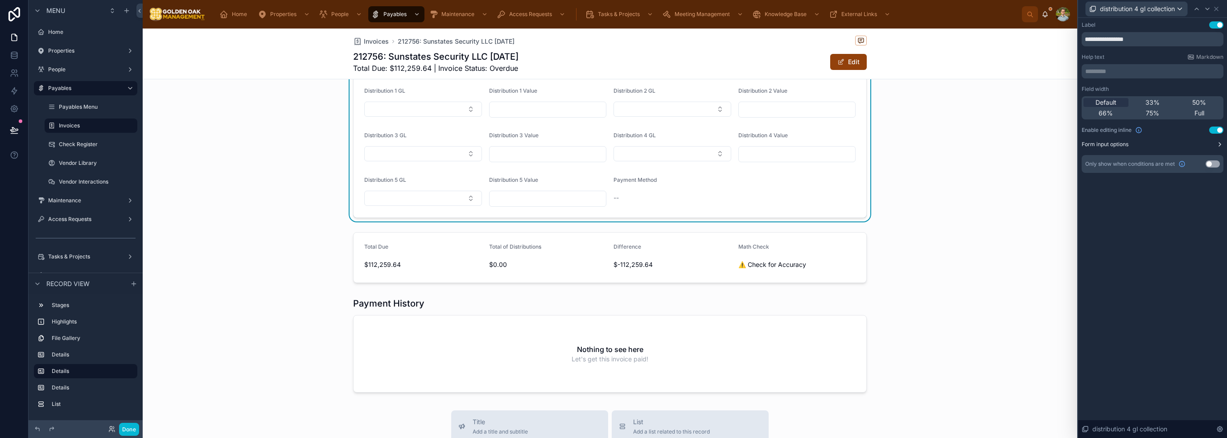
click at [1213, 146] on button "Form input options" at bounding box center [1153, 144] width 142 height 7
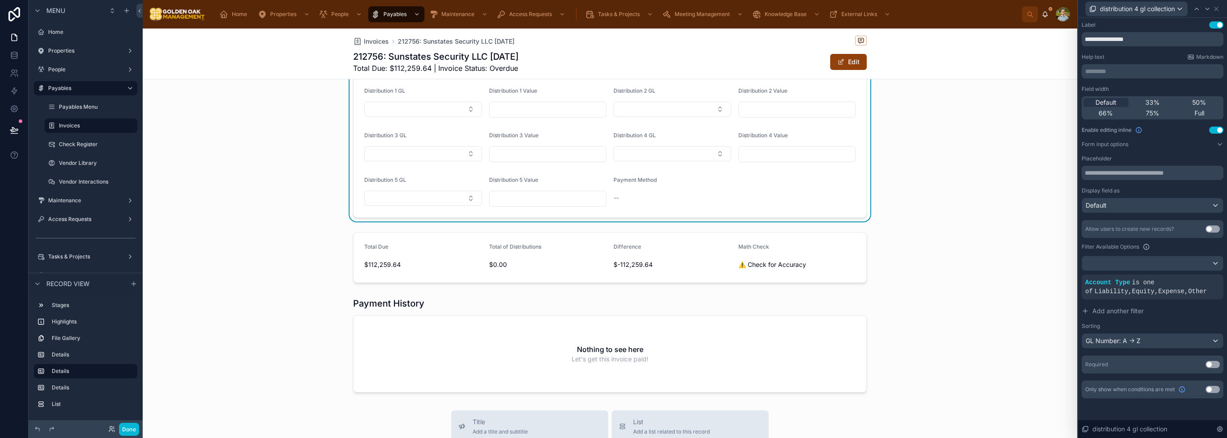
click at [1065, 131] on div "Payment Distribution Distribution 1 GL Distribution 1 Value Distribution 2 GL D…" at bounding box center [610, 129] width 934 height 185
click at [1220, 10] on div "distribution 4 gl collection" at bounding box center [1153, 8] width 142 height 17
click at [1220, 10] on icon at bounding box center [1216, 8] width 7 height 7
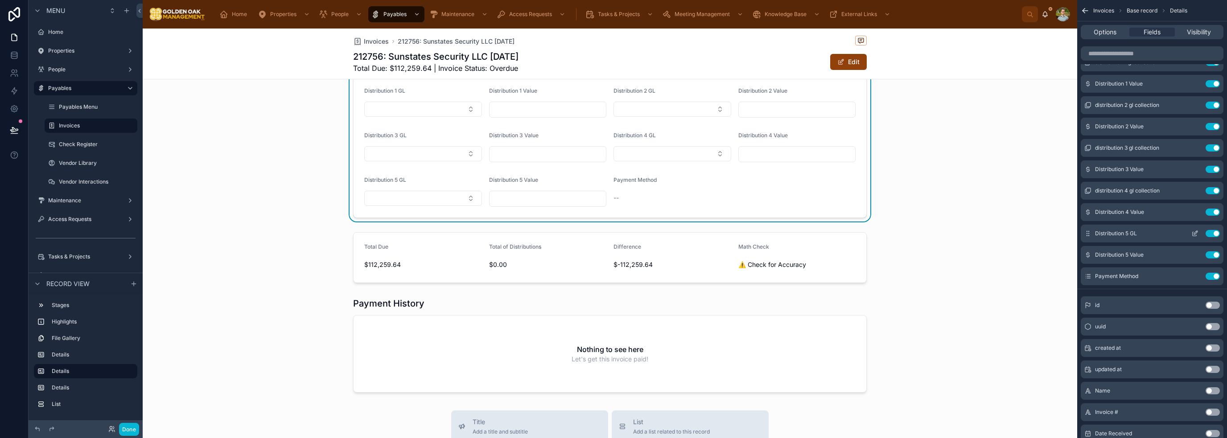
click at [1193, 233] on icon "scrollable content" at bounding box center [1194, 233] width 7 height 7
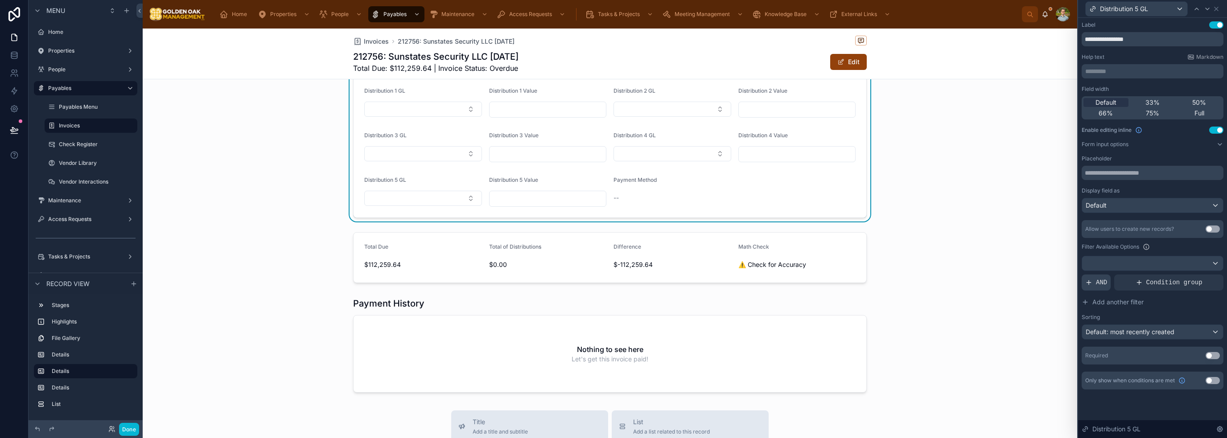
click at [1093, 280] on div "AND" at bounding box center [1096, 283] width 29 height 16
click at [1201, 272] on div at bounding box center [1201, 275] width 12 height 12
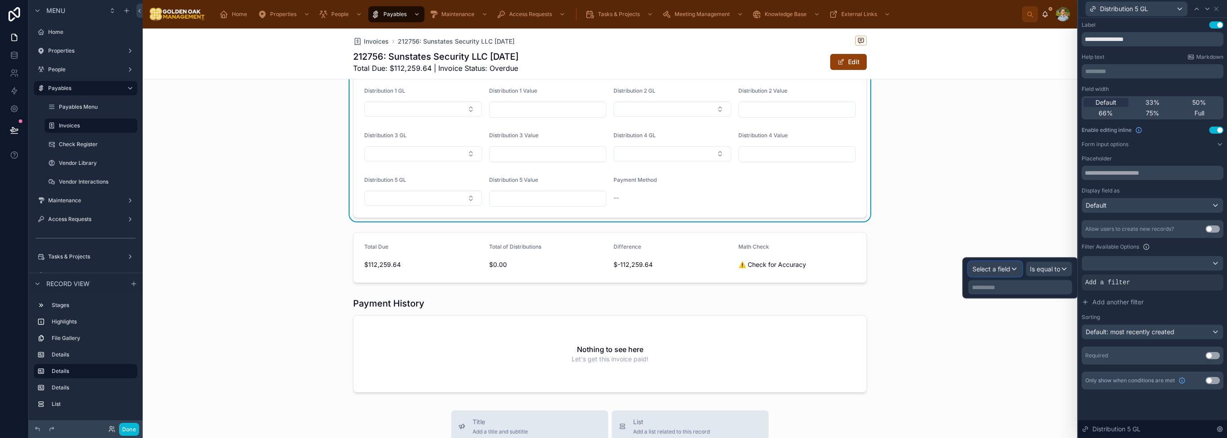
click at [999, 271] on span "Select a field" at bounding box center [991, 269] width 38 height 8
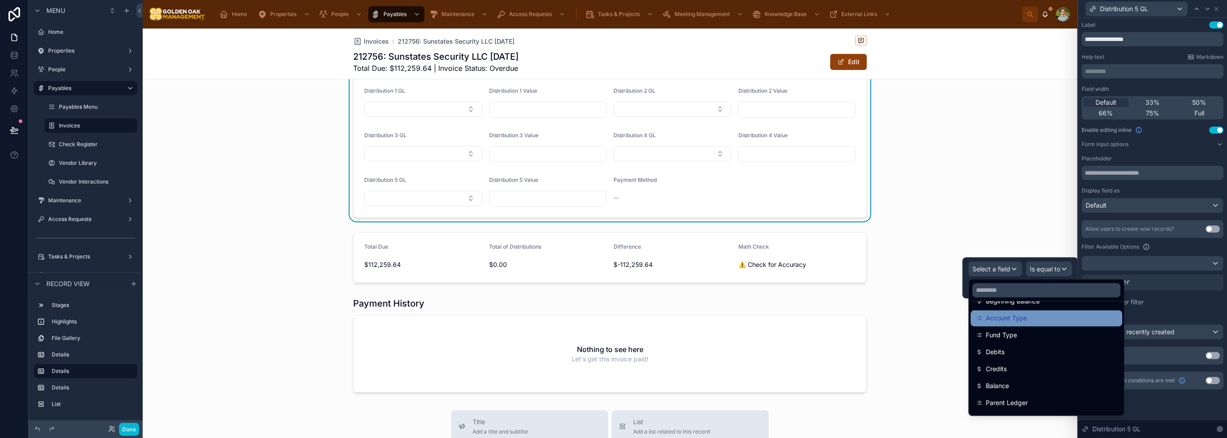
click at [1034, 323] on div "Account Type" at bounding box center [1046, 318] width 141 height 11
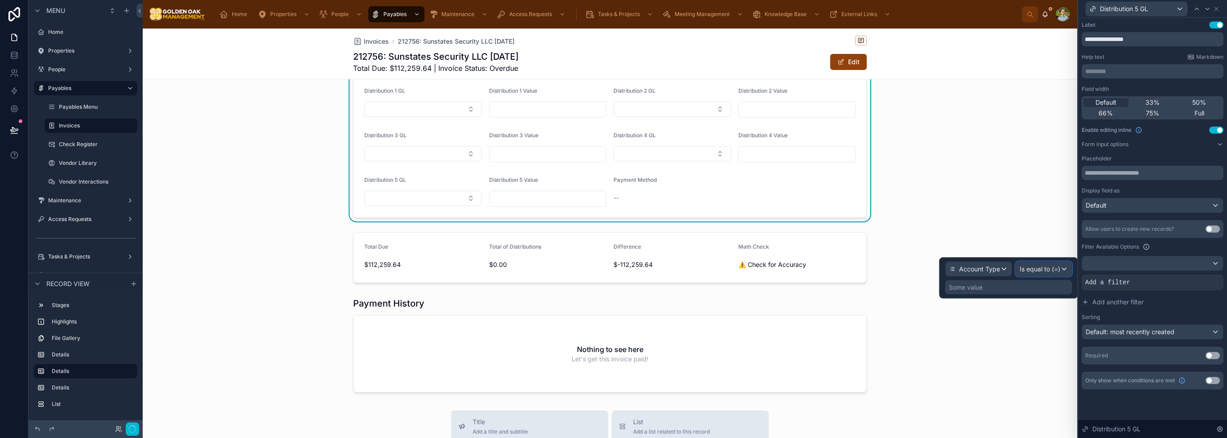
click at [1041, 269] on span "Is equal to (=)" at bounding box center [1040, 269] width 41 height 9
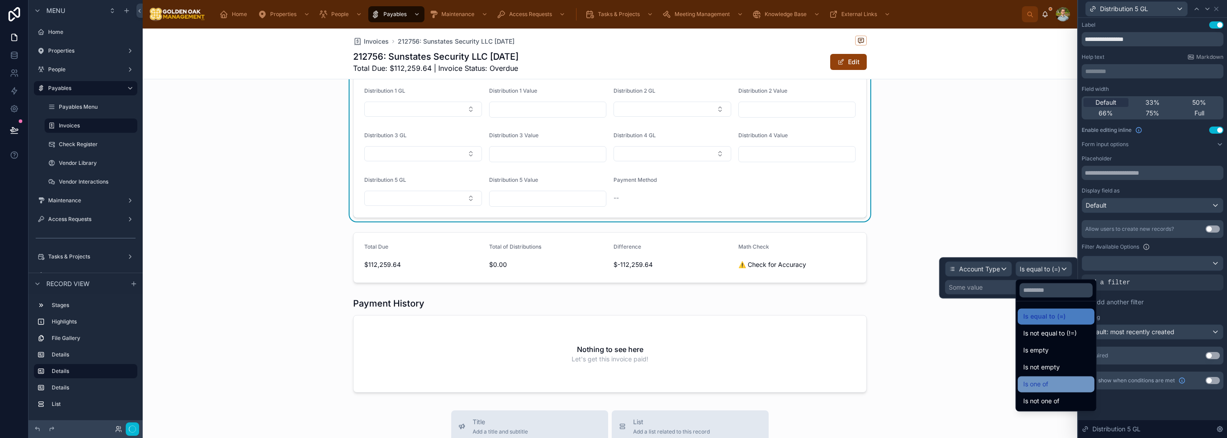
click at [1052, 379] on div "Is one of" at bounding box center [1056, 384] width 66 height 11
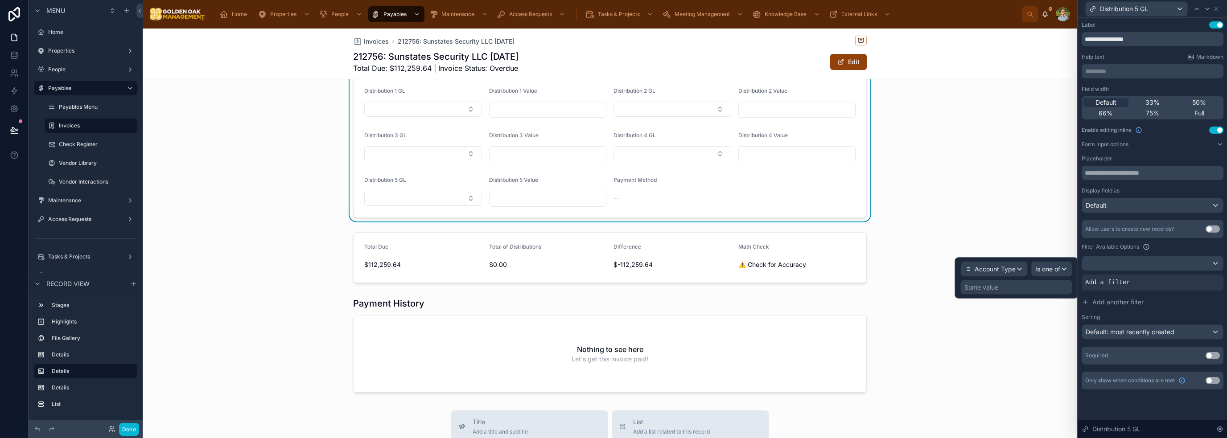
click at [1022, 284] on div "Some value" at bounding box center [1016, 287] width 111 height 14
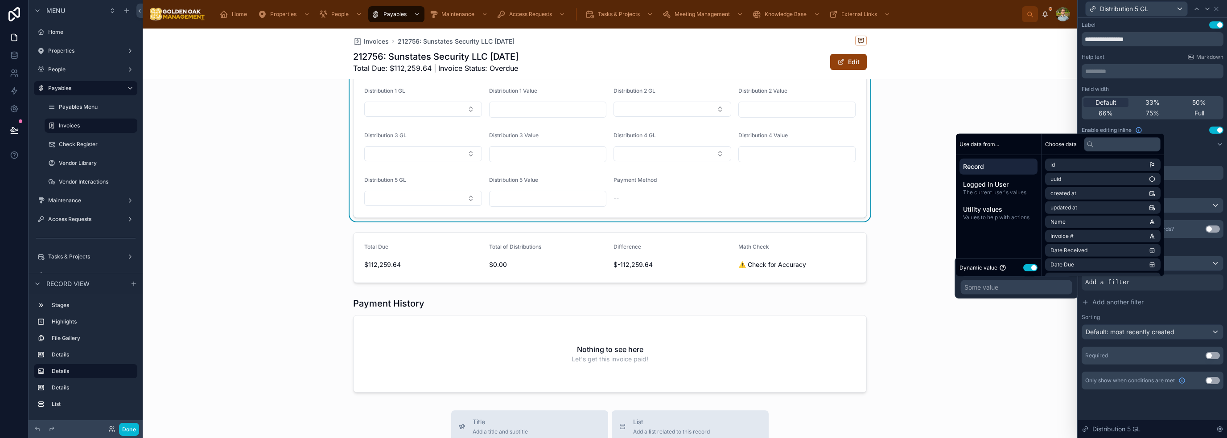
click at [1030, 270] on button "Use setting" at bounding box center [1030, 267] width 14 height 7
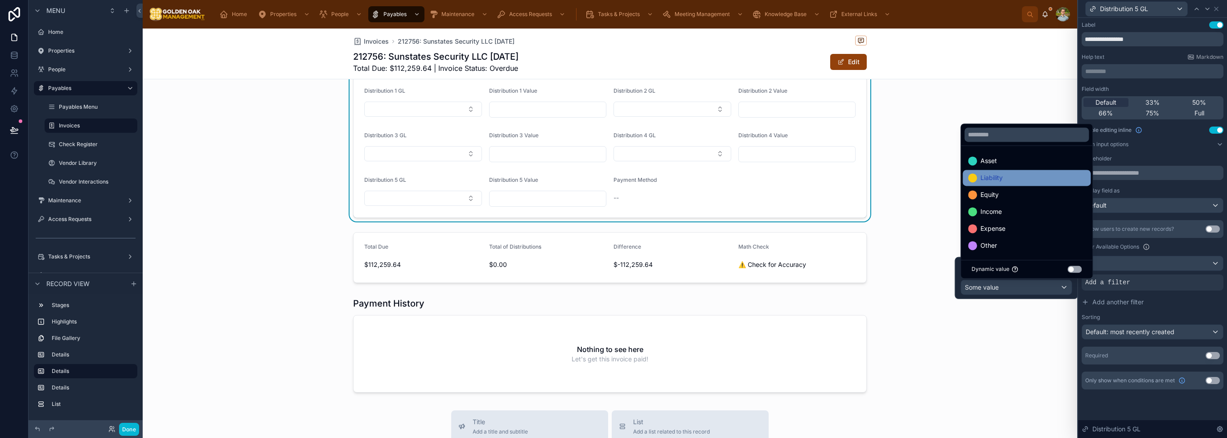
click at [1041, 178] on div "Liability" at bounding box center [1026, 178] width 117 height 11
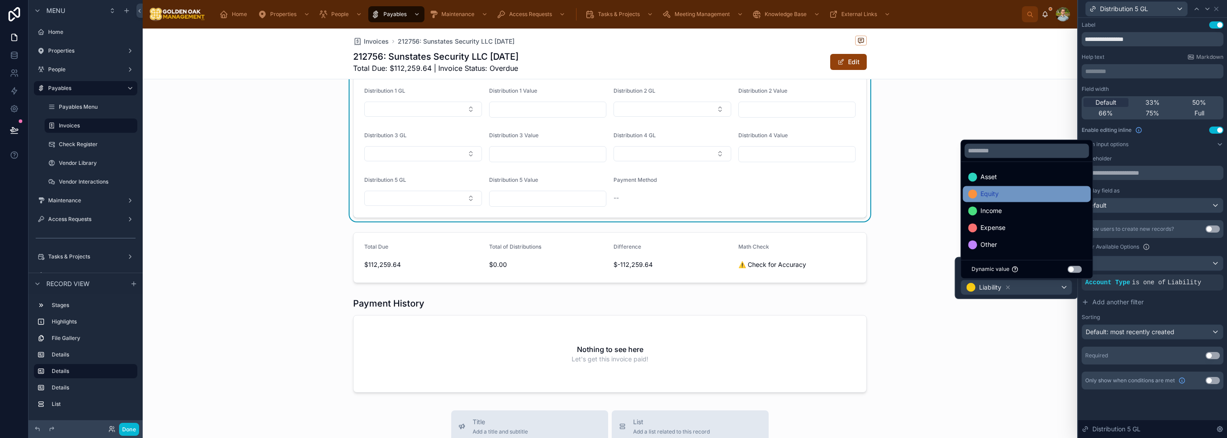
click at [1037, 195] on div "Equity" at bounding box center [1026, 194] width 117 height 11
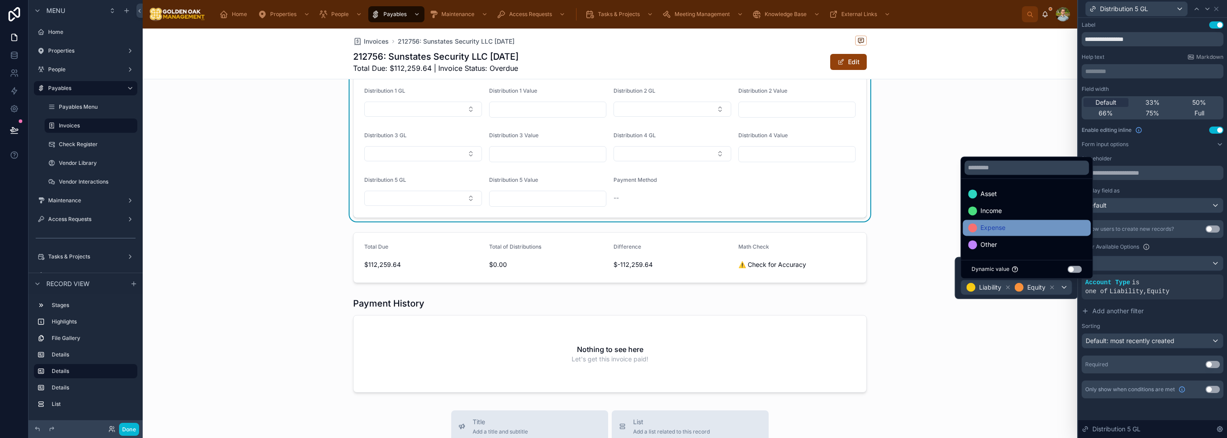
click at [1033, 227] on div "Expense" at bounding box center [1026, 227] width 117 height 11
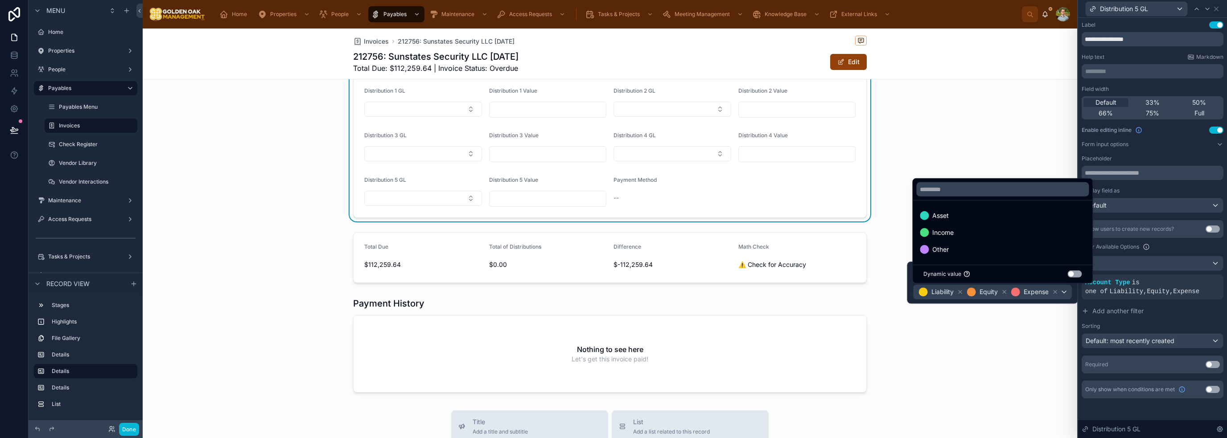
click at [1029, 243] on div "Other" at bounding box center [1002, 250] width 176 height 16
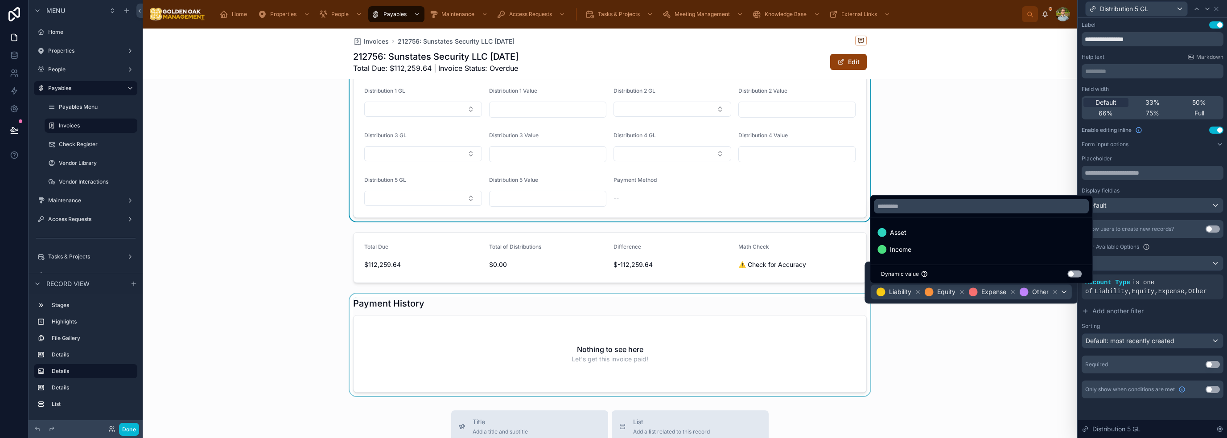
click at [1026, 339] on div at bounding box center [610, 345] width 934 height 103
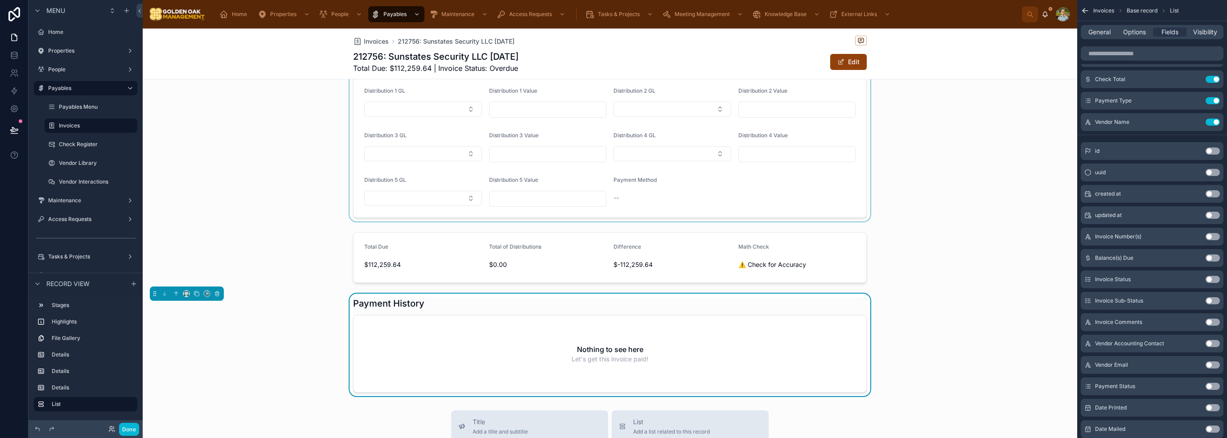
click at [780, 184] on div at bounding box center [610, 129] width 934 height 185
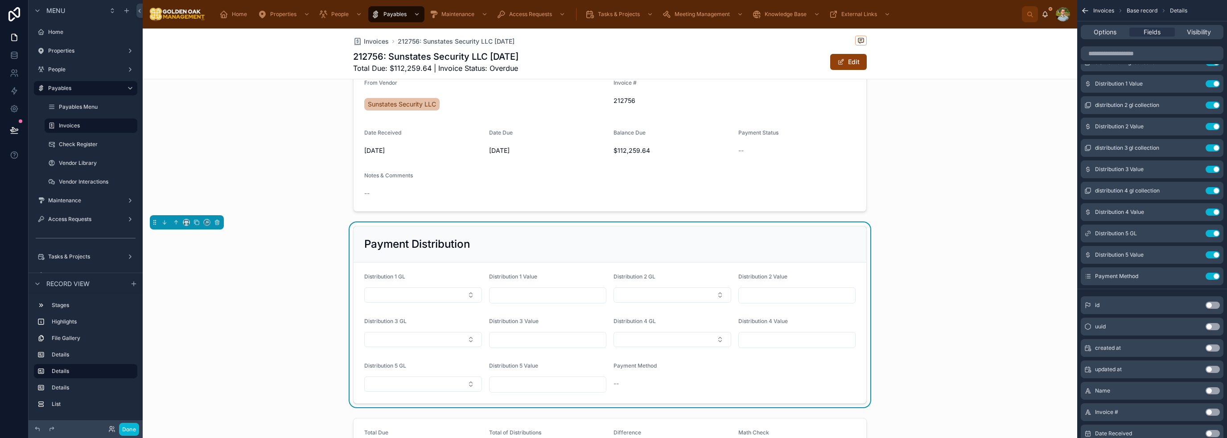
scroll to position [446, 0]
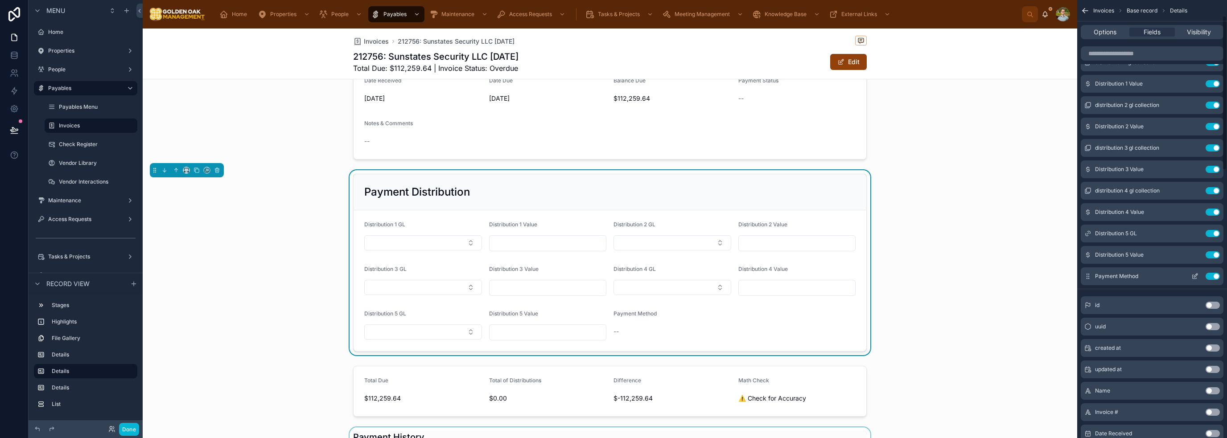
click at [1211, 278] on button "Use setting" at bounding box center [1212, 276] width 14 height 7
click at [795, 176] on div "Payment Distribution" at bounding box center [610, 192] width 513 height 36
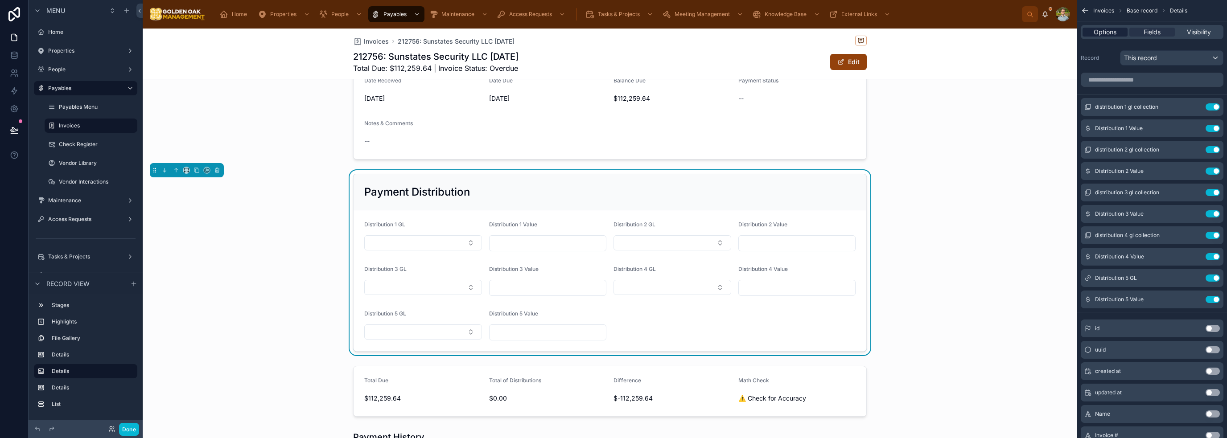
click at [1106, 30] on span "Options" at bounding box center [1105, 32] width 23 height 9
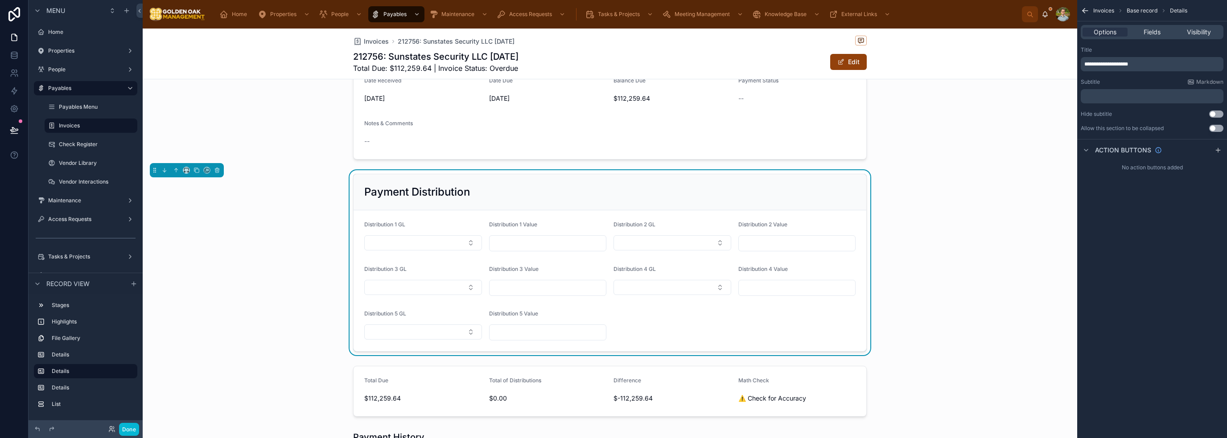
click at [1171, 59] on div "**********" at bounding box center [1152, 64] width 143 height 14
click at [1160, 66] on p "**********" at bounding box center [1152, 64] width 137 height 7
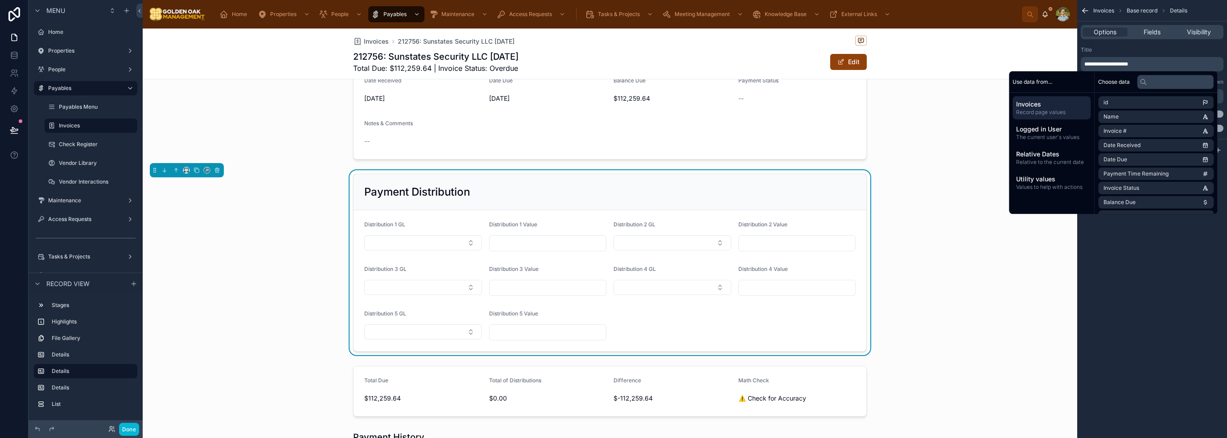
click at [1154, 268] on div "**********" at bounding box center [1152, 219] width 150 height 438
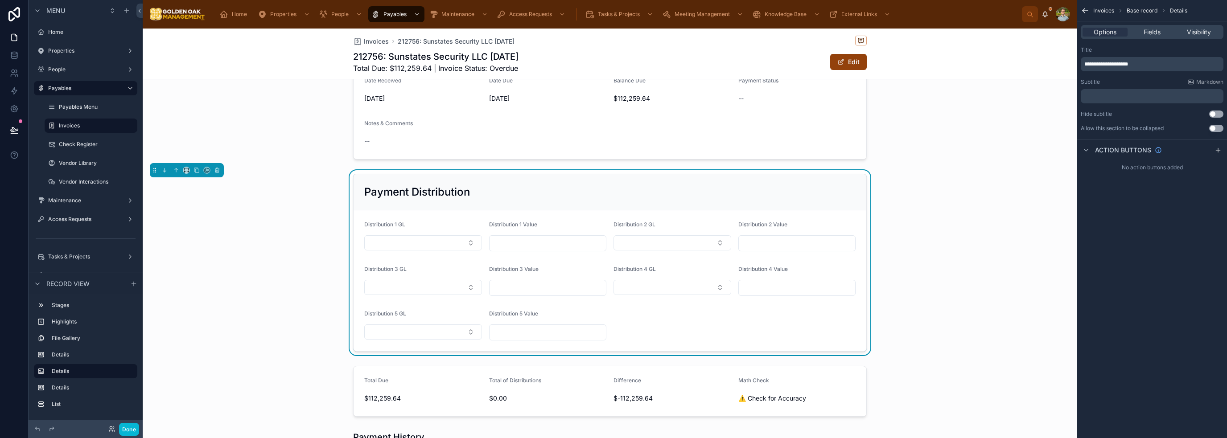
click at [1170, 58] on div "**********" at bounding box center [1152, 64] width 143 height 14
drag, startPoint x: 1158, startPoint y: 62, endPoint x: 1021, endPoint y: 54, distance: 137.1
click at [1021, 54] on div "Home Properties People Payables Maintenance Access Requests Tasks & Projects Me…" at bounding box center [685, 219] width 1084 height 438
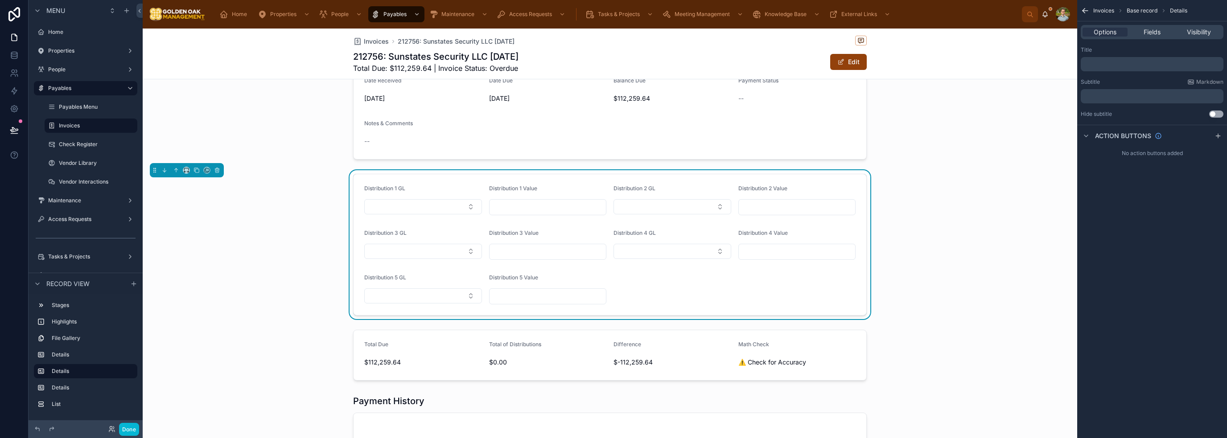
click at [999, 193] on div "Distribution 1 GL Distribution 1 Value Distribution 2 GL Distribution 2 Value D…" at bounding box center [610, 244] width 934 height 149
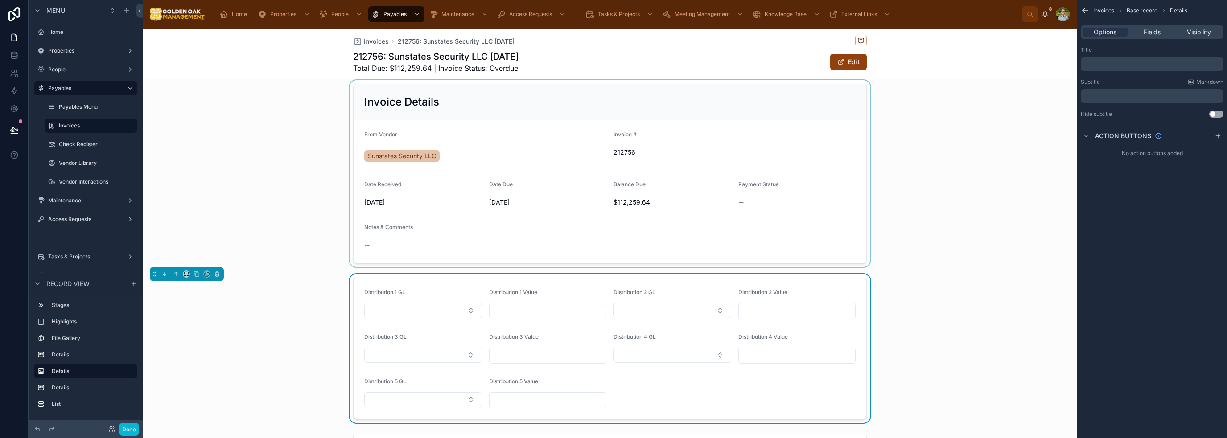
scroll to position [267, 0]
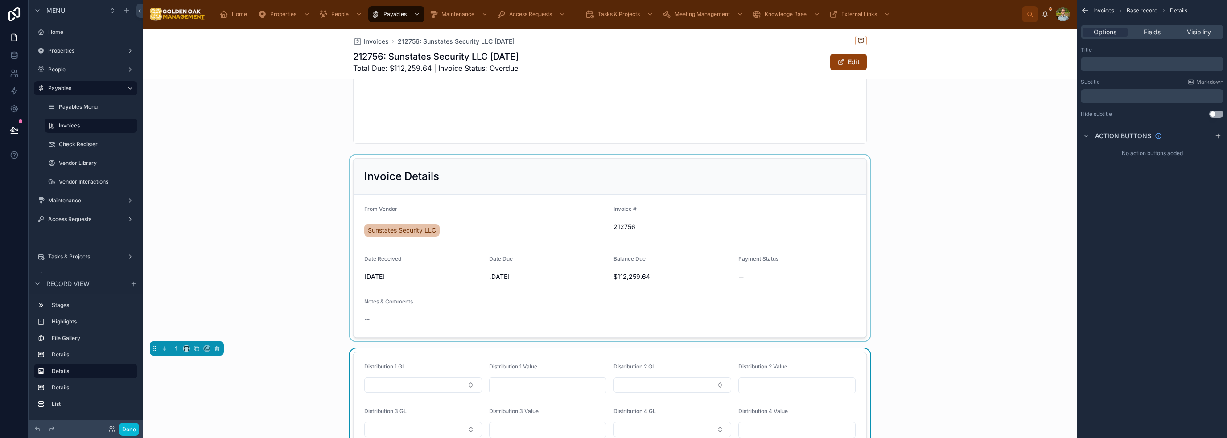
click at [801, 198] on div at bounding box center [610, 248] width 934 height 187
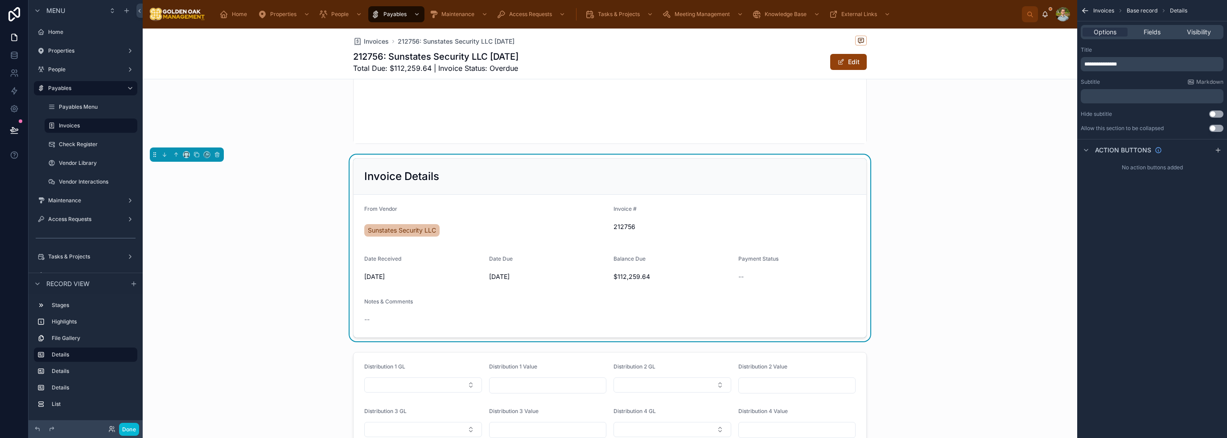
drag, startPoint x: 1176, startPoint y: 67, endPoint x: 1100, endPoint y: 64, distance: 76.3
click at [1025, 63] on div "Home Properties People Payables Maintenance Access Requests Tasks & Projects Me…" at bounding box center [685, 219] width 1084 height 438
click at [1112, 64] on span "**********" at bounding box center [1100, 64] width 33 height 5
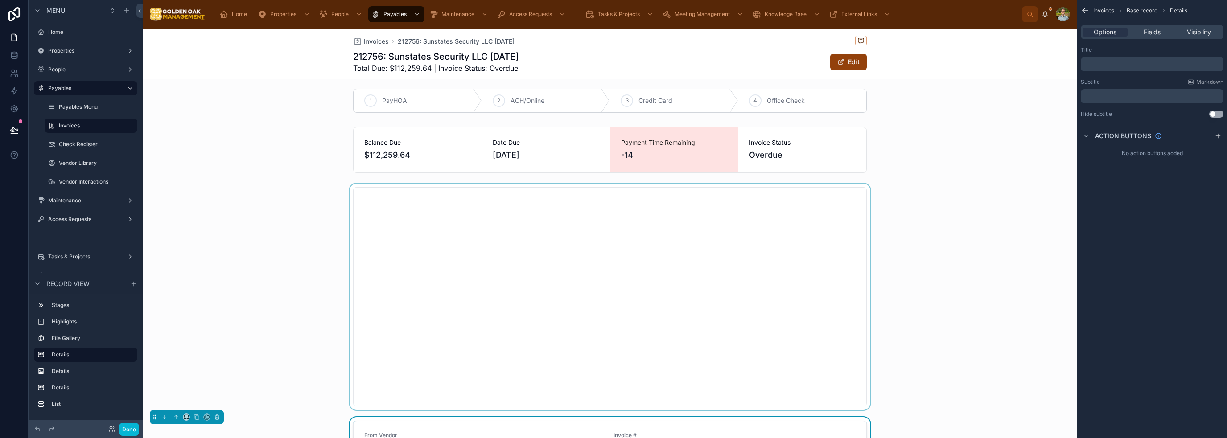
scroll to position [0, 0]
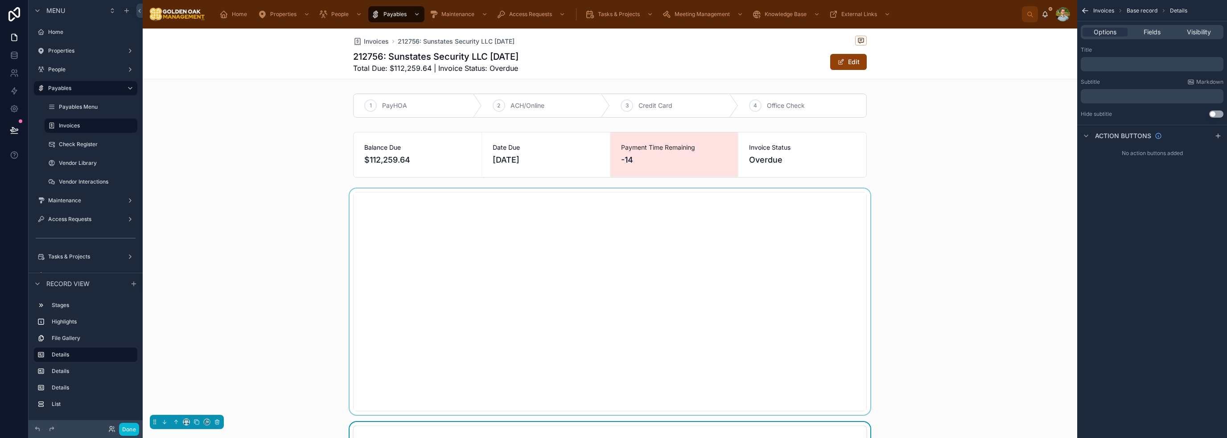
click at [897, 193] on div at bounding box center [610, 302] width 934 height 226
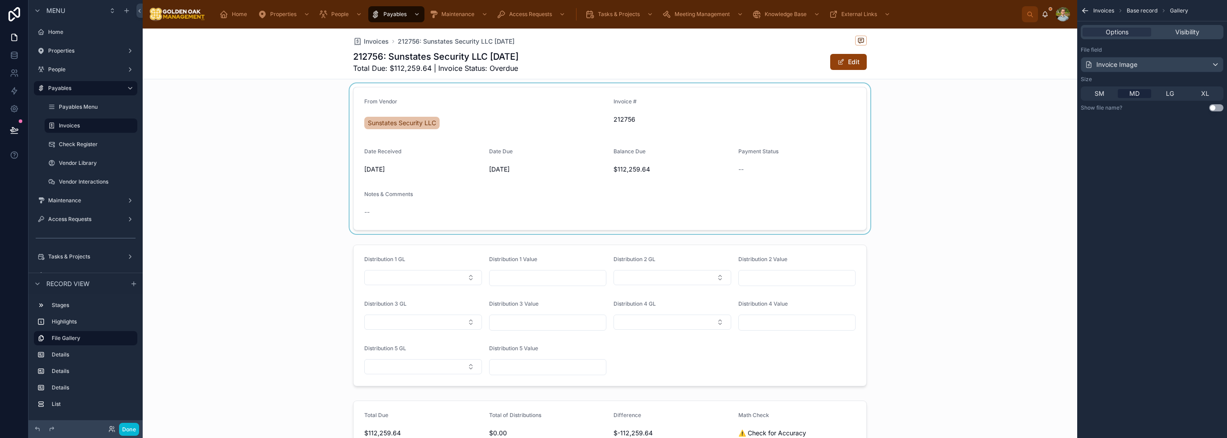
scroll to position [223, 0]
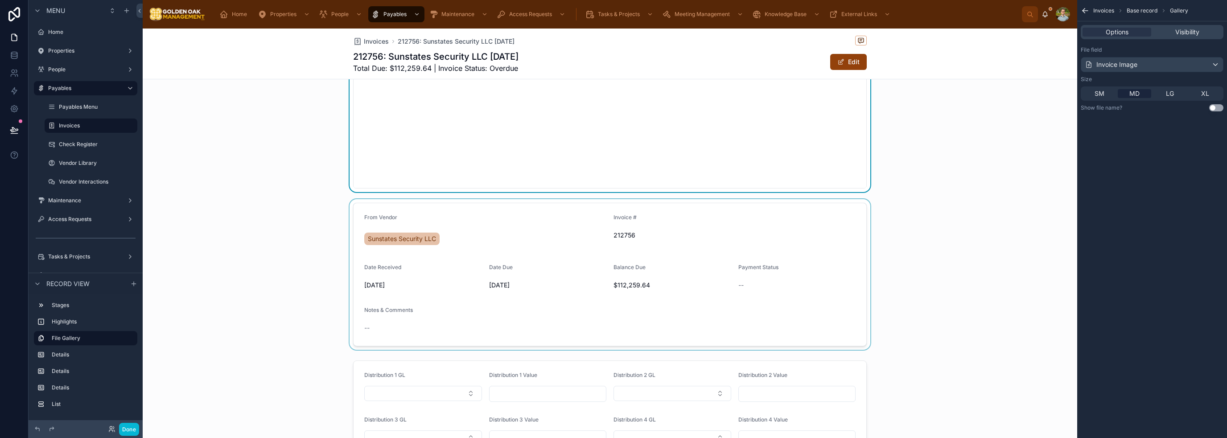
click at [808, 297] on div at bounding box center [610, 274] width 934 height 151
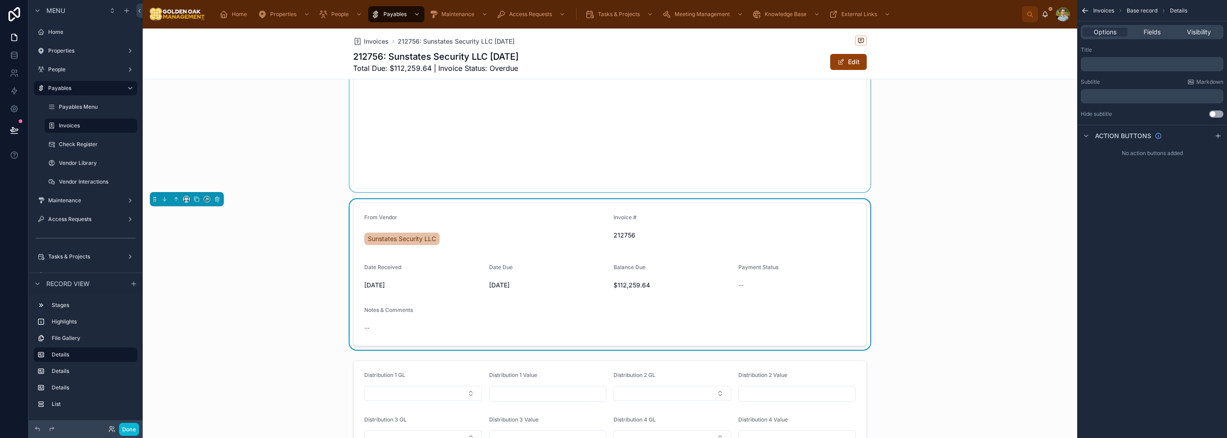
click at [1166, 37] on div "Options Fields Visibility" at bounding box center [1152, 32] width 143 height 14
click at [1147, 31] on span "Fields" at bounding box center [1151, 32] width 17 height 9
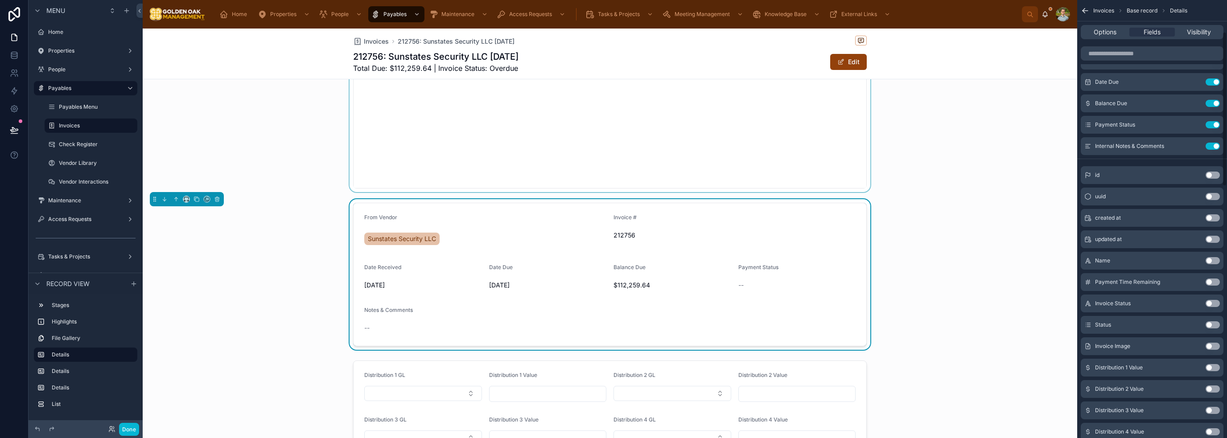
scroll to position [134, 0]
click at [665, 274] on div "Balance Due $112,259.64" at bounding box center [672, 278] width 118 height 29
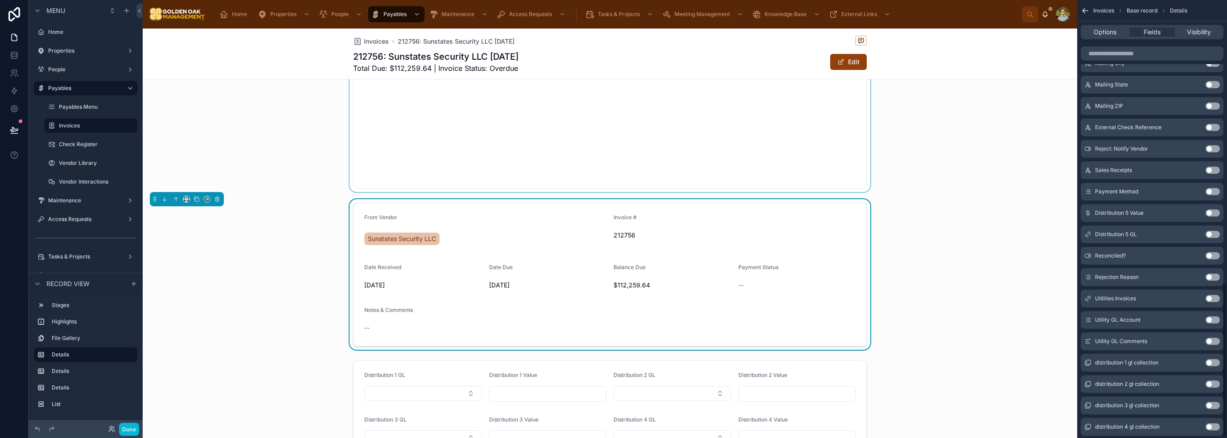
scroll to position [801, 0]
click at [1213, 253] on button "Use setting" at bounding box center [1212, 255] width 14 height 7
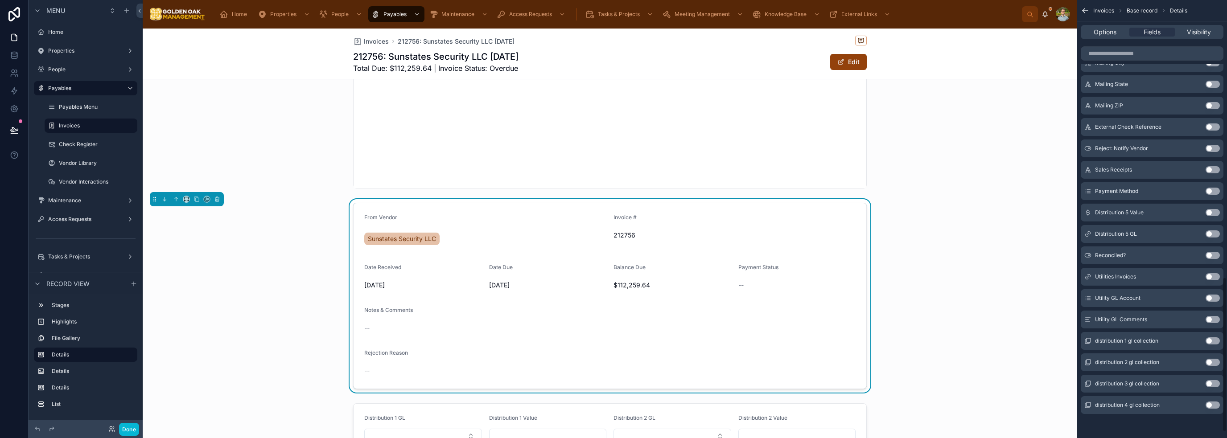
scroll to position [711, 0]
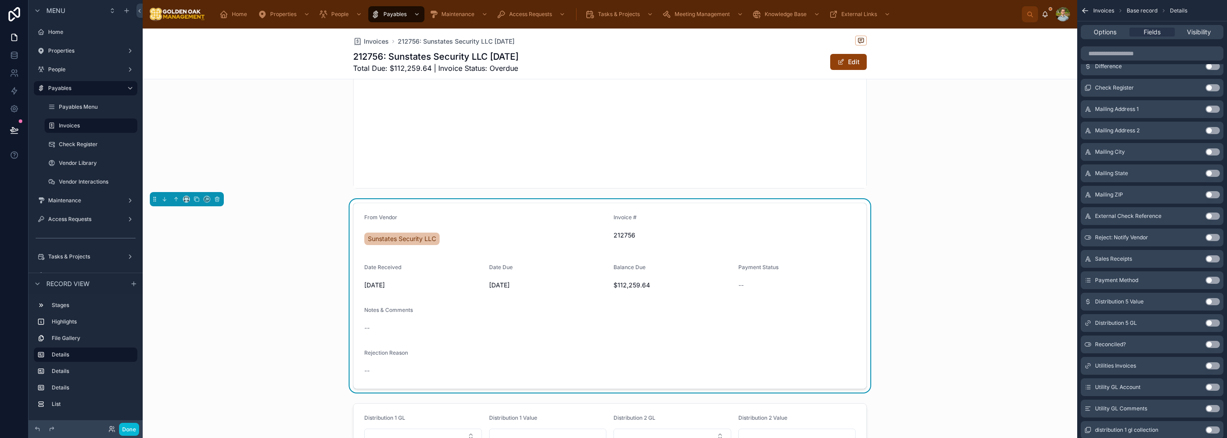
click at [1214, 216] on button "Use setting" at bounding box center [1212, 216] width 14 height 7
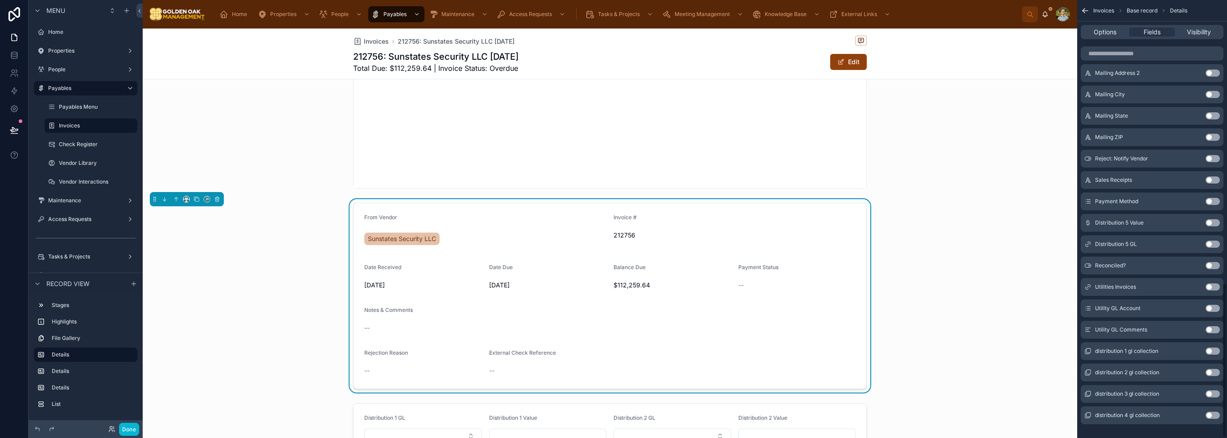
scroll to position [801, 0]
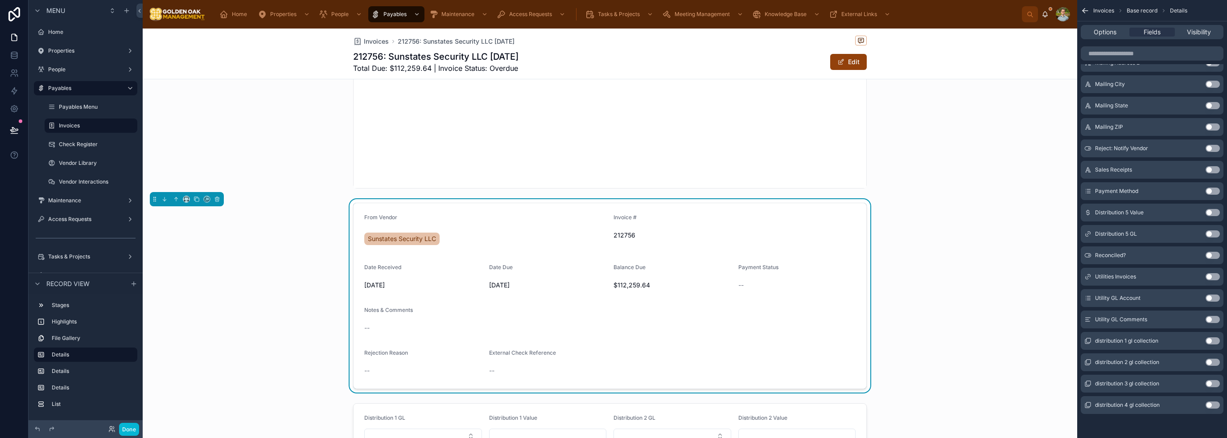
click at [752, 330] on div "--" at bounding box center [609, 328] width 491 height 9
click at [1113, 37] on div "Options Fields Visibility" at bounding box center [1152, 32] width 143 height 14
click at [1113, 33] on span "Options" at bounding box center [1105, 32] width 23 height 9
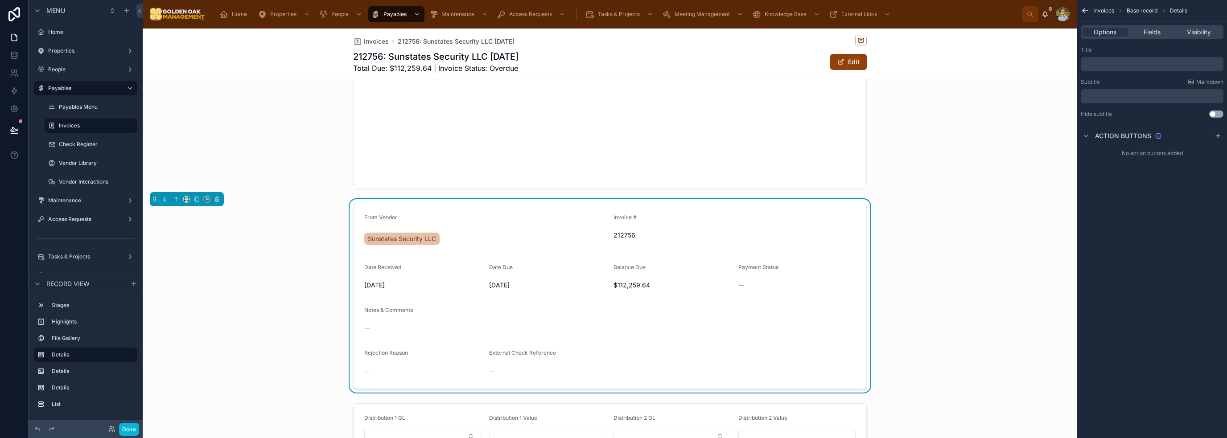
scroll to position [0, 0]
click at [1152, 32] on span "Fields" at bounding box center [1151, 32] width 17 height 9
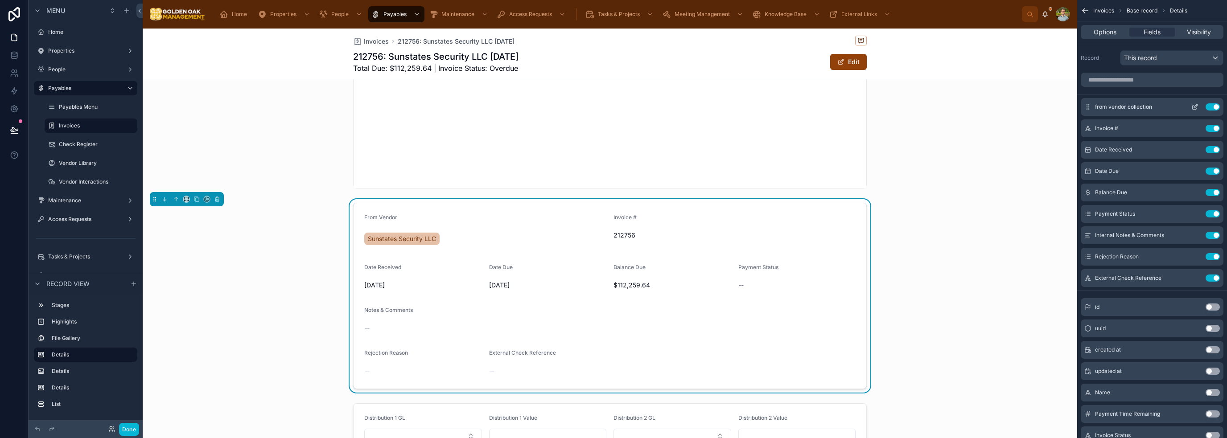
click at [1191, 107] on icon "scrollable content" at bounding box center [1194, 106] width 7 height 7
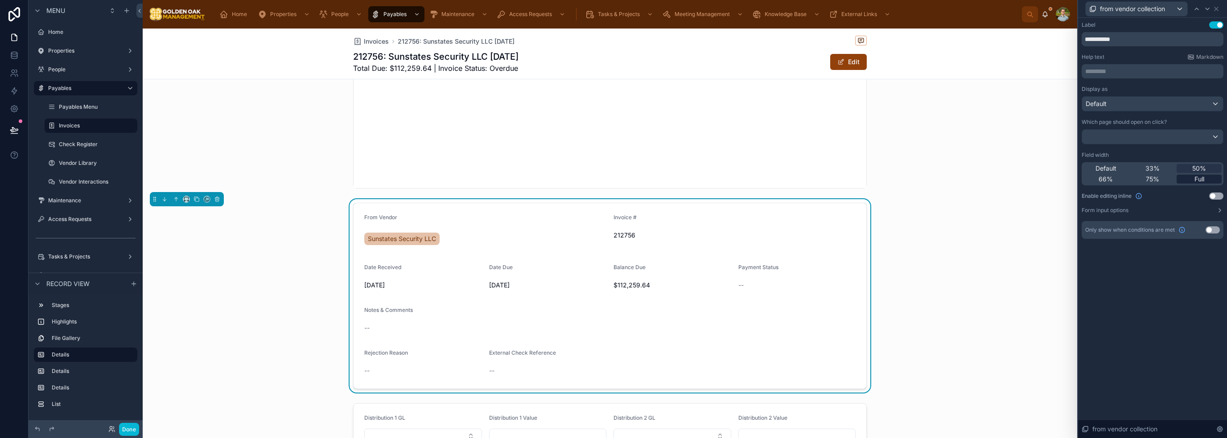
click at [1202, 178] on span "Full" at bounding box center [1199, 179] width 10 height 9
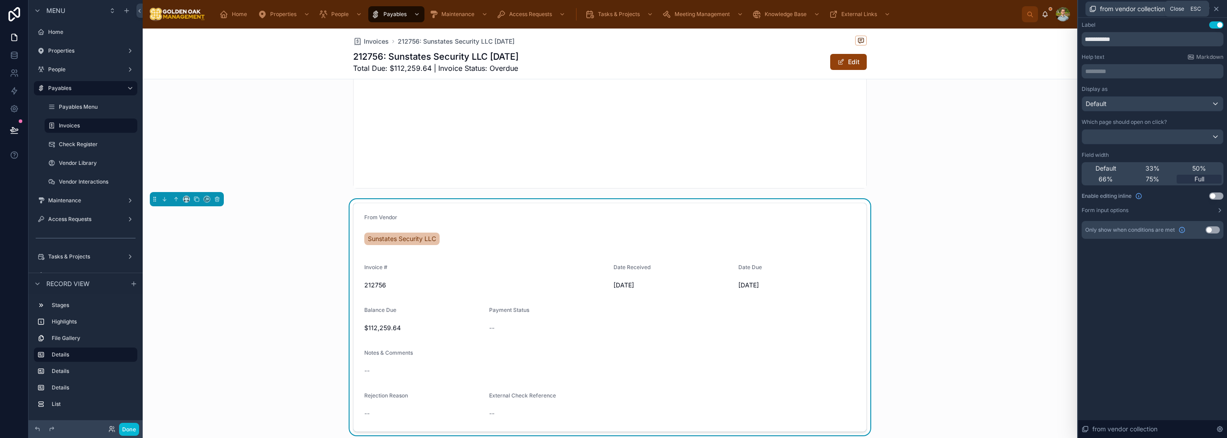
click at [1216, 9] on icon at bounding box center [1216, 8] width 7 height 7
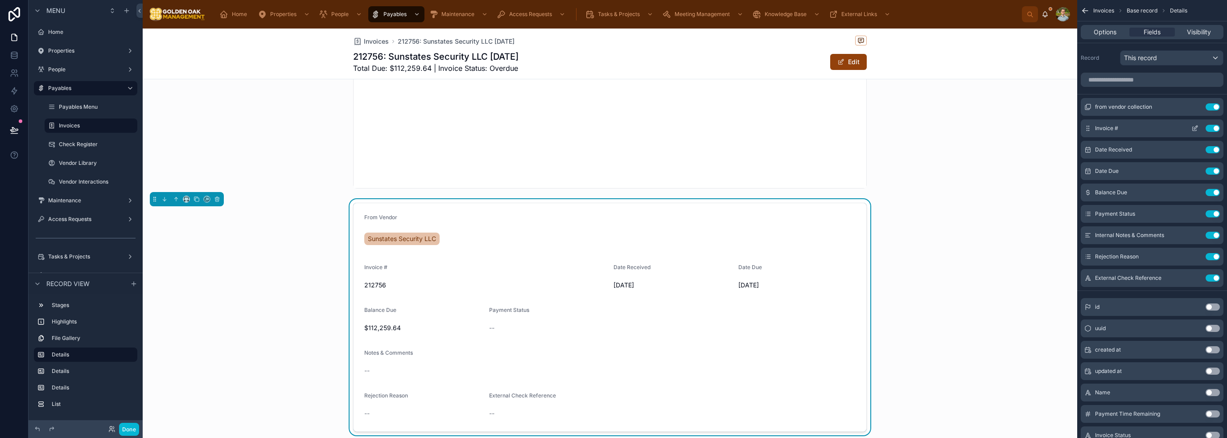
click at [1195, 129] on icon "scrollable content" at bounding box center [1196, 128] width 4 height 4
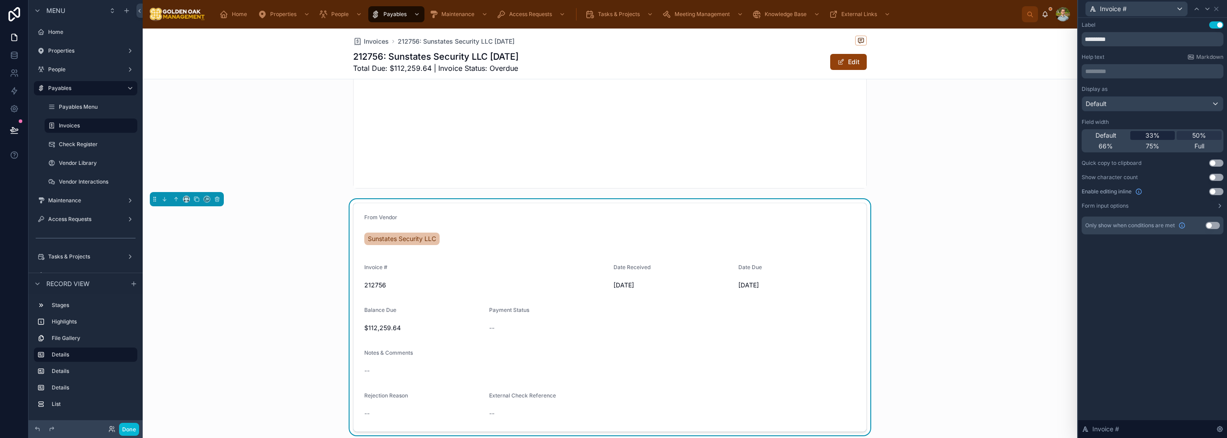
click at [1156, 133] on span "33%" at bounding box center [1152, 135] width 14 height 9
click at [1216, 8] on icon at bounding box center [1216, 9] width 4 height 4
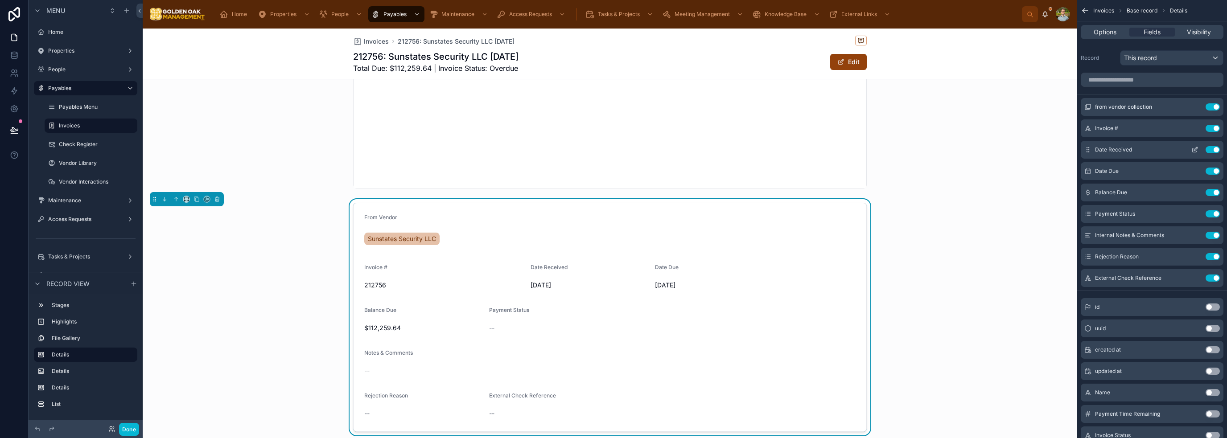
click at [1194, 150] on icon "scrollable content" at bounding box center [1196, 149] width 4 height 4
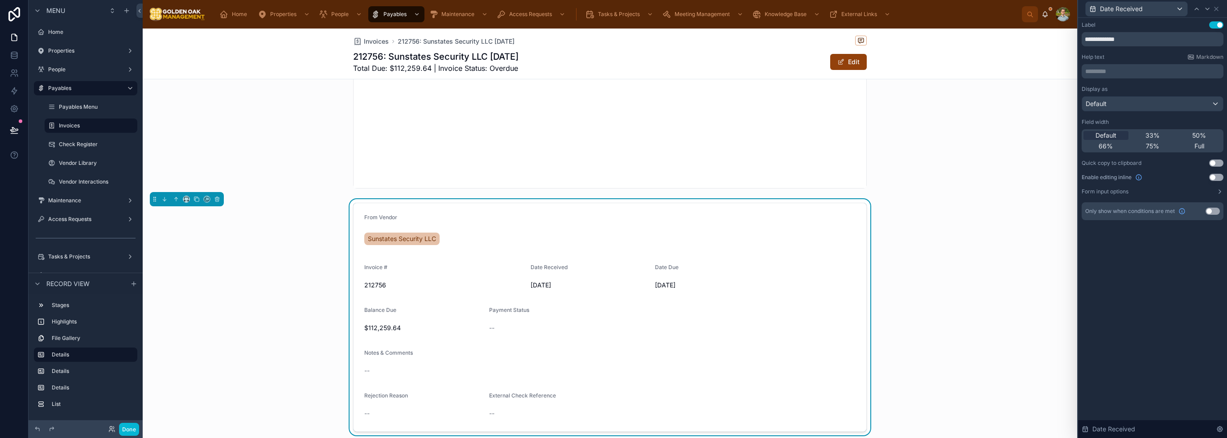
drag, startPoint x: 1165, startPoint y: 131, endPoint x: 1211, endPoint y: 47, distance: 95.4
click at [1165, 131] on div "33%" at bounding box center [1152, 135] width 45 height 9
click at [1218, 11] on icon at bounding box center [1216, 8] width 7 height 7
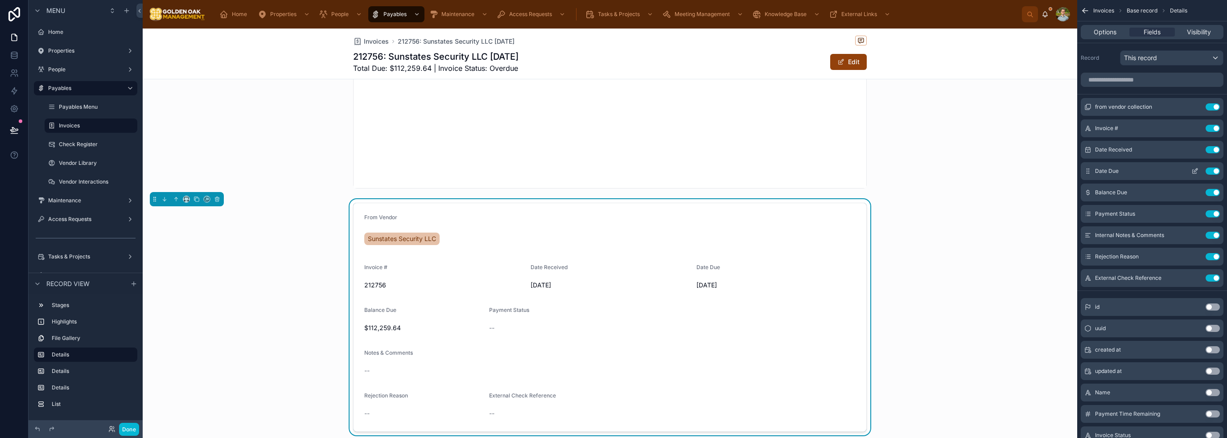
click at [1197, 171] on icon "scrollable content" at bounding box center [1194, 171] width 7 height 7
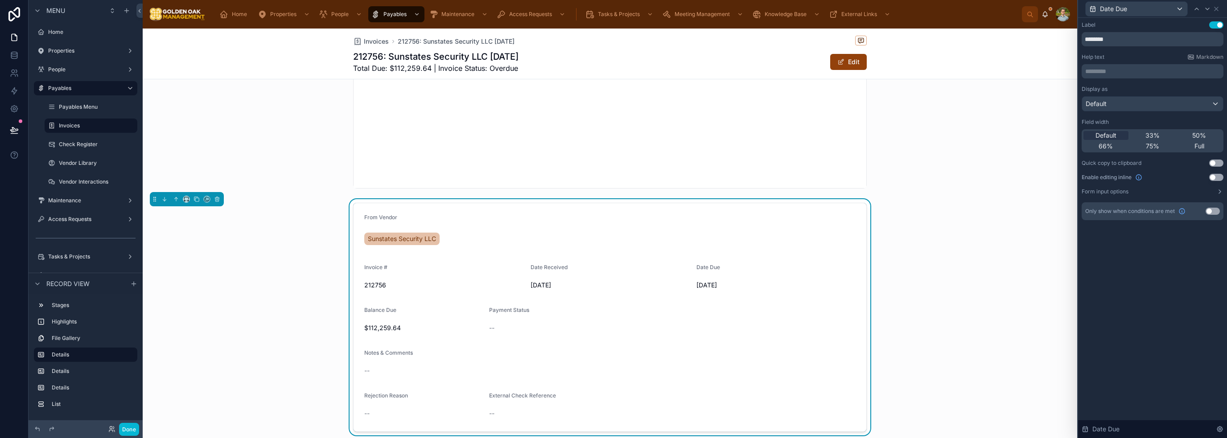
drag, startPoint x: 1156, startPoint y: 132, endPoint x: 1205, endPoint y: 25, distance: 116.9
click at [1156, 132] on span "33%" at bounding box center [1152, 135] width 14 height 9
click at [1217, 10] on icon at bounding box center [1216, 8] width 7 height 7
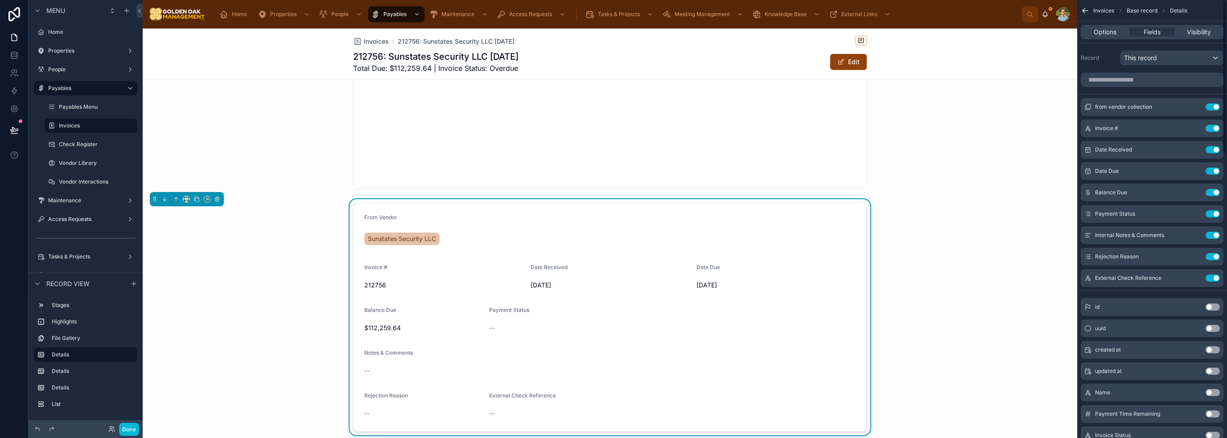
scroll to position [312, 0]
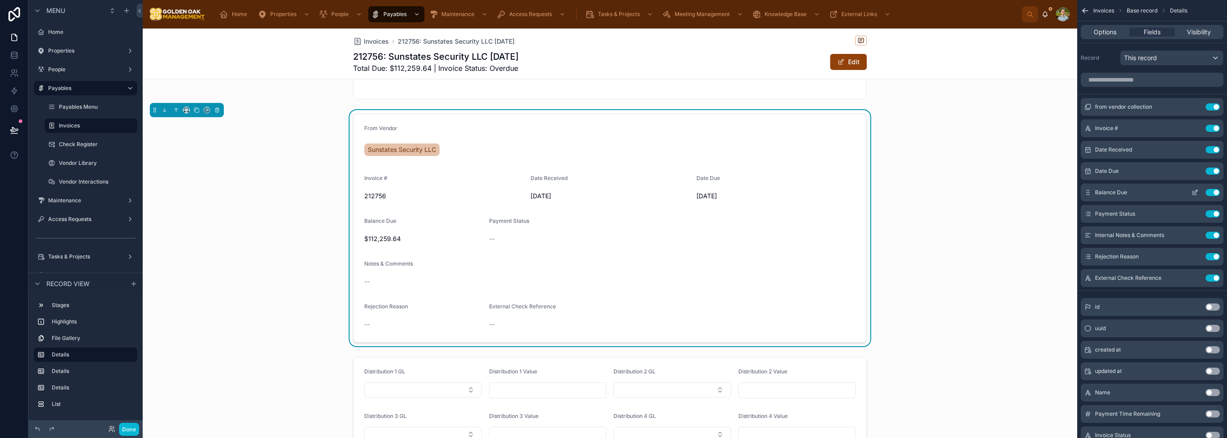
click at [1197, 193] on icon "scrollable content" at bounding box center [1194, 192] width 7 height 7
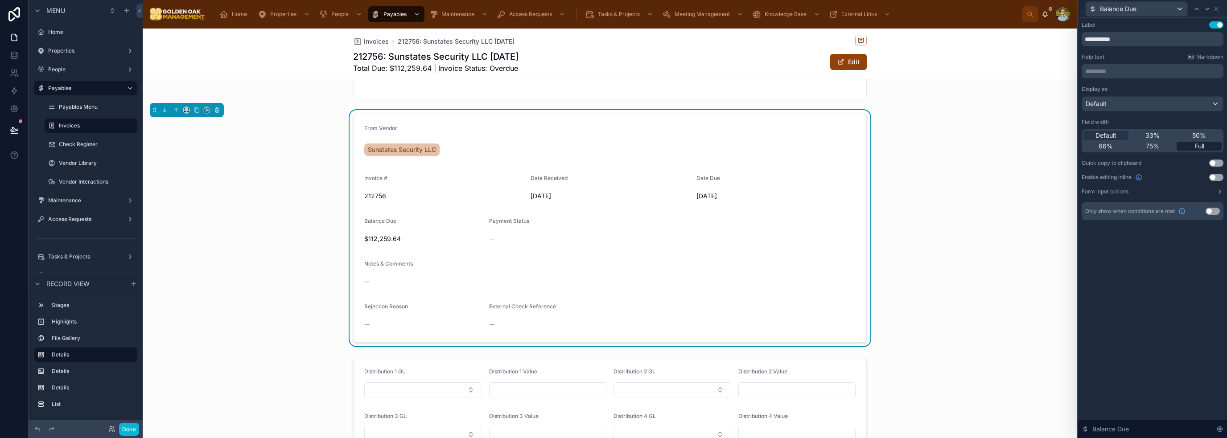
click at [1204, 146] on span "Full" at bounding box center [1199, 146] width 10 height 9
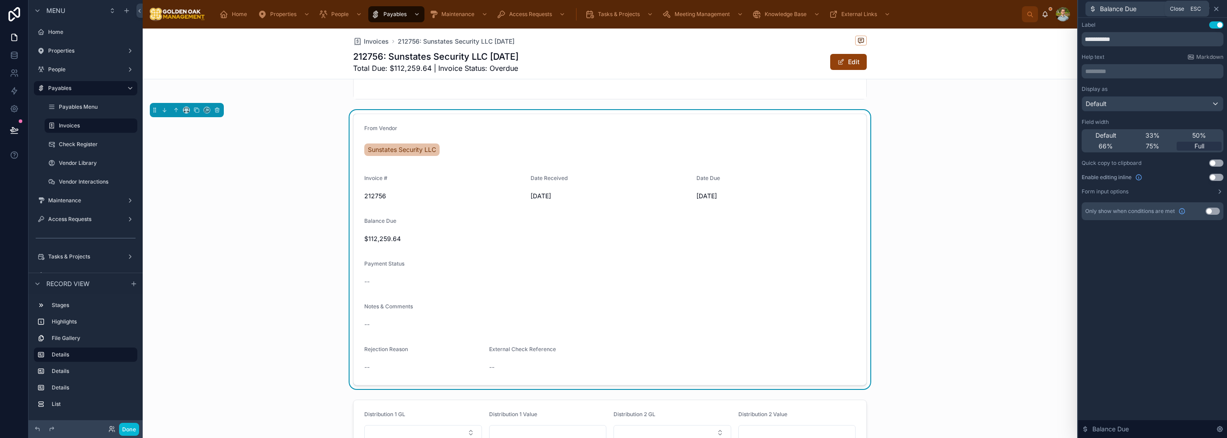
click at [1217, 10] on icon at bounding box center [1216, 8] width 7 height 7
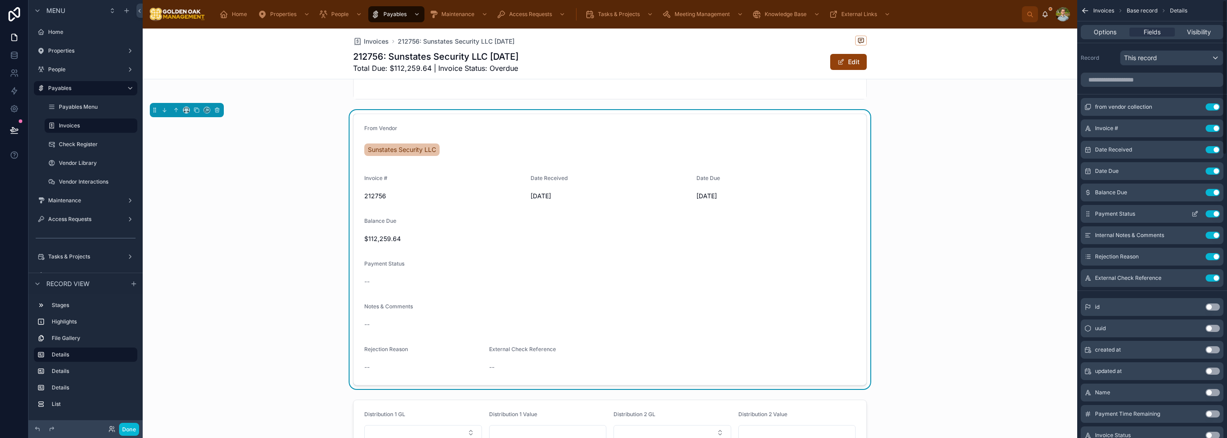
click at [1194, 215] on icon "scrollable content" at bounding box center [1194, 213] width 7 height 7
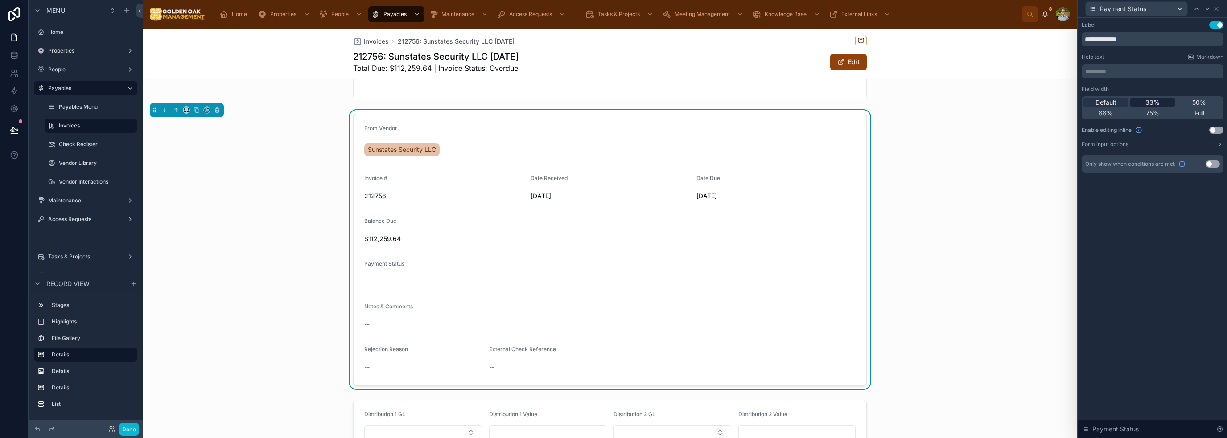
click at [1160, 101] on div "33%" at bounding box center [1152, 102] width 45 height 9
click at [1215, 9] on icon at bounding box center [1216, 9] width 4 height 4
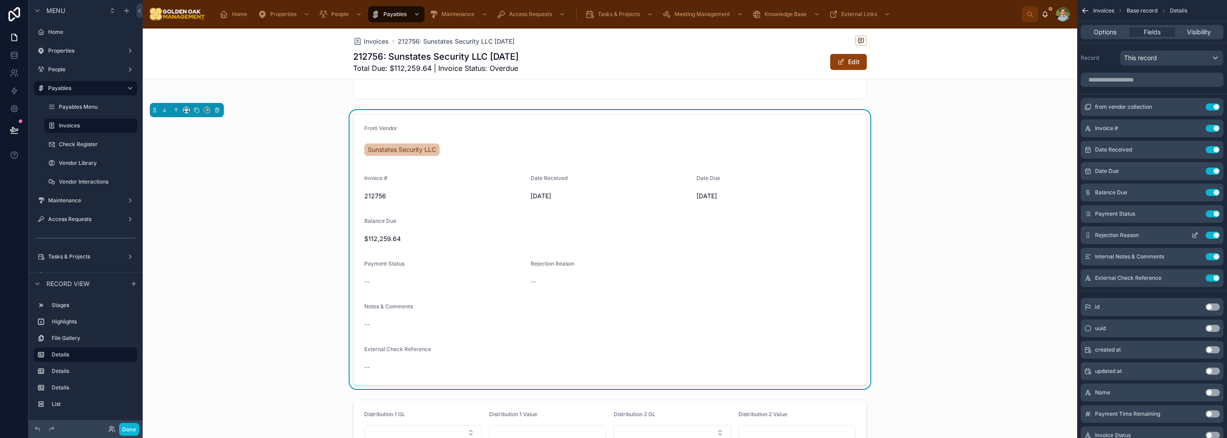
click at [1193, 236] on icon "scrollable content" at bounding box center [1194, 235] width 7 height 7
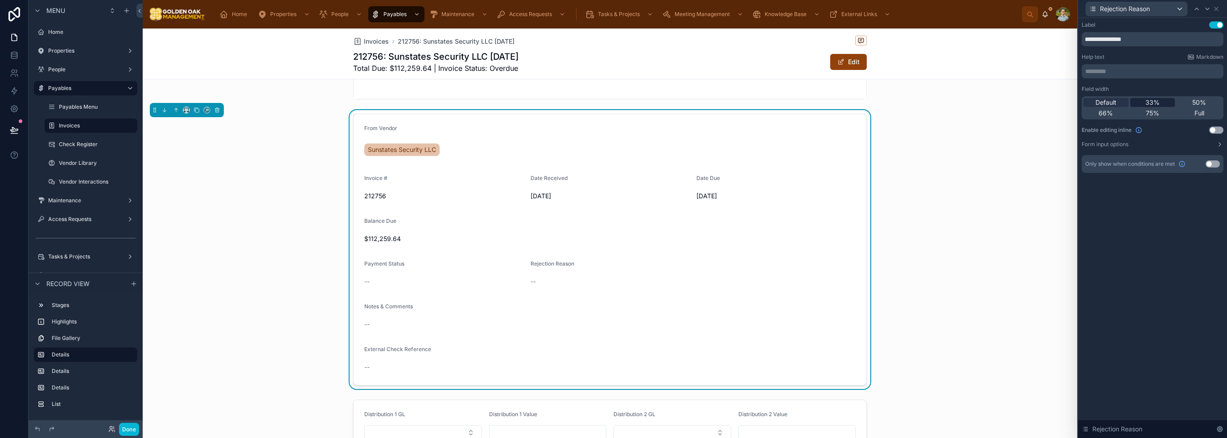
click at [1163, 103] on div "33%" at bounding box center [1152, 102] width 45 height 9
click at [1216, 9] on icon at bounding box center [1216, 8] width 7 height 7
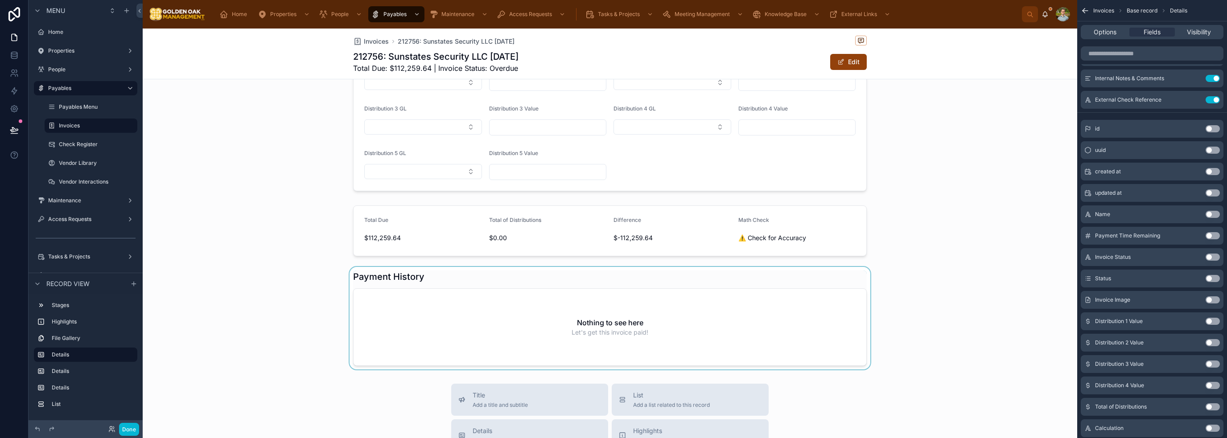
scroll to position [669, 0]
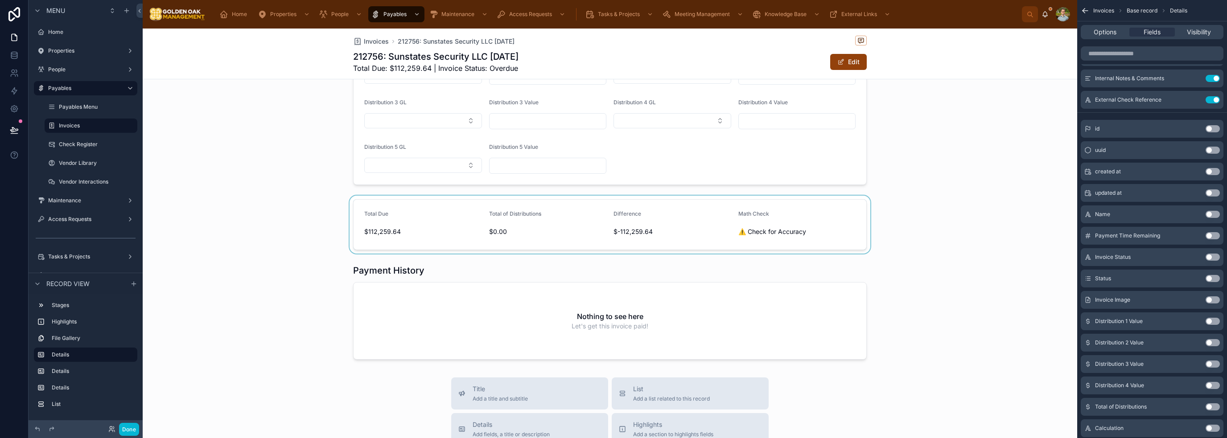
click at [611, 252] on div at bounding box center [610, 225] width 934 height 58
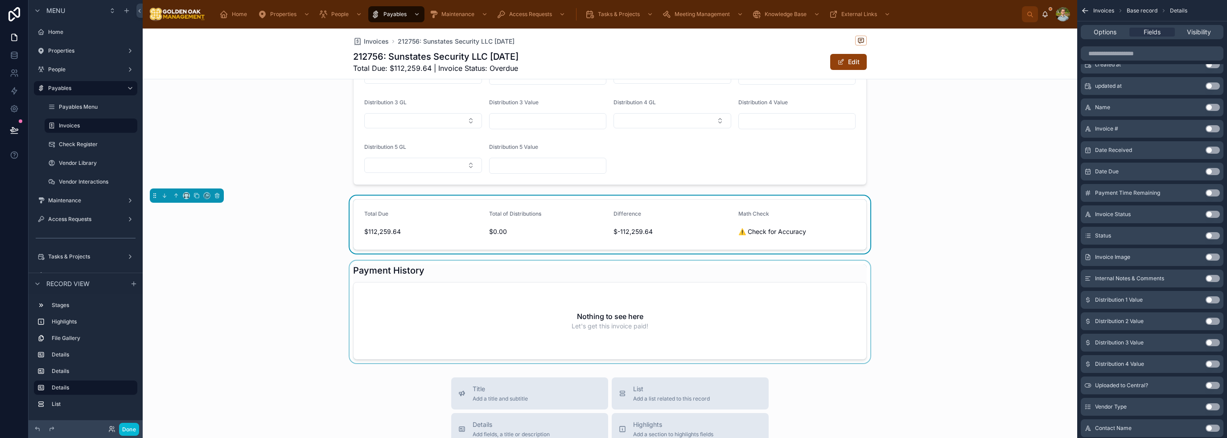
click at [611, 263] on div at bounding box center [610, 312] width 934 height 103
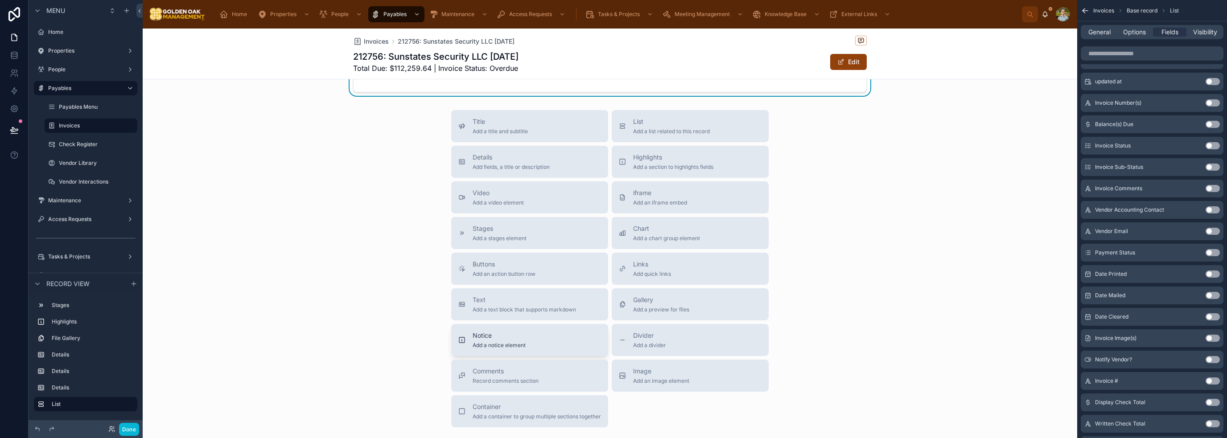
scroll to position [892, 0]
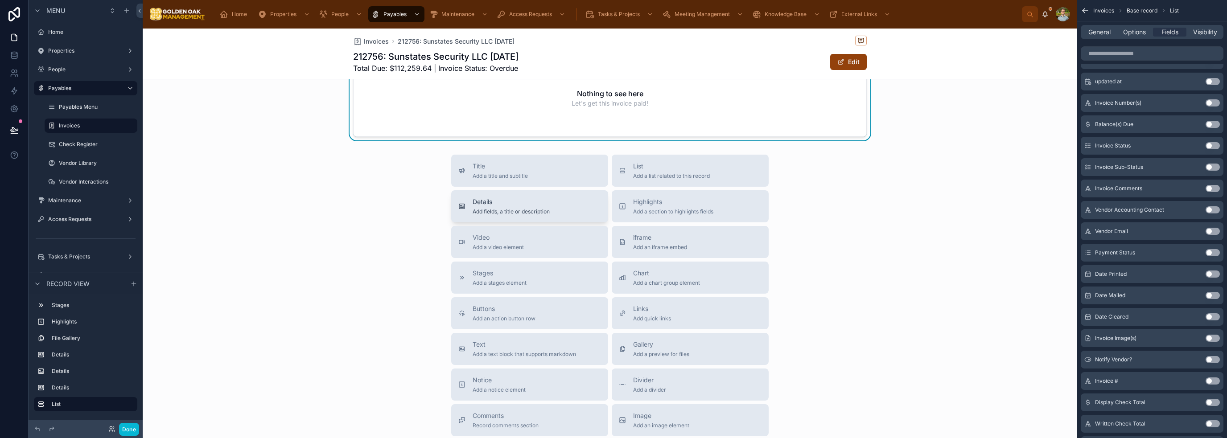
click at [559, 206] on div "Details Add fields, a title or description" at bounding box center [529, 206] width 143 height 18
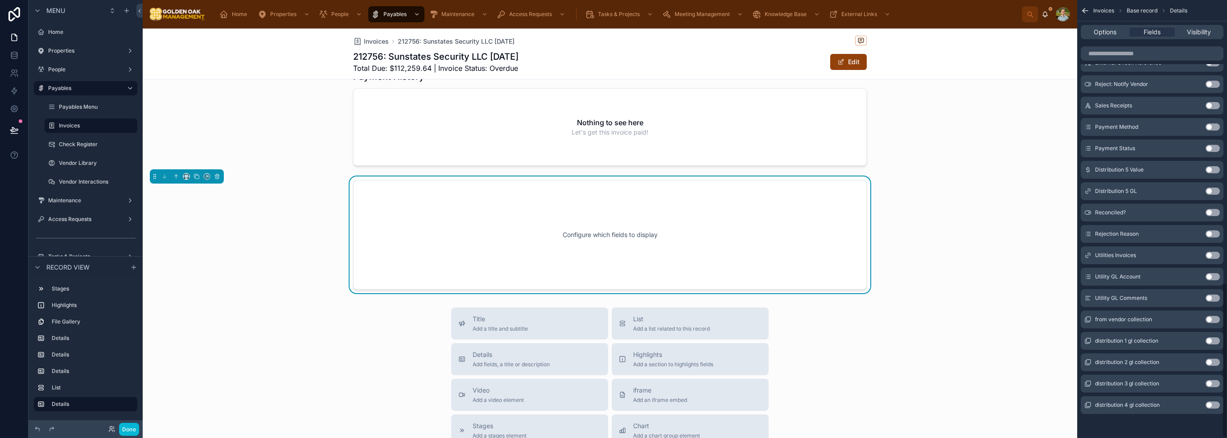
scroll to position [797, 0]
click at [1211, 210] on button "Use setting" at bounding box center [1212, 212] width 14 height 7
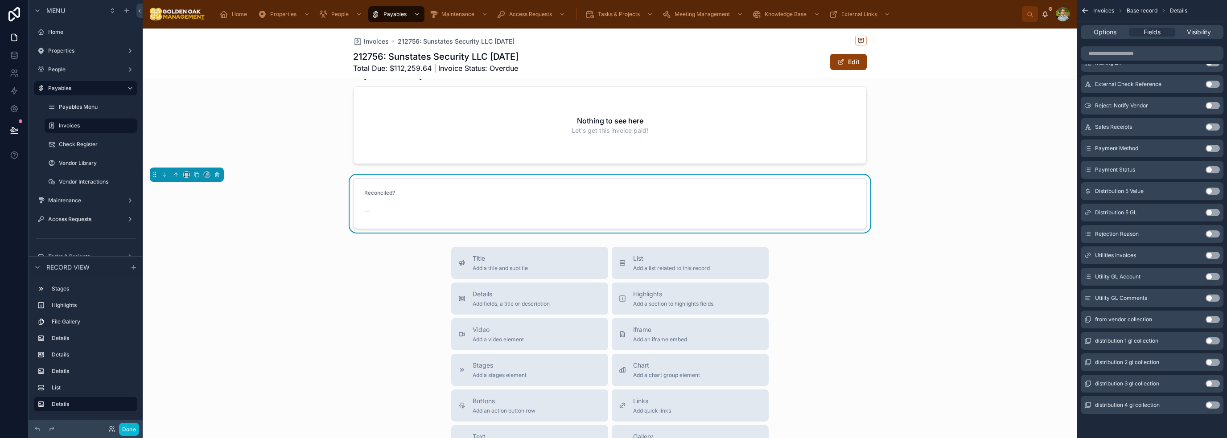
scroll to position [686, 0]
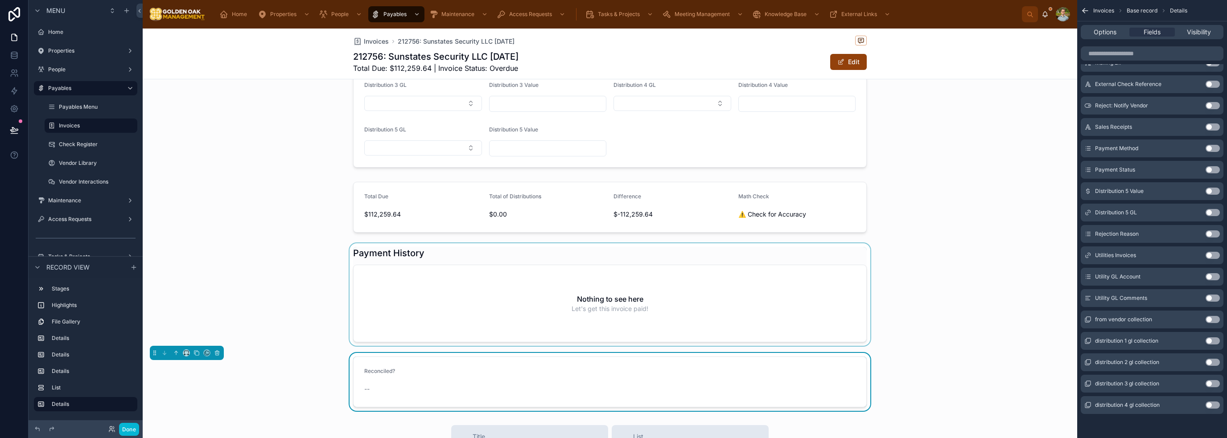
click at [589, 262] on div at bounding box center [610, 294] width 934 height 103
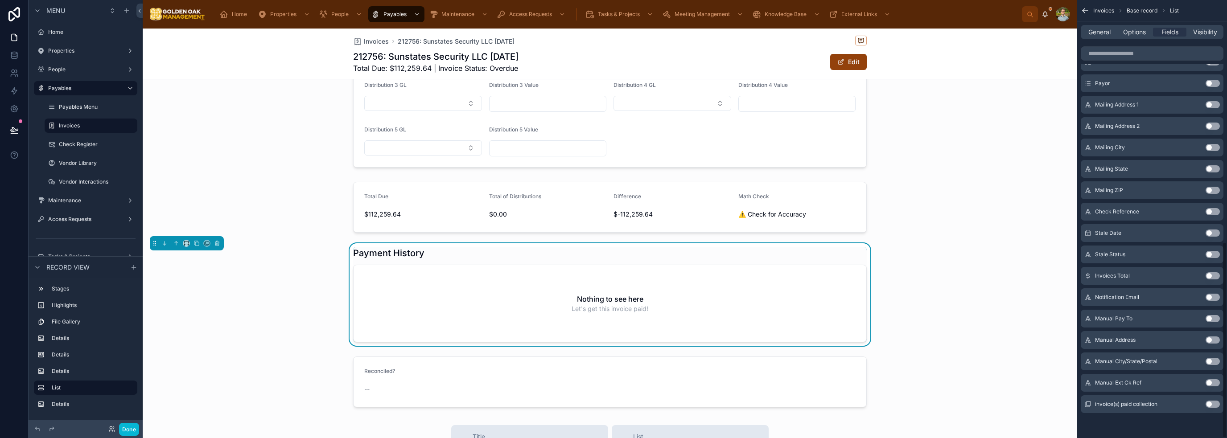
scroll to position [540, 0]
click at [164, 244] on icon at bounding box center [164, 244] width 2 height 2
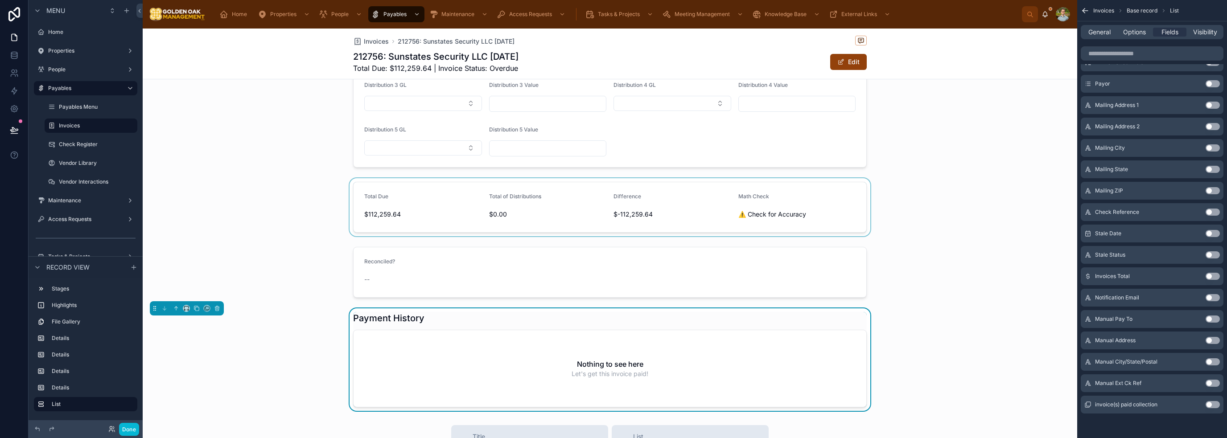
click at [581, 234] on div at bounding box center [610, 207] width 934 height 58
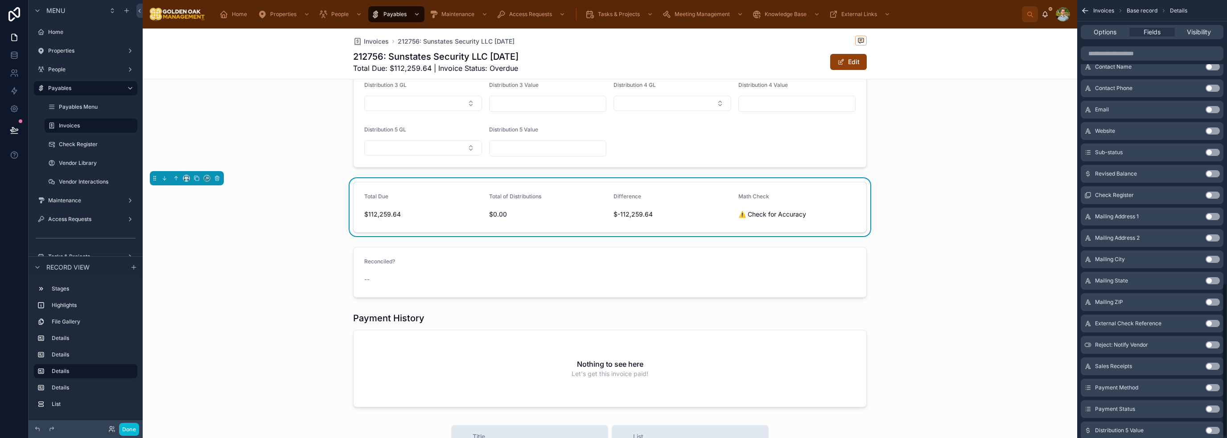
scroll to position [801, 0]
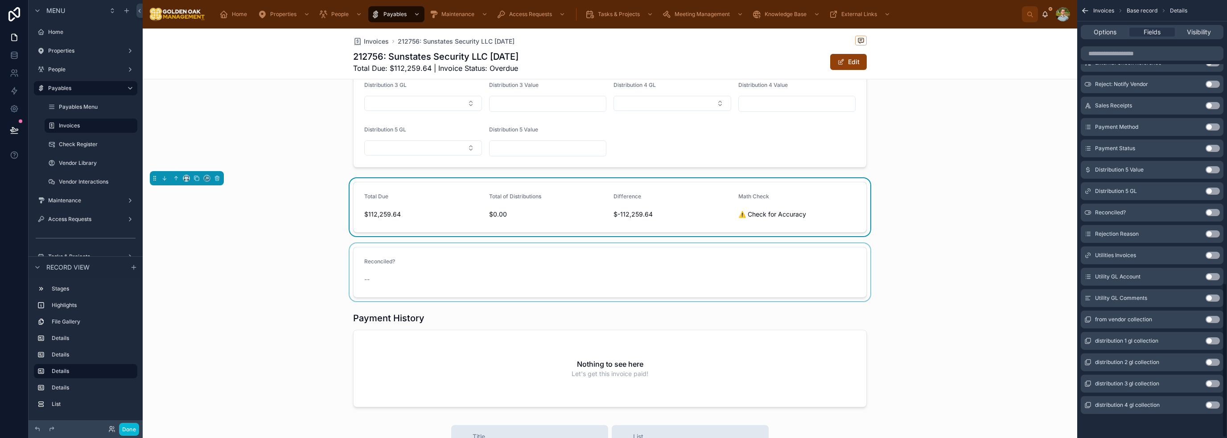
click at [550, 292] on div at bounding box center [610, 272] width 934 height 58
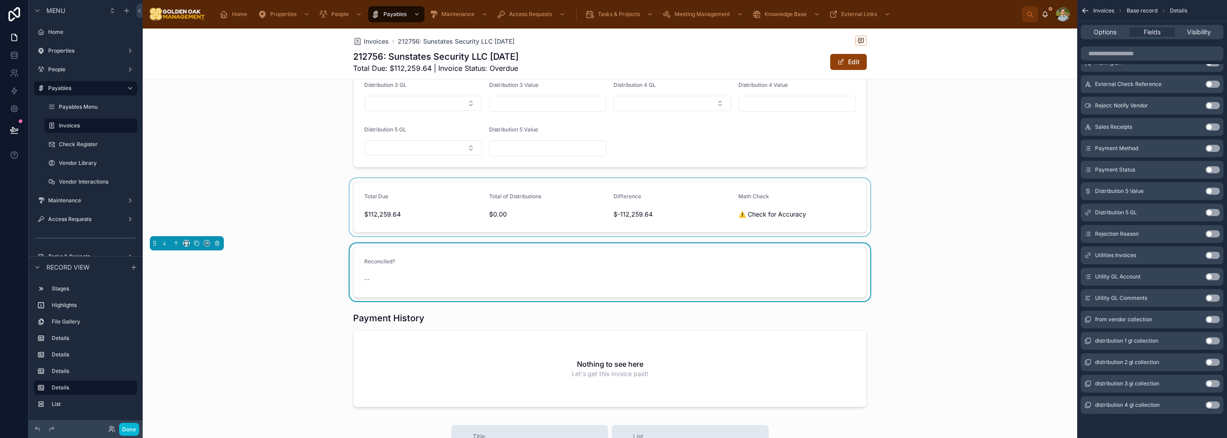
click at [1214, 255] on button "Use setting" at bounding box center [1212, 255] width 14 height 7
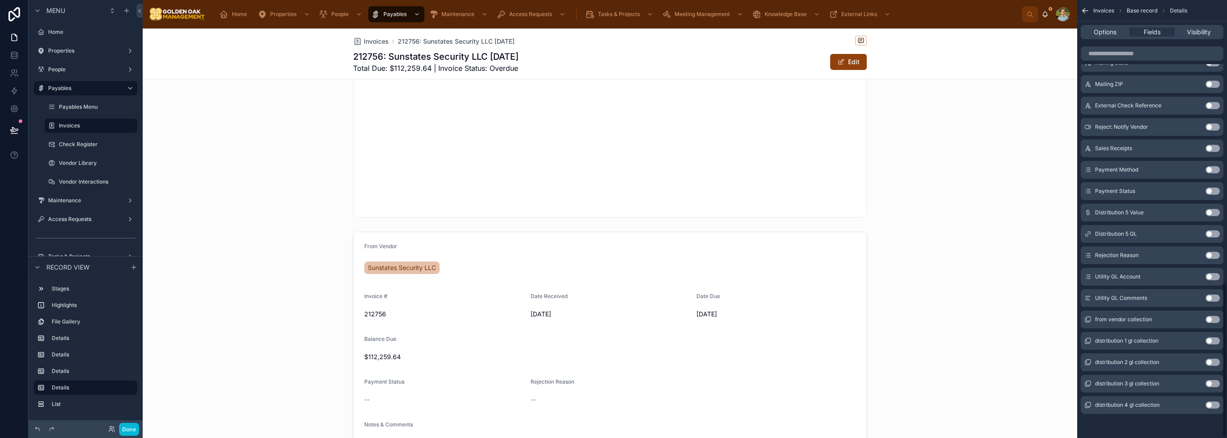
scroll to position [196, 0]
click at [1214, 276] on button "Use setting" at bounding box center [1212, 276] width 14 height 7
click at [1211, 296] on button "Use setting" at bounding box center [1212, 298] width 14 height 7
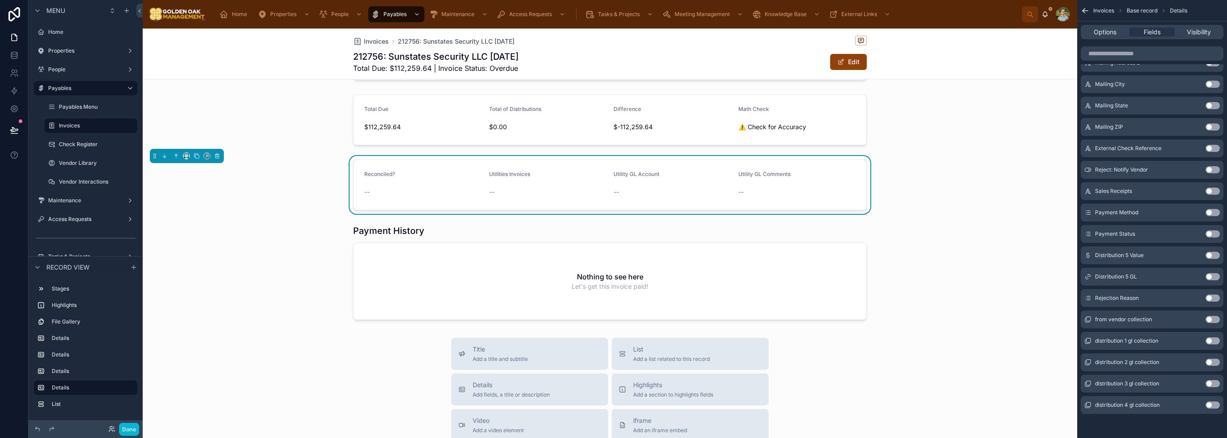
scroll to position [642, 0]
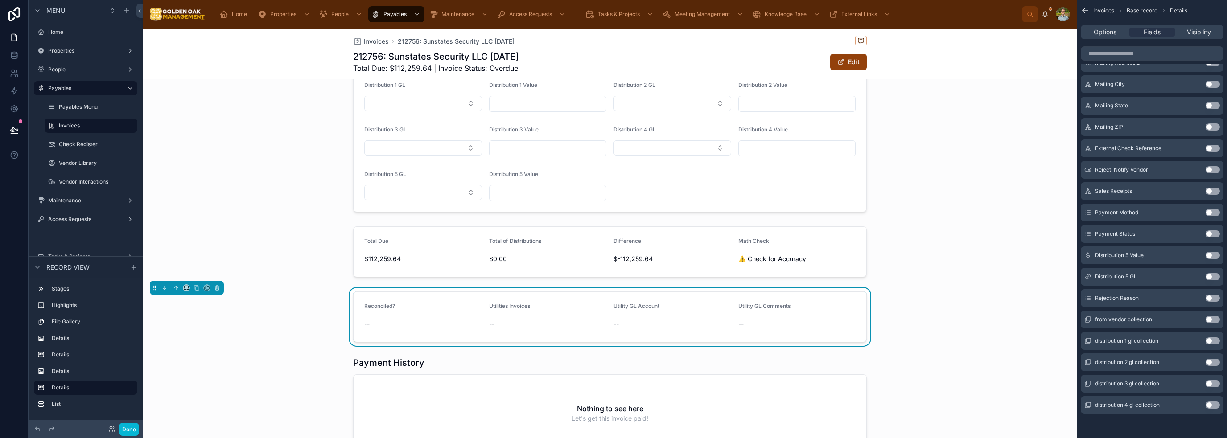
click at [501, 296] on form "Reconciled? -- Utilities Invoices -- Utility GL Account -- Utility GL Comments …" at bounding box center [610, 317] width 513 height 50
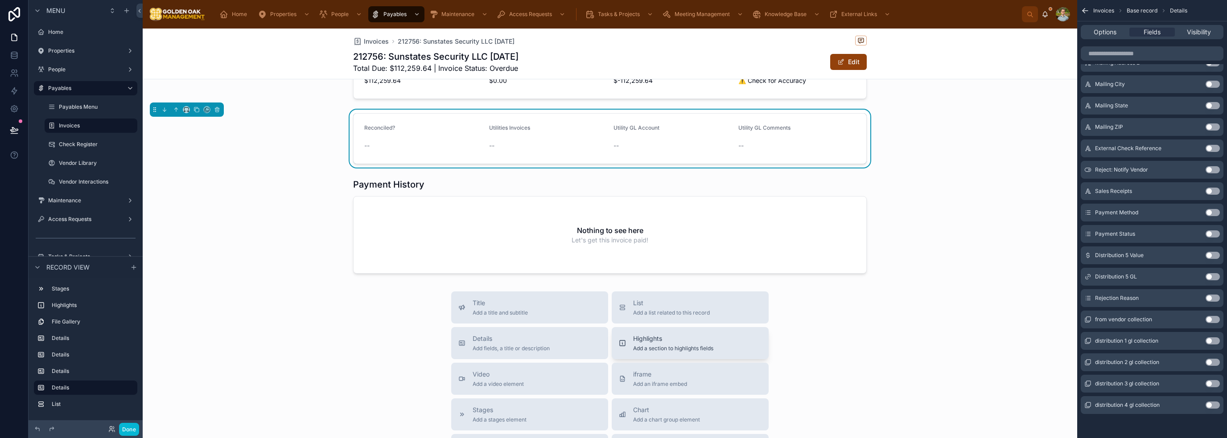
scroll to position [731, 0]
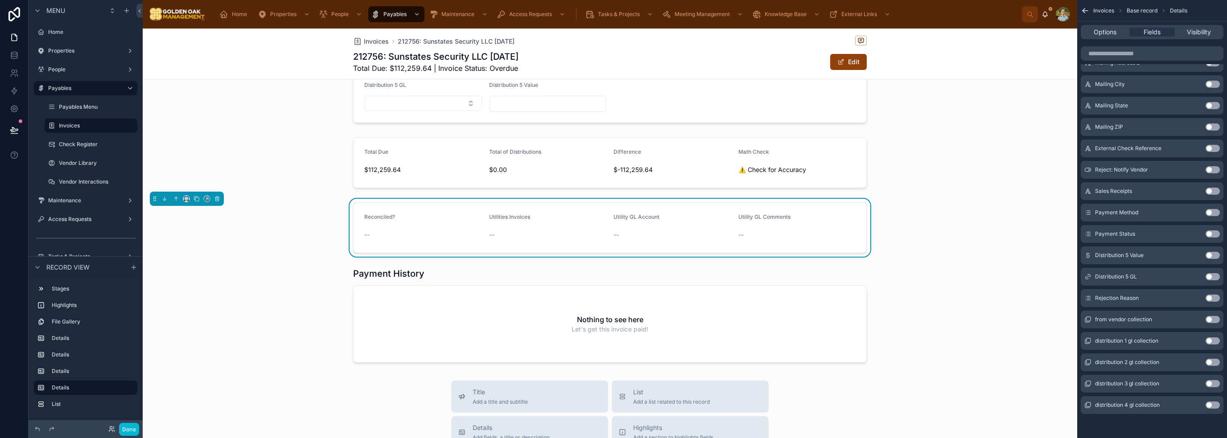
click at [617, 370] on div "Invoices 212756: Sunstates Security LLC [DATE] 212756: Sunstates Security LLC […" at bounding box center [610, 34] width 934 height 1472
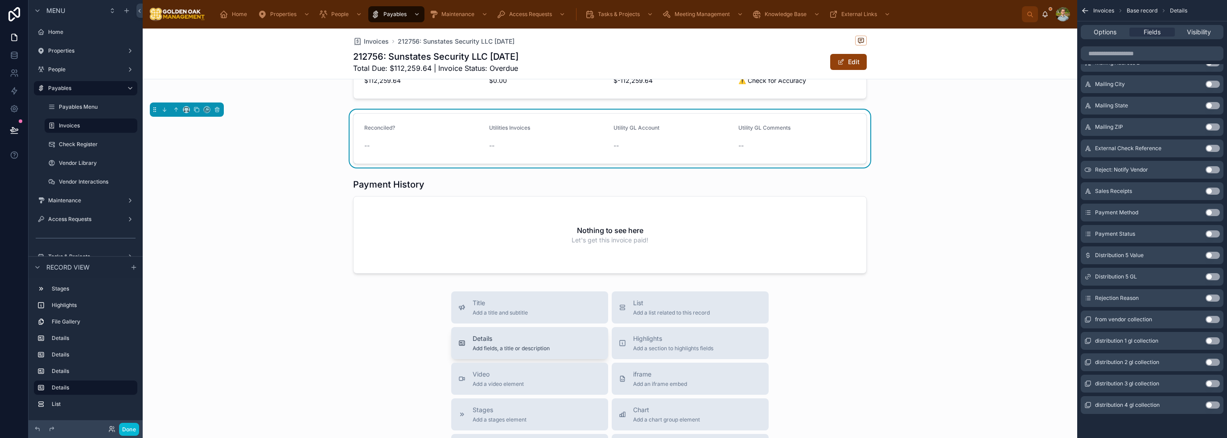
scroll to position [864, 0]
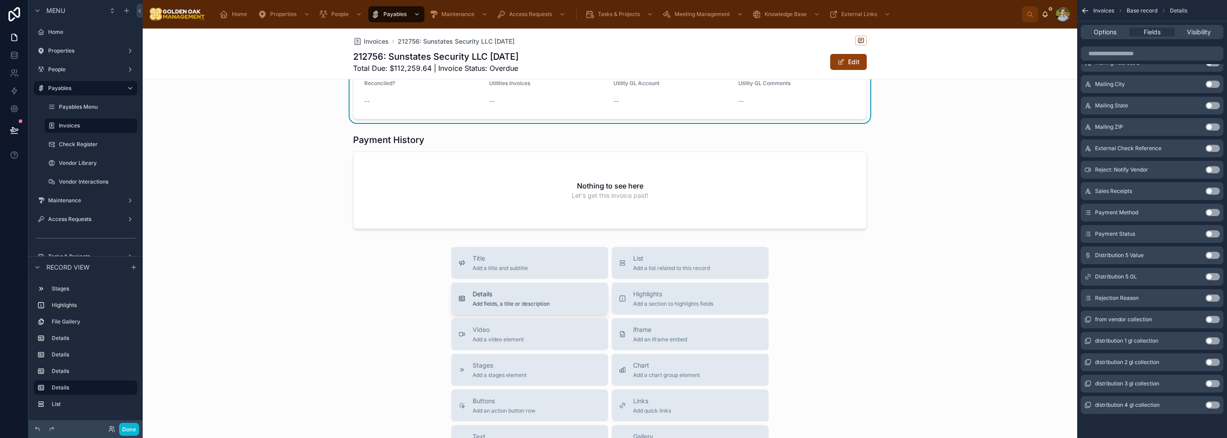
click at [531, 300] on span "Add fields, a title or description" at bounding box center [511, 303] width 77 height 7
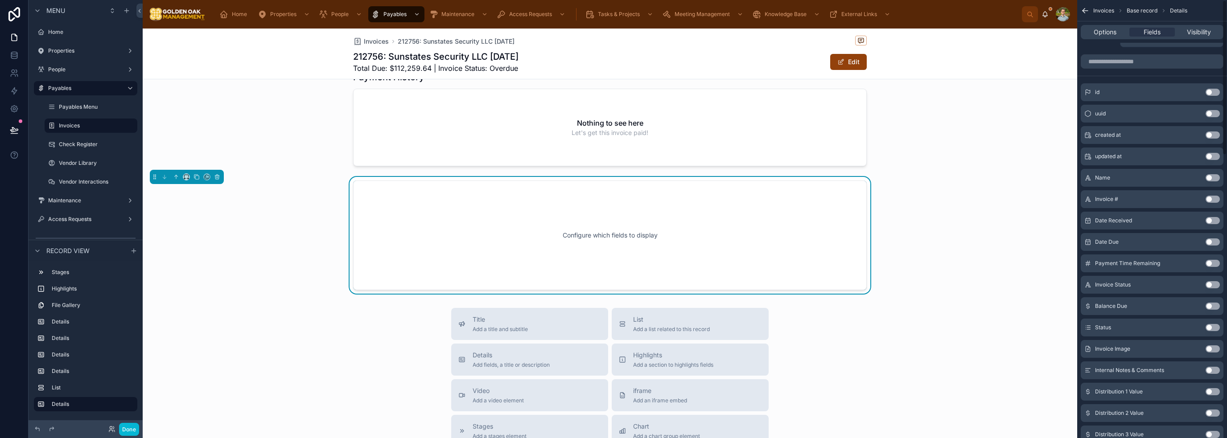
scroll to position [0, 0]
click at [1216, 153] on button "Use setting" at bounding box center [1212, 153] width 14 height 7
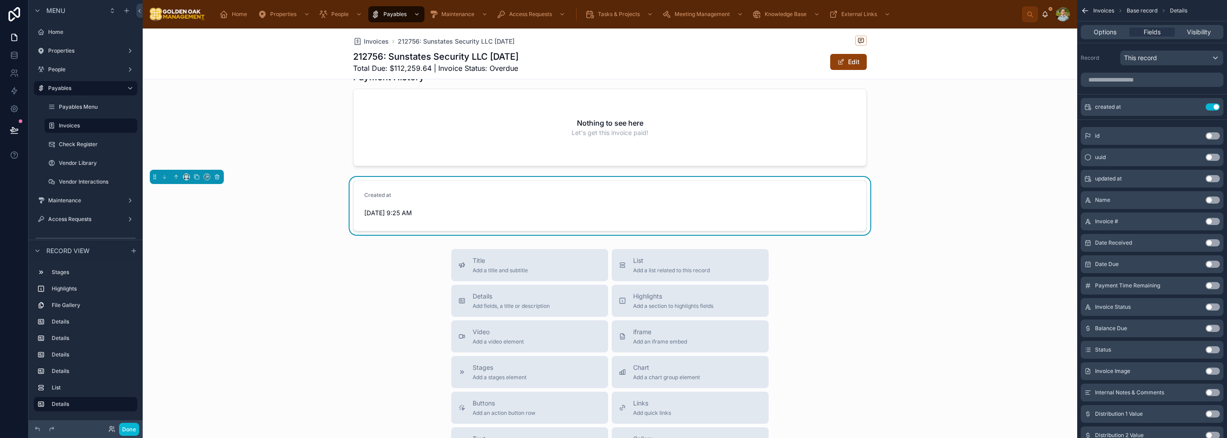
click at [1214, 180] on button "Use setting" at bounding box center [1212, 178] width 14 height 7
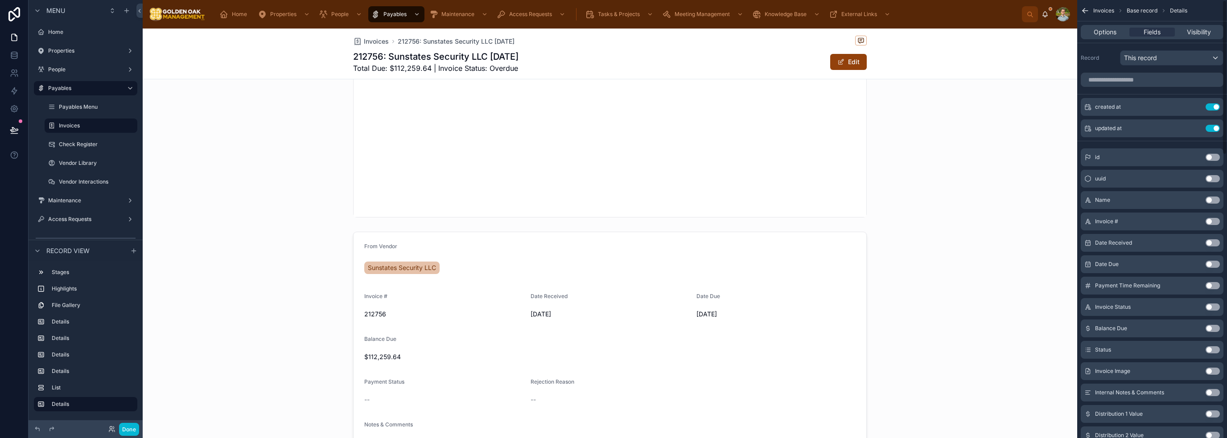
scroll to position [196, 0]
click at [988, 308] on div at bounding box center [610, 365] width 934 height 279
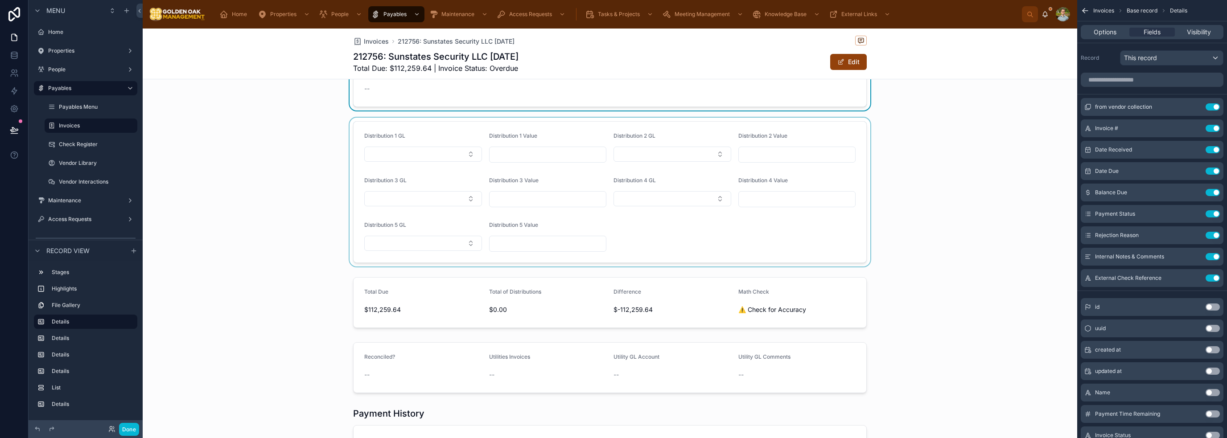
scroll to position [597, 0]
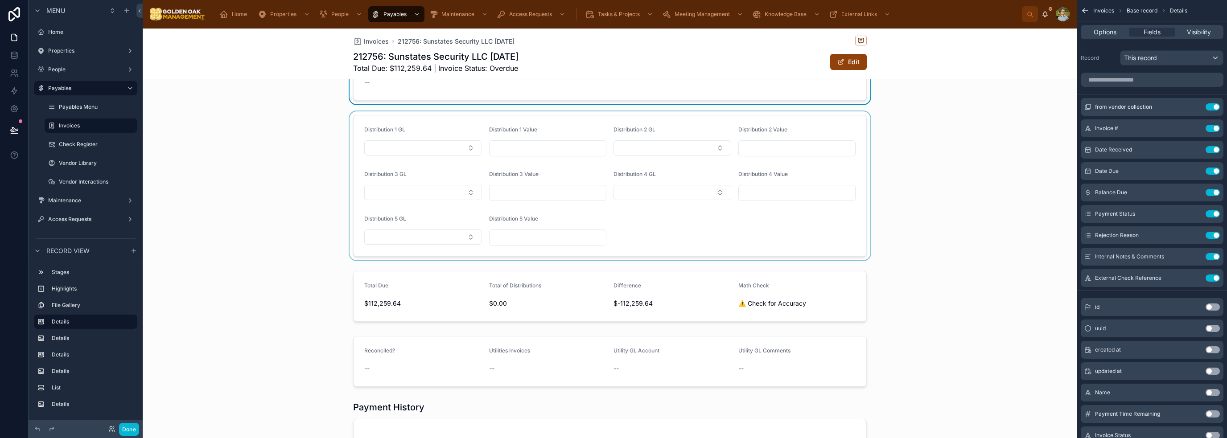
click at [954, 226] on div at bounding box center [610, 185] width 934 height 149
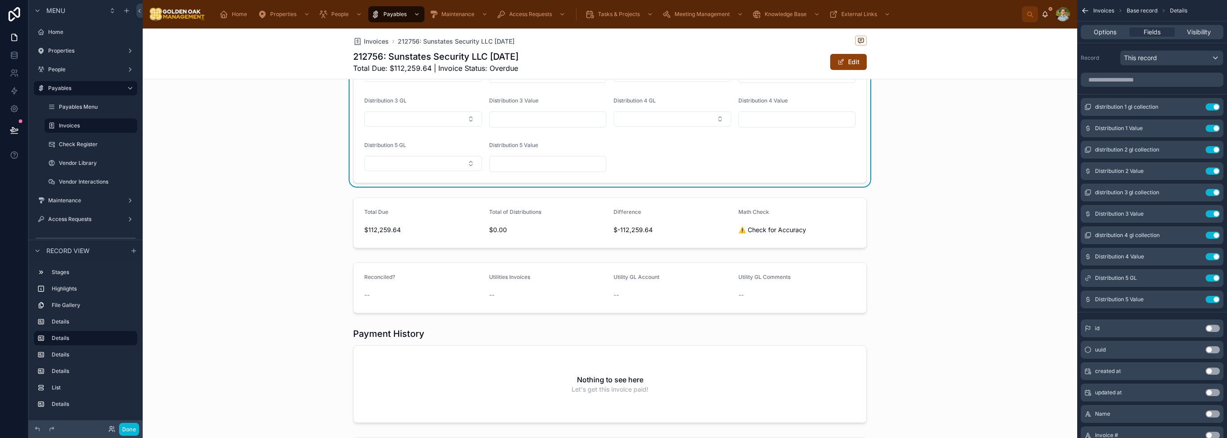
scroll to position [686, 0]
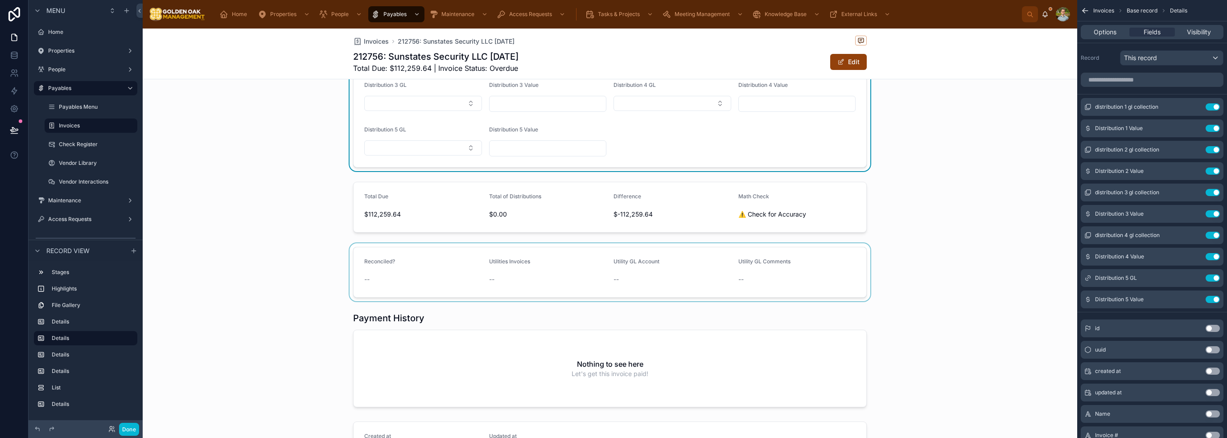
click at [499, 274] on div at bounding box center [610, 272] width 934 height 58
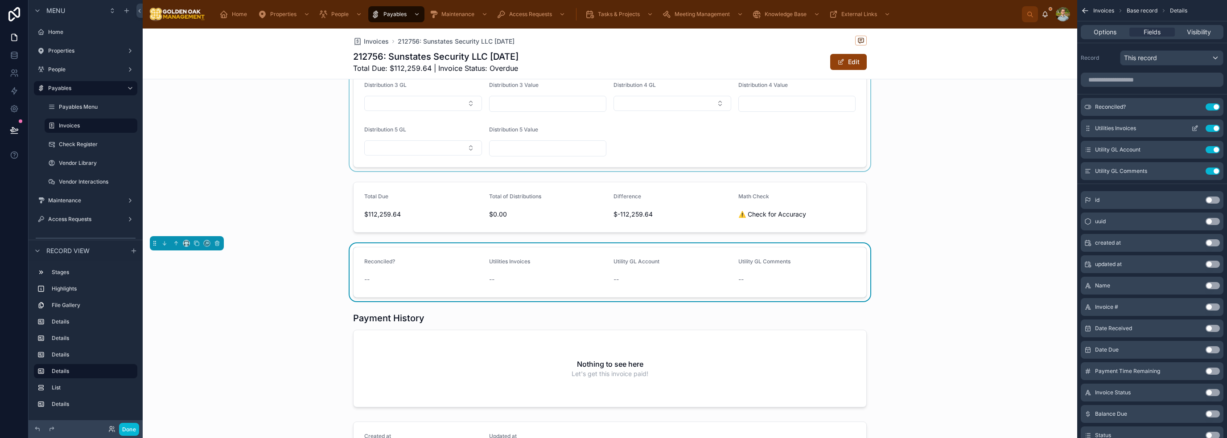
click at [1197, 129] on icon "scrollable content" at bounding box center [1194, 128] width 7 height 7
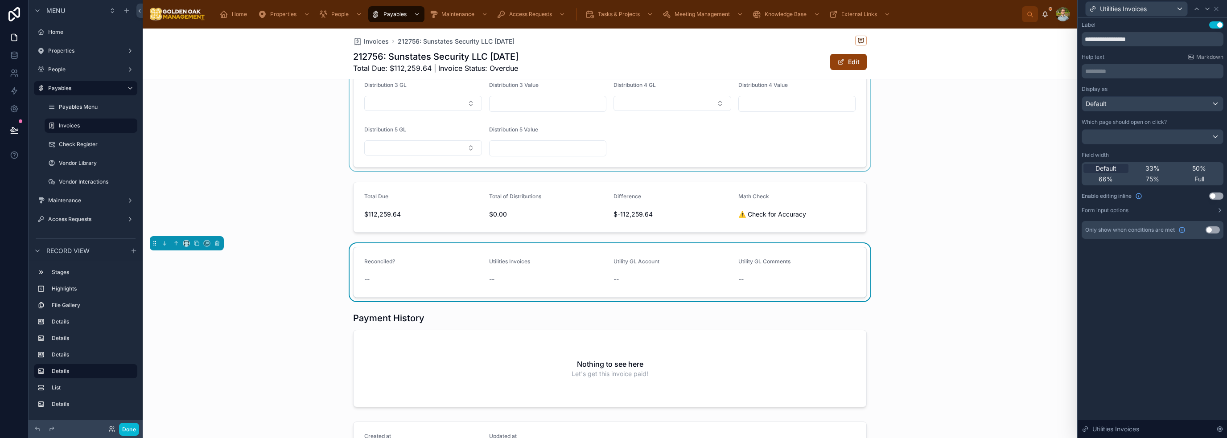
click at [1139, 48] on div "**********" at bounding box center [1153, 130] width 142 height 218
click at [1147, 42] on input "**********" at bounding box center [1153, 39] width 142 height 14
type input "**********"
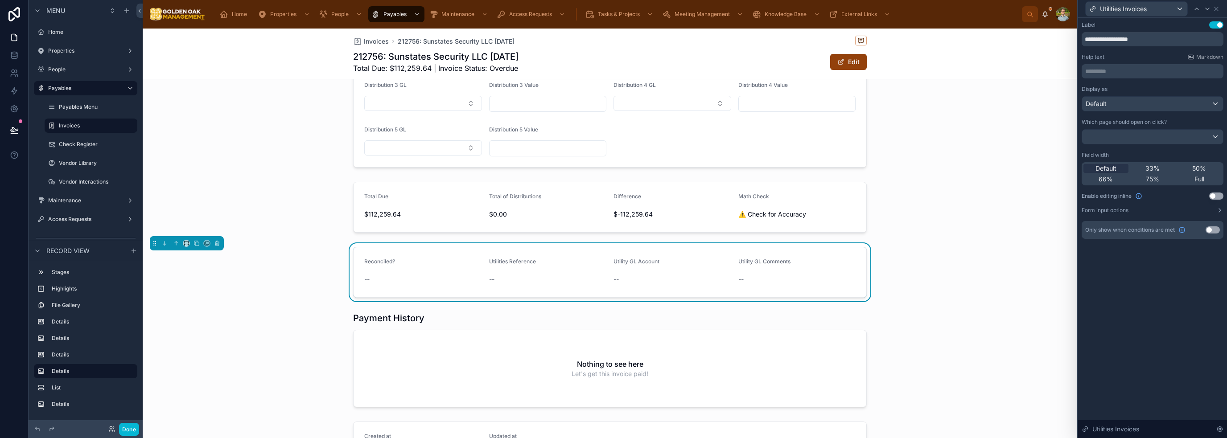
click at [1148, 287] on div "**********" at bounding box center [1152, 228] width 149 height 420
click at [1218, 10] on icon at bounding box center [1216, 8] width 7 height 7
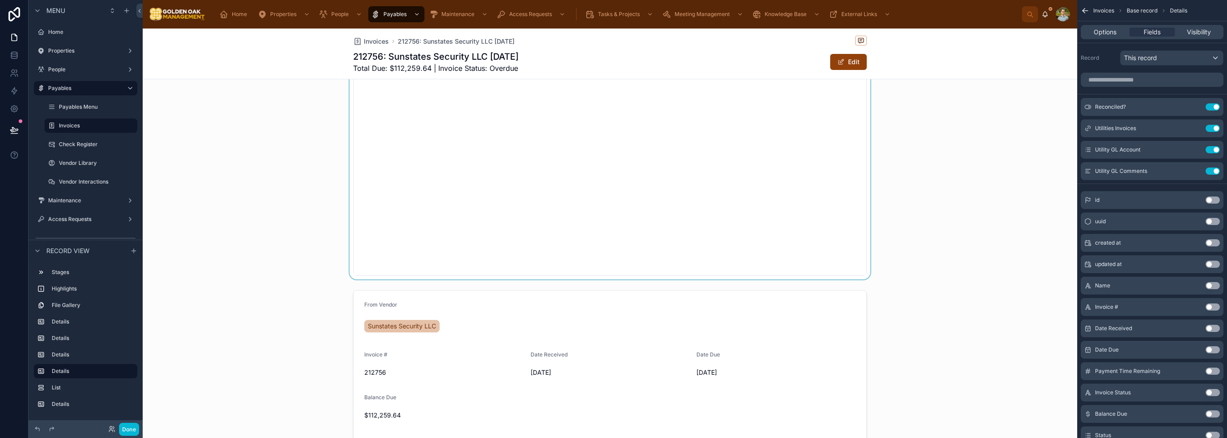
scroll to position [62, 0]
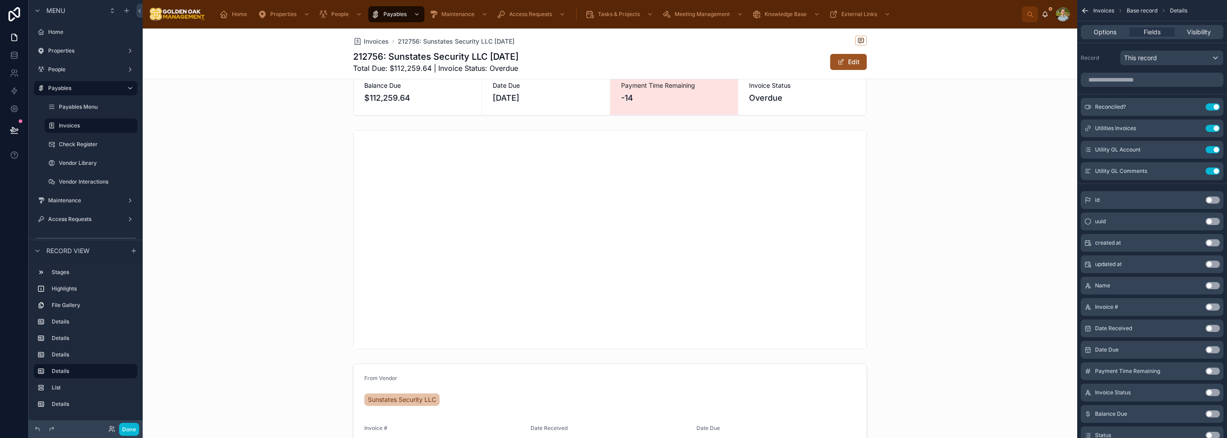
click at [840, 67] on button "Edit" at bounding box center [848, 62] width 37 height 16
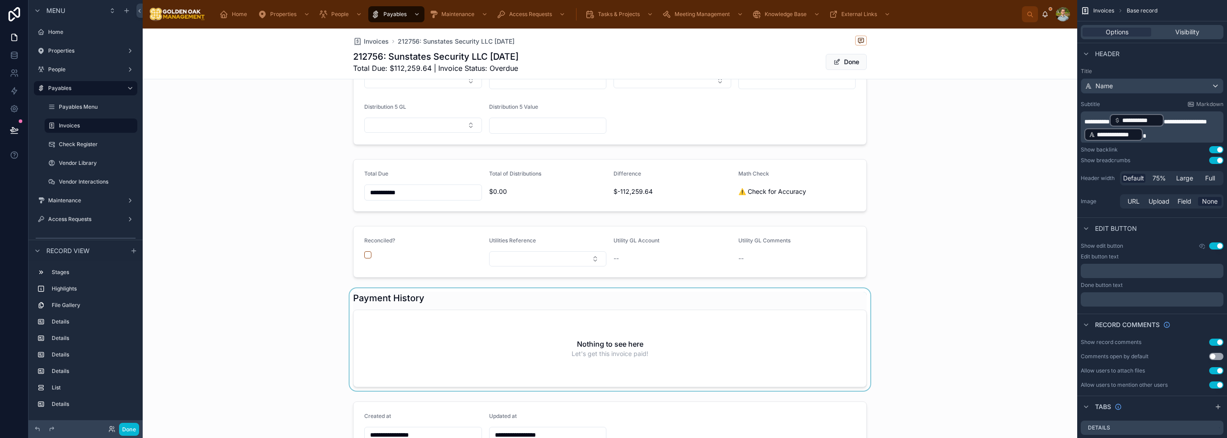
scroll to position [731, 0]
click at [550, 252] on div at bounding box center [610, 247] width 934 height 59
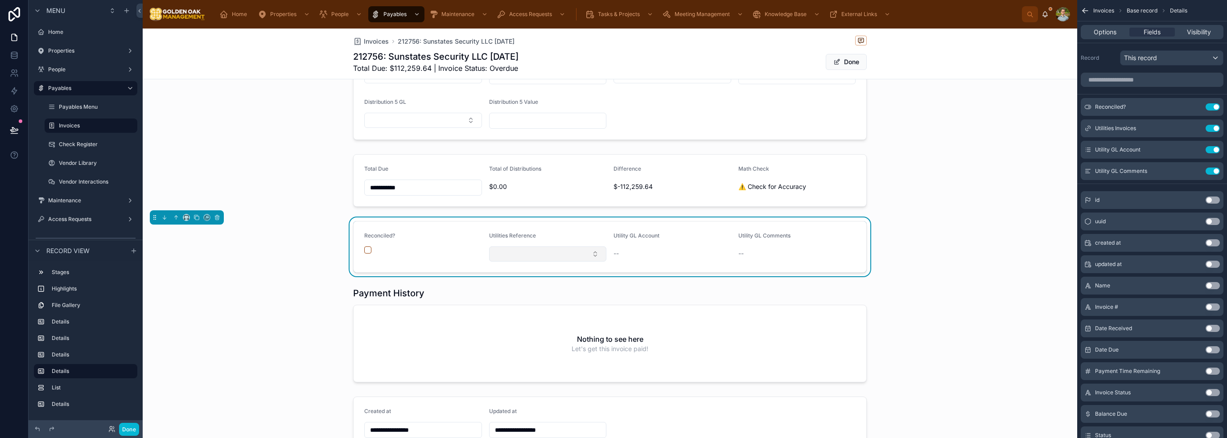
click at [549, 252] on button "Select Button" at bounding box center [548, 254] width 118 height 15
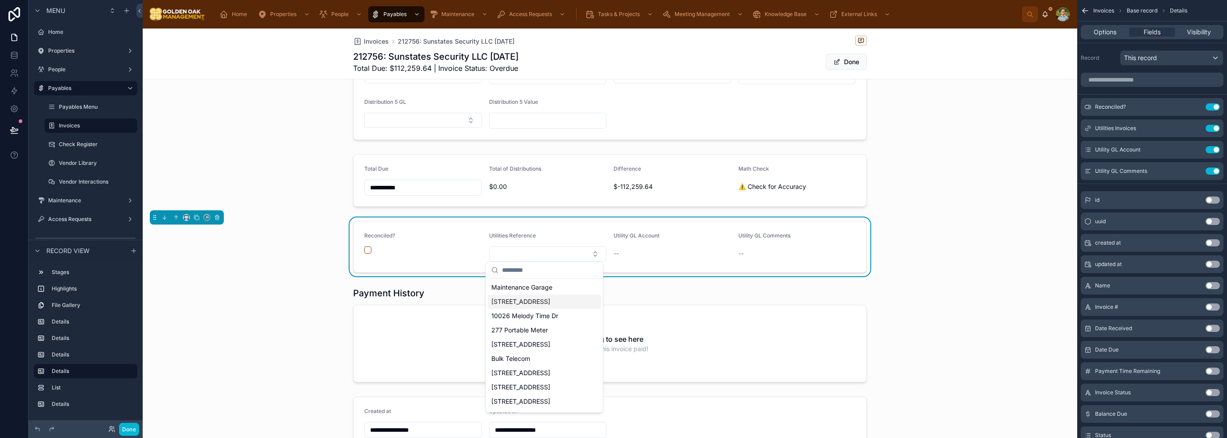
click at [538, 303] on div "[STREET_ADDRESS]" at bounding box center [544, 302] width 113 height 14
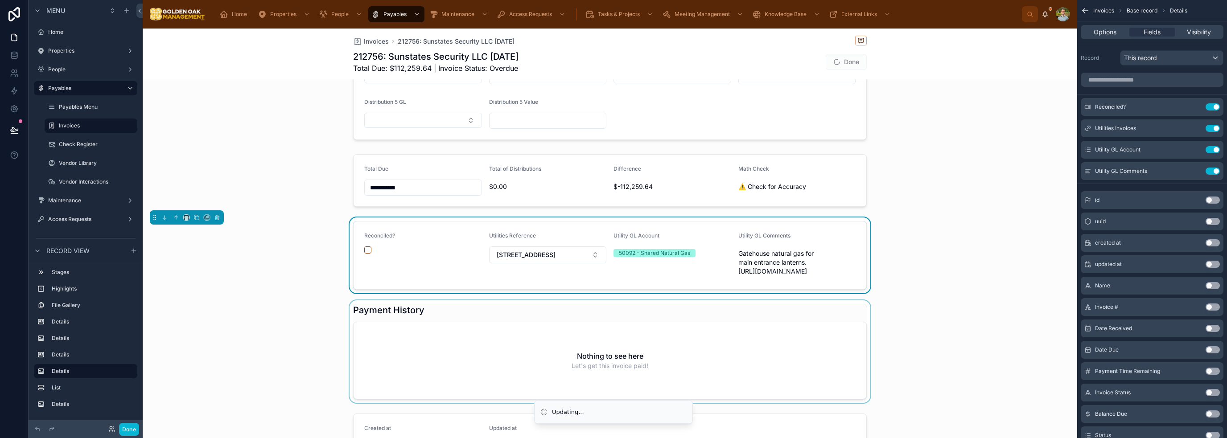
type input "**********"
click at [588, 256] on button "[STREET_ADDRESS]" at bounding box center [548, 255] width 118 height 17
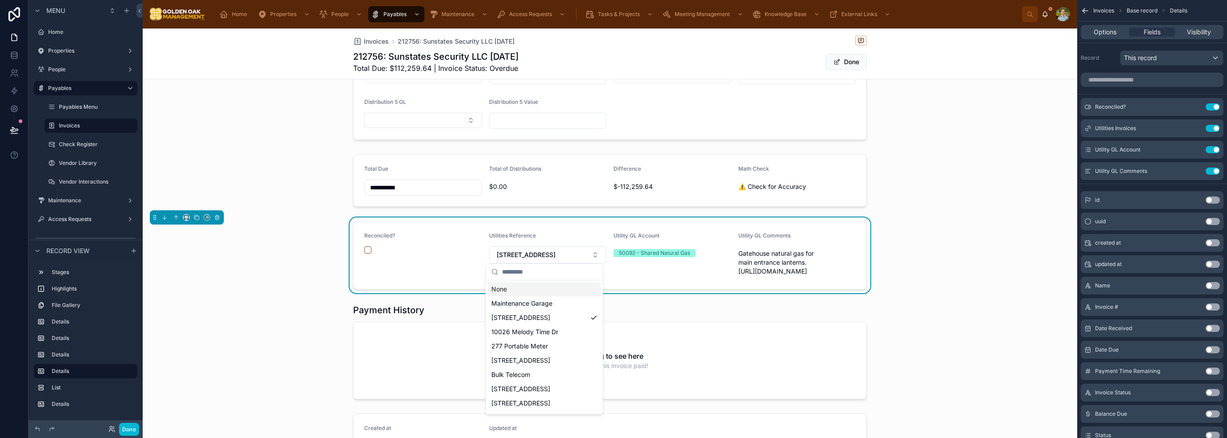
click at [572, 292] on div "None" at bounding box center [544, 289] width 113 height 14
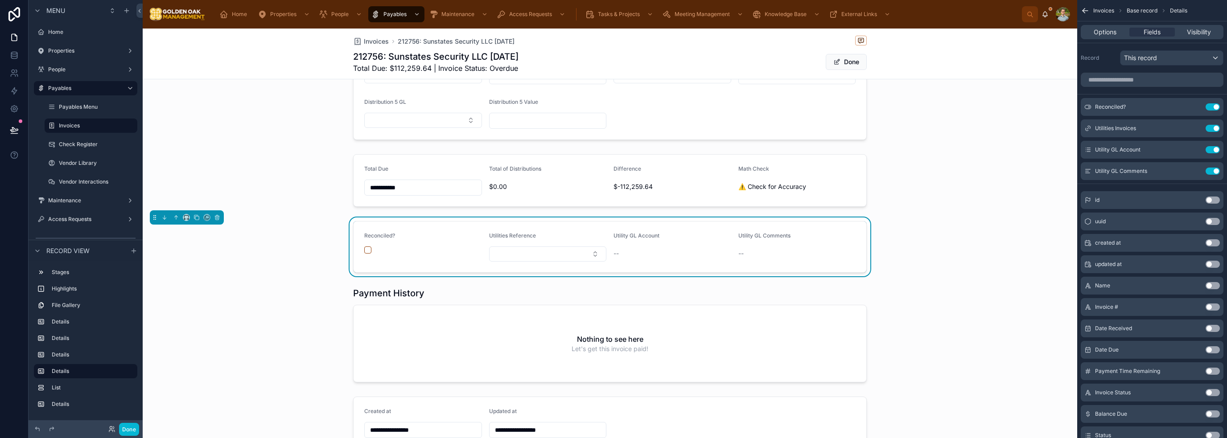
click at [950, 256] on div "Reconciled? Utilities Reference Utility GL Account -- Utility GL Comments --" at bounding box center [610, 247] width 934 height 59
click at [1191, 126] on icon "scrollable content" at bounding box center [1194, 128] width 7 height 7
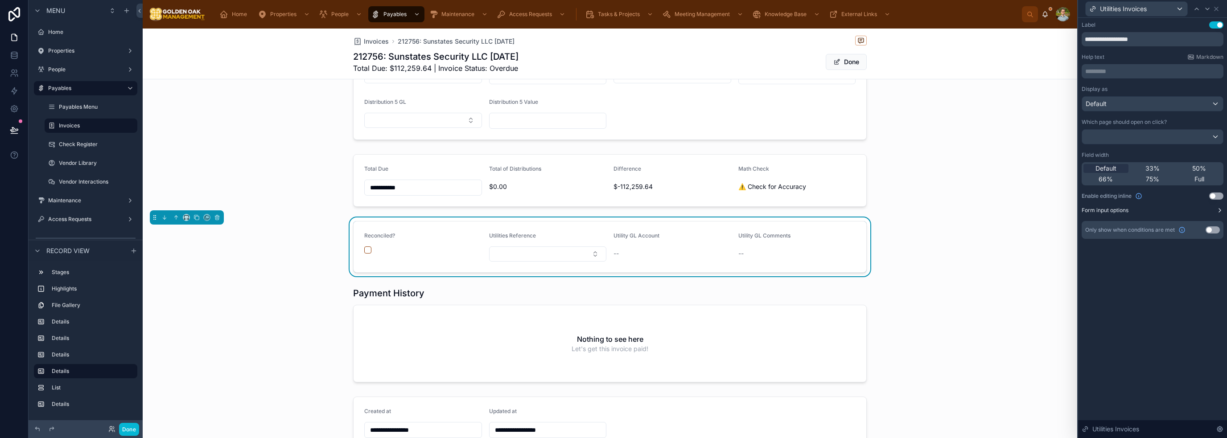
click at [1188, 210] on button "Form input options" at bounding box center [1153, 210] width 142 height 7
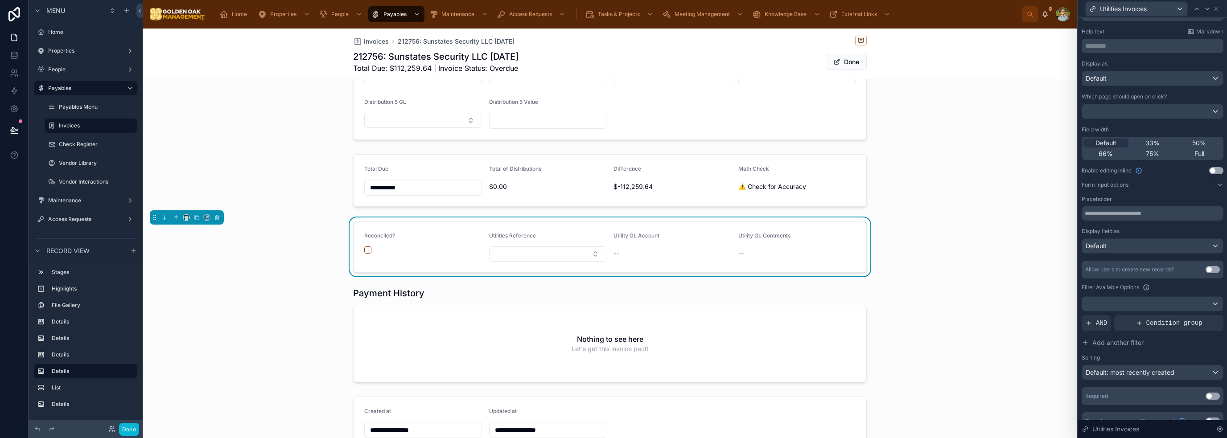
scroll to position [37, 0]
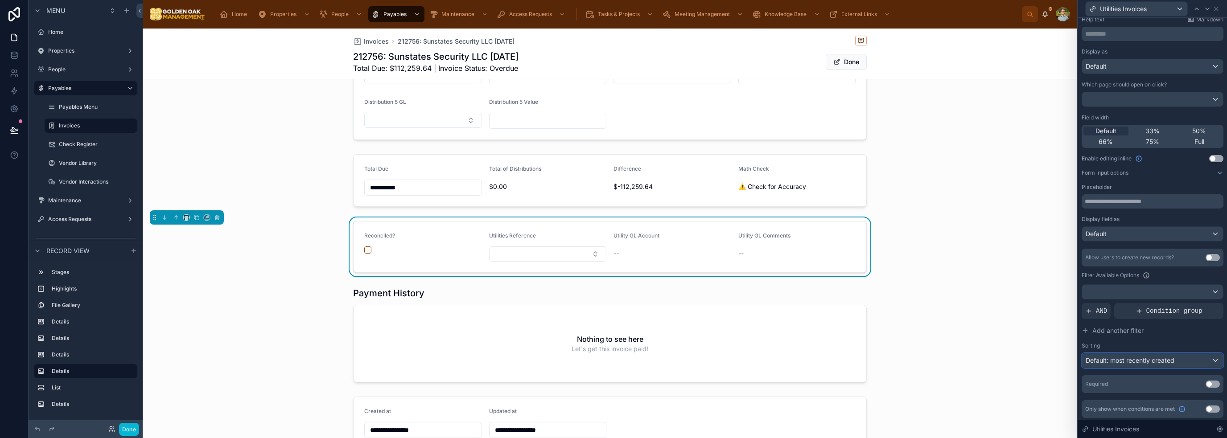
click at [1160, 358] on span "Default: most recently created" at bounding box center [1130, 361] width 89 height 8
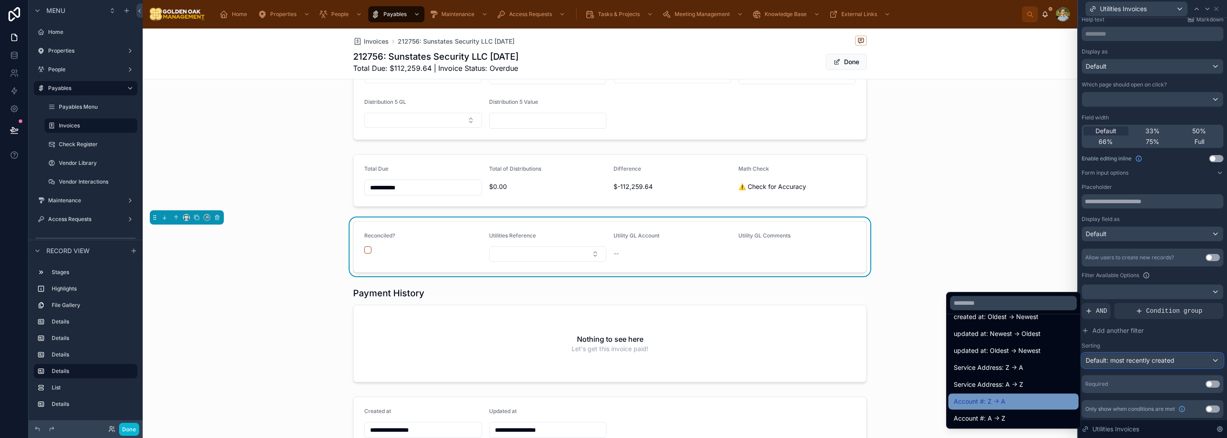
scroll to position [25, 0]
click at [1030, 404] on div "Service Address: A -> Z" at bounding box center [1013, 406] width 119 height 11
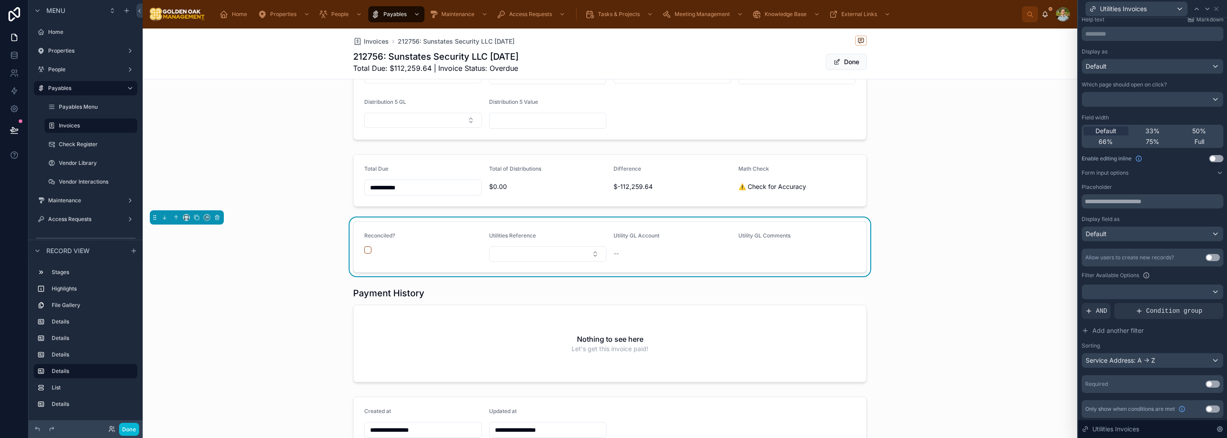
click at [999, 240] on div "Reconciled? Utilities Reference Utility GL Account -- Utility GL Comments" at bounding box center [610, 247] width 934 height 59
click at [529, 251] on button "Select Button" at bounding box center [548, 254] width 118 height 15
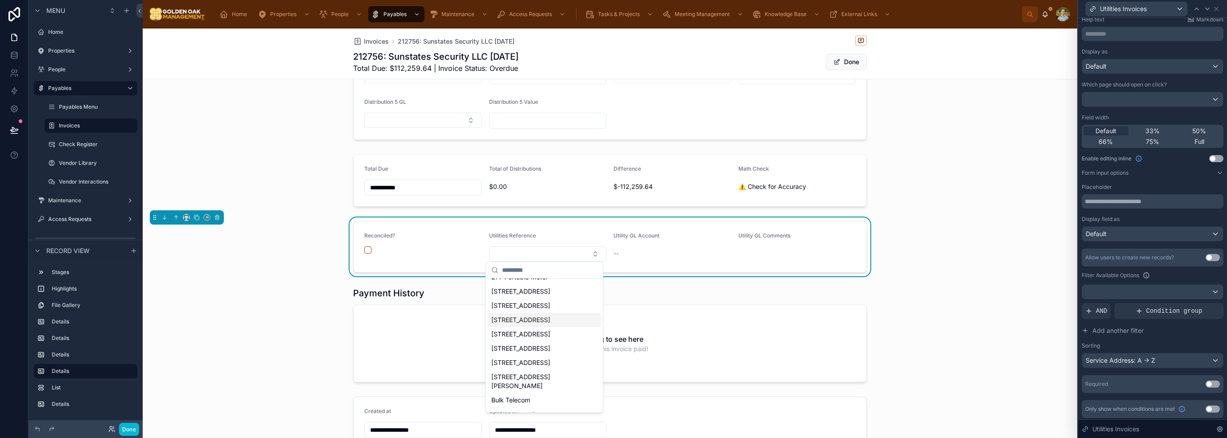
scroll to position [226, 0]
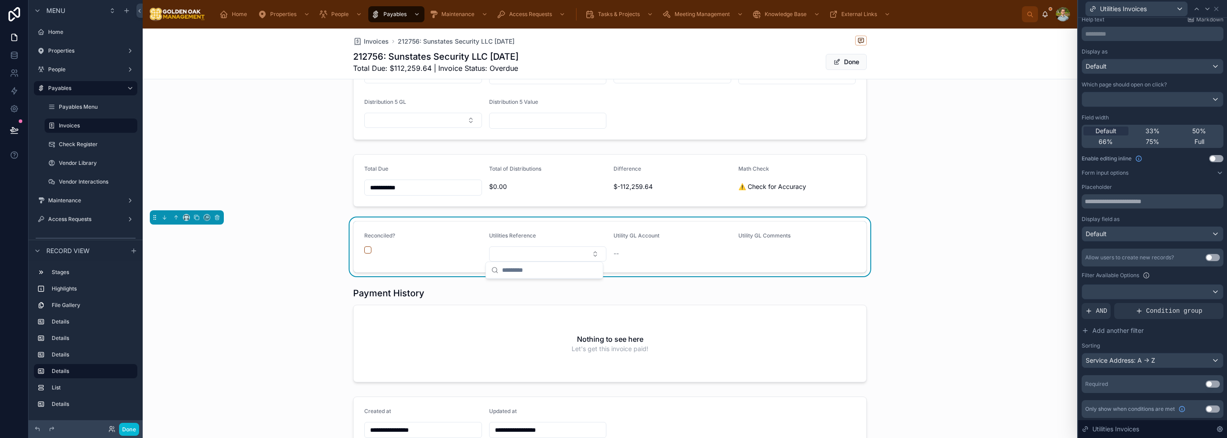
scroll to position [0, 0]
click at [968, 221] on div "Reconciled? Utilities Reference Utility GL Account -- Utility GL Comments" at bounding box center [610, 247] width 934 height 59
click at [990, 188] on div at bounding box center [610, 181] width 934 height 60
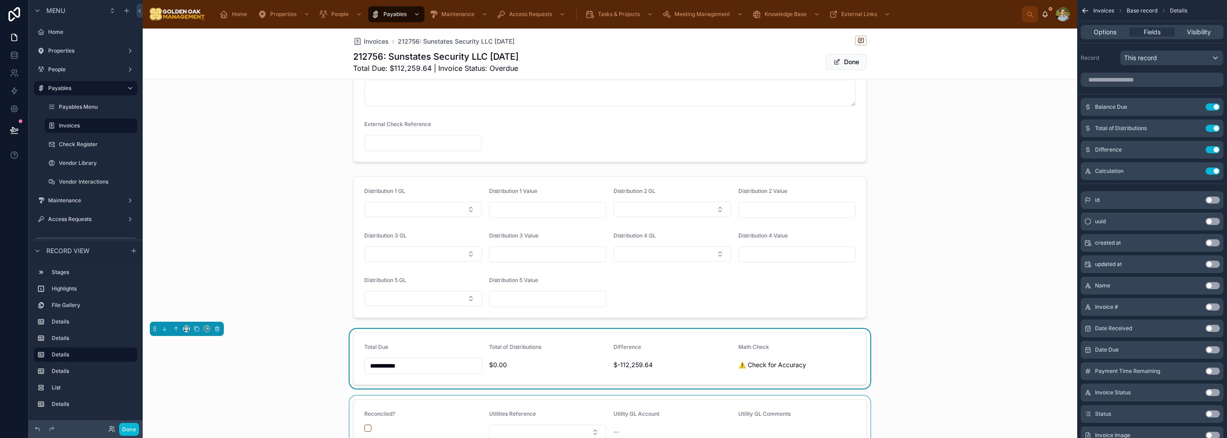
scroll to position [285, 0]
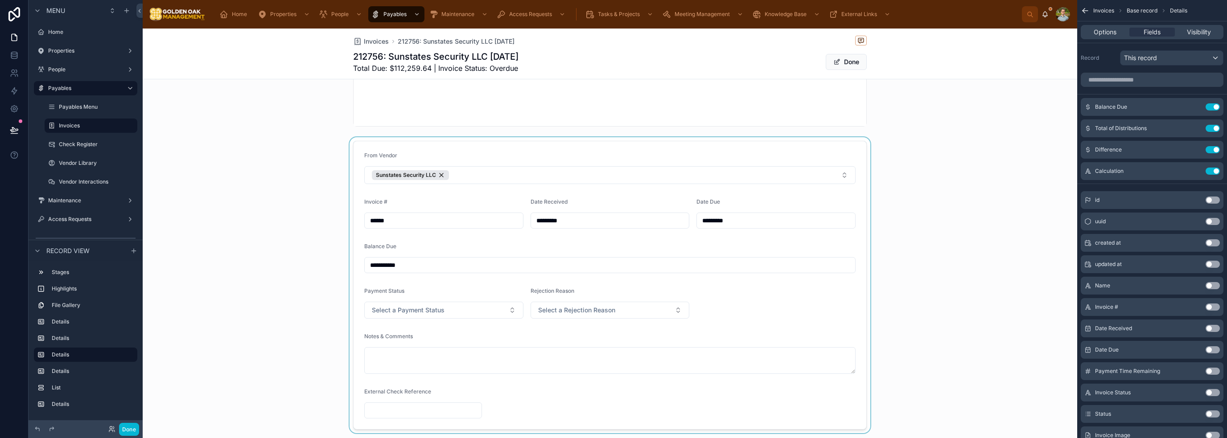
click at [711, 410] on div at bounding box center [610, 285] width 934 height 296
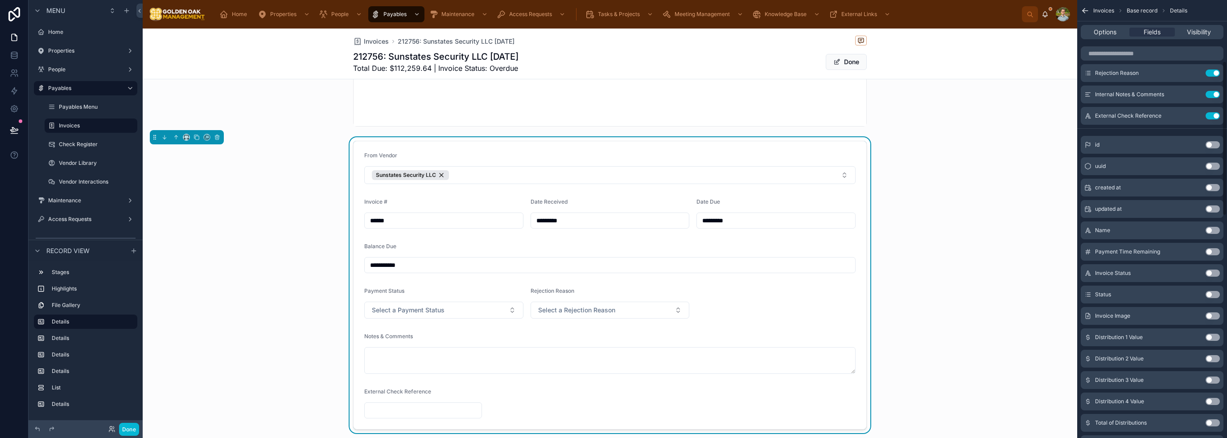
scroll to position [178, 0]
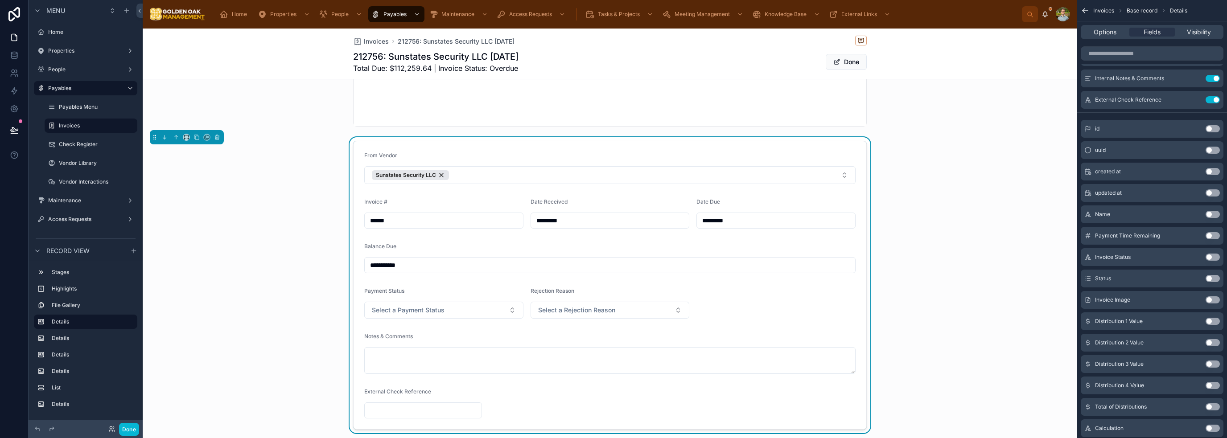
click at [1212, 297] on button "Use setting" at bounding box center [1212, 299] width 14 height 7
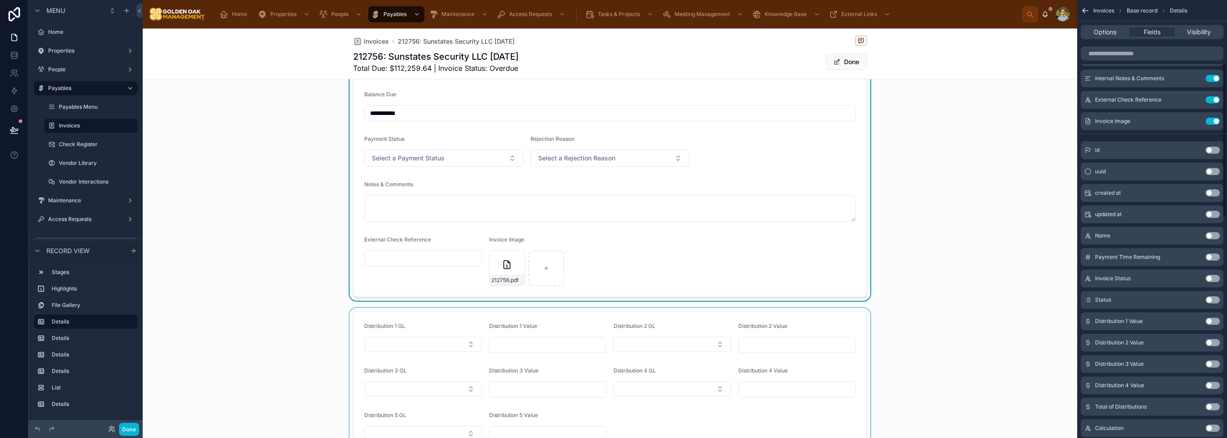
scroll to position [463, 0]
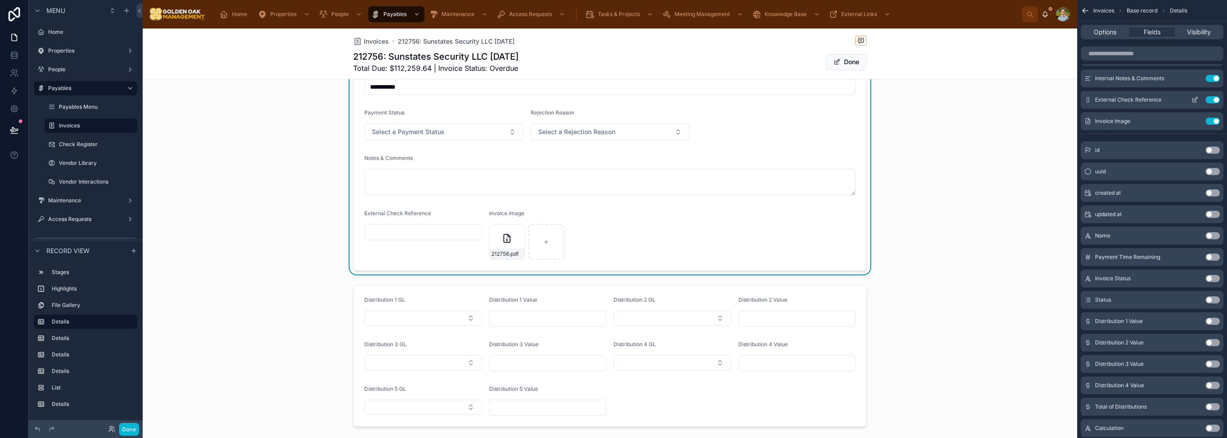
click at [1192, 99] on icon "scrollable content" at bounding box center [1194, 99] width 7 height 7
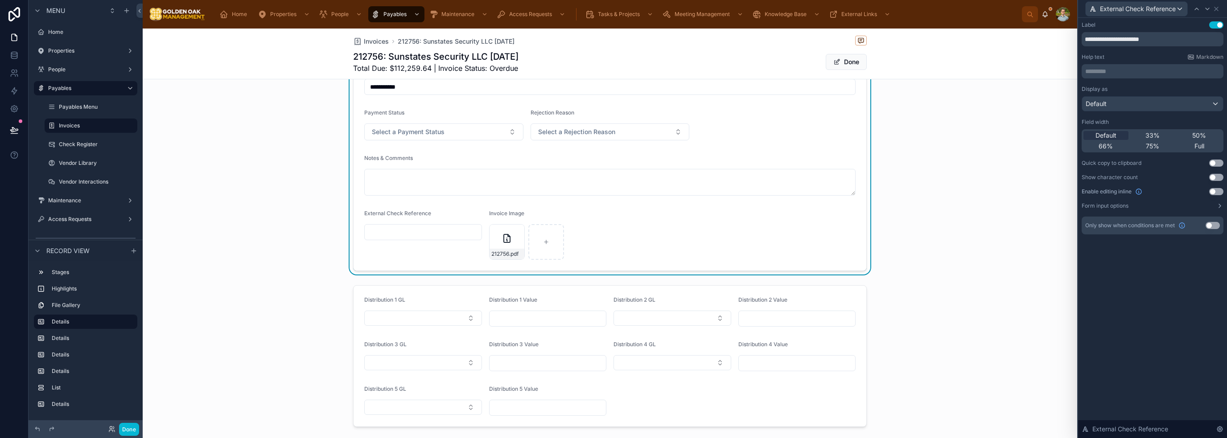
click at [1215, 133] on div "50%" at bounding box center [1198, 135] width 45 height 9
click at [893, 251] on div "**********" at bounding box center [610, 117] width 934 height 316
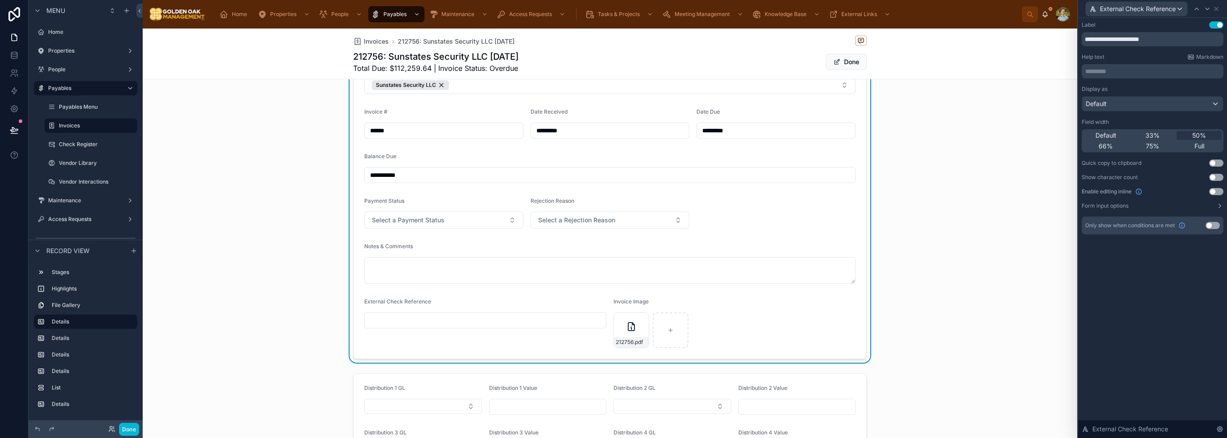
scroll to position [374, 0]
click at [762, 211] on form "**********" at bounding box center [610, 206] width 513 height 308
click at [960, 283] on div "**********" at bounding box center [610, 206] width 934 height 316
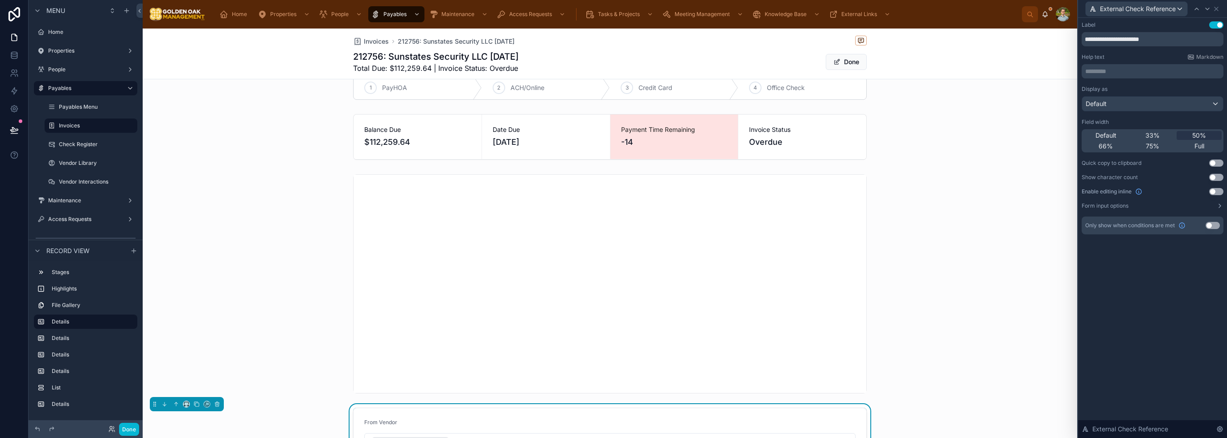
scroll to position [0, 0]
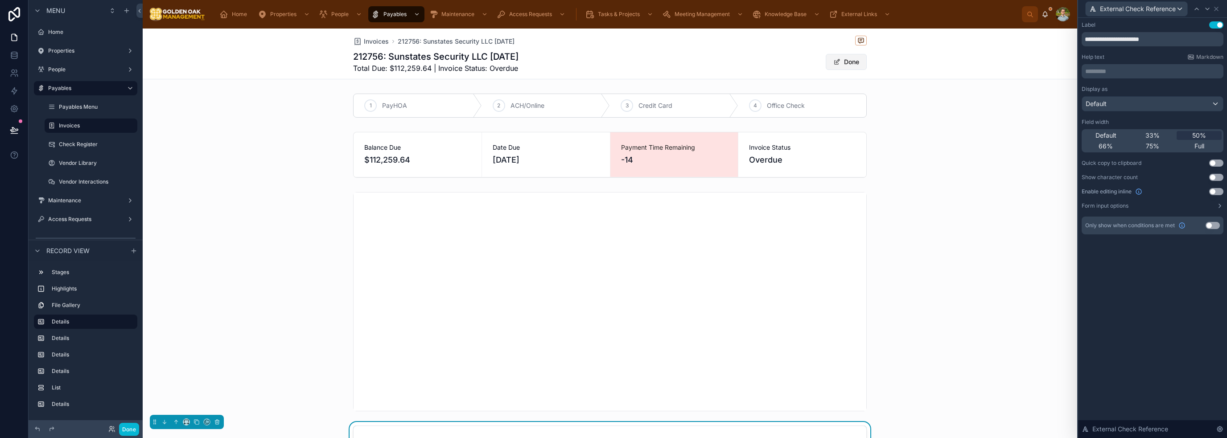
click at [851, 65] on button "Done" at bounding box center [846, 62] width 41 height 16
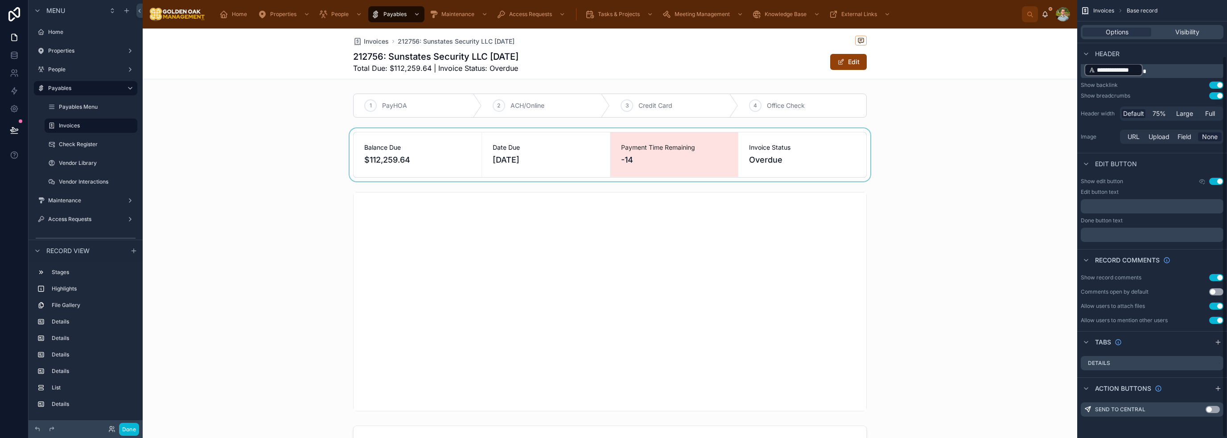
scroll to position [64, 0]
click at [995, 66] on div "Invoices 212756: Sunstates Security LLC [DATE] 212756: Sunstates Security LLC […" at bounding box center [610, 54] width 934 height 51
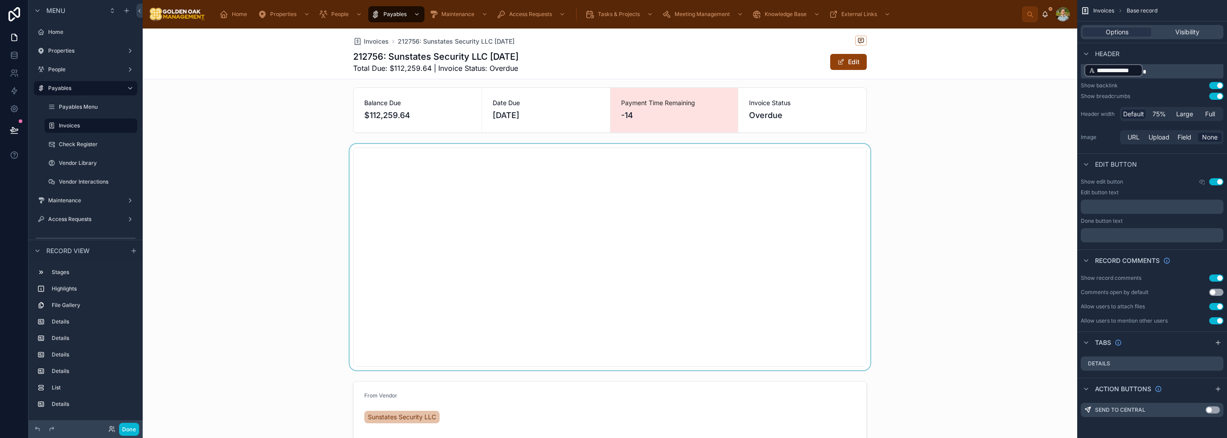
scroll to position [0, 0]
